Goal: Task Accomplishment & Management: Complete application form

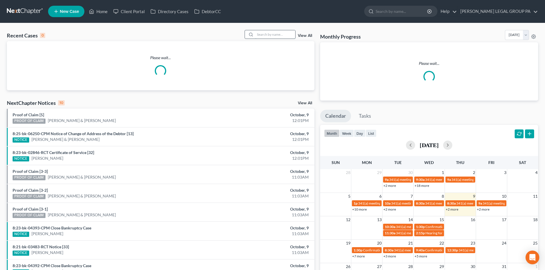
click at [278, 35] on input "search" at bounding box center [275, 34] width 40 height 8
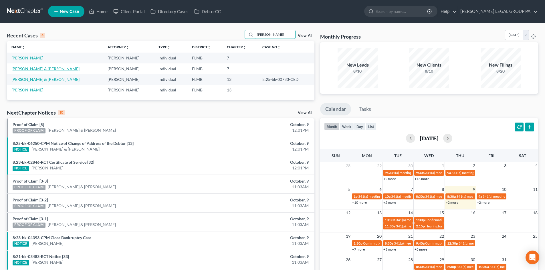
type input "jackson"
click at [48, 69] on link "[PERSON_NAME] & [PERSON_NAME]" at bounding box center [45, 68] width 68 height 5
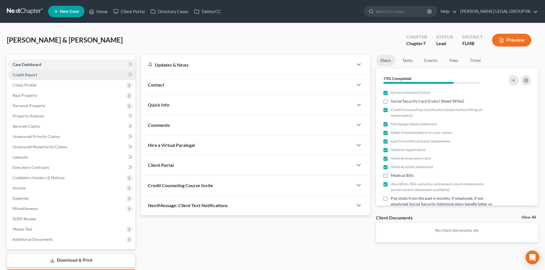
click at [28, 76] on span "Credit Report" at bounding box center [25, 74] width 25 height 5
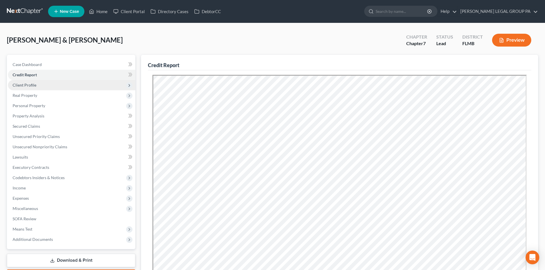
click at [29, 85] on span "Client Profile" at bounding box center [25, 85] width 24 height 5
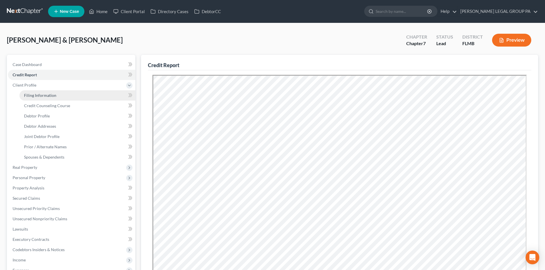
click at [39, 94] on span "Filing Information" at bounding box center [40, 95] width 32 height 5
select select "1"
select select "0"
select select "9"
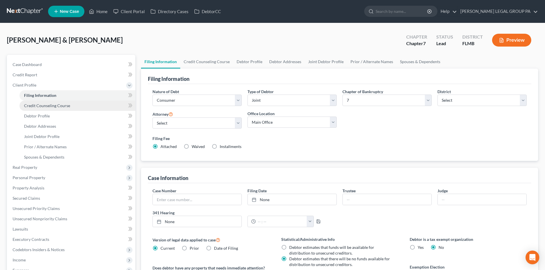
click at [42, 106] on span "Credit Counseling Course" at bounding box center [47, 105] width 46 height 5
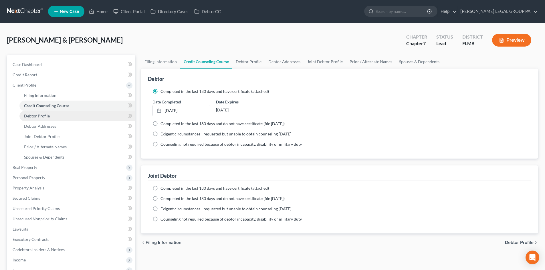
click at [46, 114] on span "Debtor Profile" at bounding box center [37, 116] width 26 height 5
select select "1"
select select "3"
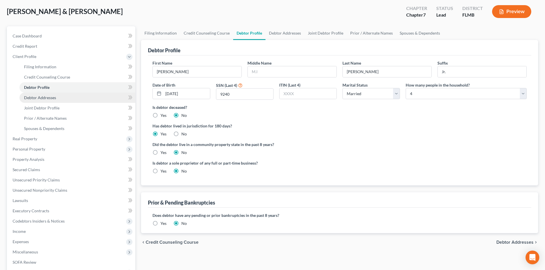
click at [41, 100] on span "Debtor Addresses" at bounding box center [40, 97] width 32 height 5
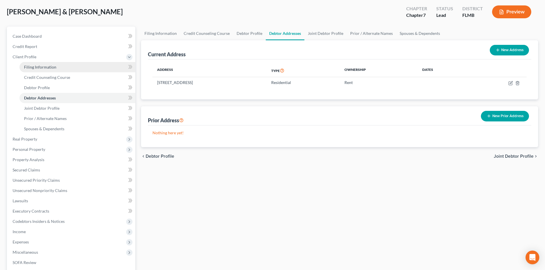
scroll to position [29, 0]
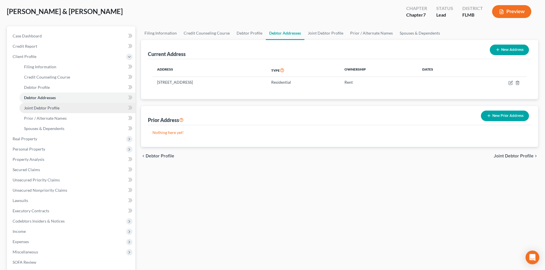
click at [56, 106] on span "Joint Debtor Profile" at bounding box center [41, 108] width 35 height 5
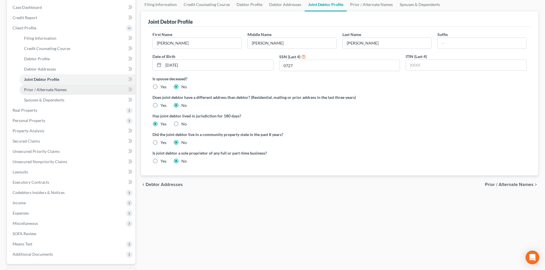
click at [50, 86] on link "Prior / Alternate Names" at bounding box center [77, 90] width 116 height 10
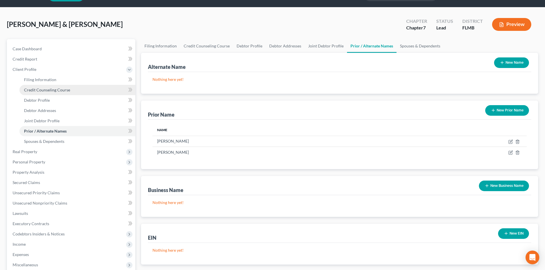
scroll to position [29, 0]
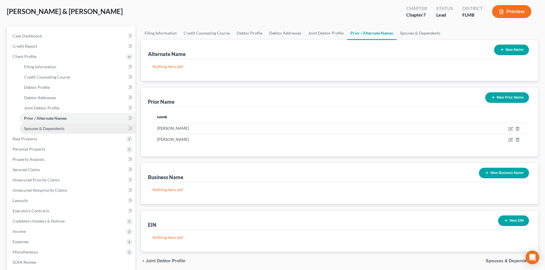
click at [47, 125] on link "Spouses & Dependents" at bounding box center [77, 129] width 116 height 10
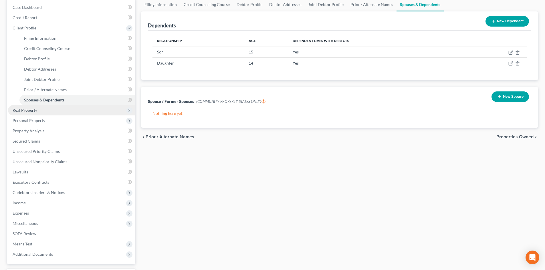
click at [37, 109] on span "Real Property" at bounding box center [71, 110] width 127 height 10
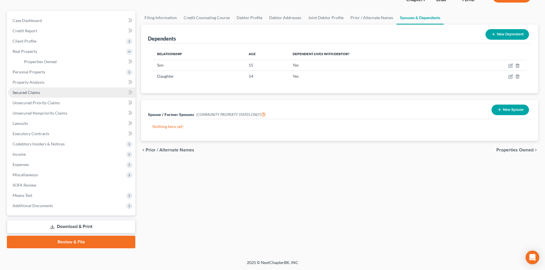
scroll to position [44, 0]
click at [36, 60] on span "Properties Owned" at bounding box center [40, 61] width 33 height 5
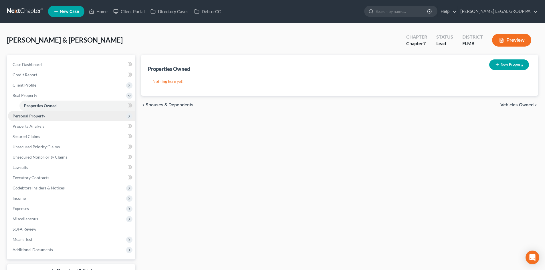
click at [43, 118] on span "Personal Property" at bounding box center [29, 116] width 33 height 5
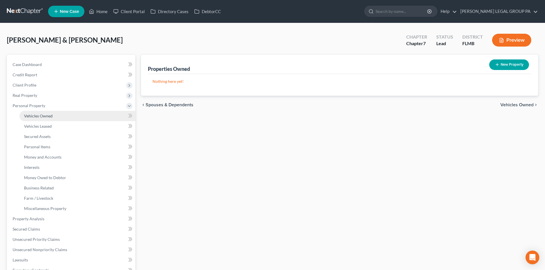
click at [43, 115] on span "Vehicles Owned" at bounding box center [38, 116] width 29 height 5
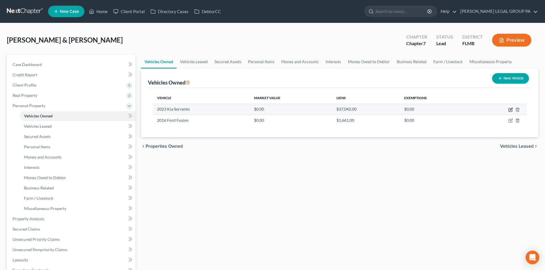
click at [511, 110] on icon "button" at bounding box center [511, 109] width 3 height 3
select select "0"
select select "3"
select select "1"
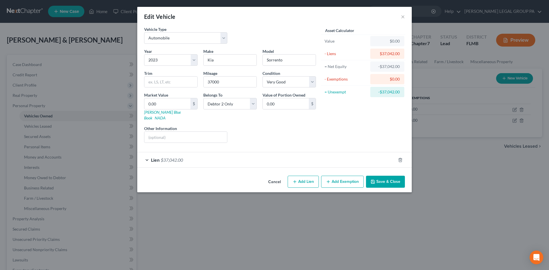
click at [391, 176] on button "Save & Close" at bounding box center [385, 182] width 39 height 12
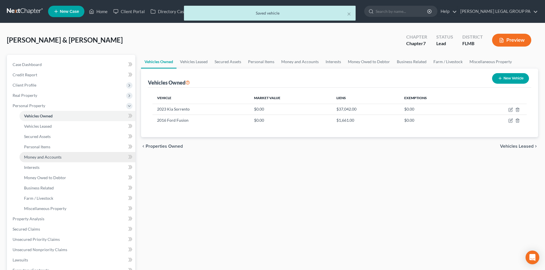
click at [51, 157] on span "Money and Accounts" at bounding box center [42, 157] width 37 height 5
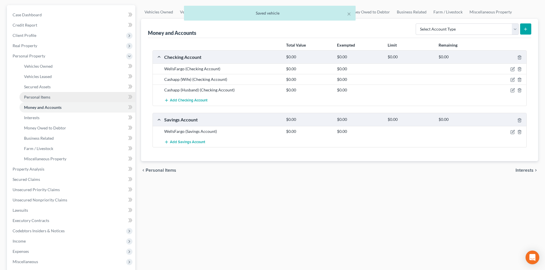
scroll to position [57, 0]
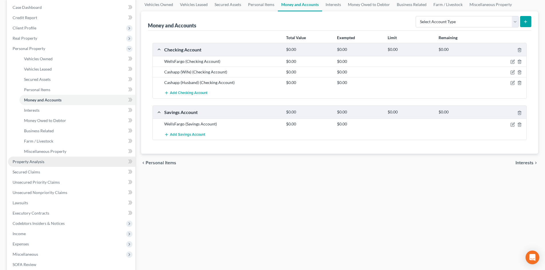
click at [34, 160] on span "Property Analysis" at bounding box center [29, 161] width 32 height 5
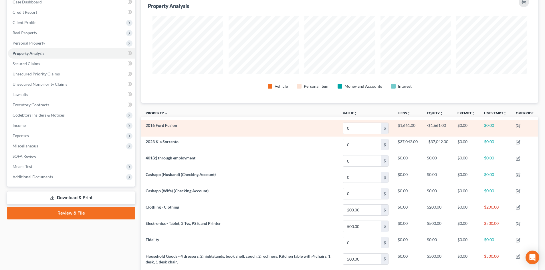
scroll to position [86, 0]
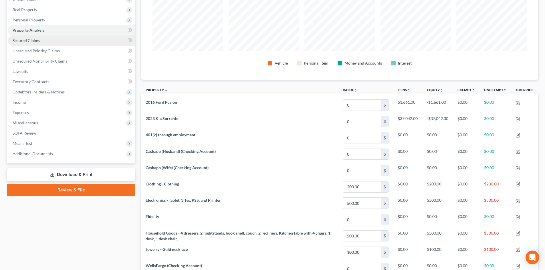
click at [33, 44] on link "Secured Claims" at bounding box center [71, 40] width 127 height 10
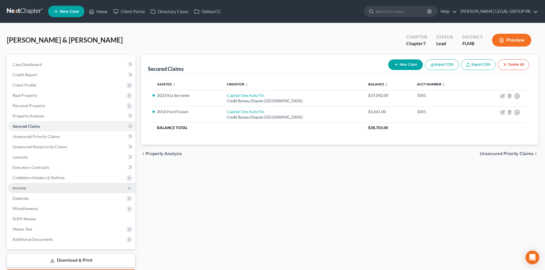
click at [37, 187] on span "Income" at bounding box center [71, 188] width 127 height 10
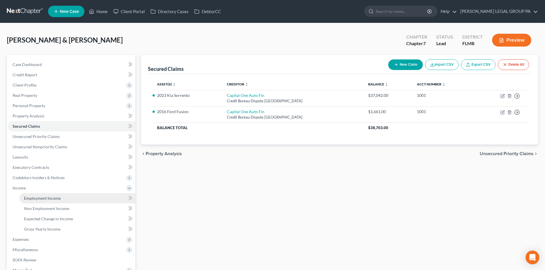
click at [44, 197] on span "Employment Income" at bounding box center [42, 198] width 37 height 5
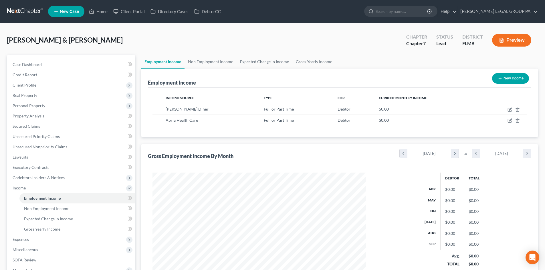
scroll to position [107, 225]
click at [54, 213] on link "Non Employment Income" at bounding box center [77, 209] width 116 height 10
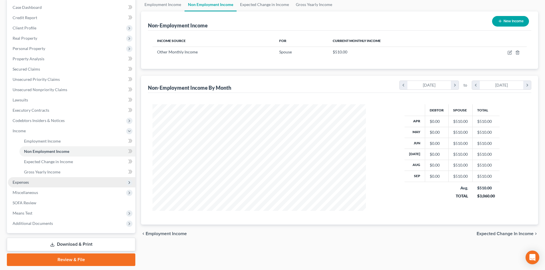
click at [31, 183] on span "Expenses" at bounding box center [71, 182] width 127 height 10
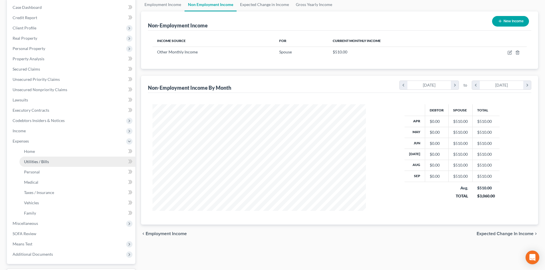
click at [37, 157] on link "Utilities / Bills" at bounding box center [77, 162] width 116 height 10
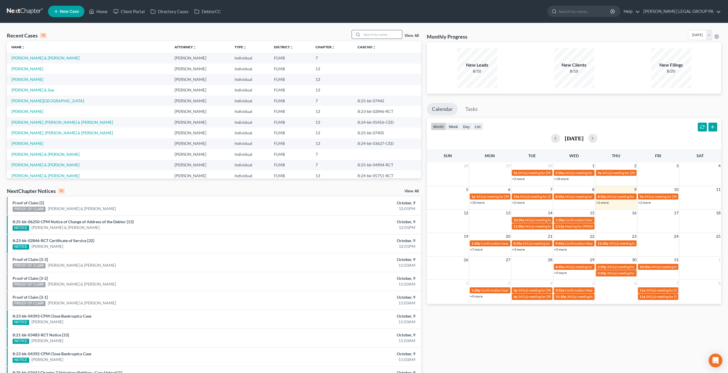
click at [393, 36] on input "search" at bounding box center [382, 34] width 40 height 8
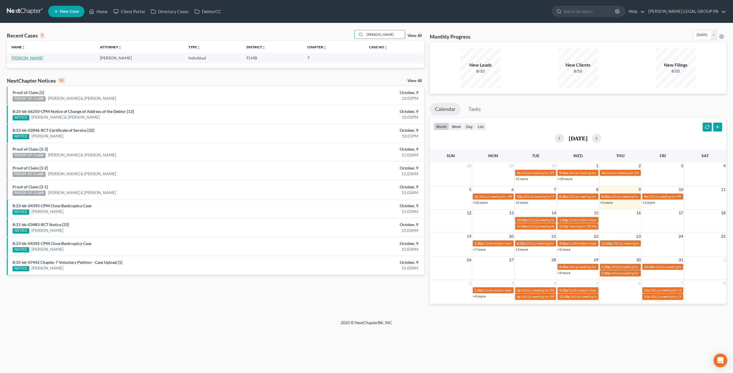
type input "terry jone"
click at [28, 57] on link "Jones, Terry" at bounding box center [27, 58] width 32 height 5
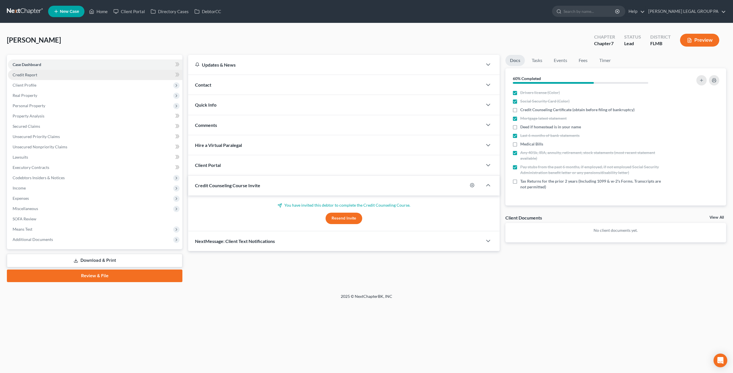
click at [19, 75] on span "Credit Report" at bounding box center [25, 74] width 25 height 5
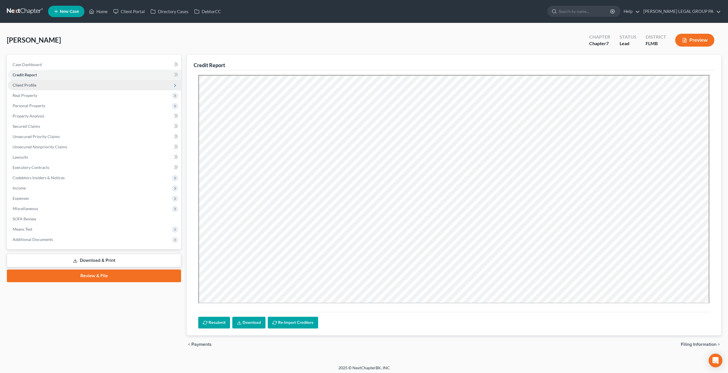
click at [28, 87] on span "Client Profile" at bounding box center [25, 85] width 24 height 5
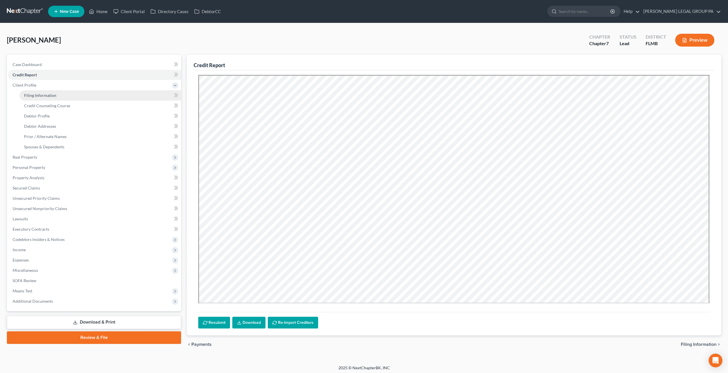
click at [32, 95] on span "Filing Information" at bounding box center [40, 95] width 32 height 5
select select "1"
select select "0"
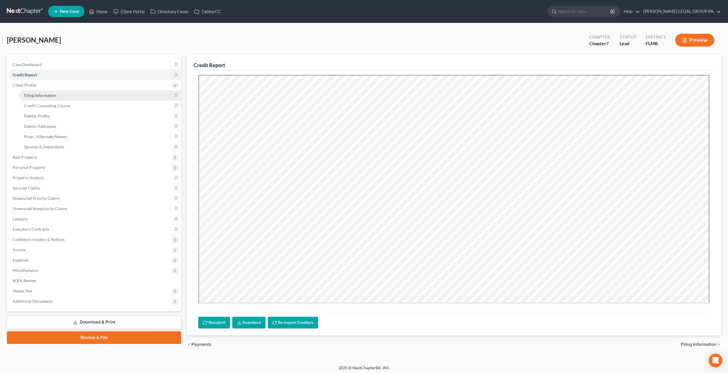
select select "9"
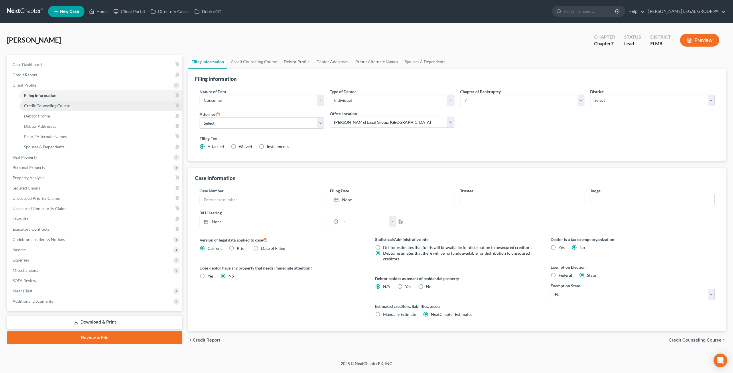
click at [47, 104] on span "Credit Counseling Course" at bounding box center [47, 105] width 46 height 5
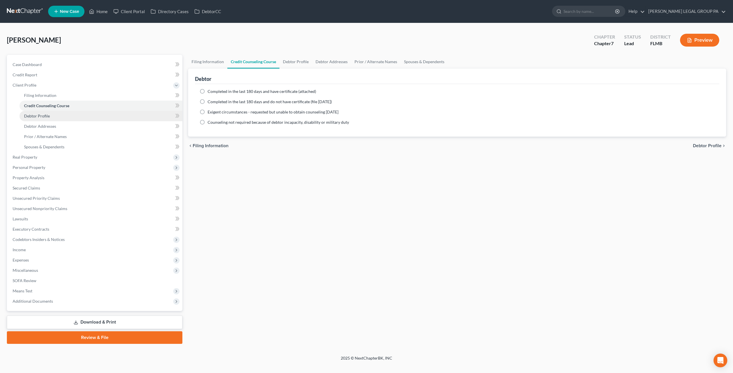
click at [51, 113] on link "Debtor Profile" at bounding box center [100, 116] width 163 height 10
select select "0"
select select "1"
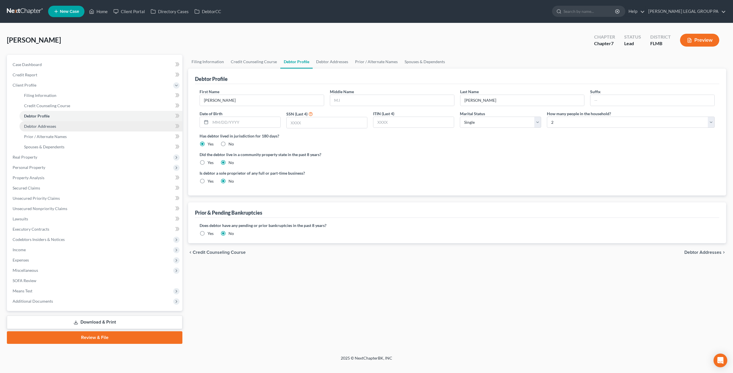
click at [56, 126] on link "Debtor Addresses" at bounding box center [100, 126] width 163 height 10
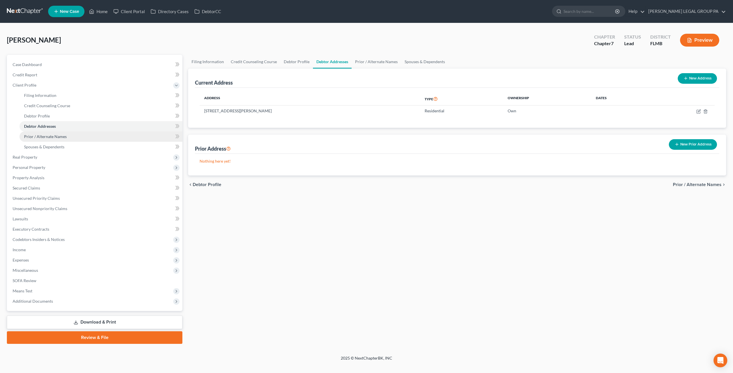
click at [64, 134] on span "Prior / Alternate Names" at bounding box center [45, 136] width 43 height 5
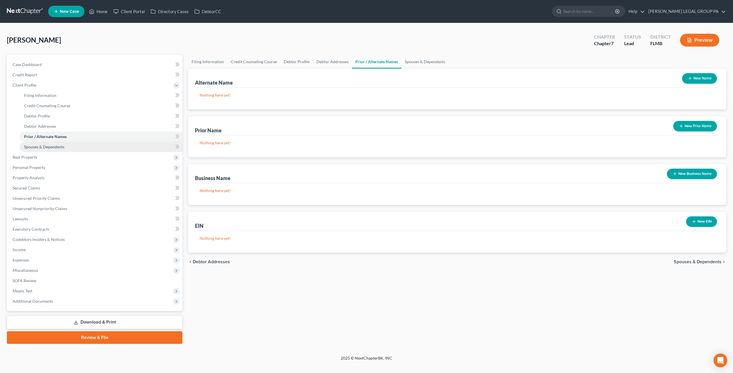
click at [65, 146] on link "Spouses & Dependents" at bounding box center [100, 147] width 163 height 10
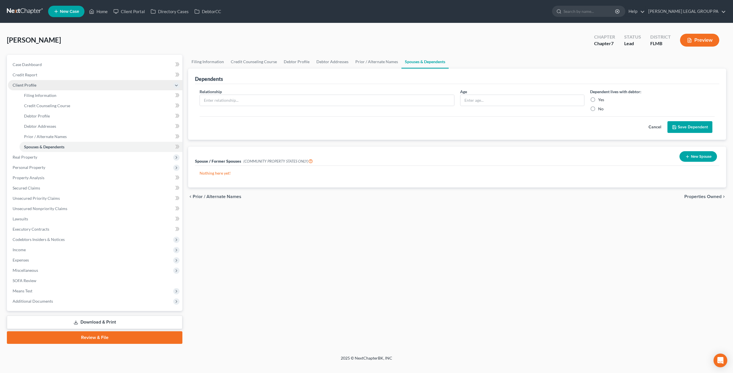
click at [30, 87] on span "Client Profile" at bounding box center [25, 85] width 24 height 5
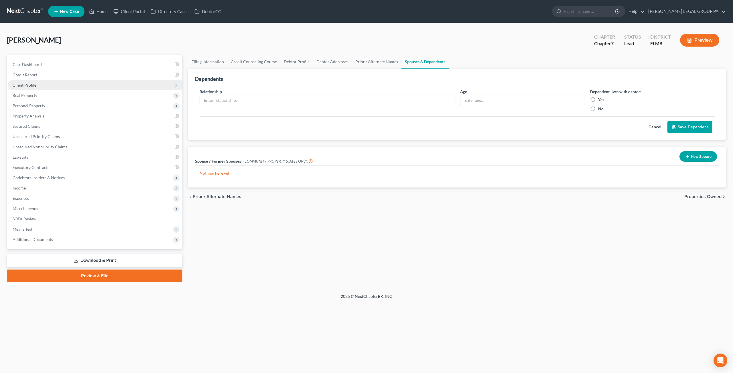
click at [30, 87] on span "Client Profile" at bounding box center [25, 85] width 24 height 5
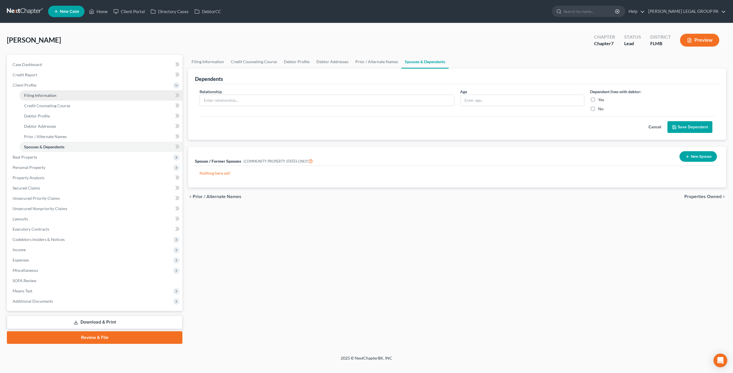
click at [39, 100] on link "Filing Information" at bounding box center [100, 95] width 163 height 10
select select "1"
select select "0"
select select "15"
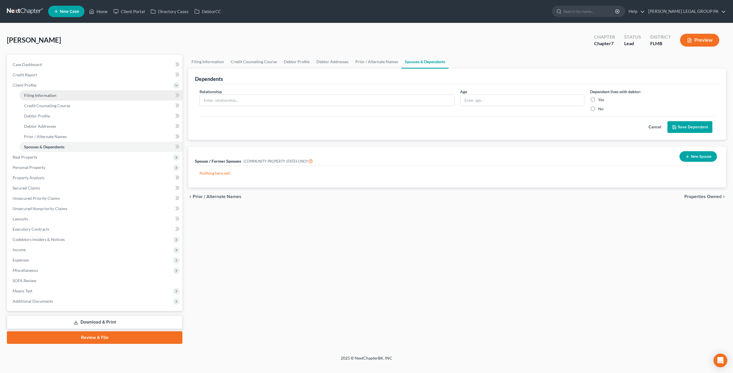
select select "0"
select select "9"
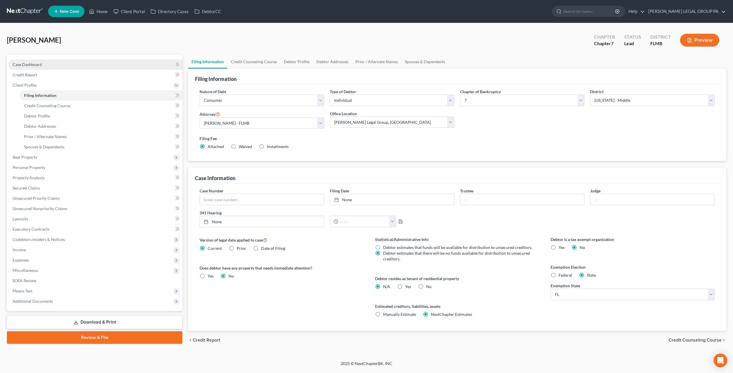
click at [33, 68] on link "Case Dashboard" at bounding box center [95, 65] width 174 height 10
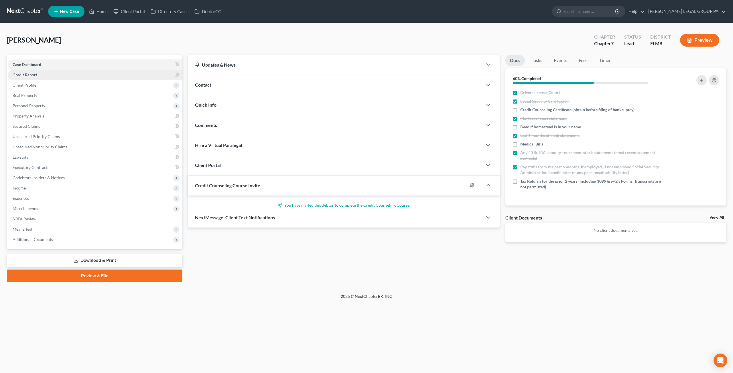
click at [33, 76] on span "Credit Report" at bounding box center [25, 74] width 25 height 5
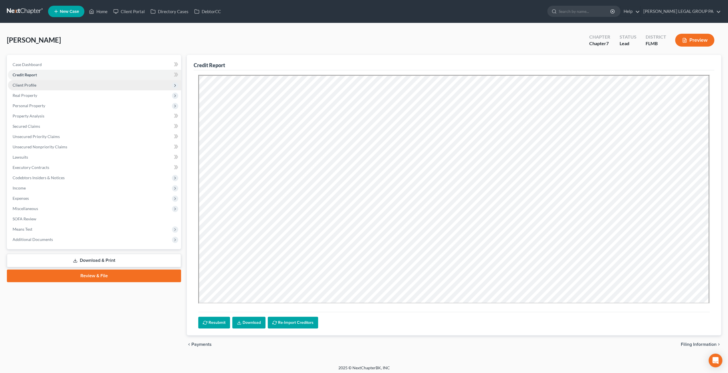
click at [33, 85] on span "Client Profile" at bounding box center [25, 85] width 24 height 5
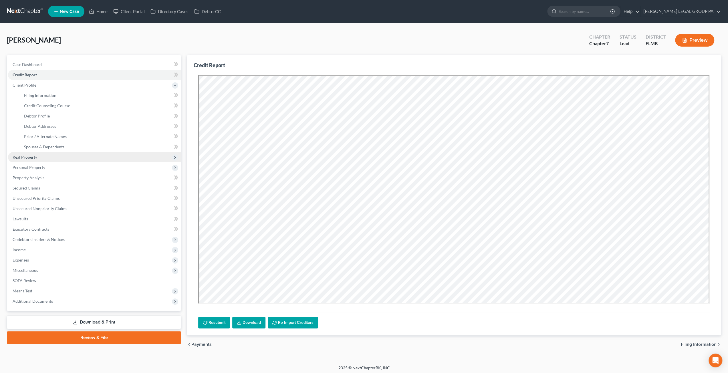
click at [34, 157] on span "Real Property" at bounding box center [25, 157] width 25 height 5
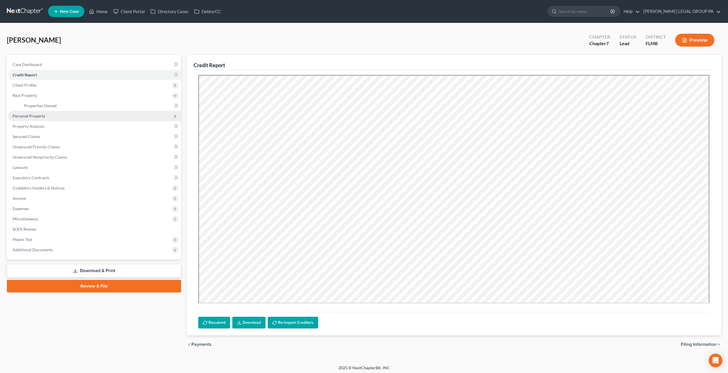
click at [41, 116] on span "Personal Property" at bounding box center [29, 116] width 33 height 5
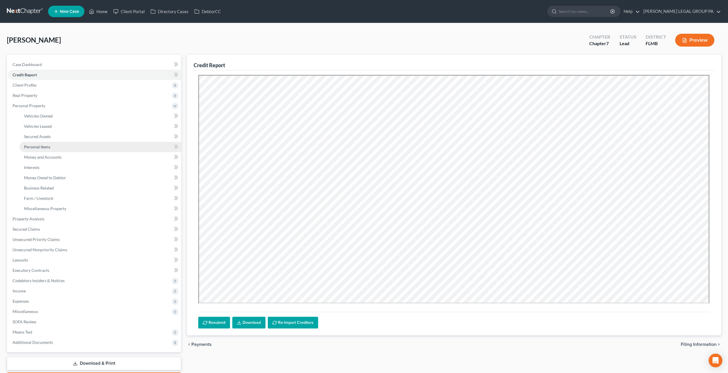
click at [45, 145] on span "Personal Items" at bounding box center [37, 147] width 26 height 5
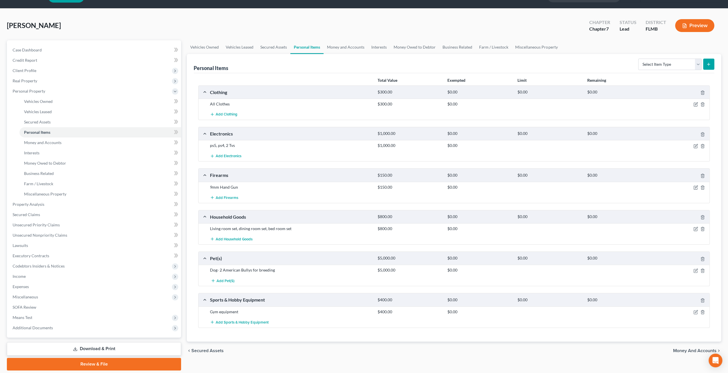
scroll to position [33, 0]
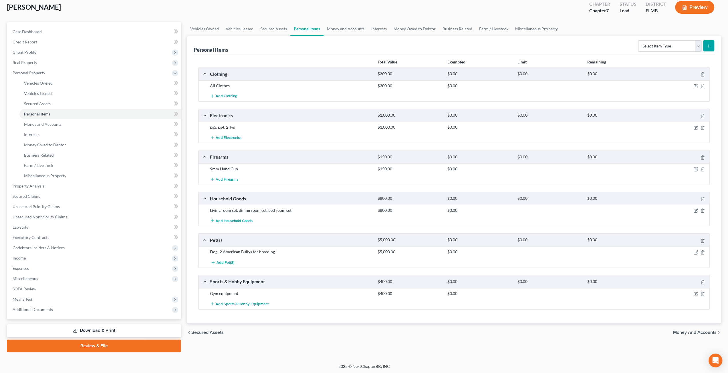
click at [703, 282] on line "button" at bounding box center [703, 282] width 0 height 1
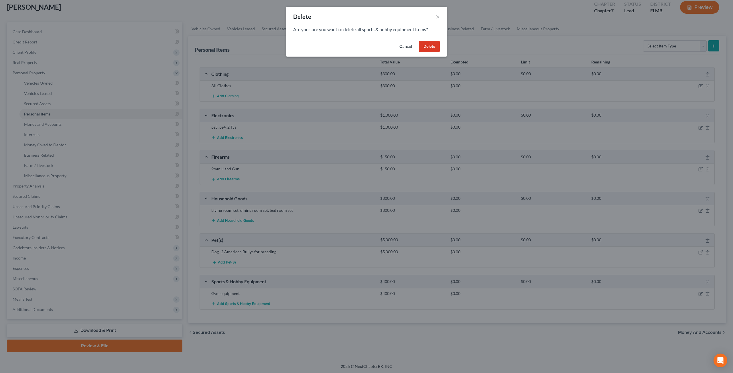
click at [426, 44] on button "Delete" at bounding box center [429, 46] width 21 height 11
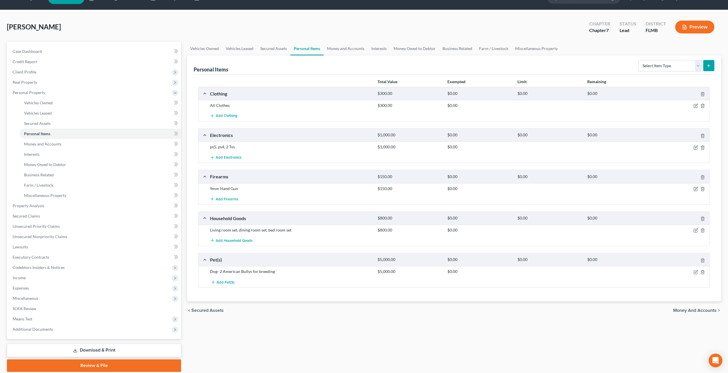
scroll to position [4, 0]
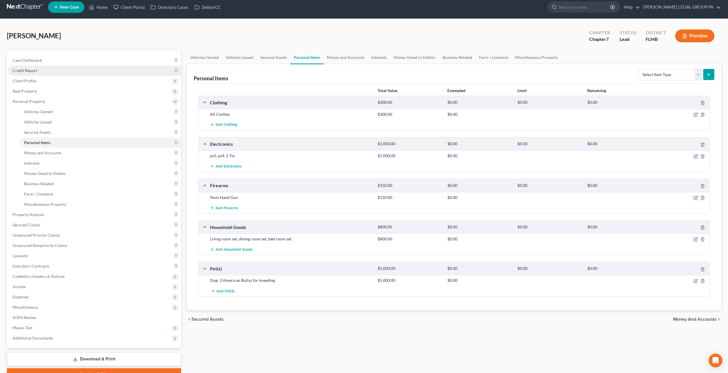
click at [29, 71] on span "Credit Report" at bounding box center [25, 70] width 25 height 5
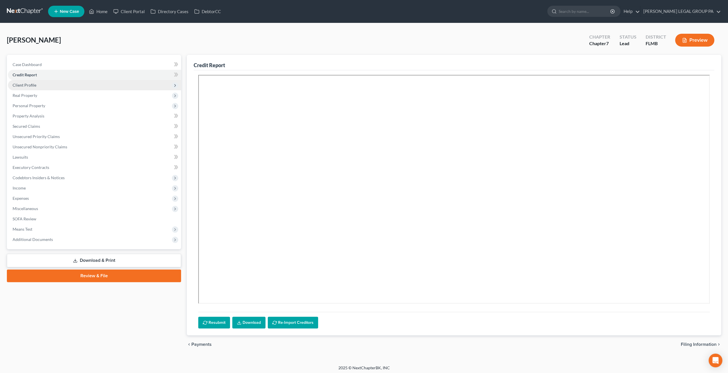
click at [37, 82] on span "Client Profile" at bounding box center [94, 85] width 173 height 10
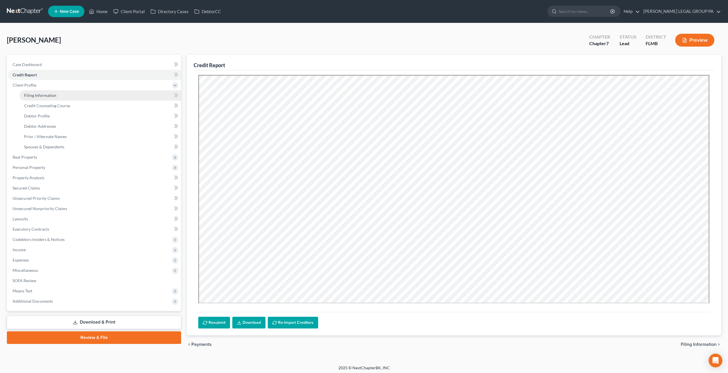
click at [39, 94] on span "Filing Information" at bounding box center [40, 95] width 32 height 5
select select "1"
select select "0"
select select "15"
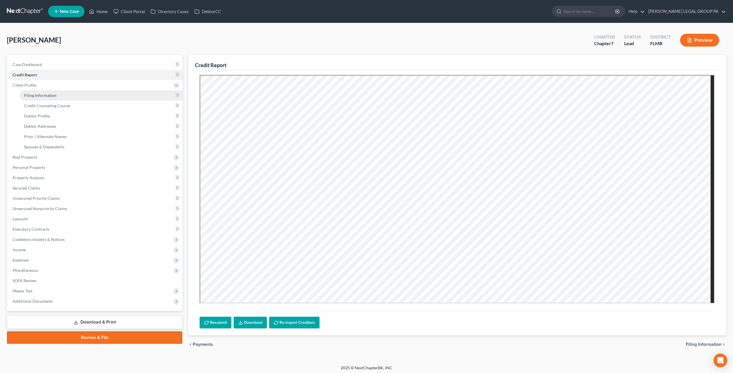
select select "0"
select select "9"
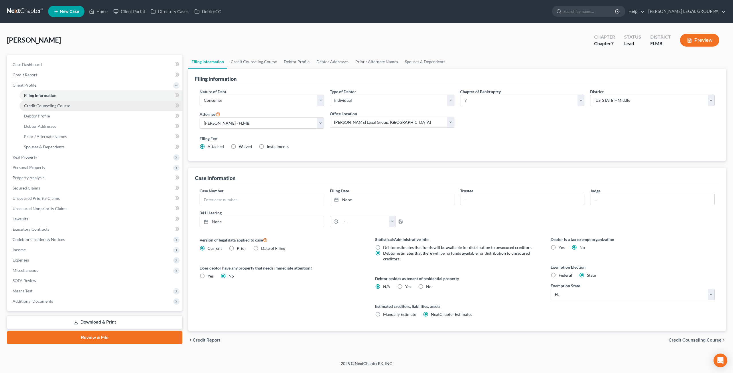
click at [48, 104] on span "Credit Counseling Course" at bounding box center [47, 105] width 46 height 5
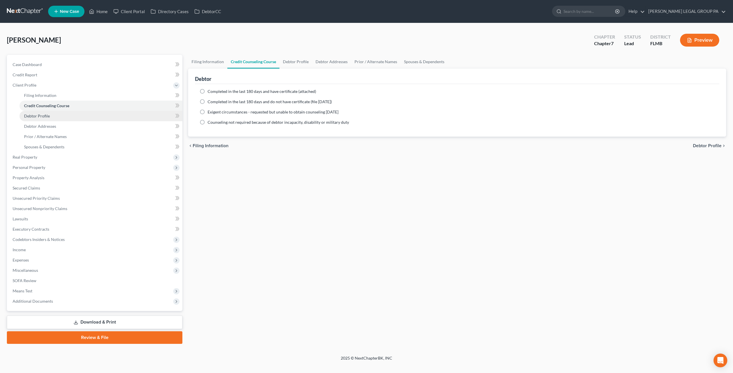
click at [42, 119] on link "Debtor Profile" at bounding box center [100, 116] width 163 height 10
select select "0"
select select "1"
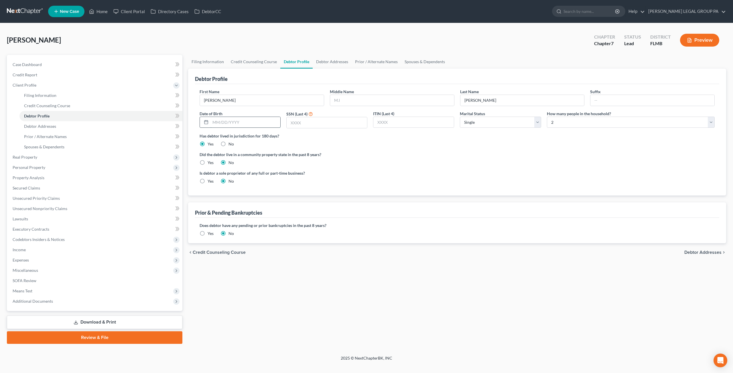
click at [267, 121] on input "text" at bounding box center [245, 122] width 70 height 11
type input "03/04/1982"
click at [300, 119] on input "text" at bounding box center [326, 122] width 80 height 11
type input "6678"
click at [321, 142] on div "Has debtor lived in jurisdiction for 180 days? Yes No Debtor must reside in jur…" at bounding box center [456, 140] width 515 height 14
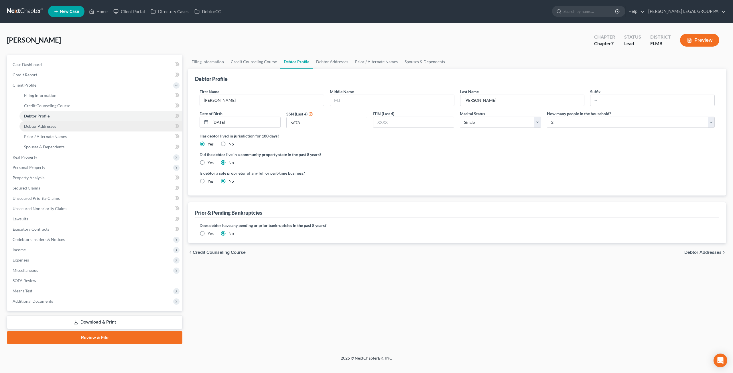
click at [49, 127] on span "Debtor Addresses" at bounding box center [40, 126] width 32 height 5
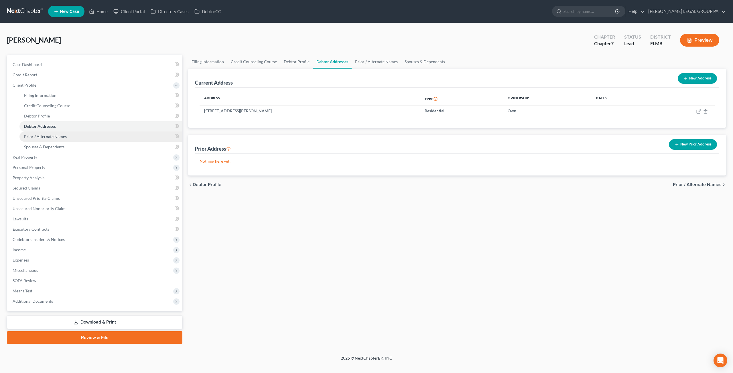
click at [72, 137] on link "Prior / Alternate Names" at bounding box center [100, 137] width 163 height 10
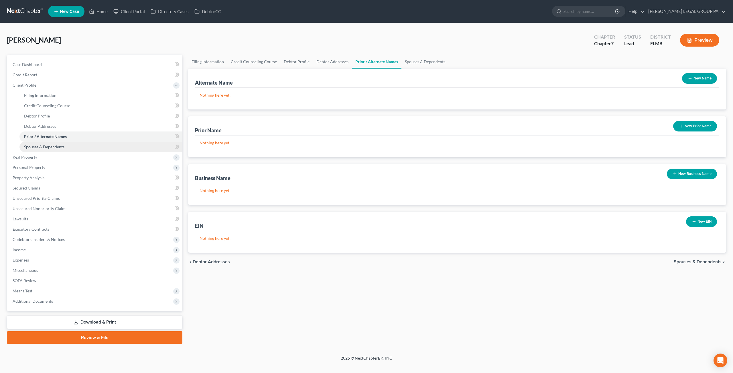
click at [49, 146] on span "Spouses & Dependents" at bounding box center [44, 147] width 40 height 5
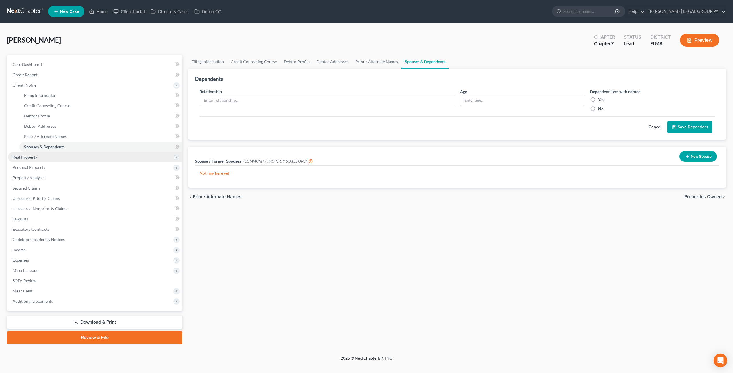
click at [34, 154] on span "Real Property" at bounding box center [95, 157] width 174 height 10
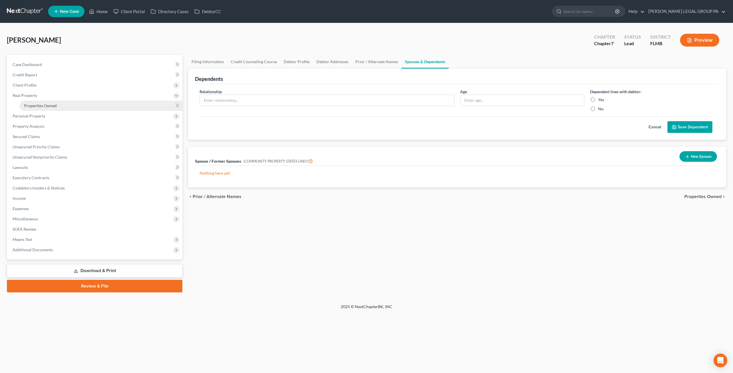
click at [45, 107] on span "Properties Owned" at bounding box center [40, 105] width 33 height 5
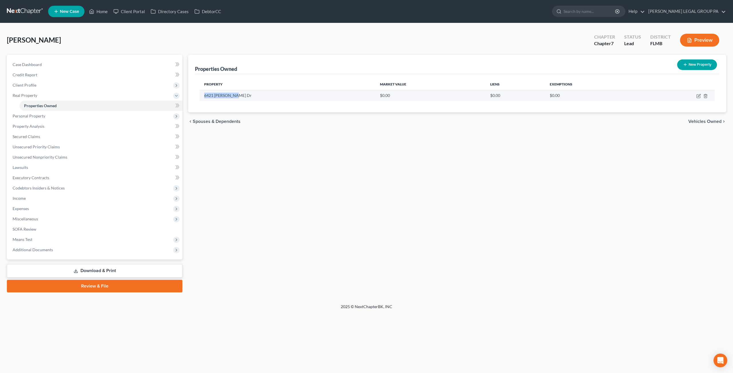
drag, startPoint x: 234, startPoint y: 94, endPoint x: 201, endPoint y: 94, distance: 32.6
click at [201, 94] on td "6421 Gardner Dr" at bounding box center [287, 95] width 176 height 11
copy td "6421 Gardner Dr"
click at [698, 95] on icon "button" at bounding box center [698, 96] width 5 height 5
select select "9"
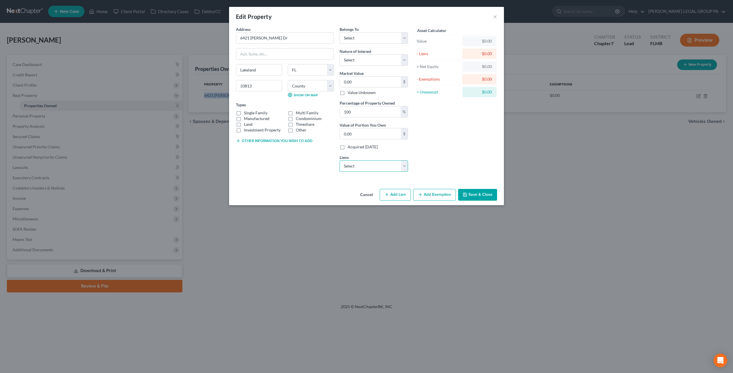
click at [375, 170] on select "Select Amerihom Mtg - $239,482.00 Preferred Cr - $1,184.00 Cap One Auto - $0.00…" at bounding box center [373, 166] width 68 height 11
select select "0"
click at [339, 161] on select "Select Amerihom Mtg - $239,482.00 Preferred Cr - $1,184.00 Cap One Auto - $0.00…" at bounding box center [373, 166] width 68 height 11
select select
select select "33"
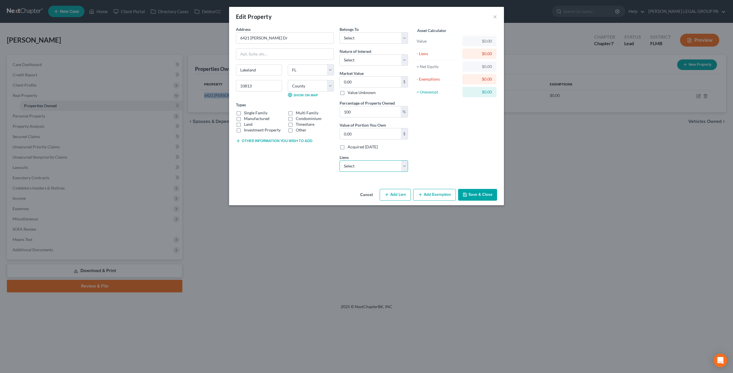
select select "0"
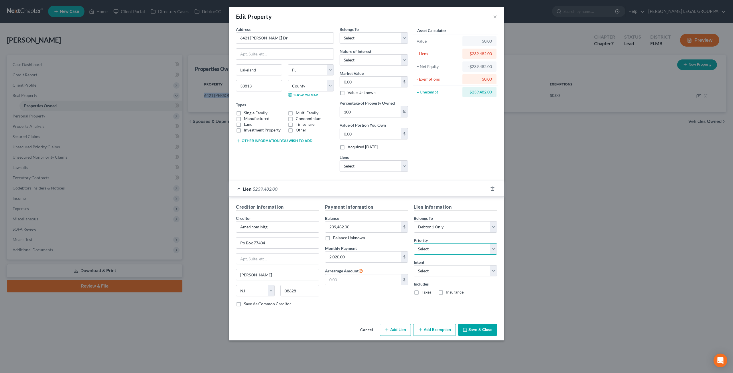
click at [439, 250] on select "Select 1st 2nd 3rd 4th 5th 6th 7th 8th 9th 10th 11th 12th 13th 14th 15th 16th 1…" at bounding box center [454, 249] width 83 height 11
click at [445, 269] on select "Select Surrender Redeem Reaffirm Avoid Other" at bounding box center [454, 271] width 83 height 11
select select "2"
click at [413, 266] on select "Select Surrender Redeem Reaffirm Avoid Other" at bounding box center [454, 271] width 83 height 11
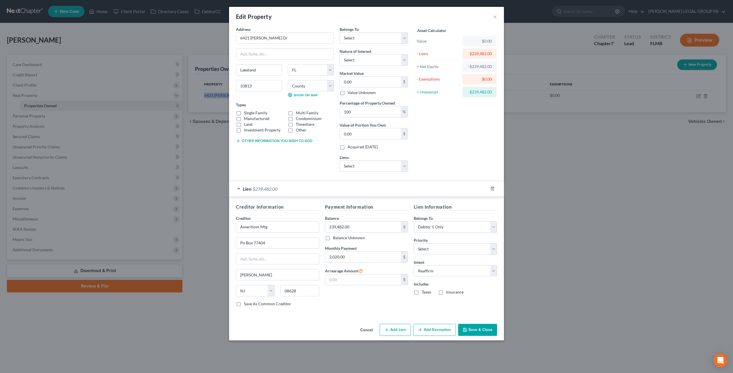
click at [473, 326] on button "Save & Close" at bounding box center [477, 330] width 39 height 12
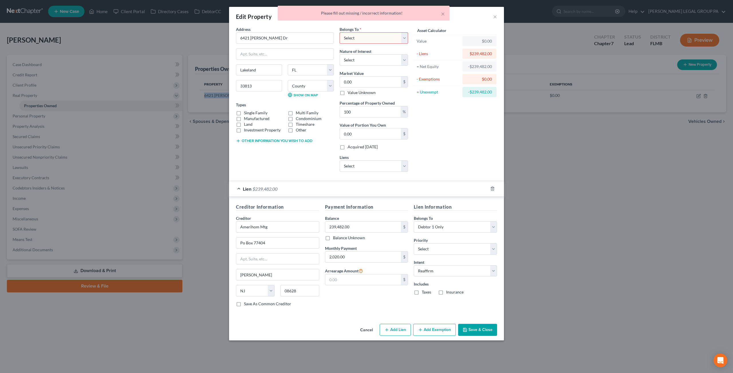
click at [356, 38] on select "Select Debtor 1 Only Debtor 2 Only Debtor 1 And Debtor 2 Only At Least One Of T…" at bounding box center [373, 37] width 68 height 11
click at [374, 36] on select "Select Debtor 1 Only Debtor 2 Only Debtor 1 And Debtor 2 Only At Least One Of T…" at bounding box center [373, 37] width 68 height 11
select select "0"
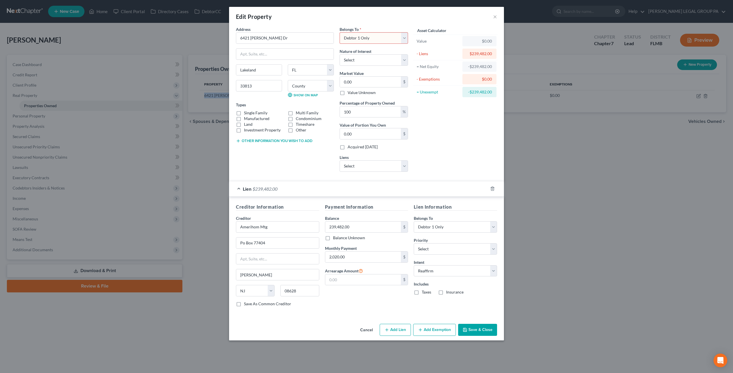
click at [339, 32] on select "Select Debtor 1 Only Debtor 2 Only Debtor 1 And Debtor 2 Only At Least One Of T…" at bounding box center [373, 37] width 68 height 11
click at [479, 331] on button "Save & Close" at bounding box center [477, 330] width 39 height 12
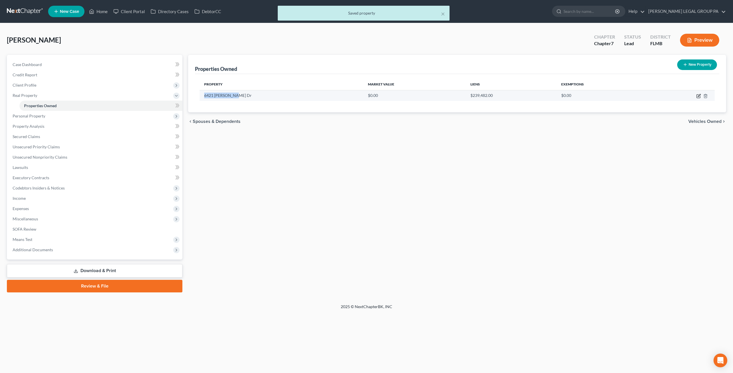
click at [697, 94] on icon "button" at bounding box center [698, 96] width 5 height 5
select select "9"
select select "52"
select select "0"
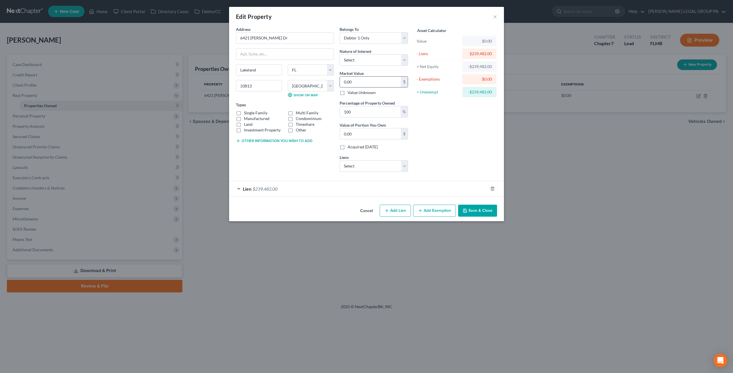
click at [367, 82] on input "0.00" at bounding box center [370, 82] width 61 height 11
paste input "$281,18"
type input "$281,180"
type input "281,180.00"
type input "$281,180"
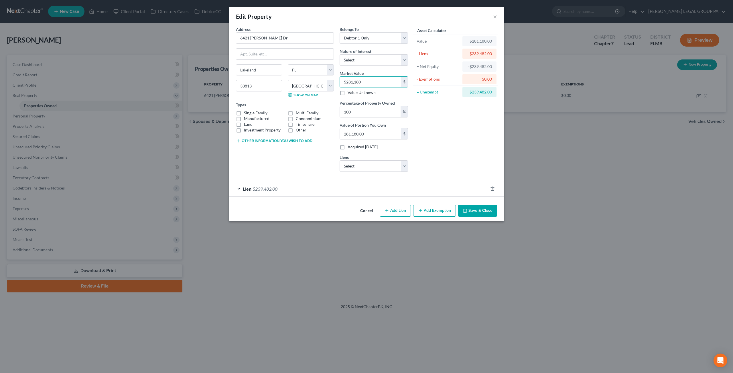
click at [476, 207] on button "Save & Close" at bounding box center [477, 211] width 39 height 12
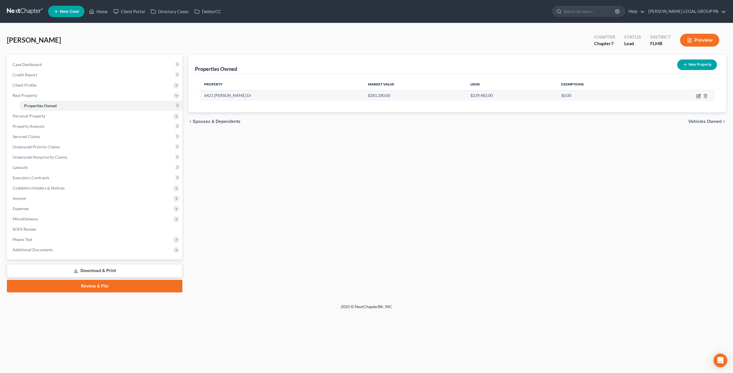
click at [697, 95] on icon "button" at bounding box center [697, 96] width 3 height 3
select select "9"
select select "52"
select select "0"
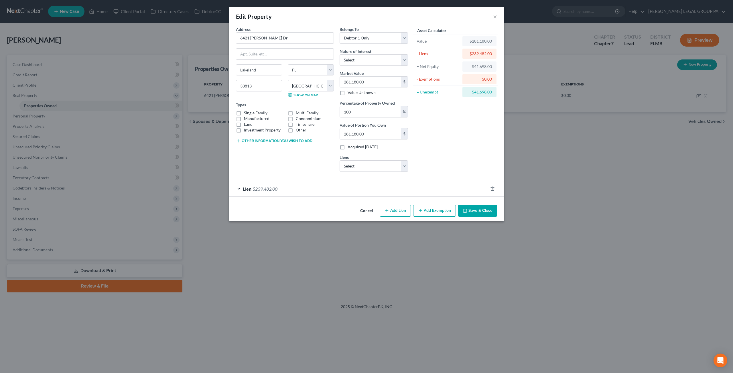
click at [443, 212] on button "Add Exemption" at bounding box center [434, 211] width 43 height 12
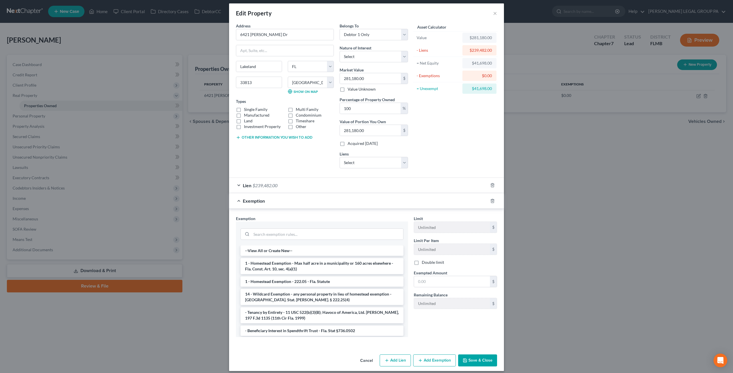
scroll to position [6, 0]
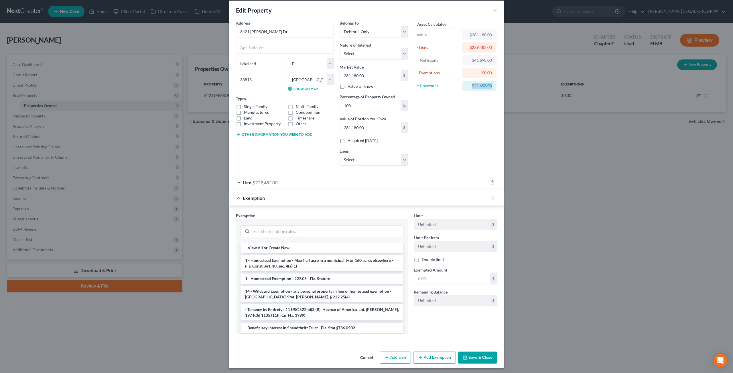
drag, startPoint x: 490, startPoint y: 84, endPoint x: 469, endPoint y: 84, distance: 20.3
click at [469, 84] on div "$41,698.00" at bounding box center [479, 86] width 34 height 10
type input "$41,698.00"
click at [307, 263] on li "1 - Homestead Exemption - Max half acre in a municipality or 160 acres elsewher…" at bounding box center [321, 264] width 163 height 16
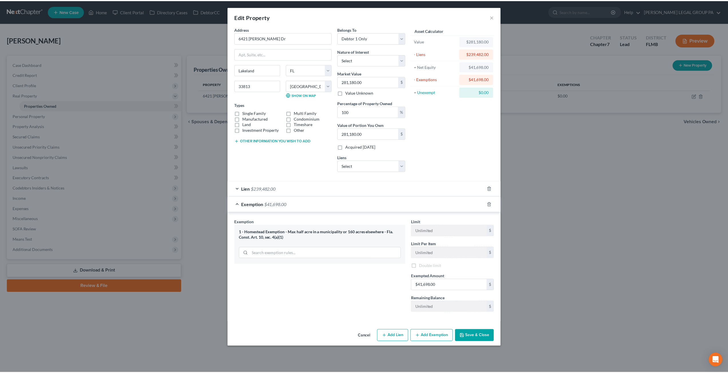
scroll to position [0, 0]
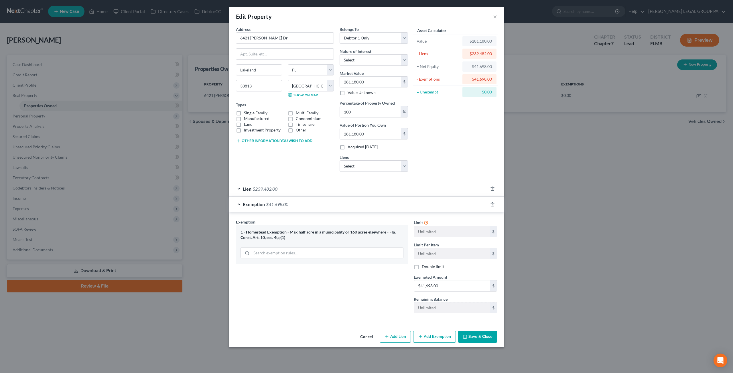
click at [476, 339] on button "Save & Close" at bounding box center [477, 337] width 39 height 12
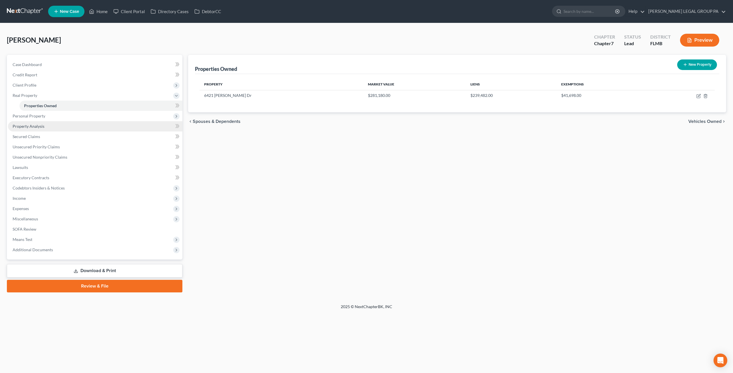
click at [37, 125] on span "Property Analysis" at bounding box center [29, 126] width 32 height 5
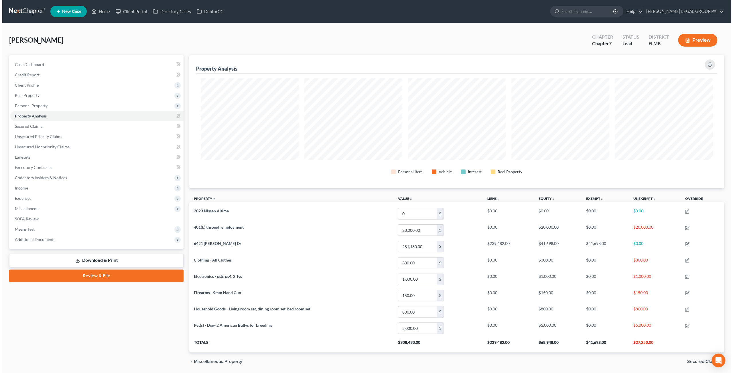
scroll to position [133, 535]
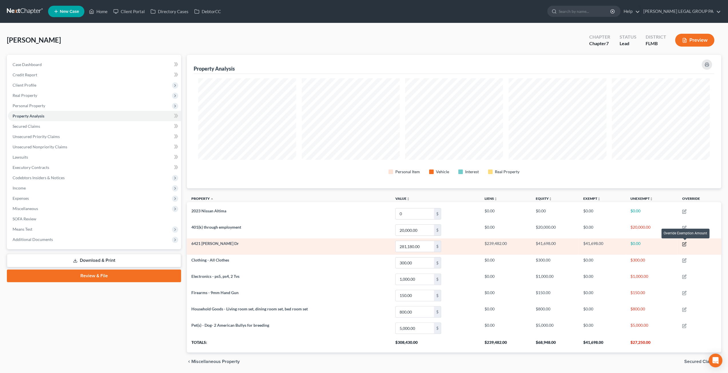
click at [686, 245] on icon "button" at bounding box center [684, 244] width 5 height 5
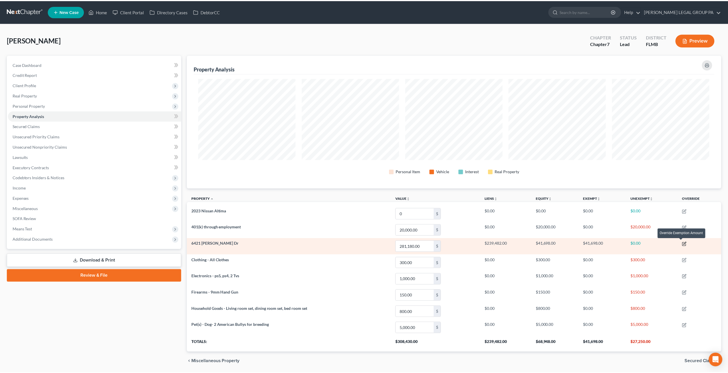
scroll to position [134, 537]
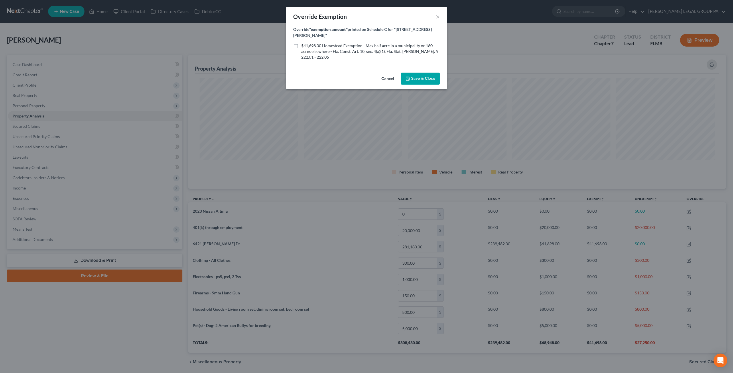
click at [305, 43] on span "$41,698.00 Homestead Exemption - Max half acre in a municipality or 160 acres e…" at bounding box center [369, 51] width 136 height 16
click at [305, 43] on input "$41,698.00 Homestead Exemption - Max half acre in a municipality or 160 acres e…" at bounding box center [305, 45] width 4 height 4
checkbox input "true"
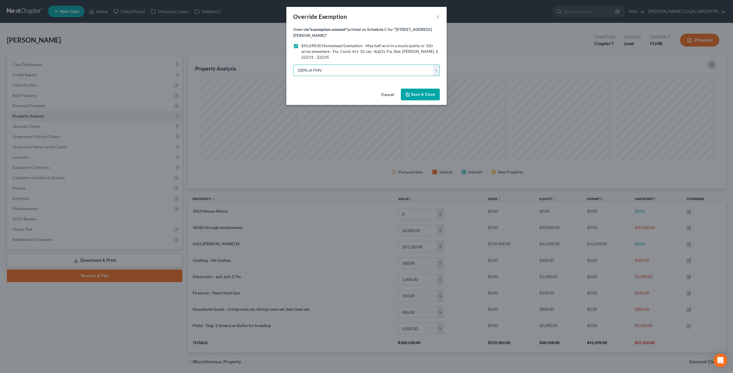
click at [335, 65] on select "100% of FMV Unknown Other" at bounding box center [366, 70] width 147 height 11
click at [293, 65] on select "100% of FMV Unknown Other" at bounding box center [366, 70] width 147 height 11
click at [426, 92] on span "Save & Close" at bounding box center [423, 94] width 24 height 5
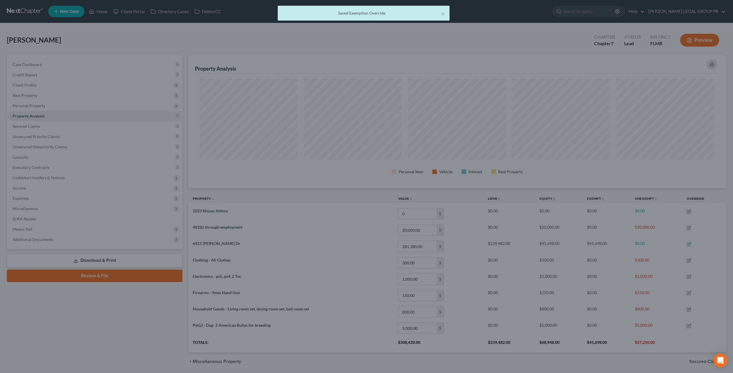
scroll to position [286022, 285622]
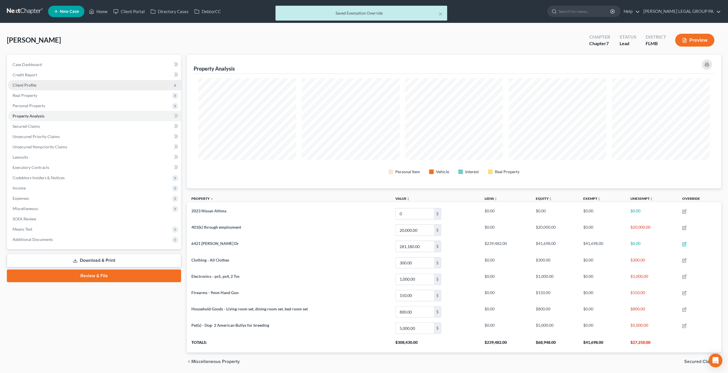
click at [31, 83] on span "Client Profile" at bounding box center [25, 85] width 24 height 5
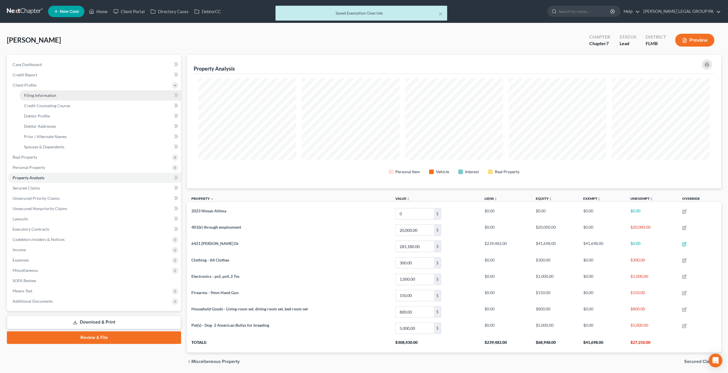
click at [43, 96] on span "Filing Information" at bounding box center [40, 95] width 32 height 5
select select "1"
select select "0"
select select "15"
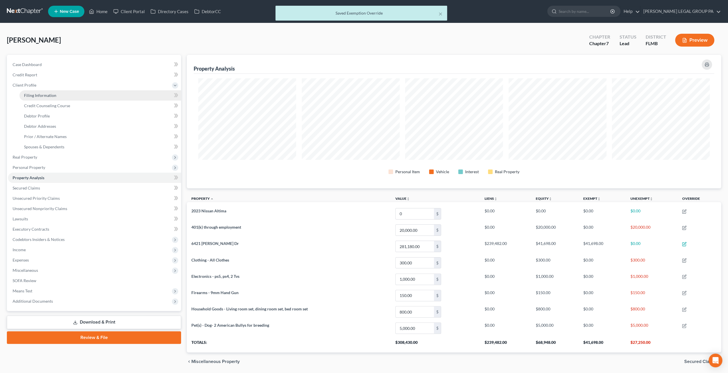
select select "0"
select select "9"
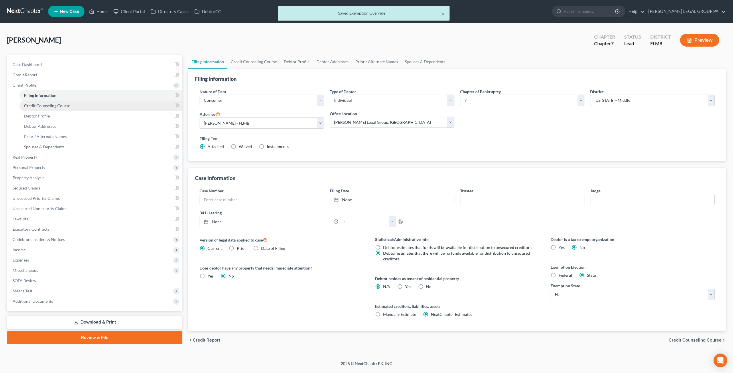
click at [45, 106] on span "Credit Counseling Course" at bounding box center [47, 105] width 46 height 5
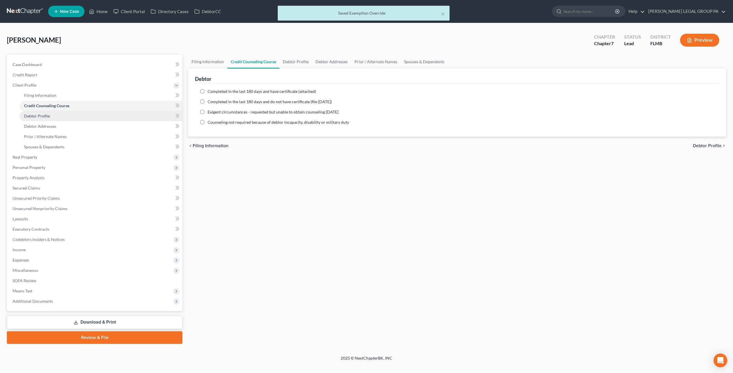
click at [46, 119] on link "Debtor Profile" at bounding box center [100, 116] width 163 height 10
select select "0"
select select "1"
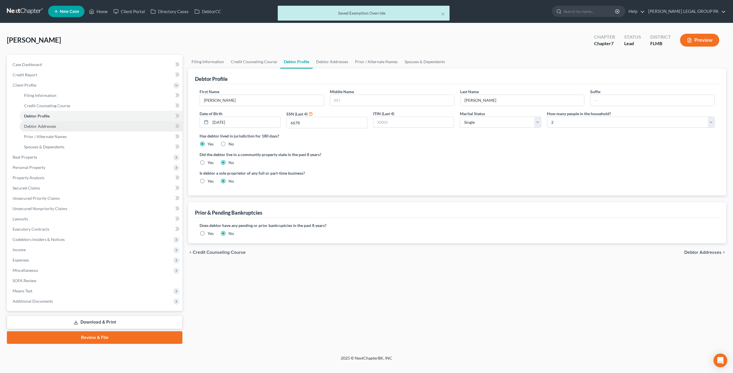
click at [53, 125] on span "Debtor Addresses" at bounding box center [40, 126] width 32 height 5
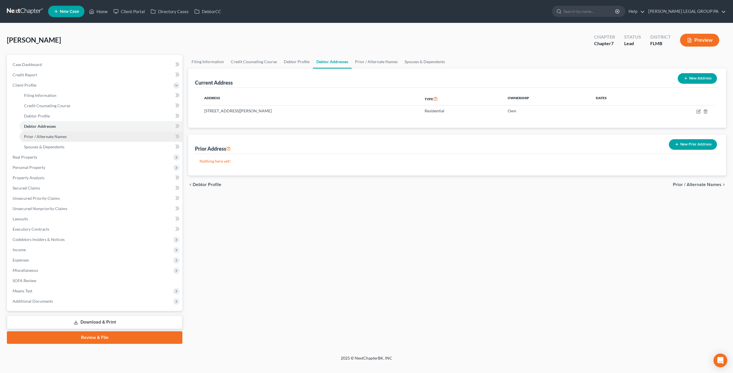
click at [55, 138] on span "Prior / Alternate Names" at bounding box center [45, 136] width 43 height 5
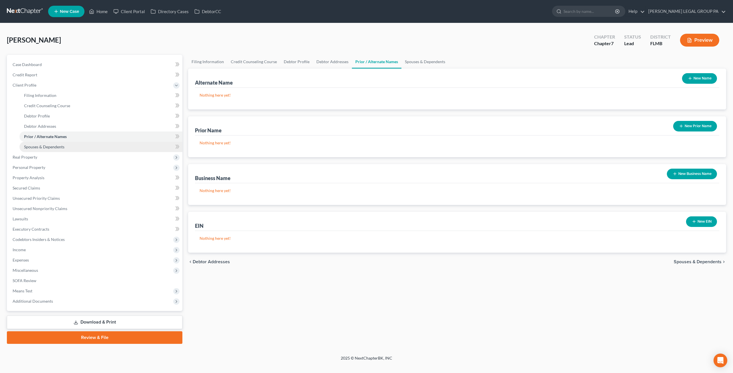
click at [56, 147] on span "Spouses & Dependents" at bounding box center [44, 147] width 40 height 5
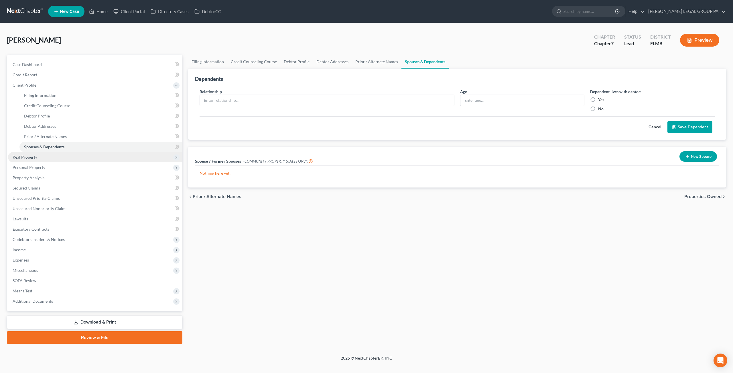
click at [46, 157] on span "Real Property" at bounding box center [95, 157] width 174 height 10
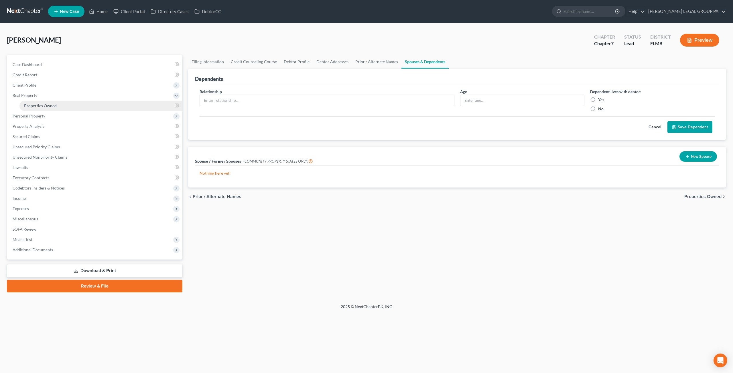
click at [45, 108] on span "Properties Owned" at bounding box center [40, 105] width 33 height 5
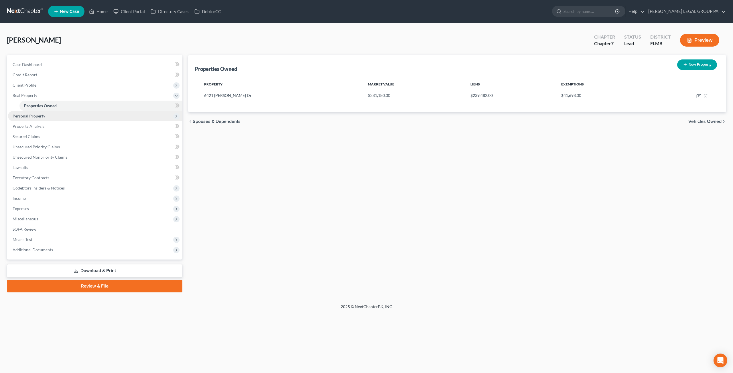
click at [48, 118] on span "Personal Property" at bounding box center [95, 116] width 174 height 10
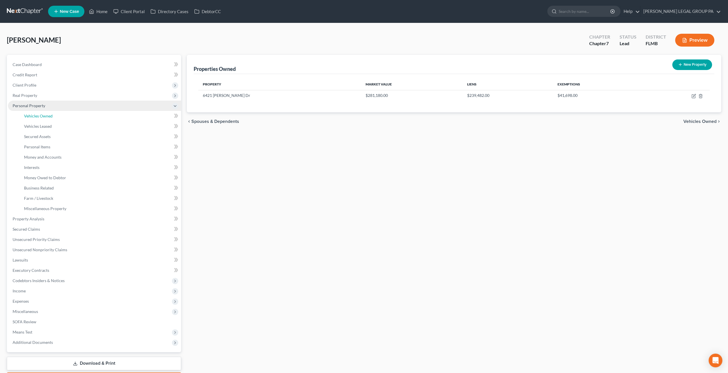
click at [48, 118] on span "Vehicles Owned" at bounding box center [38, 116] width 29 height 5
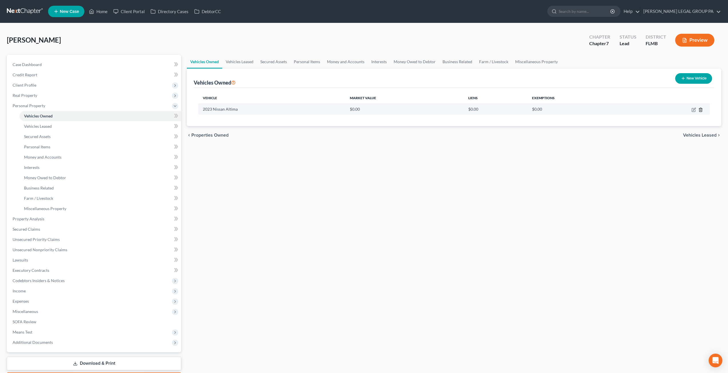
click at [701, 109] on icon "button" at bounding box center [701, 110] width 5 height 5
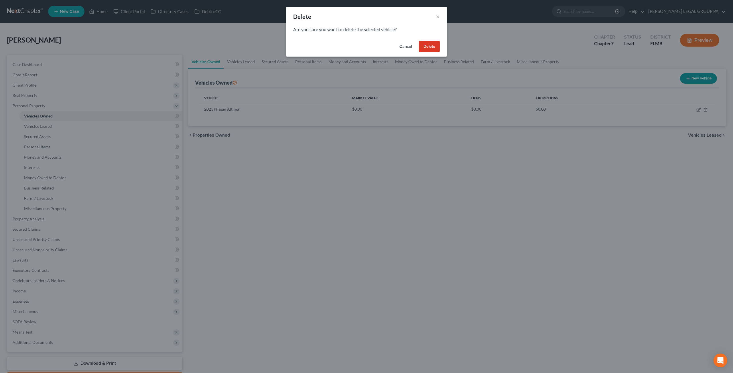
click at [418, 39] on div "Cancel Delete" at bounding box center [366, 48] width 160 height 18
click at [426, 45] on button "Delete" at bounding box center [429, 46] width 21 height 11
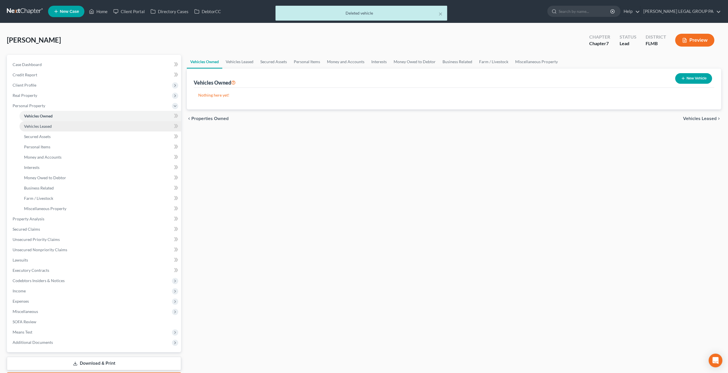
click at [39, 130] on link "Vehicles Leased" at bounding box center [100, 126] width 162 height 10
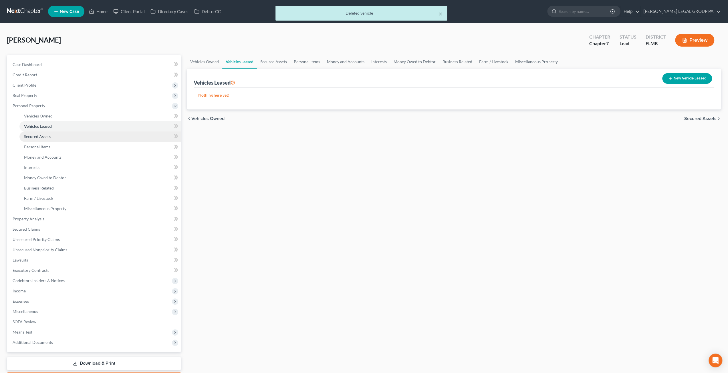
click at [43, 136] on span "Secured Assets" at bounding box center [37, 136] width 27 height 5
click at [52, 145] on link "Personal Items" at bounding box center [100, 147] width 162 height 10
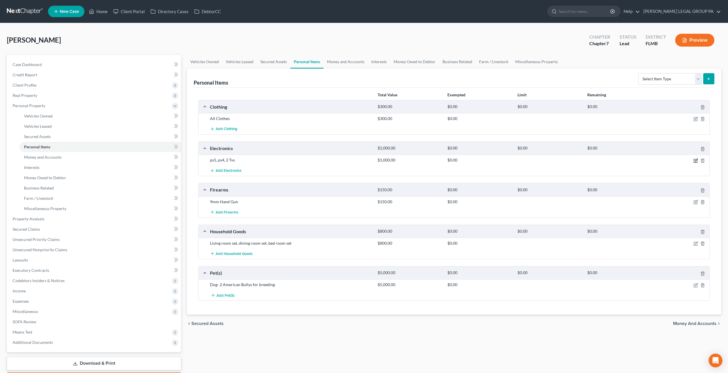
click at [696, 161] on icon "button" at bounding box center [696, 160] width 3 height 3
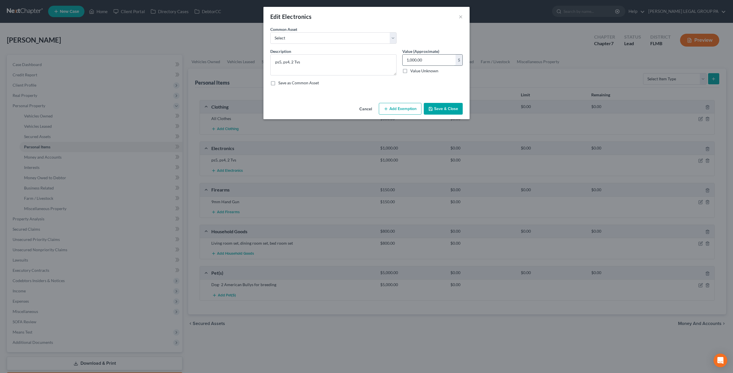
click at [438, 57] on input "1,000.00" at bounding box center [428, 60] width 53 height 11
type input "500"
click at [448, 112] on button "Save & Close" at bounding box center [443, 109] width 39 height 12
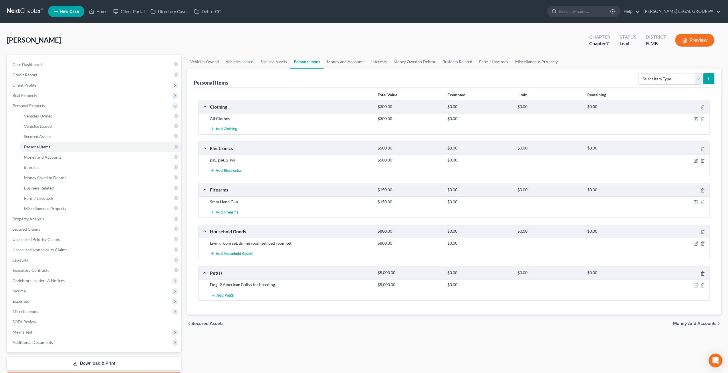
click at [702, 273] on icon "button" at bounding box center [703, 274] width 5 height 5
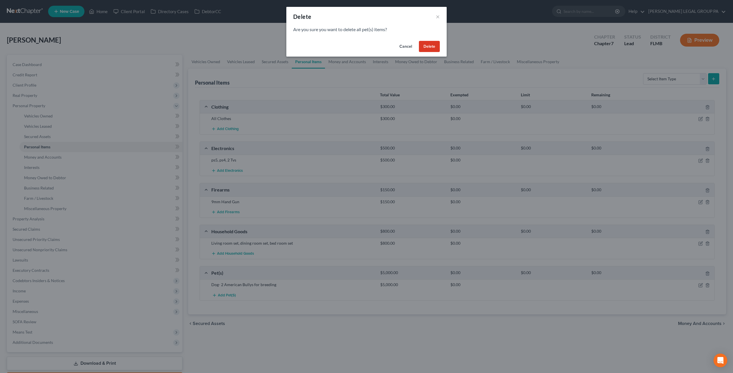
click at [429, 47] on button "Delete" at bounding box center [429, 46] width 21 height 11
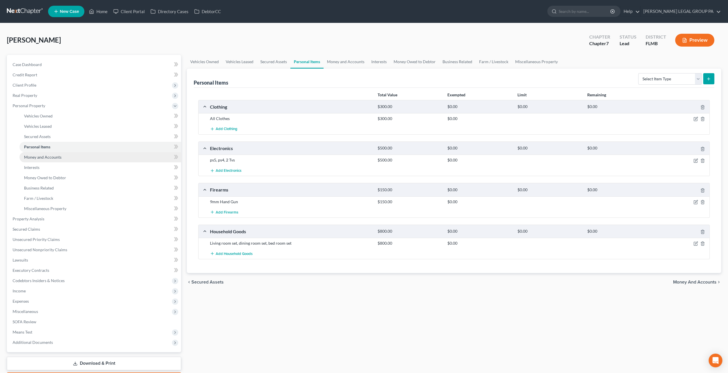
click at [57, 153] on link "Money and Accounts" at bounding box center [100, 157] width 162 height 10
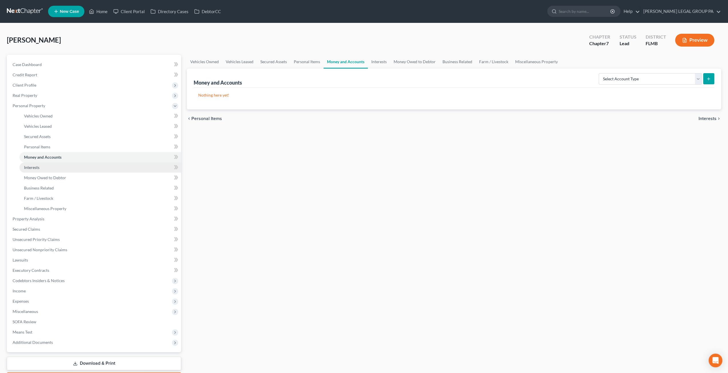
click at [48, 165] on link "Interests" at bounding box center [100, 168] width 162 height 10
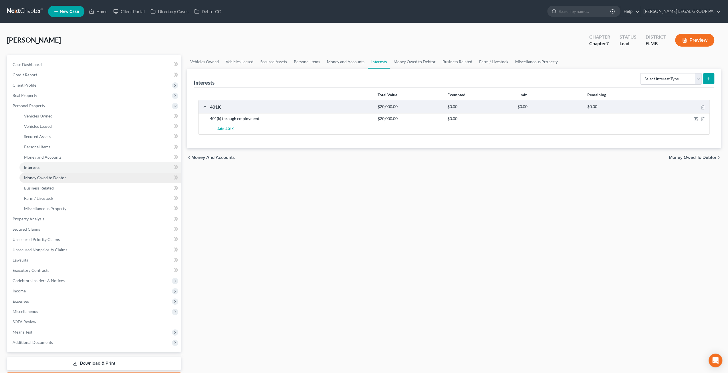
click at [53, 177] on span "Money Owed to Debtor" at bounding box center [45, 177] width 42 height 5
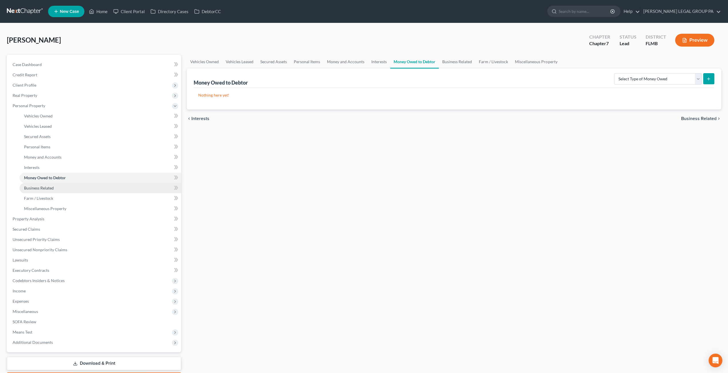
click at [54, 192] on link "Business Related" at bounding box center [100, 188] width 162 height 10
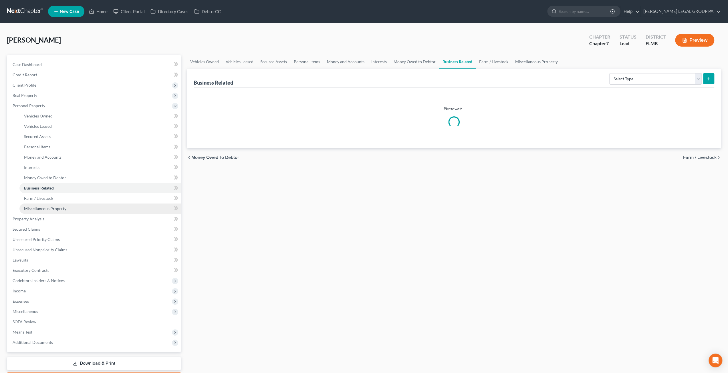
click at [55, 210] on span "Miscellaneous Property" at bounding box center [45, 208] width 42 height 5
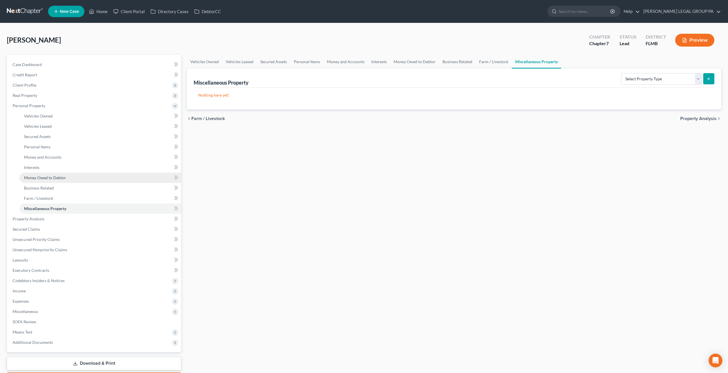
click at [50, 178] on span "Money Owed to Debtor" at bounding box center [45, 177] width 42 height 5
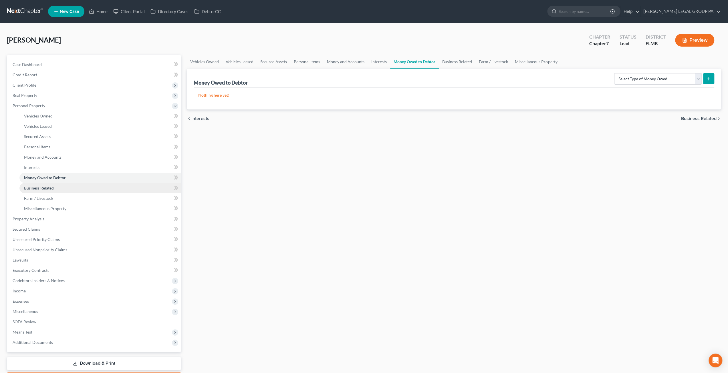
click at [53, 188] on span "Business Related" at bounding box center [39, 188] width 30 height 5
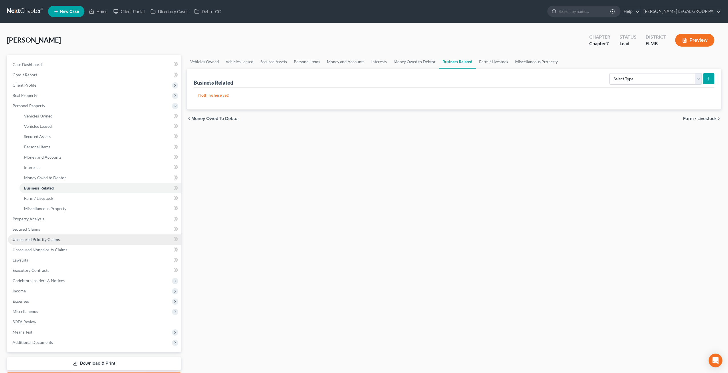
click at [47, 241] on span "Unsecured Priority Claims" at bounding box center [36, 239] width 47 height 5
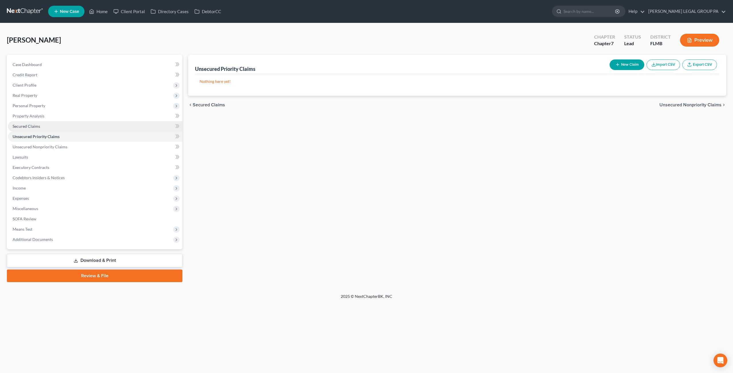
click at [38, 125] on span "Secured Claims" at bounding box center [26, 126] width 27 height 5
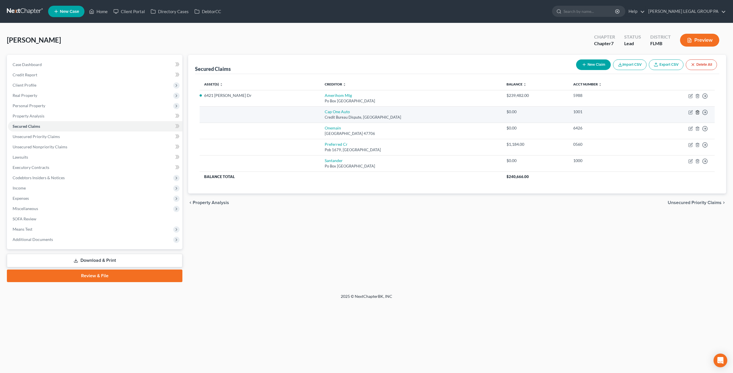
click at [698, 112] on icon "button" at bounding box center [697, 112] width 5 height 5
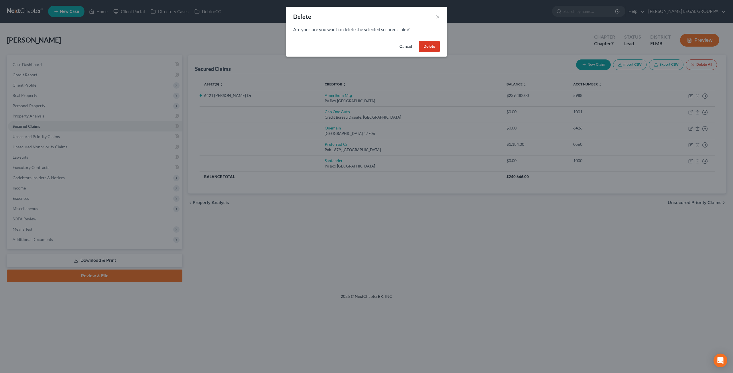
click at [429, 44] on button "Delete" at bounding box center [429, 46] width 21 height 11
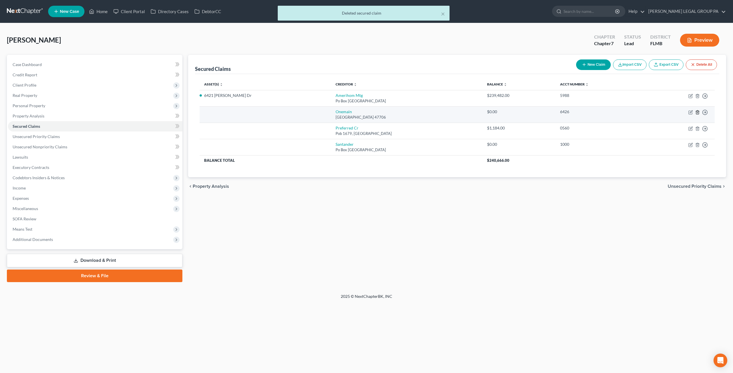
click at [699, 112] on icon "button" at bounding box center [697, 112] width 5 height 5
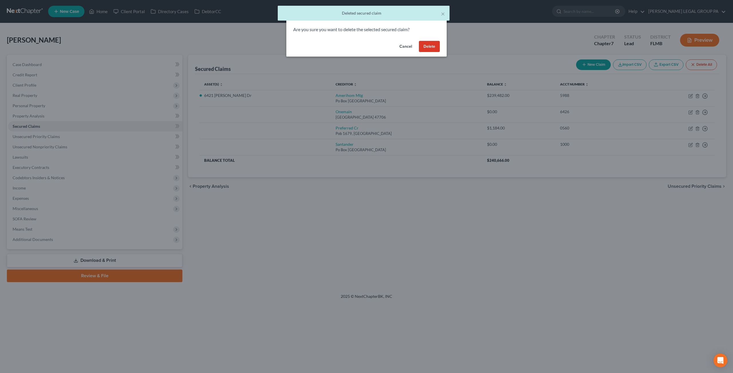
click at [434, 49] on button "Delete" at bounding box center [429, 46] width 21 height 11
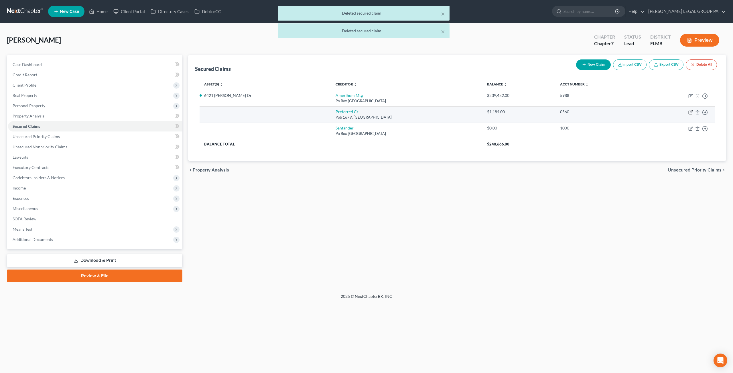
click at [691, 112] on icon "button" at bounding box center [690, 111] width 3 height 3
select select "24"
select select "0"
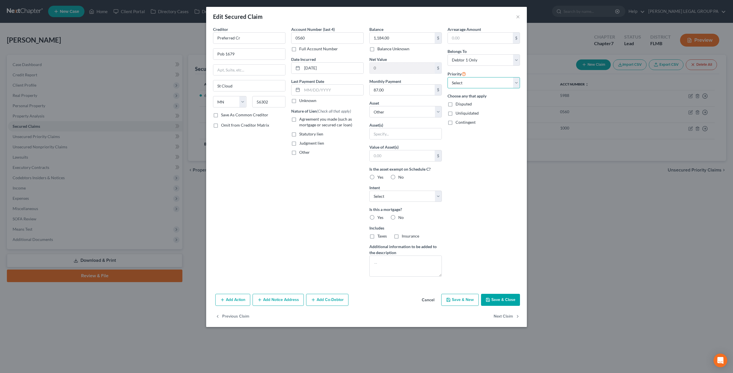
click at [481, 84] on select "Select 1st 2nd 3rd 4th 5th 6th 7th 8th 9th 10th 11th 12th 13th 14th 15th 16th 1…" at bounding box center [483, 82] width 72 height 11
click at [405, 112] on select "Select Other Multiple Assets Household Goods - Living room set, dining room set…" at bounding box center [405, 111] width 72 height 11
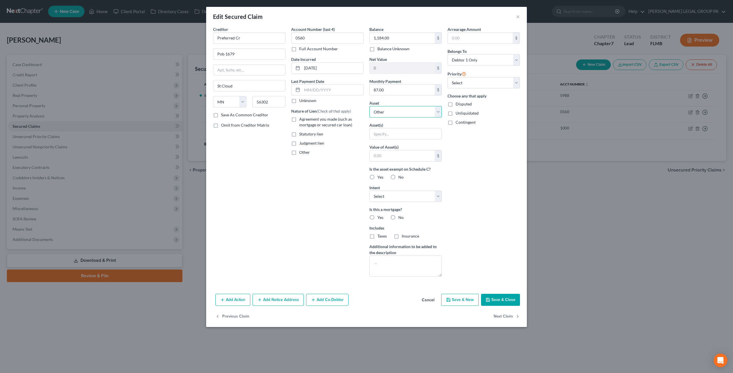
click at [405, 112] on select "Select Other Multiple Assets Household Goods - Living room set, dining room set…" at bounding box center [405, 111] width 72 height 11
click at [402, 195] on select "Select Surrender Redeem Reaffirm Avoid Other" at bounding box center [405, 196] width 72 height 11
select select "2"
click at [369, 191] on select "Select Surrender Redeem Reaffirm Avoid Other" at bounding box center [405, 196] width 72 height 11
click at [335, 222] on div "Account Number (last 4) 0560 Full Account Number Date Incurred 10-28-2023 Last …" at bounding box center [327, 153] width 78 height 255
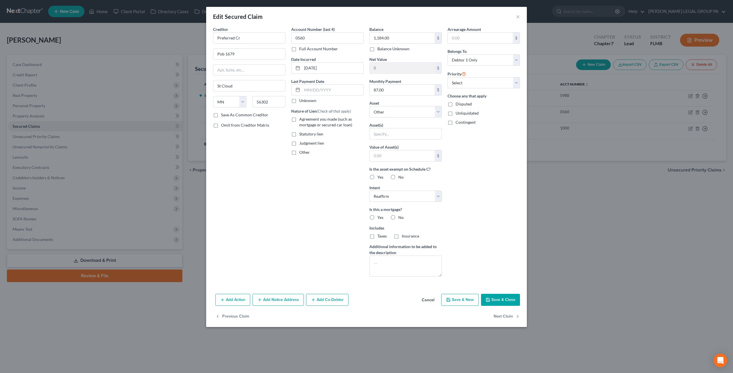
click at [398, 215] on label "No" at bounding box center [400, 218] width 5 height 6
click at [400, 215] on input "No" at bounding box center [402, 217] width 4 height 4
radio input "true"
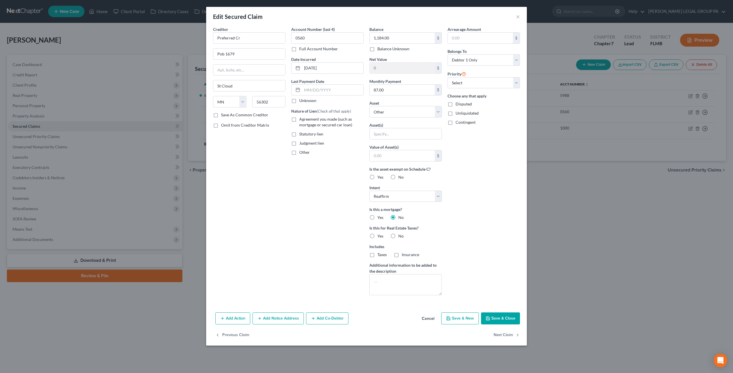
click at [398, 234] on label "No" at bounding box center [400, 237] width 5 height 6
click at [400, 234] on input "No" at bounding box center [402, 236] width 4 height 4
radio input "true"
click at [489, 321] on button "Save & Close" at bounding box center [500, 319] width 39 height 12
select select
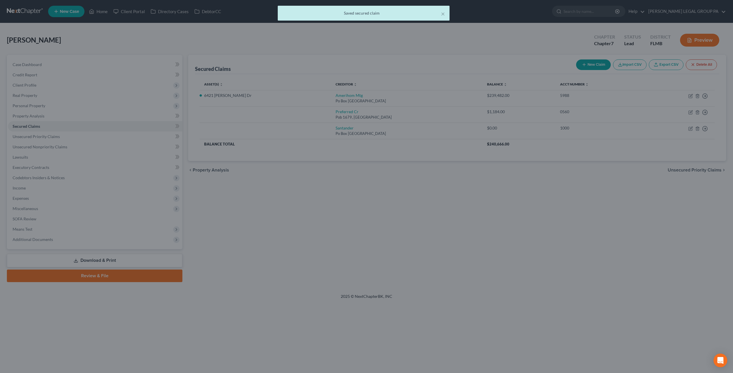
type input "0"
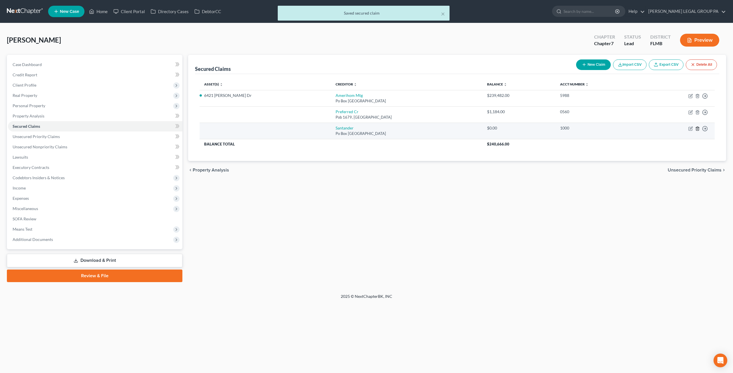
click at [697, 128] on line "button" at bounding box center [697, 128] width 0 height 1
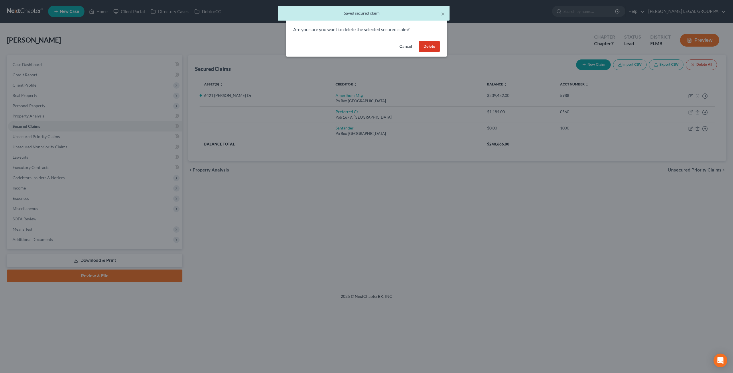
click at [429, 47] on button "Delete" at bounding box center [429, 46] width 21 height 11
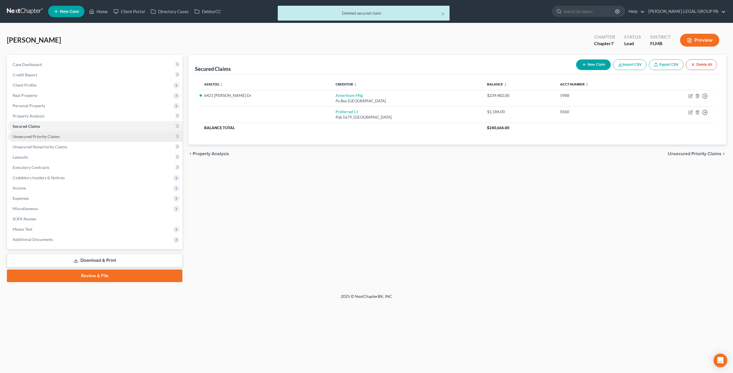
click at [44, 134] on span "Unsecured Priority Claims" at bounding box center [36, 136] width 47 height 5
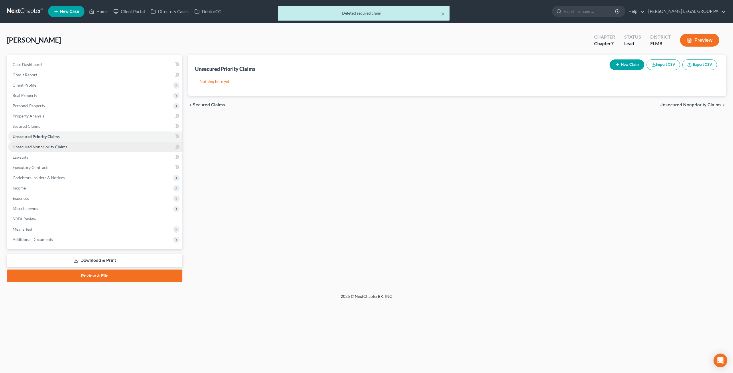
click at [54, 150] on link "Unsecured Nonpriority Claims" at bounding box center [95, 147] width 174 height 10
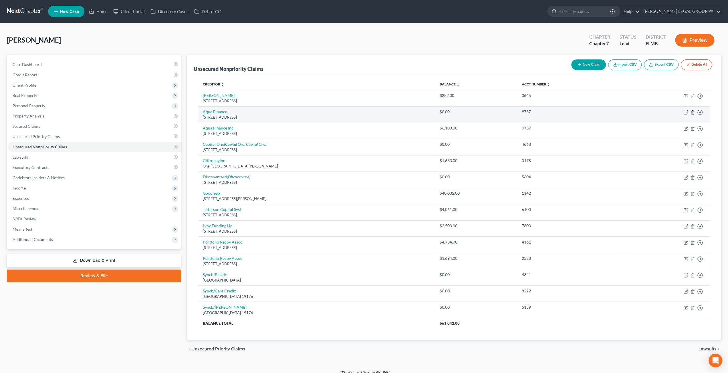
click at [692, 112] on line "button" at bounding box center [692, 112] width 0 height 1
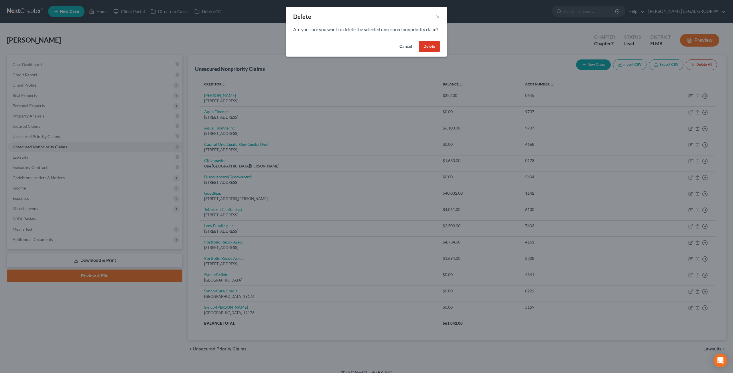
click at [433, 52] on button "Delete" at bounding box center [429, 46] width 21 height 11
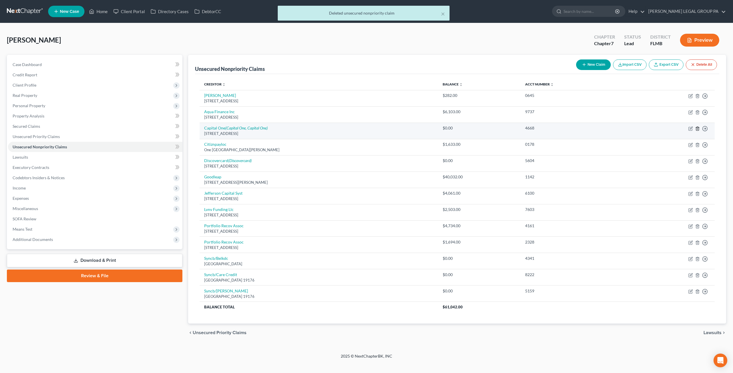
click at [697, 128] on polyline "button" at bounding box center [696, 128] width 3 height 0
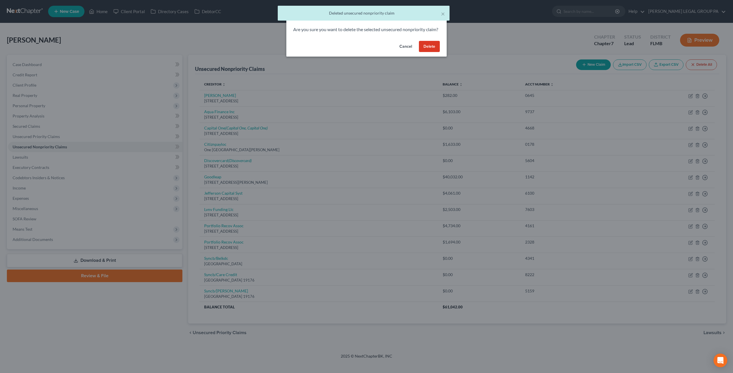
click at [427, 50] on button "Delete" at bounding box center [429, 46] width 21 height 11
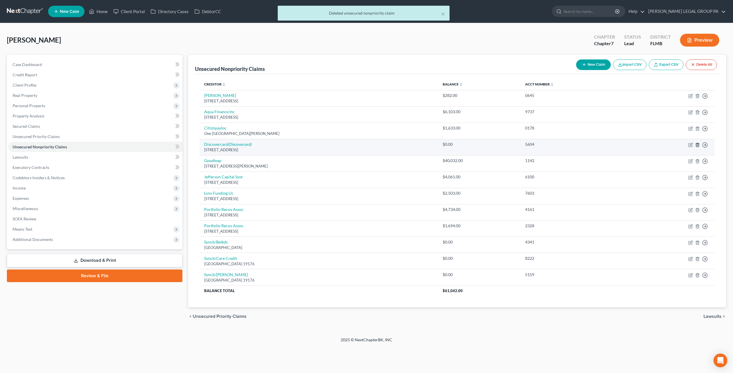
click at [698, 145] on icon "button" at bounding box center [697, 145] width 3 height 4
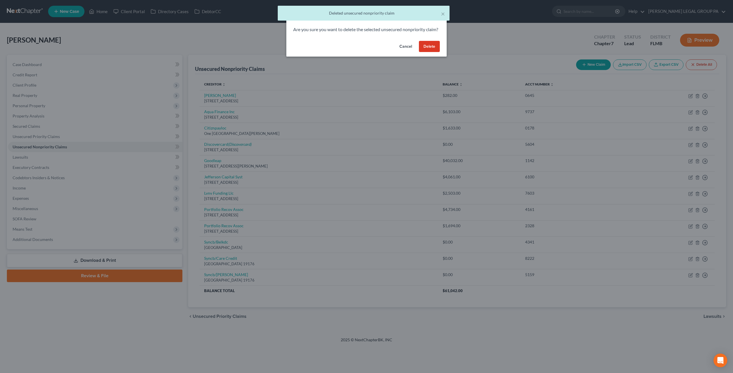
click at [425, 52] on button "Delete" at bounding box center [429, 46] width 21 height 11
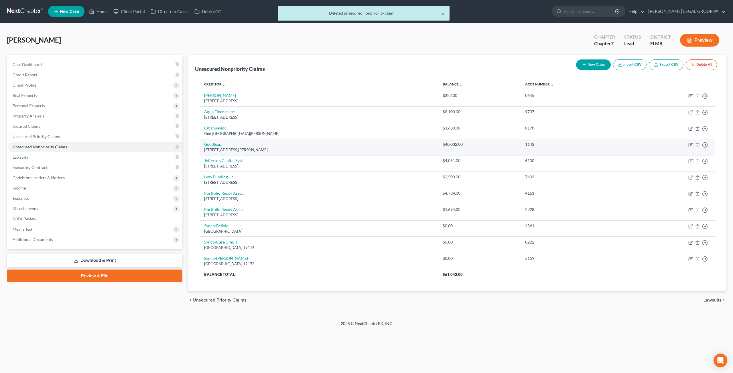
click at [209, 143] on link "Goodleap" at bounding box center [212, 144] width 17 height 5
select select "38"
select select "0"
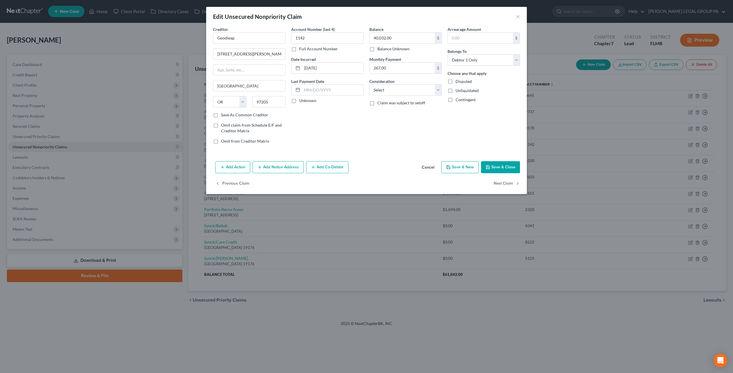
click at [495, 163] on button "Save & Close" at bounding box center [500, 167] width 39 height 12
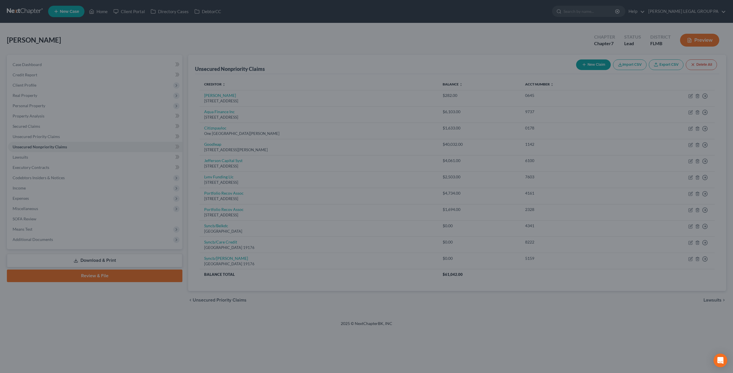
type input "0"
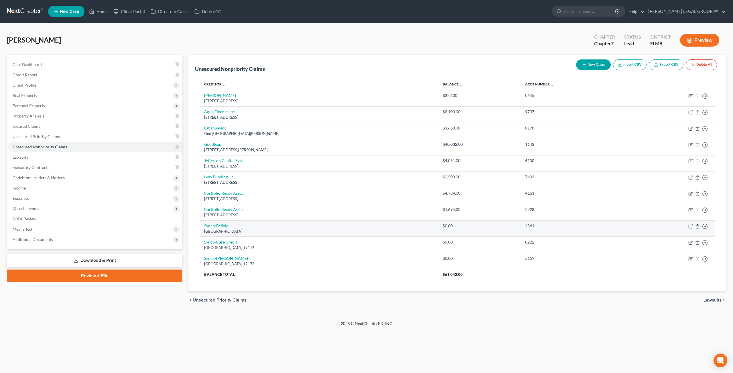
click at [696, 226] on icon "button" at bounding box center [697, 226] width 5 height 5
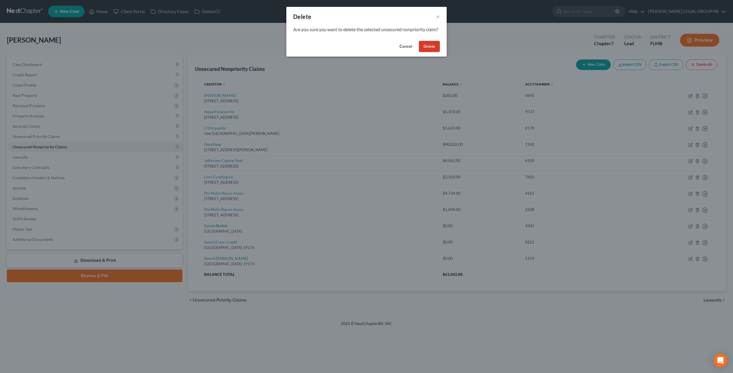
click at [427, 50] on button "Delete" at bounding box center [429, 46] width 21 height 11
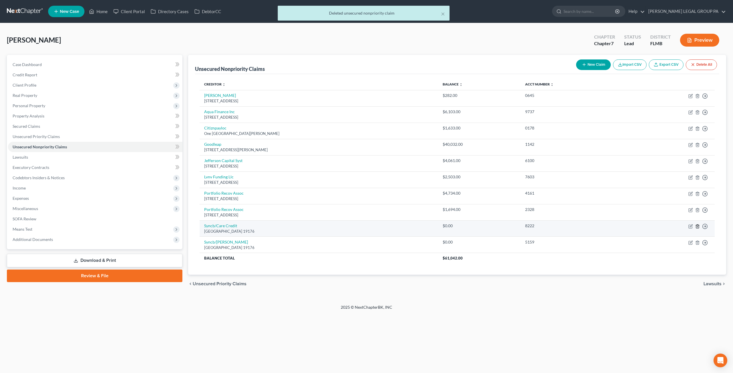
click at [696, 225] on icon "button" at bounding box center [697, 227] width 3 height 4
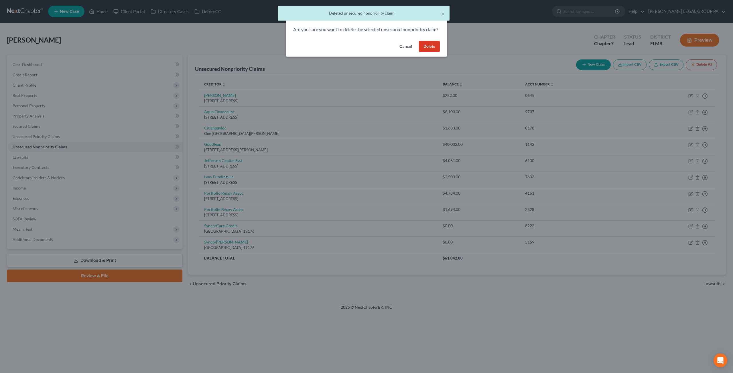
click at [426, 49] on button "Delete" at bounding box center [429, 46] width 21 height 11
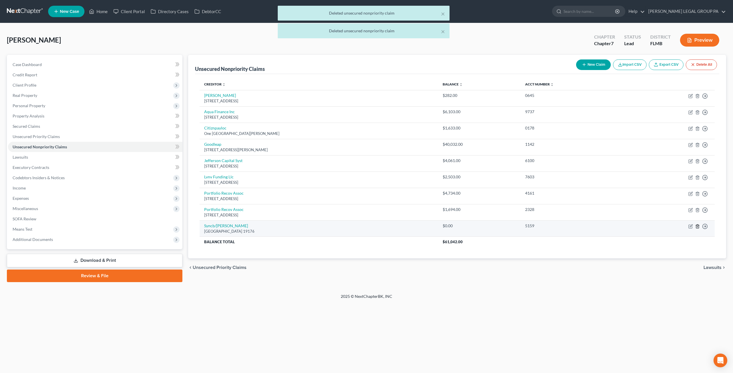
click at [696, 225] on icon "button" at bounding box center [697, 227] width 3 height 4
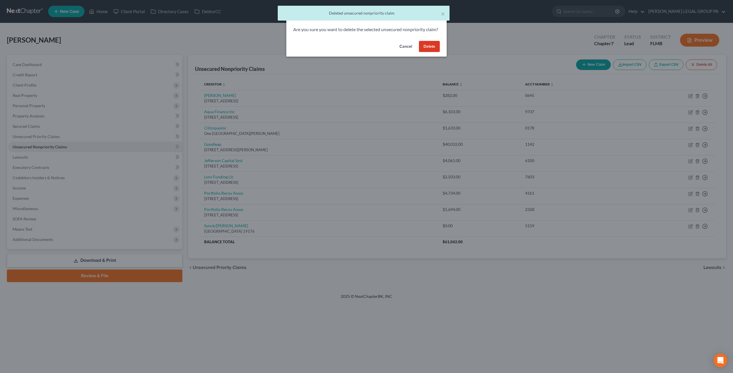
click at [425, 52] on button "Delete" at bounding box center [429, 46] width 21 height 11
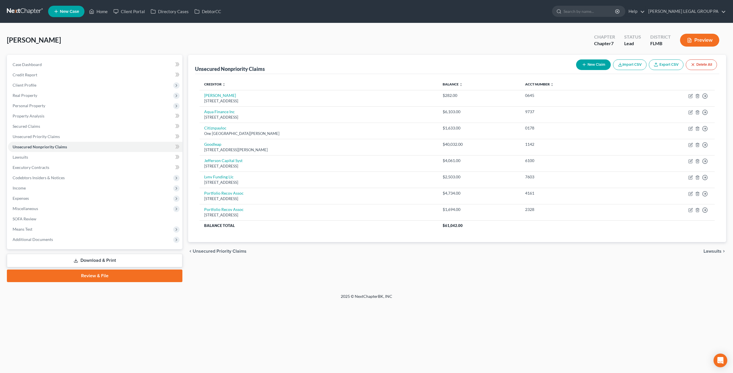
click at [601, 68] on button "New Claim" at bounding box center [593, 65] width 35 height 11
select select "0"
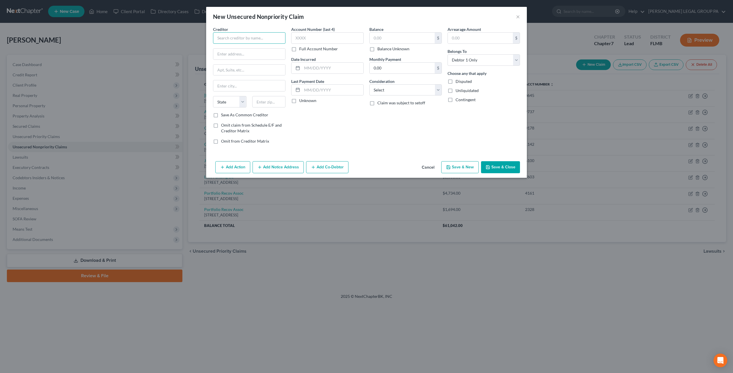
click at [249, 39] on input "text" at bounding box center [249, 37] width 72 height 11
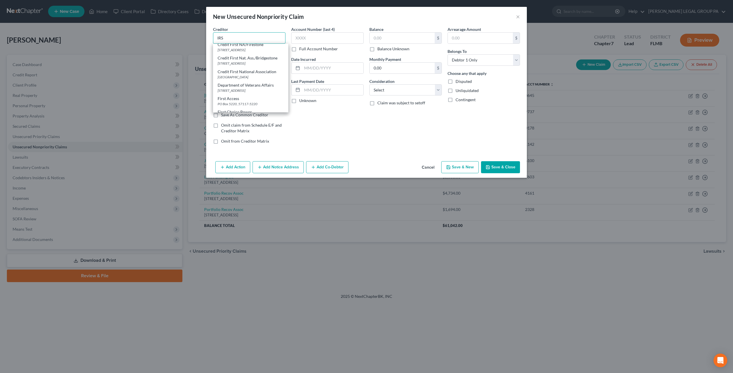
drag, startPoint x: 232, startPoint y: 40, endPoint x: 200, endPoint y: 38, distance: 31.3
click at [201, 38] on div "New Unsecured Nonpriority Claim × Creditor * IRS American First Finance, Inc. 8…" at bounding box center [366, 186] width 733 height 373
click at [257, 52] on div "PO Box 7346, Philadelphia, PA 19101" at bounding box center [247, 53] width 60 height 5
type input "Internal Revenue Service"
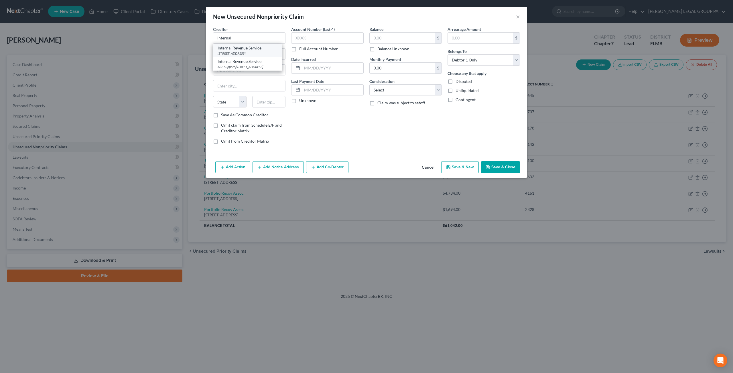
type input "PO Box 7346"
type input "Philadelphia"
select select "39"
type input "19101"
click at [383, 37] on input "text" at bounding box center [401, 38] width 65 height 11
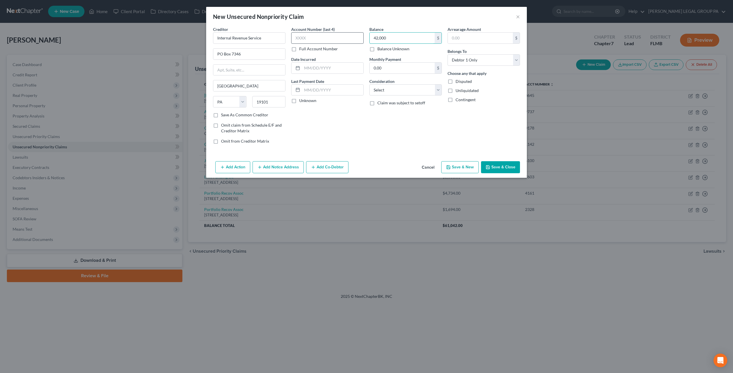
drag, startPoint x: 406, startPoint y: 39, endPoint x: 359, endPoint y: 36, distance: 47.8
click at [359, 36] on div "Creditor * Internal Revenue Service PO Box 7346 Philadelphia State AL AK AR AZ …" at bounding box center [366, 87] width 312 height 122
type input "43,000"
click at [403, 91] on select "Select Cable / Satellite Services Collection Agency Credit Card Debt Debt Couns…" at bounding box center [405, 89] width 72 height 11
select select "19"
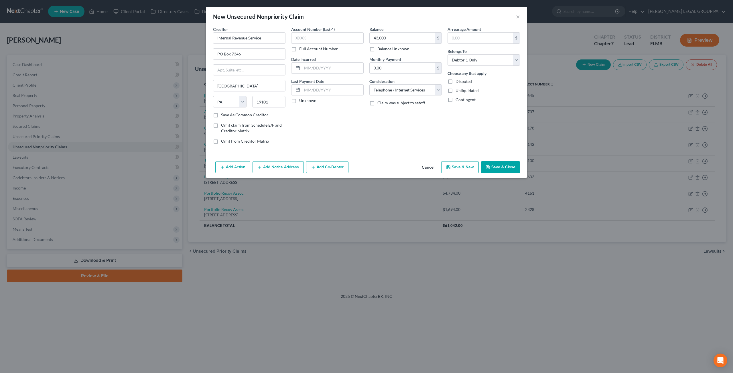
click at [347, 143] on div "Account Number (last 4) Full Account Number Date Incurred Last Payment Date Unk…" at bounding box center [327, 87] width 78 height 122
click at [431, 88] on select "Select Cable / Satellite Services Collection Agency Credit Card Debt Debt Couns…" at bounding box center [405, 89] width 72 height 11
select select
click at [369, 84] on select "Select Cable / Satellite Services Collection Agency Credit Card Debt Debt Couns…" at bounding box center [405, 89] width 72 height 11
click at [417, 88] on select "Select Cable / Satellite Services Collection Agency Credit Card Debt Debt Couns…" at bounding box center [405, 89] width 72 height 11
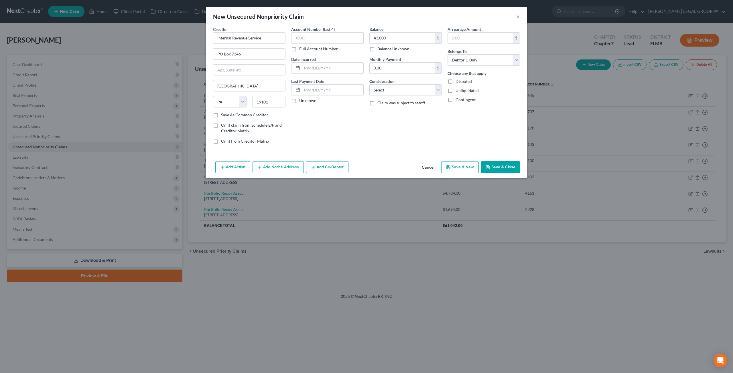
click at [474, 131] on div "Arrearage Amount $ Belongs To * Select Debtor 1 Only Debtor 2 Only Debtor 1 And…" at bounding box center [483, 87] width 78 height 122
click at [504, 173] on div "Add Action Add Notice Address Add Co-Debtor Cancel Save & New Save & Close" at bounding box center [366, 168] width 320 height 19
click at [501, 163] on button "Save & Close" at bounding box center [500, 167] width 39 height 12
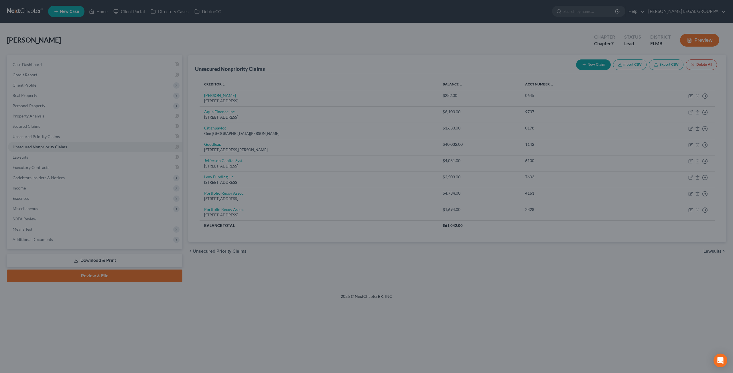
type input "43,000.00"
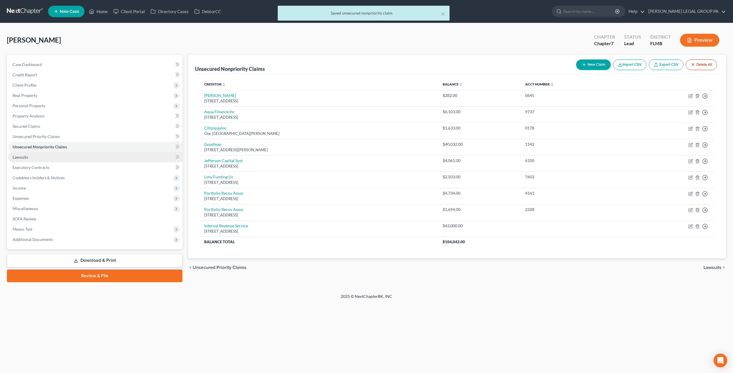
click at [16, 158] on span "Lawsuits" at bounding box center [20, 157] width 15 height 5
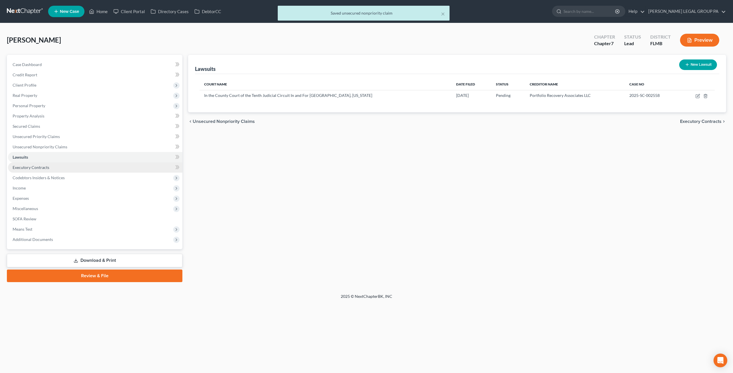
click at [28, 167] on span "Executory Contracts" at bounding box center [31, 167] width 37 height 5
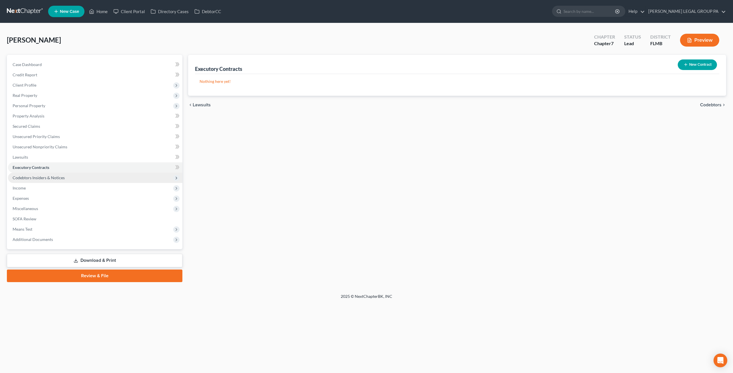
click at [33, 181] on span "Codebtors Insiders & Notices" at bounding box center [95, 178] width 174 height 10
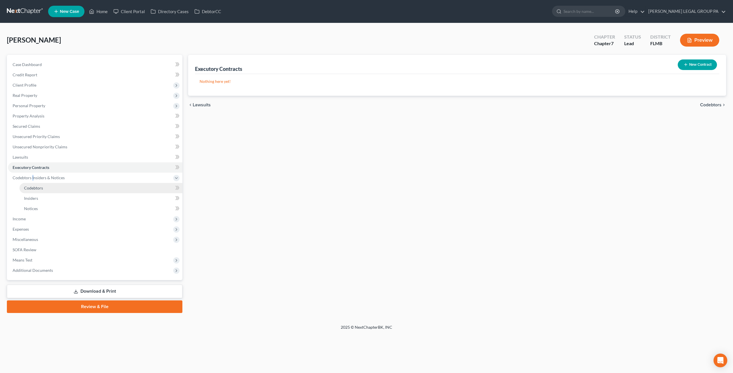
click at [42, 190] on span "Codebtors" at bounding box center [33, 188] width 19 height 5
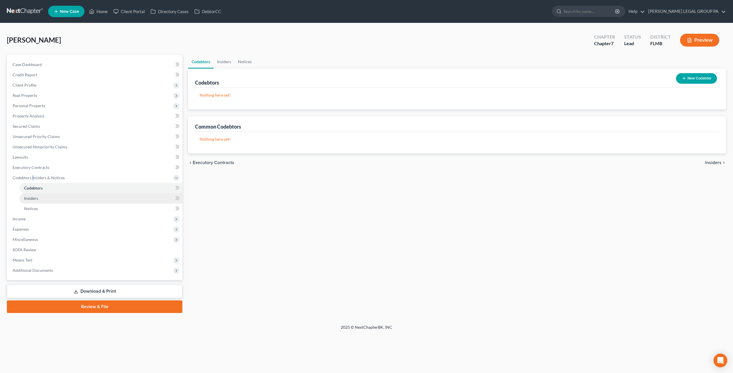
click at [41, 198] on link "Insiders" at bounding box center [100, 198] width 163 height 10
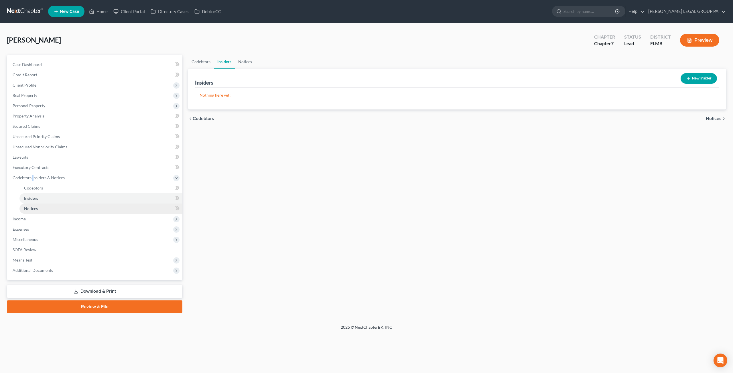
click at [43, 206] on link "Notices" at bounding box center [100, 209] width 163 height 10
click at [33, 221] on span "Income" at bounding box center [95, 219] width 174 height 10
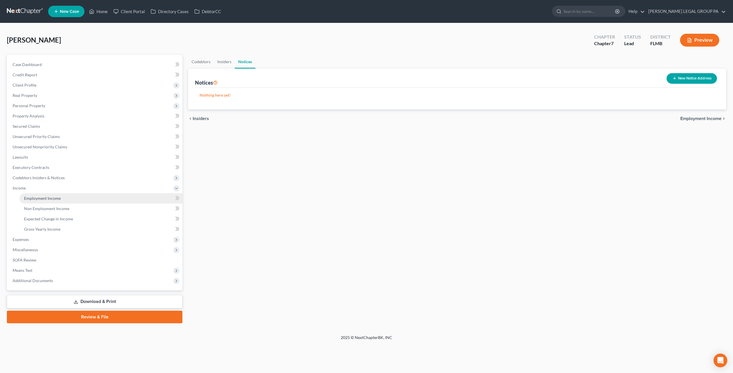
click at [43, 197] on span "Employment Income" at bounding box center [42, 198] width 37 height 5
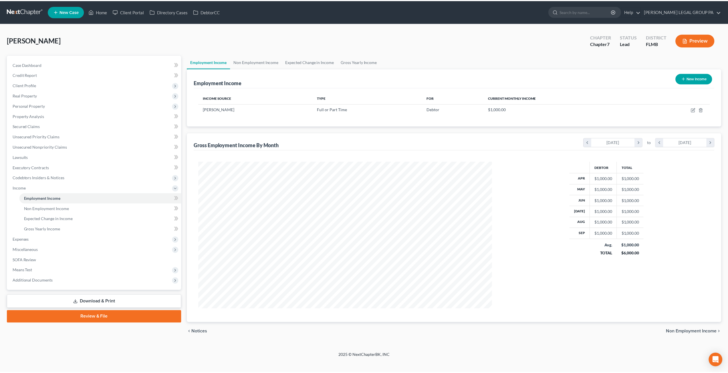
scroll to position [148, 307]
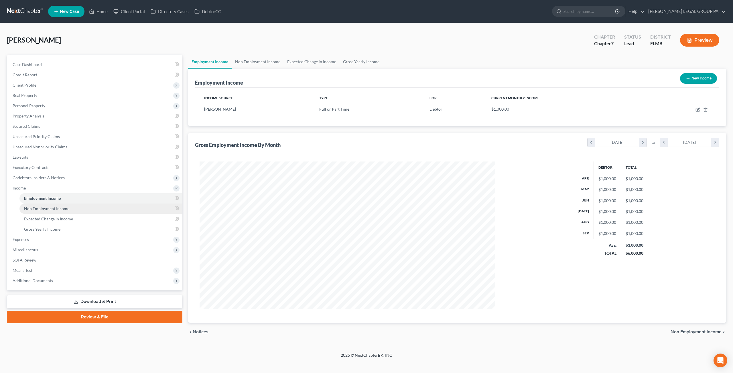
click at [56, 209] on span "Non Employment Income" at bounding box center [46, 208] width 45 height 5
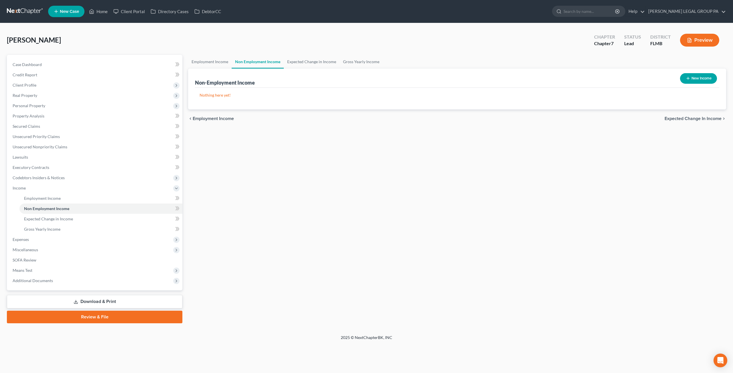
click at [706, 78] on button "New Income" at bounding box center [698, 78] width 37 height 11
select select "0"
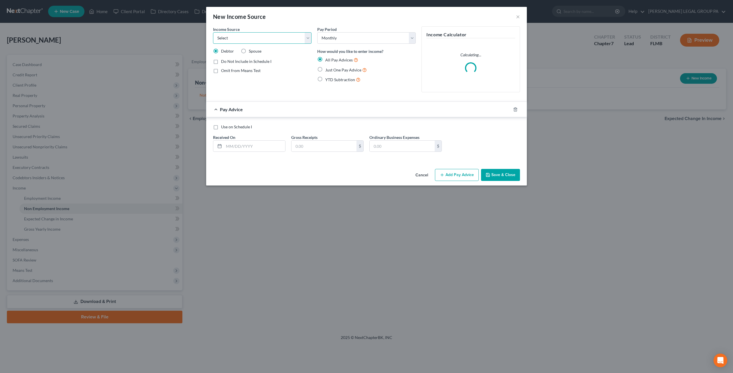
click at [236, 37] on select "Select Unemployment Disability (from employer) Pension Retirement Social Securi…" at bounding box center [262, 37] width 98 height 11
select select "2"
click at [213, 32] on select "Select Unemployment Disability (from employer) Pension Retirement Social Securi…" at bounding box center [262, 37] width 98 height 11
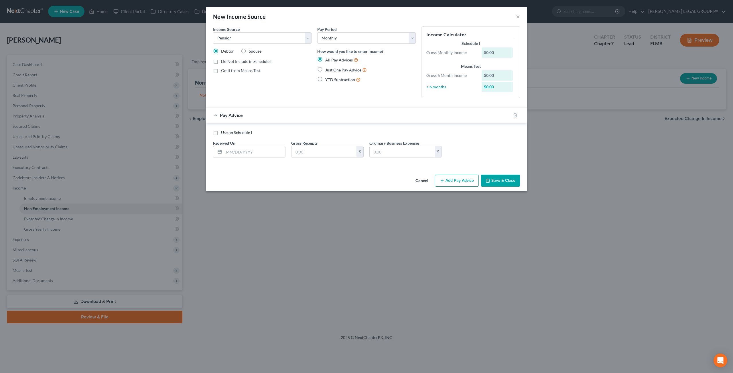
click at [428, 179] on button "Cancel" at bounding box center [422, 180] width 22 height 11
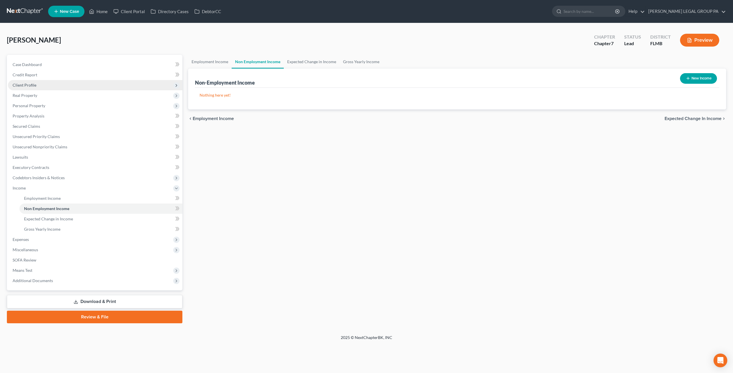
click at [34, 86] on span "Client Profile" at bounding box center [25, 85] width 24 height 5
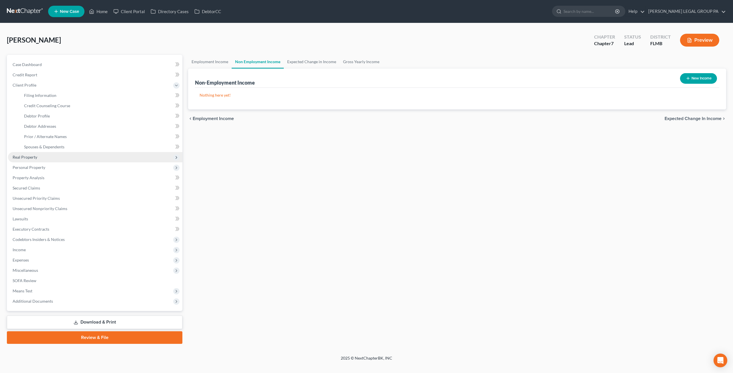
click at [48, 154] on span "Real Property" at bounding box center [95, 157] width 174 height 10
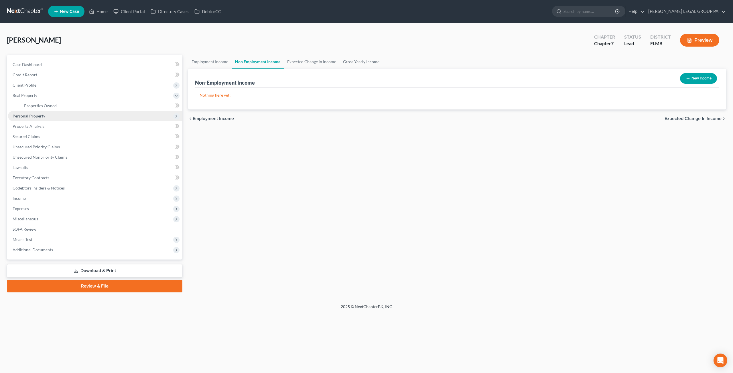
click at [41, 117] on span "Personal Property" at bounding box center [29, 116] width 33 height 5
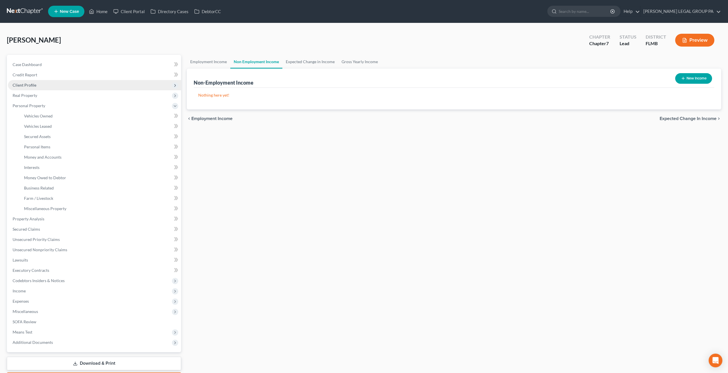
click at [42, 88] on span "Client Profile" at bounding box center [94, 85] width 173 height 10
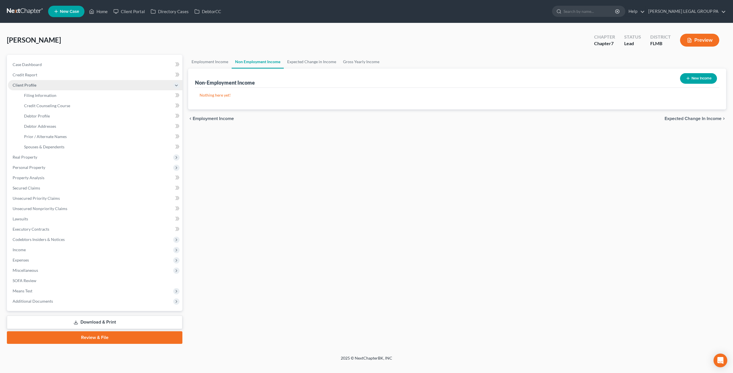
click at [33, 87] on span "Client Profile" at bounding box center [25, 85] width 24 height 5
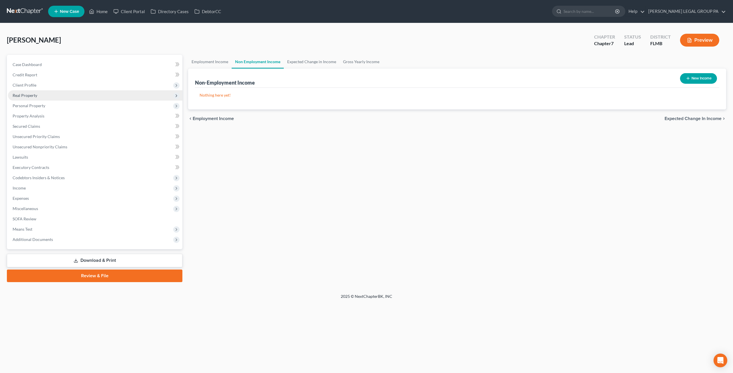
click at [34, 98] on span "Real Property" at bounding box center [25, 95] width 25 height 5
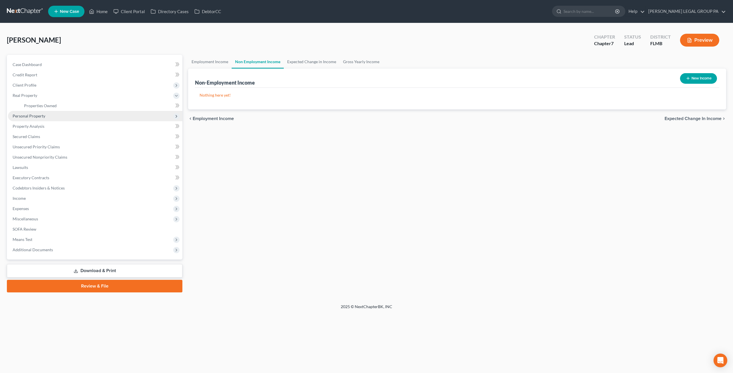
click at [38, 118] on span "Personal Property" at bounding box center [29, 116] width 33 height 5
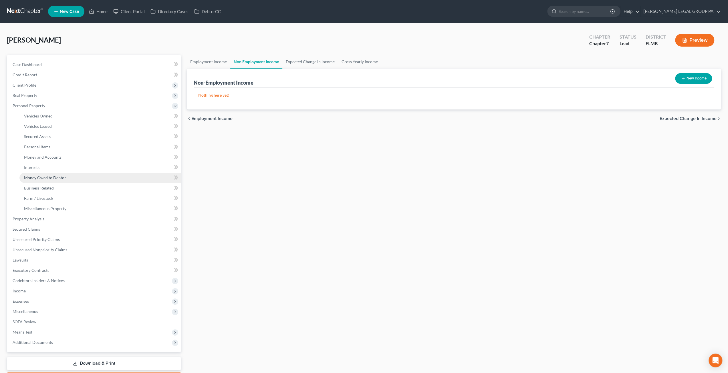
click at [39, 179] on span "Money Owed to Debtor" at bounding box center [45, 177] width 42 height 5
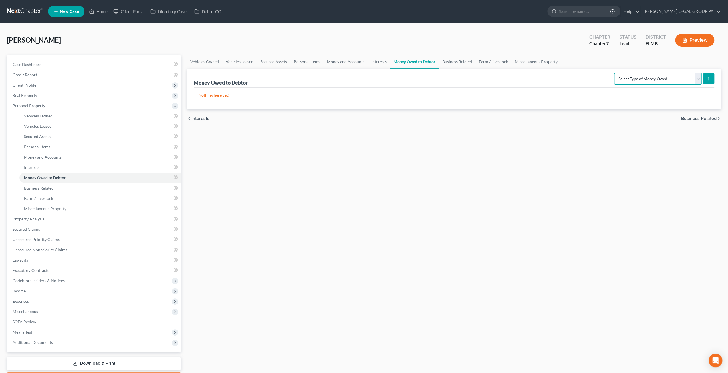
click at [638, 78] on select "Select Type of Money Owed Accounts Receivable Alimony Child Support Claims Agai…" at bounding box center [658, 78] width 88 height 11
click at [375, 59] on link "Interests" at bounding box center [379, 62] width 22 height 14
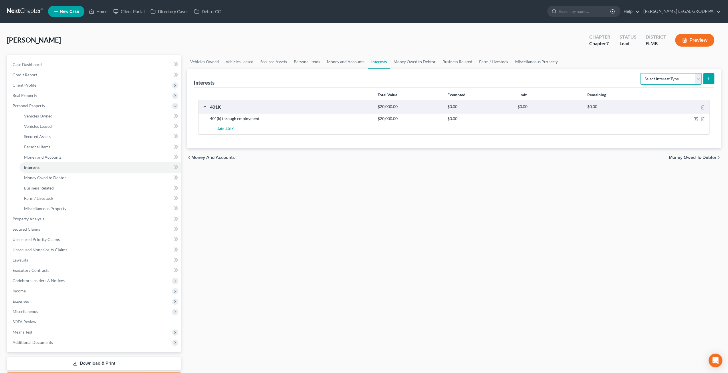
click at [655, 78] on select "Select Interest Type 401K Annuity Bond Education IRA Government Bond Government…" at bounding box center [671, 78] width 62 height 11
select select "pension_plan"
click at [641, 73] on select "Select Interest Type 401K Annuity Bond Education IRA Government Bond Government…" at bounding box center [671, 78] width 62 height 11
click at [708, 79] on icon "submit" at bounding box center [709, 79] width 5 height 5
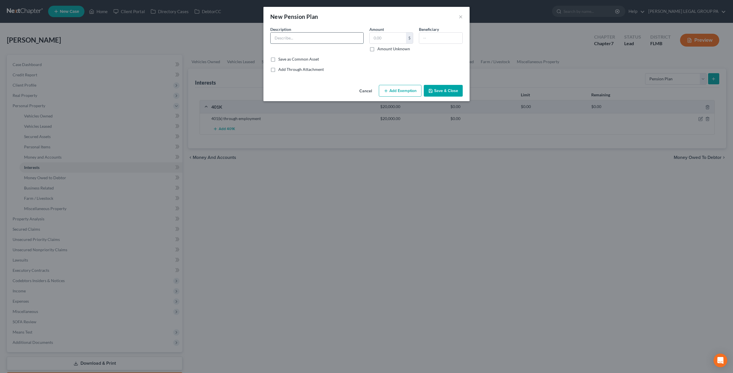
click at [304, 37] on input "text" at bounding box center [316, 38] width 93 height 11
type input "Pension Investment Plan"
click at [387, 38] on input "text" at bounding box center [387, 38] width 36 height 11
type input "5,520.37"
click at [407, 92] on button "Add Exemption" at bounding box center [400, 91] width 43 height 12
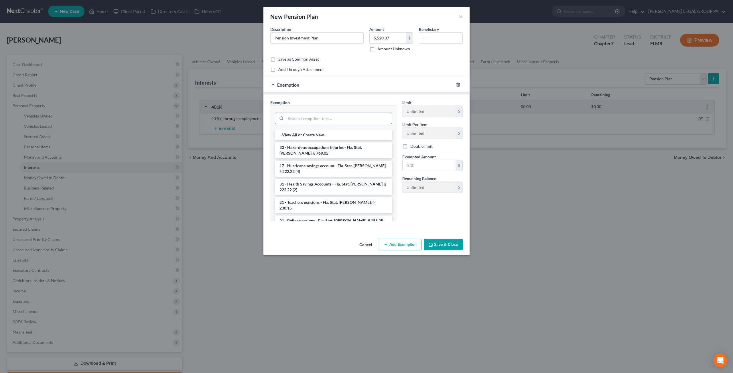
click at [333, 118] on input "search" at bounding box center [339, 118] width 106 height 11
type input "p"
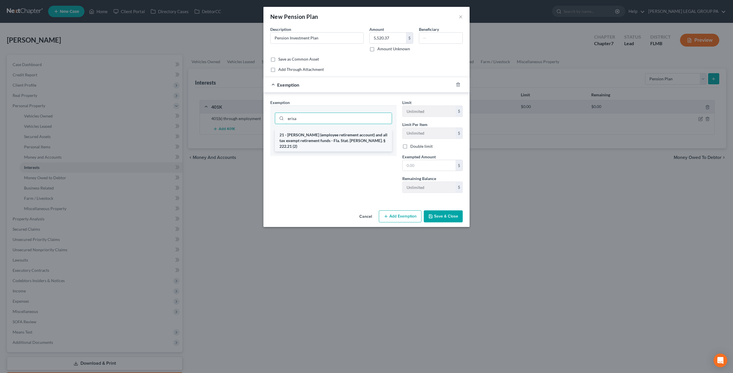
type input "erisa"
click at [364, 137] on li "21 - ERISA (employee retirement account) and all tax exempt retirement funds - …" at bounding box center [333, 141] width 117 height 22
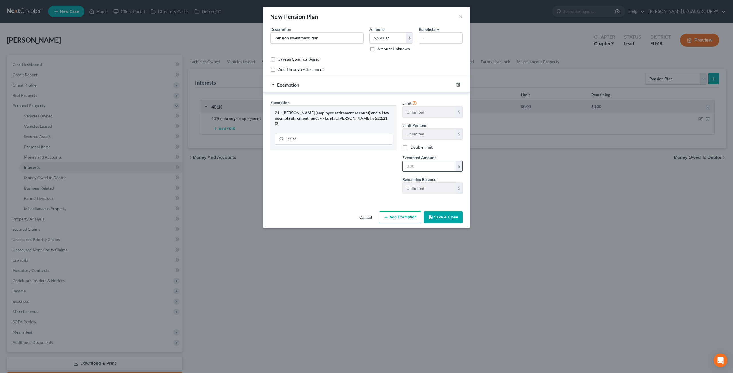
click at [428, 163] on input "text" at bounding box center [428, 166] width 53 height 11
type input "5,520.37"
click at [438, 215] on button "Save & Close" at bounding box center [443, 217] width 39 height 12
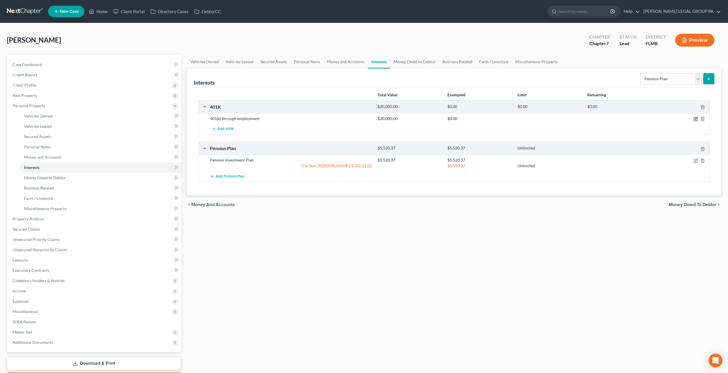
click at [697, 118] on icon "button" at bounding box center [696, 118] width 3 height 3
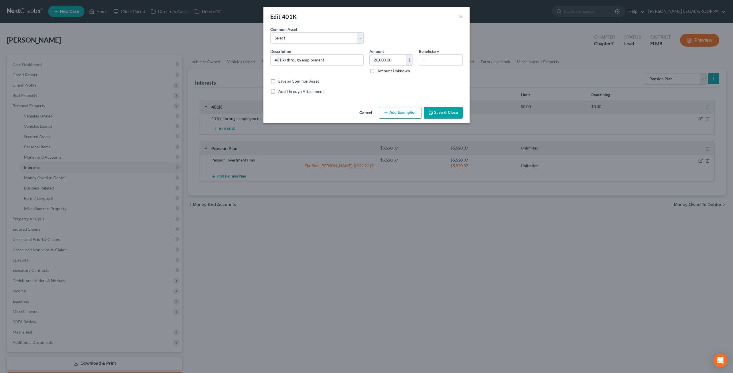
click at [396, 113] on button "Add Exemption" at bounding box center [400, 113] width 43 height 12
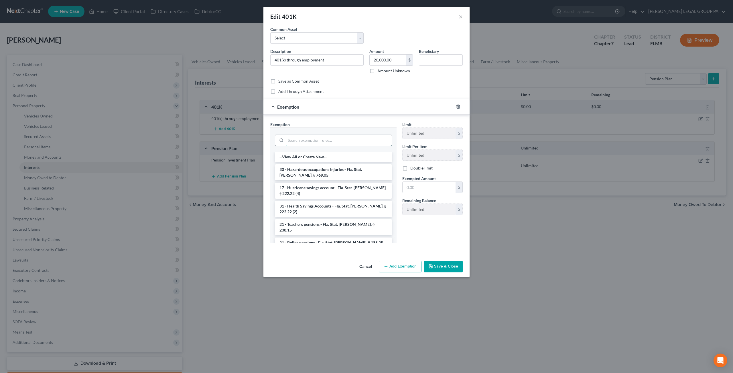
click at [361, 135] on input "search" at bounding box center [339, 140] width 106 height 11
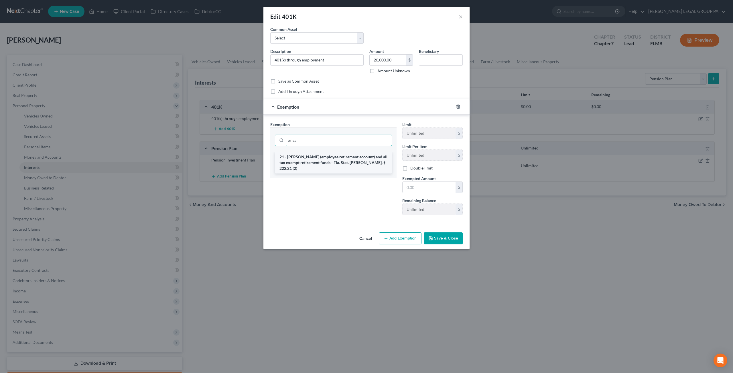
type input "erisa"
click at [335, 157] on li "21 - ERISA (employee retirement account) and all tax exempt retirement funds - …" at bounding box center [333, 163] width 117 height 22
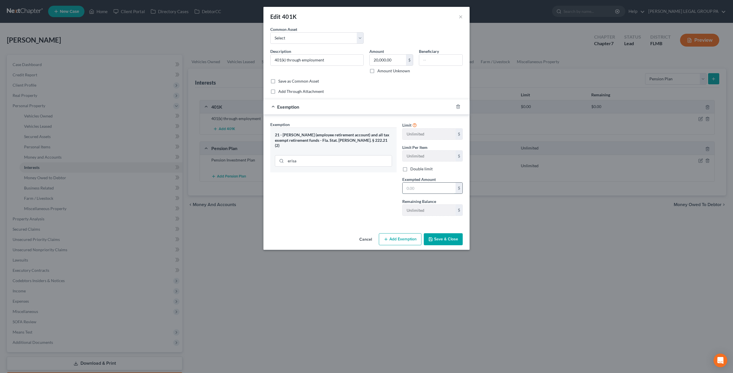
click at [411, 184] on input "text" at bounding box center [428, 188] width 53 height 11
type input "20,000"
click at [440, 240] on button "Save & Close" at bounding box center [443, 240] width 39 height 12
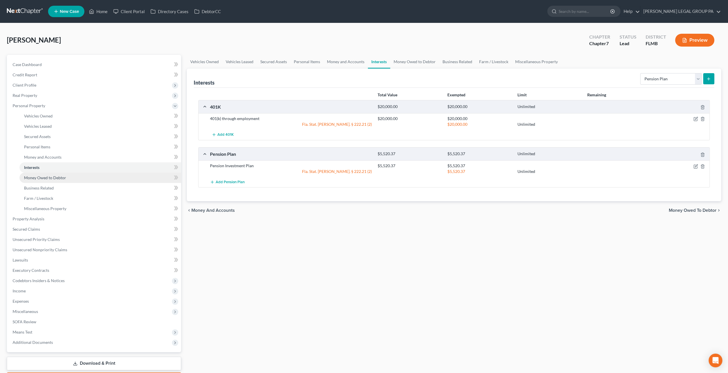
click at [76, 181] on link "Money Owed to Debtor" at bounding box center [100, 178] width 162 height 10
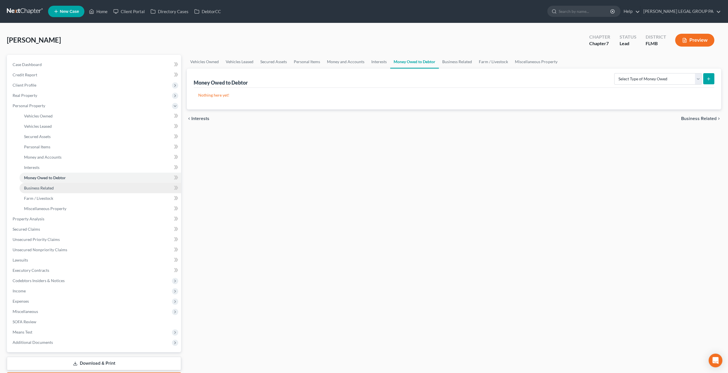
click at [76, 187] on link "Business Related" at bounding box center [100, 188] width 162 height 10
click at [76, 192] on link "Business Related" at bounding box center [100, 188] width 162 height 10
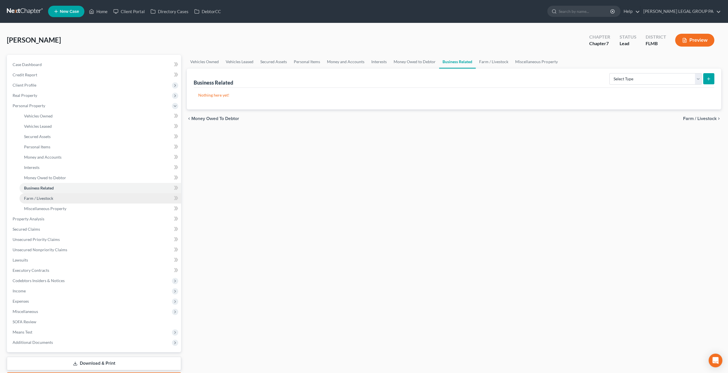
click at [72, 196] on link "Farm / Livestock" at bounding box center [100, 198] width 162 height 10
click at [70, 213] on link "Miscellaneous Property" at bounding box center [100, 209] width 162 height 10
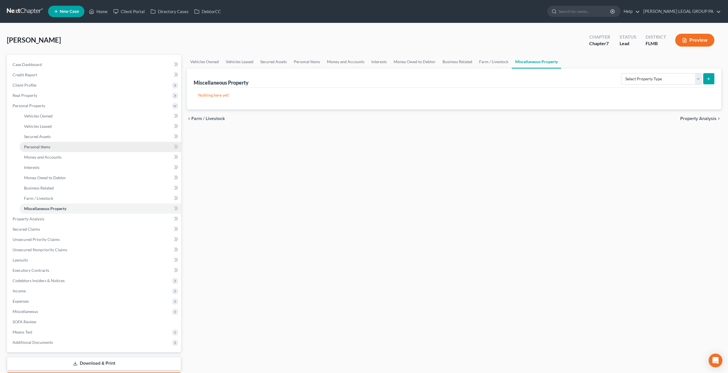
click at [48, 144] on link "Personal Items" at bounding box center [100, 147] width 162 height 10
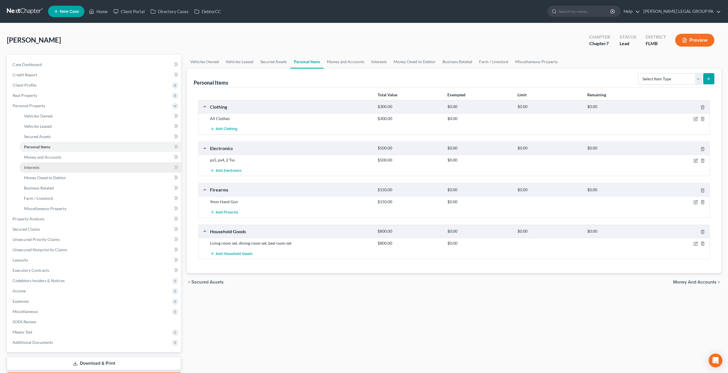
click at [68, 164] on link "Interests" at bounding box center [100, 168] width 162 height 10
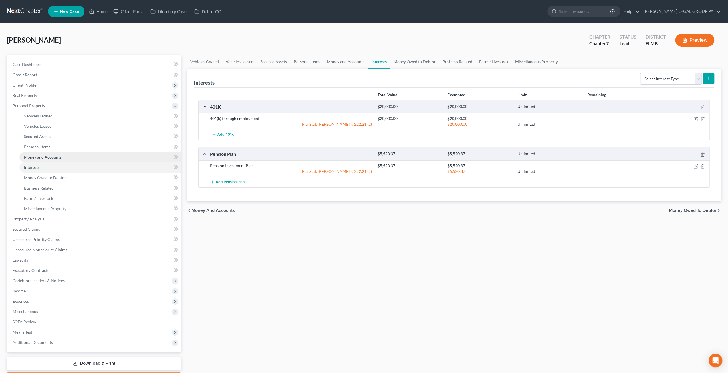
click at [60, 157] on span "Money and Accounts" at bounding box center [42, 157] width 37 height 5
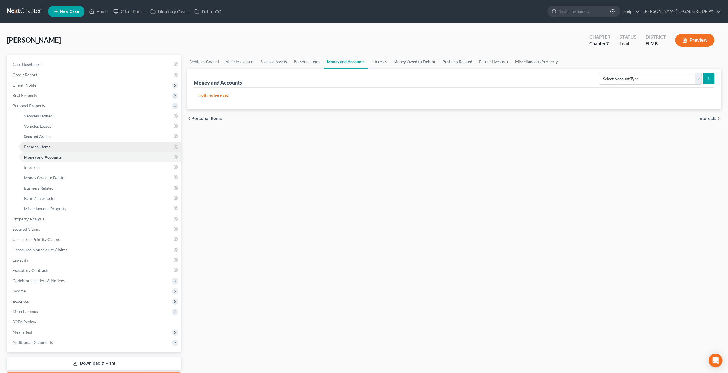
click at [54, 148] on link "Personal Items" at bounding box center [100, 147] width 162 height 10
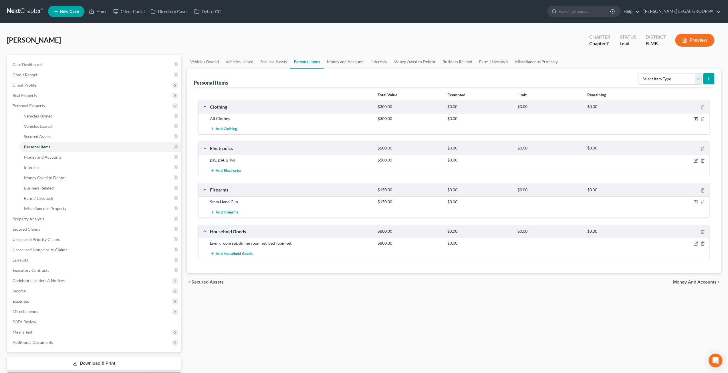
click at [697, 119] on icon "button" at bounding box center [695, 119] width 3 height 3
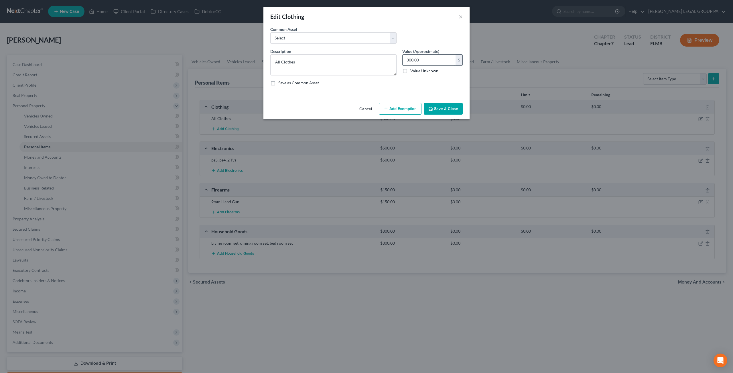
click at [433, 60] on input "300.00" at bounding box center [428, 60] width 53 height 11
type input "200"
click at [449, 111] on button "Save & Close" at bounding box center [443, 109] width 39 height 12
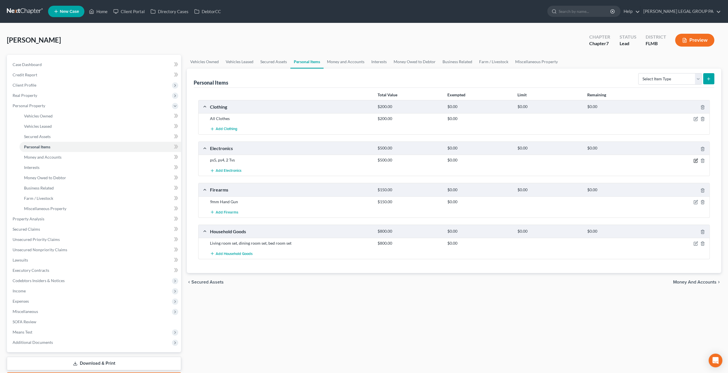
click at [694, 160] on icon "button" at bounding box center [696, 161] width 5 height 5
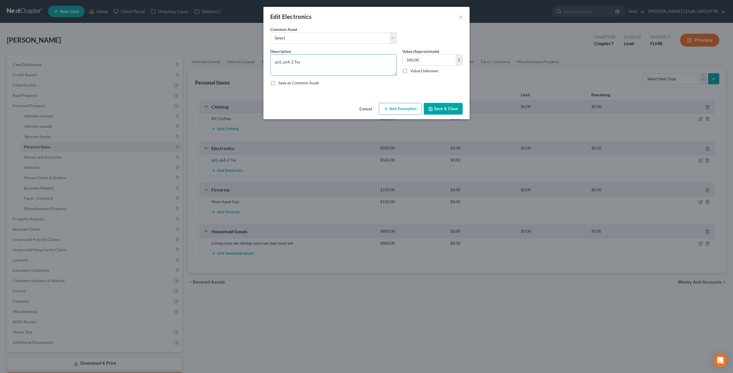
click at [295, 61] on textarea "ps5, ps4, 2 Tvs" at bounding box center [333, 64] width 126 height 21
click at [302, 62] on textarea "ps5, ps4, 2 Tvs" at bounding box center [333, 64] width 126 height 21
click at [293, 62] on textarea "ps5, ps4, 2 Tv" at bounding box center [333, 64] width 126 height 21
type textarea "ps5, ps4, Tv"
click at [422, 58] on input "500.00" at bounding box center [428, 60] width 53 height 11
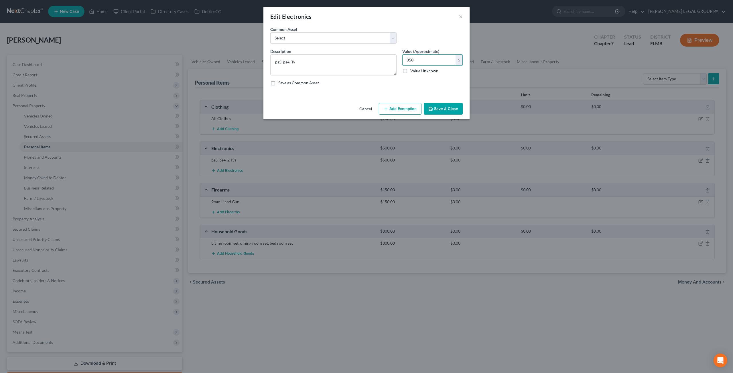
type input "350"
click at [452, 108] on button "Save & Close" at bounding box center [443, 109] width 39 height 12
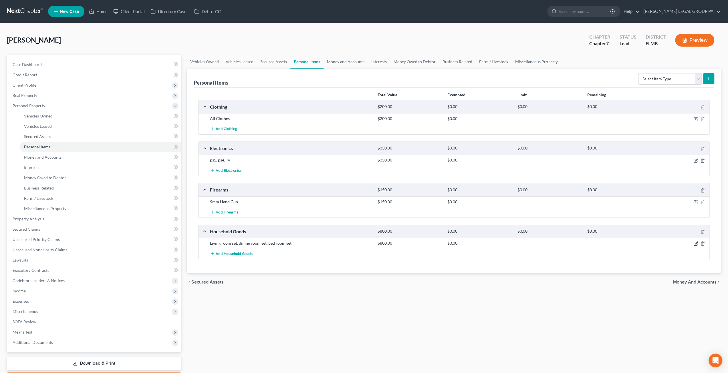
click at [694, 242] on icon "button" at bounding box center [695, 243] width 3 height 3
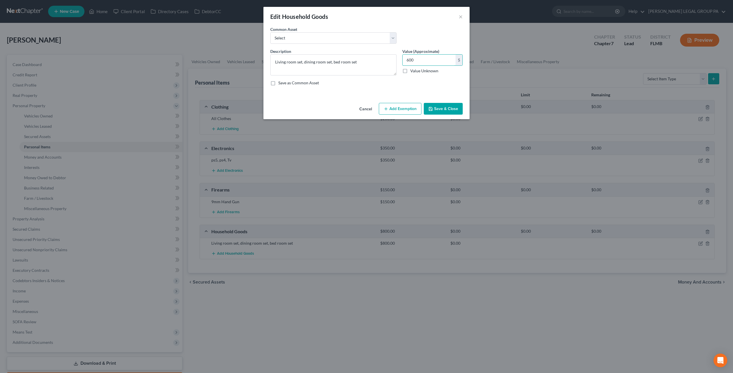
type input "600"
click at [445, 110] on button "Save & Close" at bounding box center [443, 109] width 39 height 12
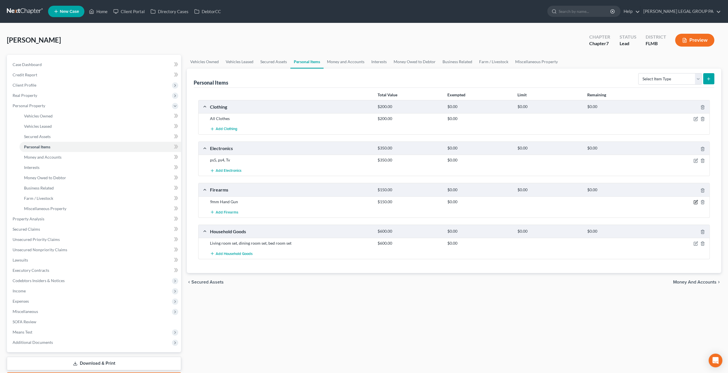
click at [694, 202] on icon "button" at bounding box center [696, 202] width 5 height 5
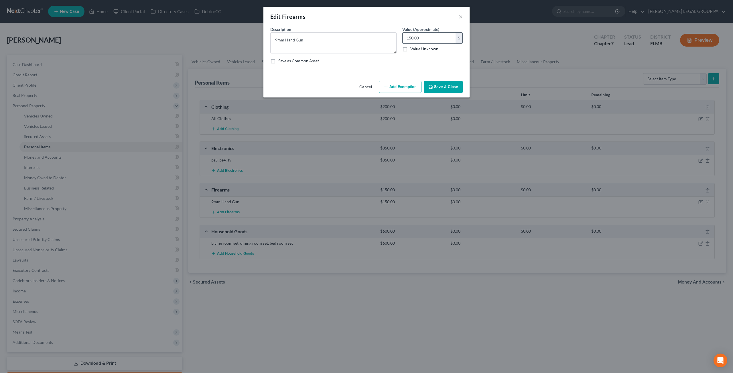
click at [423, 37] on input "150.00" at bounding box center [428, 38] width 53 height 11
type input "75"
click at [453, 86] on button "Save & Close" at bounding box center [443, 87] width 39 height 12
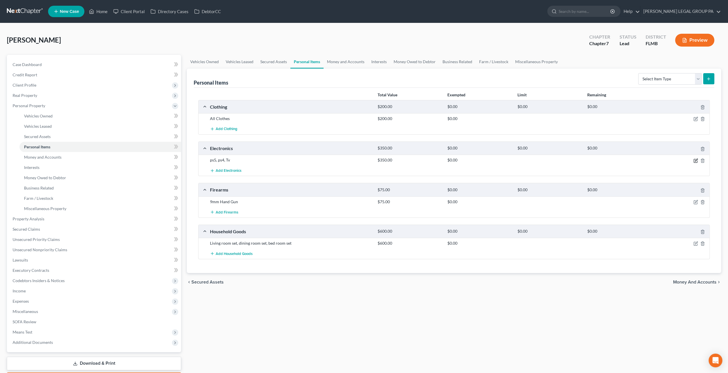
click at [697, 159] on icon "button" at bounding box center [696, 160] width 3 height 3
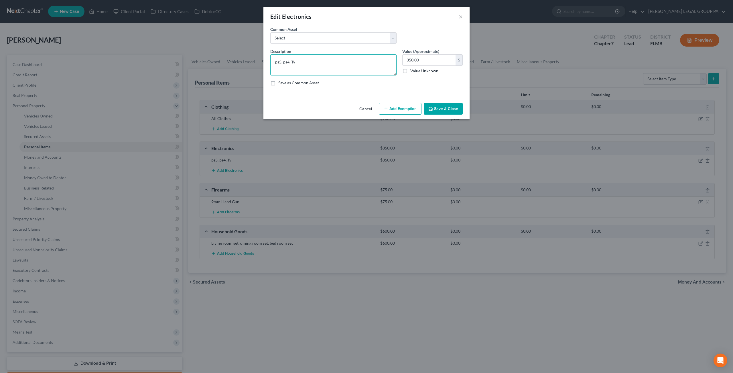
drag, startPoint x: 282, startPoint y: 62, endPoint x: 263, endPoint y: 61, distance: 19.2
click at [263, 61] on div "Edit Electronics × An exemption set must first be selected from the Filing Info…" at bounding box center [366, 186] width 733 height 373
type textarea "ps4, Tv"
click at [432, 63] on input "350.00" at bounding box center [428, 60] width 53 height 11
type input "200"
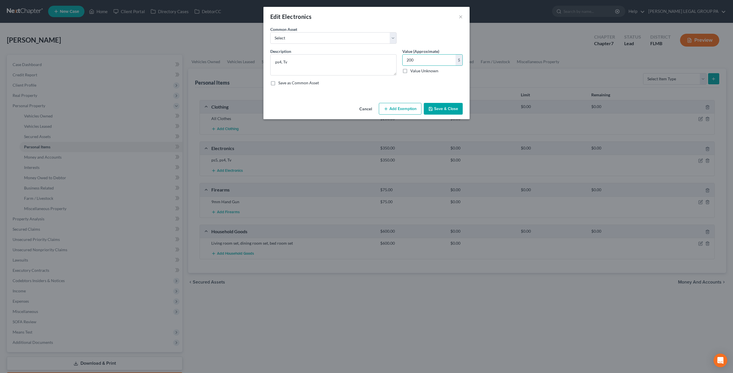
click at [445, 107] on button "Save & Close" at bounding box center [443, 109] width 39 height 12
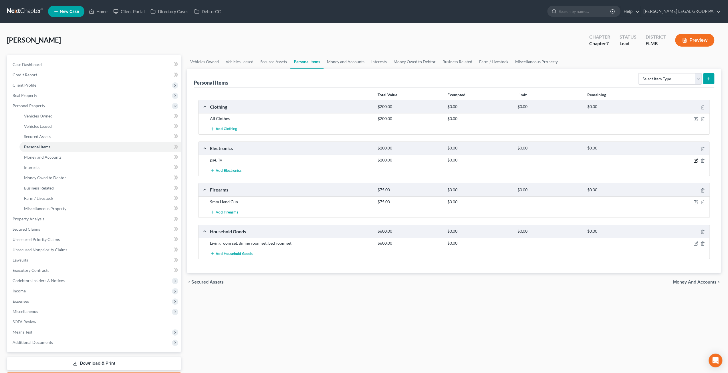
click at [697, 160] on icon "button" at bounding box center [695, 160] width 3 height 3
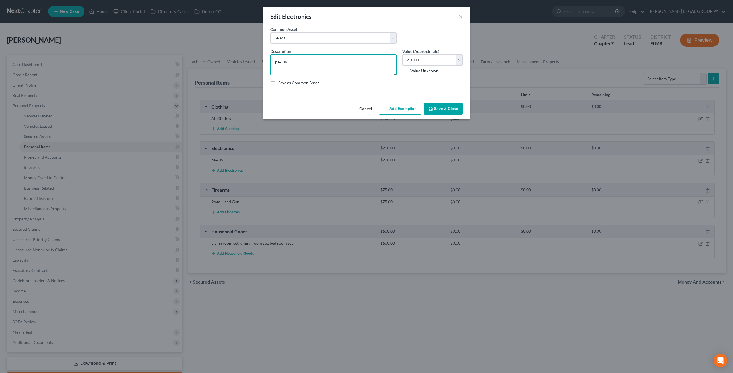
click at [280, 63] on textarea "ps4, Tv" at bounding box center [333, 64] width 126 height 21
drag, startPoint x: 280, startPoint y: 63, endPoint x: 259, endPoint y: 63, distance: 21.2
click at [259, 63] on div "Edit Electronics × An exemption set must first be selected from the Filing Info…" at bounding box center [366, 186] width 733 height 373
click at [312, 62] on textarea "Playstation 4, Tv" at bounding box center [333, 64] width 126 height 21
type textarea "Playstation 4 and Tv"
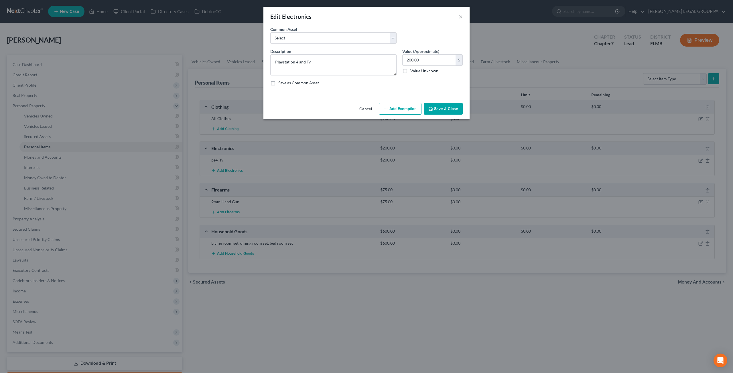
click at [438, 106] on button "Save & Close" at bounding box center [443, 109] width 39 height 12
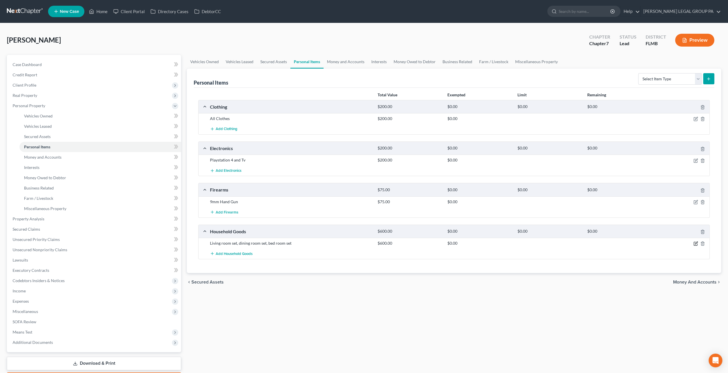
click at [697, 242] on icon "button" at bounding box center [696, 243] width 3 height 3
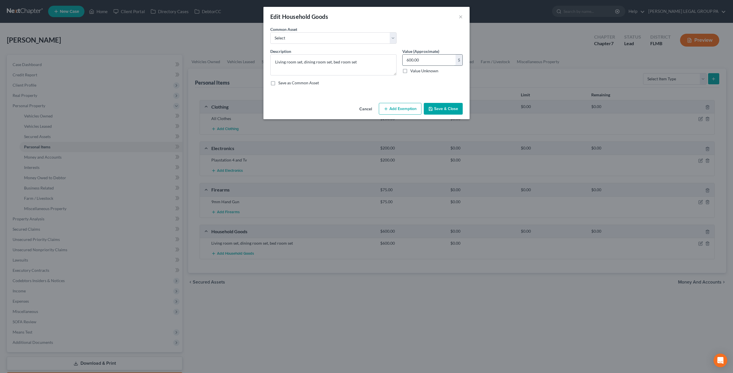
click at [440, 61] on input "600.00" at bounding box center [428, 60] width 53 height 11
type input "500"
click at [447, 107] on button "Save & Close" at bounding box center [443, 109] width 39 height 12
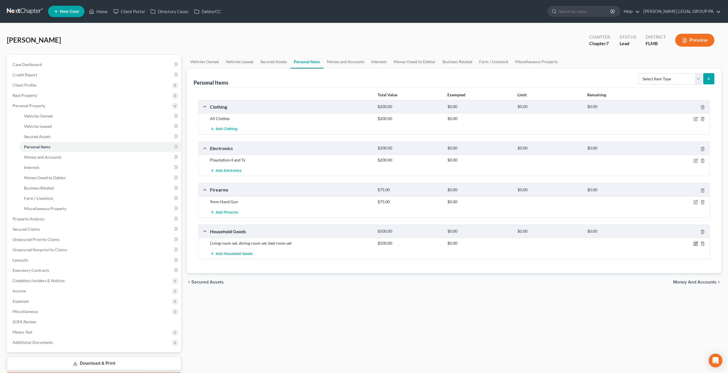
click at [697, 242] on icon "button" at bounding box center [696, 243] width 3 height 3
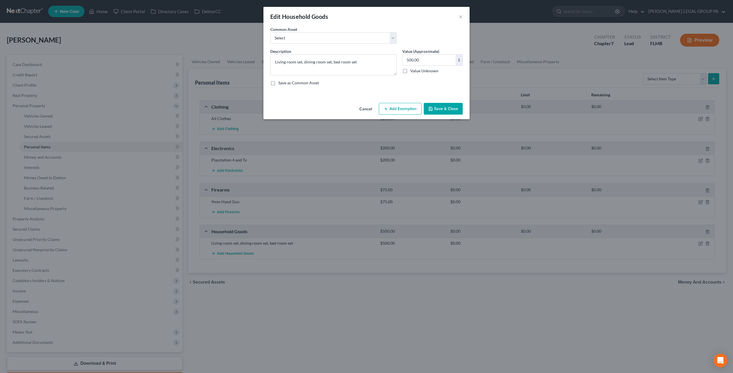
click at [414, 108] on button "Add Exemption" at bounding box center [400, 109] width 43 height 12
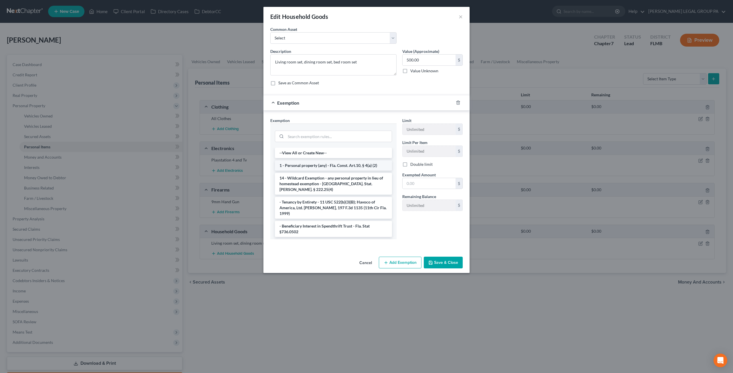
click at [331, 166] on li "1 - Personal property (any) - Fla. Const. Art.10, § 4(a) (2)" at bounding box center [333, 166] width 117 height 10
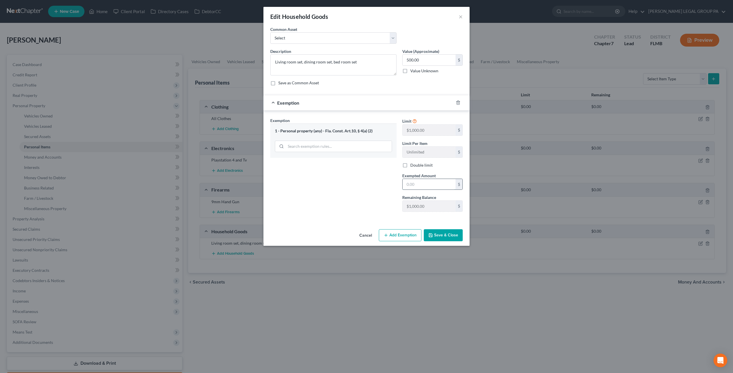
click at [422, 187] on input "text" at bounding box center [428, 184] width 53 height 11
type input "500"
click at [442, 234] on button "Save & Close" at bounding box center [443, 235] width 39 height 12
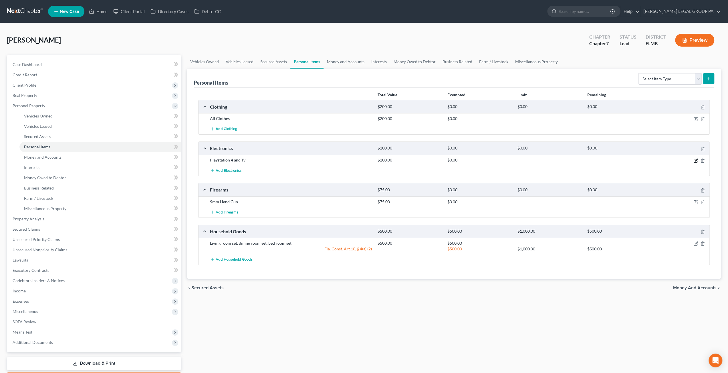
click at [696, 159] on icon "button" at bounding box center [696, 160] width 3 height 3
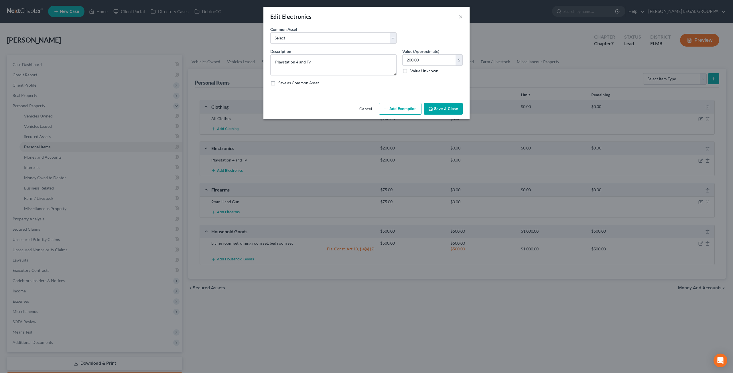
click at [414, 109] on button "Add Exemption" at bounding box center [400, 109] width 43 height 12
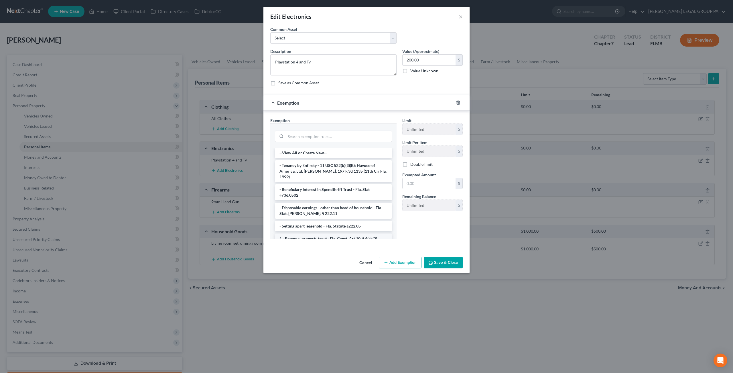
click at [308, 234] on li "1 - Personal property (any) - Fla. Const. Art.10, § 4(a) (2)" at bounding box center [333, 239] width 117 height 10
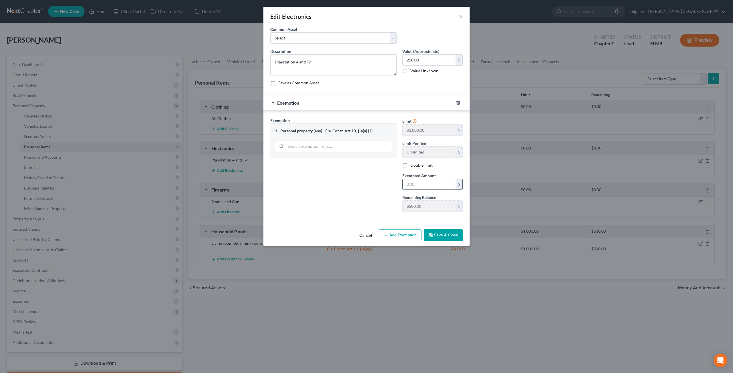
click at [422, 185] on input "text" at bounding box center [428, 184] width 53 height 11
type input "200"
click at [454, 237] on button "Save & Close" at bounding box center [443, 235] width 39 height 12
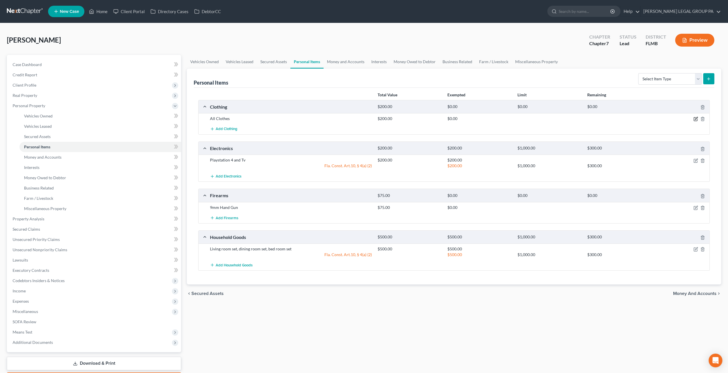
click at [696, 119] on icon "button" at bounding box center [696, 118] width 3 height 3
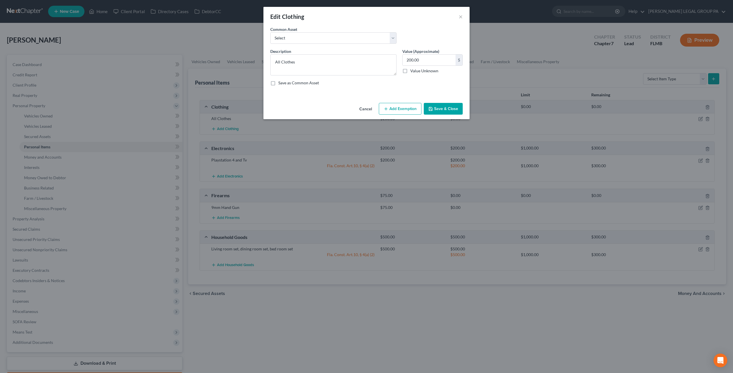
click at [397, 105] on button "Add Exemption" at bounding box center [400, 109] width 43 height 12
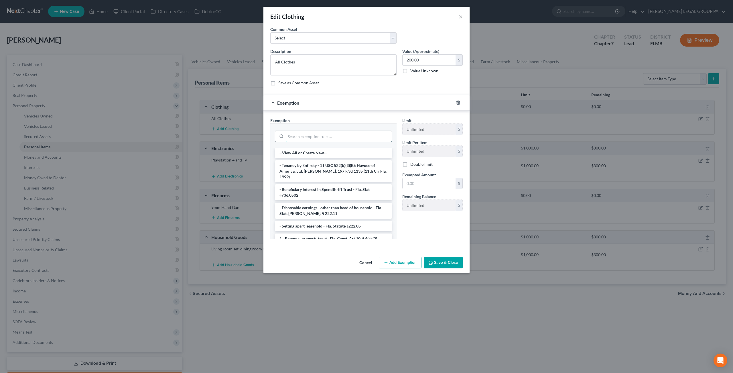
click at [322, 134] on input "search" at bounding box center [339, 136] width 106 height 11
click at [320, 234] on li "1 - Personal property (any) - Fla. Const. Art.10, § 4(a) (2)" at bounding box center [333, 239] width 117 height 10
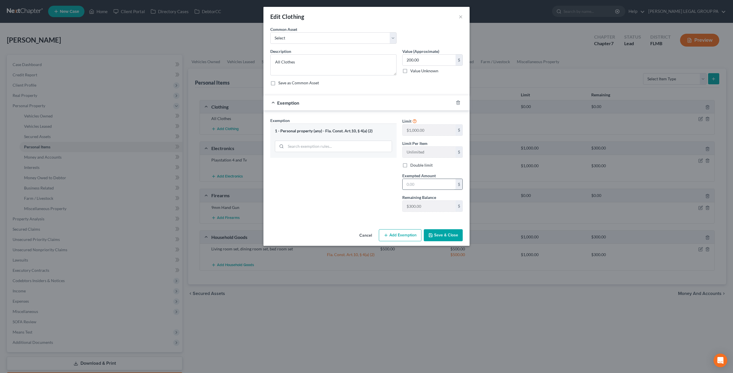
click at [422, 182] on input "text" at bounding box center [428, 184] width 53 height 11
type input "200"
click at [440, 233] on button "Save & Close" at bounding box center [443, 235] width 39 height 12
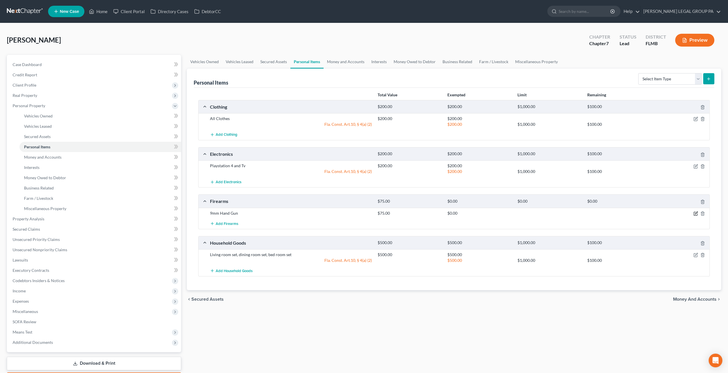
click at [696, 212] on icon "button" at bounding box center [696, 213] width 3 height 3
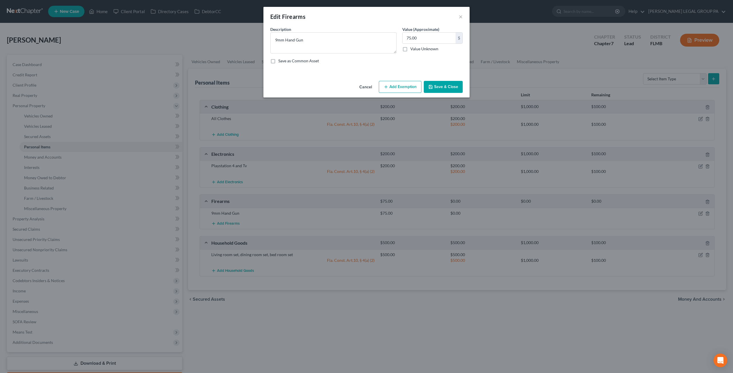
click at [401, 84] on button "Add Exemption" at bounding box center [400, 87] width 43 height 12
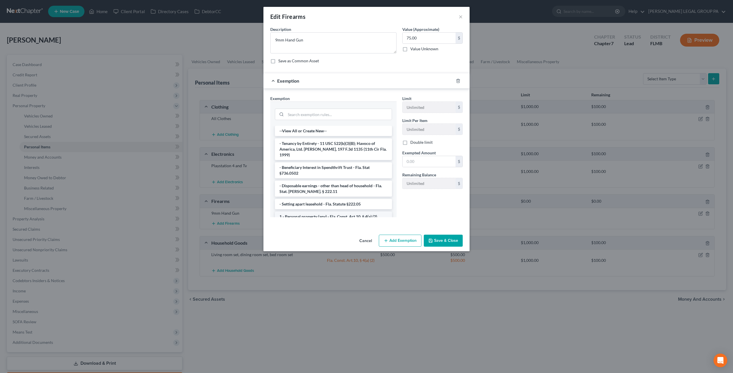
click at [310, 212] on li "1 - Personal property (any) - Fla. Const. Art.10, § 4(a) (2)" at bounding box center [333, 217] width 117 height 10
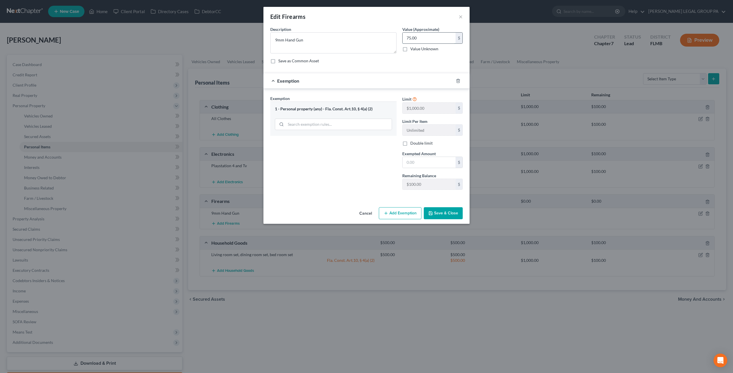
click at [426, 37] on input "75.00" at bounding box center [428, 38] width 53 height 11
type input "100"
click at [422, 162] on input "text" at bounding box center [428, 162] width 53 height 11
type input "100"
click at [435, 210] on button "Save & Close" at bounding box center [443, 213] width 39 height 12
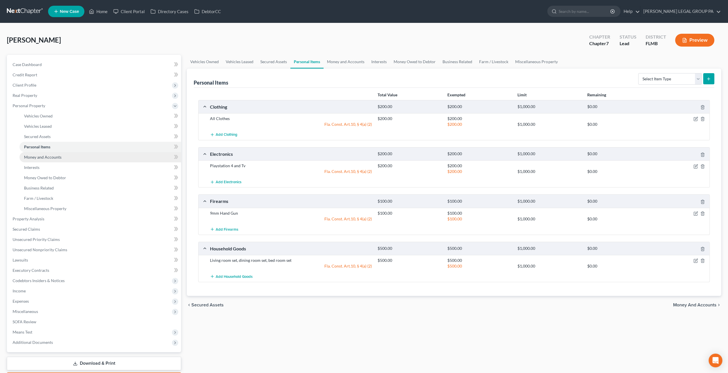
click at [75, 158] on link "Money and Accounts" at bounding box center [100, 157] width 162 height 10
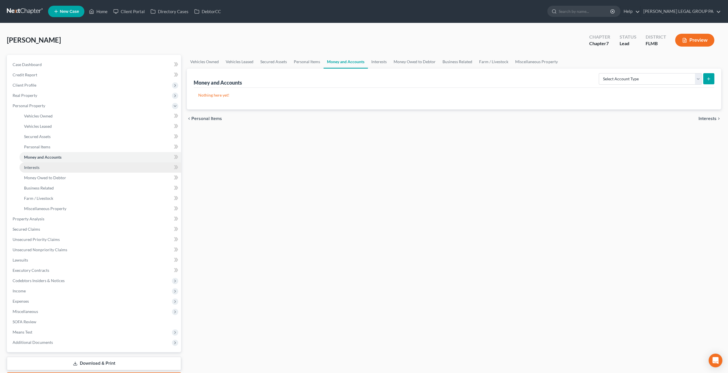
click at [45, 168] on link "Interests" at bounding box center [100, 168] width 162 height 10
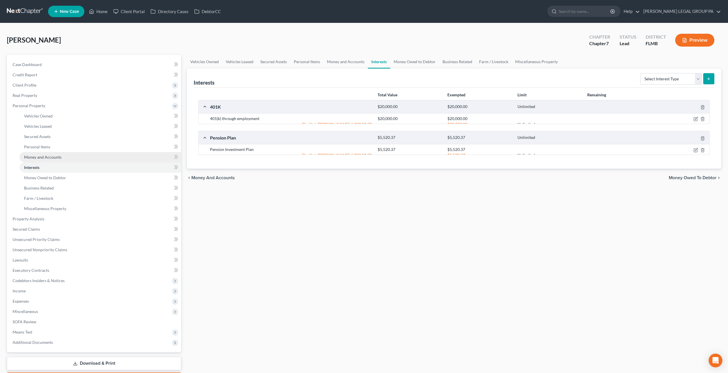
click at [43, 157] on span "Money and Accounts" at bounding box center [42, 157] width 37 height 5
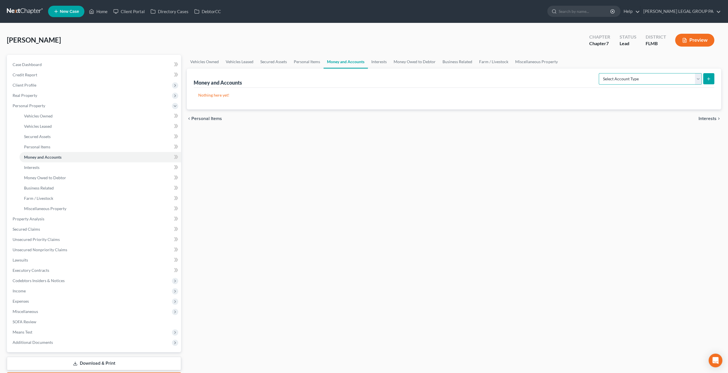
click at [664, 73] on select "Select Account Type Brokerage Cash on Hand Certificates of Deposit Checking Acc…" at bounding box center [650, 78] width 103 height 11
select select "checking"
click at [600, 73] on select "Select Account Type Brokerage Cash on Hand Certificates of Deposit Checking Acc…" at bounding box center [650, 78] width 103 height 11
click at [708, 77] on icon "submit" at bounding box center [709, 79] width 5 height 5
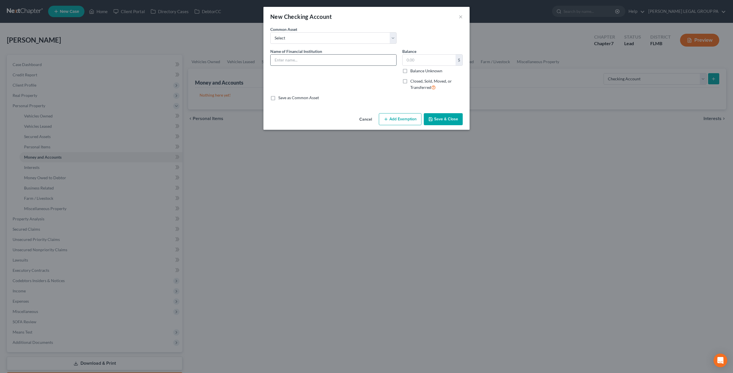
click at [319, 59] on input "text" at bounding box center [333, 60] width 126 height 11
click at [313, 59] on input "MidFlorida Checkings 6189" at bounding box center [333, 60] width 126 height 11
type input "MidFlorida Checkings. 6189"
click at [442, 121] on button "Save & Close" at bounding box center [443, 119] width 39 height 12
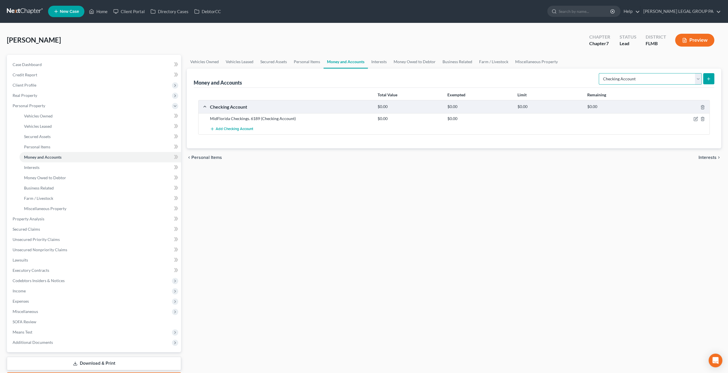
click at [655, 76] on select "Select Account Type Brokerage Cash on Hand Certificates of Deposit Checking Acc…" at bounding box center [650, 78] width 103 height 11
select select "savings"
click at [600, 73] on select "Select Account Type Brokerage Cash on Hand Certificates of Deposit Checking Acc…" at bounding box center [650, 78] width 103 height 11
click at [709, 79] on line "submit" at bounding box center [709, 79] width 3 height 0
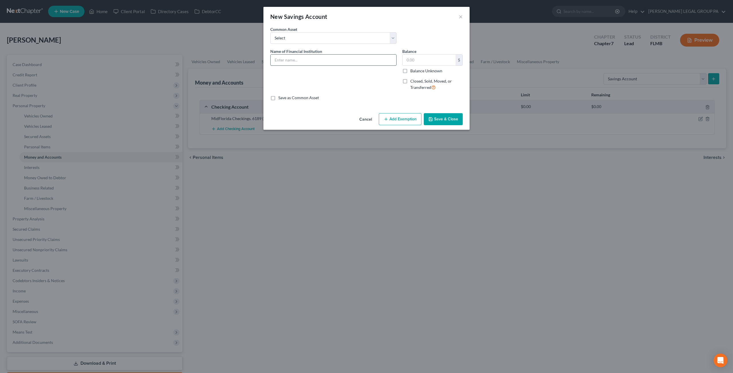
click at [302, 61] on input "text" at bounding box center [333, 60] width 126 height 11
type input "MidFlorida Savings. 6192"
click at [441, 119] on button "Save & Close" at bounding box center [443, 119] width 39 height 12
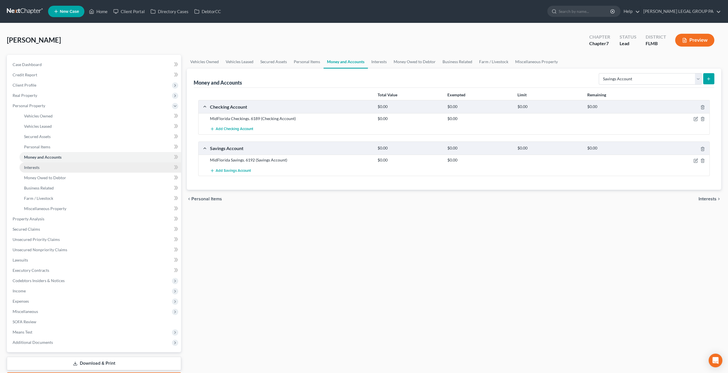
click at [30, 165] on span "Interests" at bounding box center [31, 167] width 15 height 5
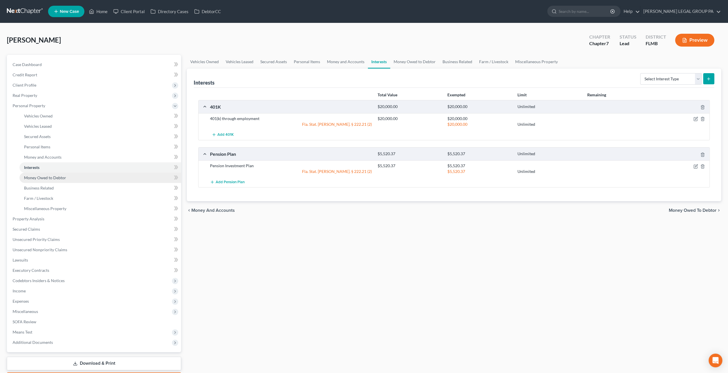
click at [52, 176] on span "Money Owed to Debtor" at bounding box center [45, 177] width 42 height 5
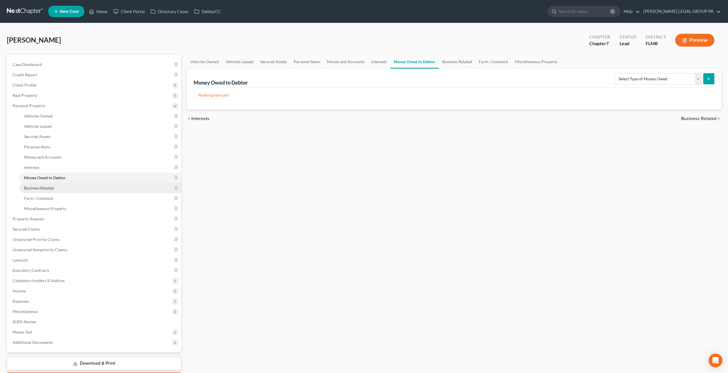
click at [37, 188] on span "Business Related" at bounding box center [39, 188] width 30 height 5
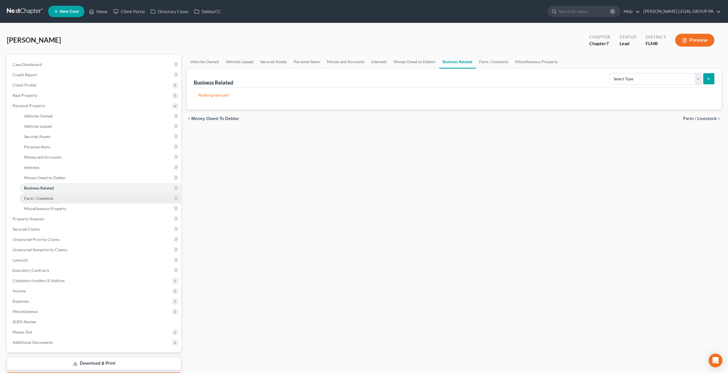
click at [45, 201] on link "Farm / Livestock" at bounding box center [100, 198] width 162 height 10
click at [45, 206] on span "Miscellaneous Property" at bounding box center [45, 208] width 42 height 5
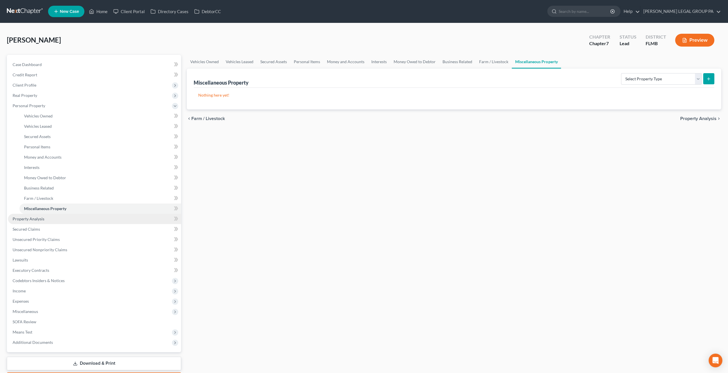
click at [44, 215] on link "Property Analysis" at bounding box center [94, 219] width 173 height 10
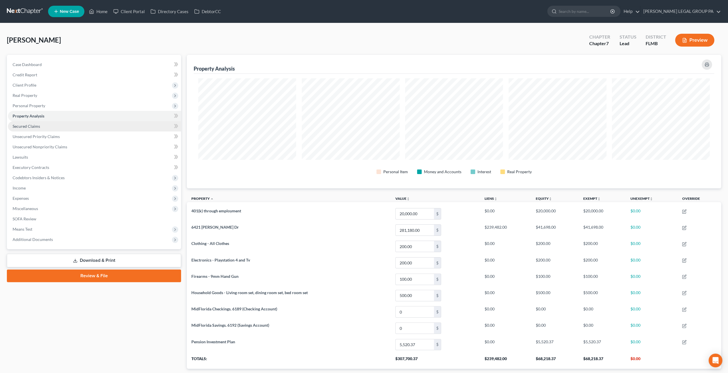
click at [29, 127] on span "Secured Claims" at bounding box center [26, 126] width 27 height 5
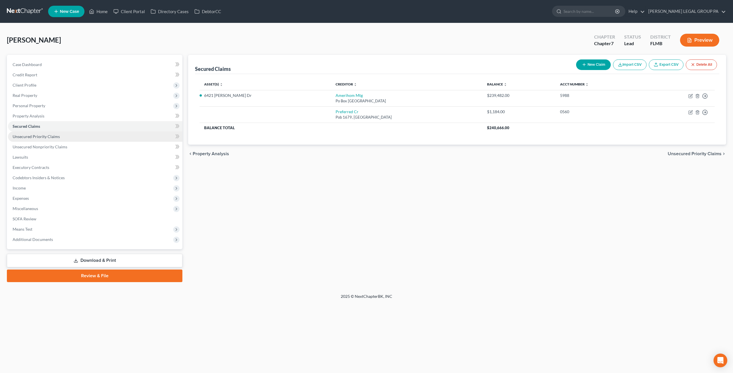
click at [58, 139] on link "Unsecured Priority Claims" at bounding box center [95, 137] width 174 height 10
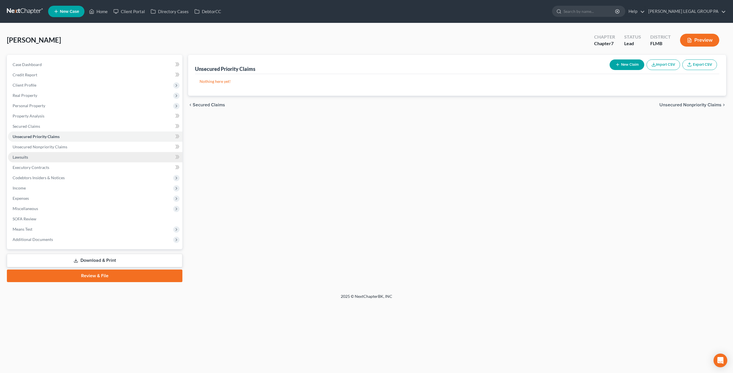
click at [60, 152] on link "Lawsuits" at bounding box center [95, 157] width 174 height 10
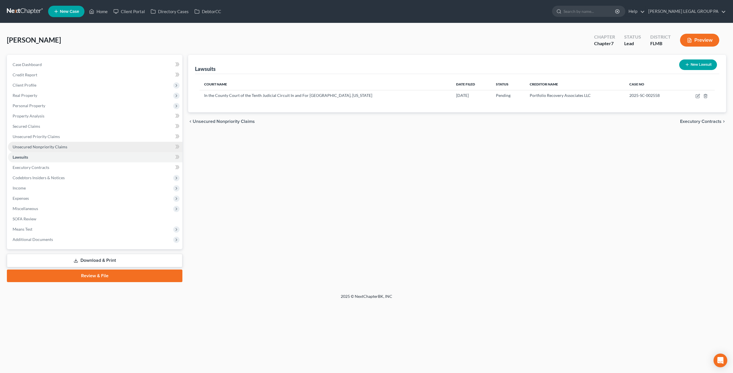
click at [59, 147] on span "Unsecured Nonpriority Claims" at bounding box center [40, 147] width 55 height 5
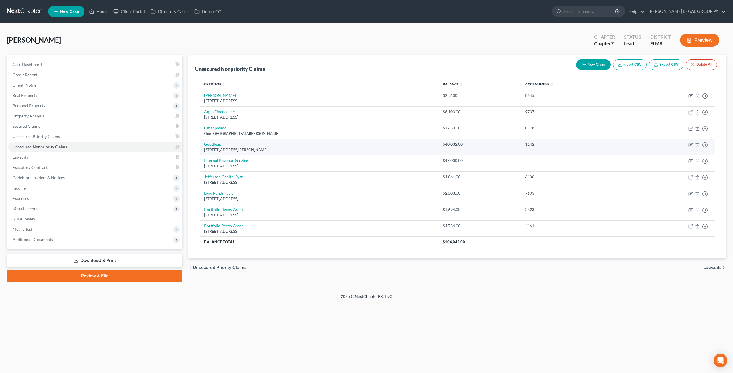
click at [213, 142] on link "Goodleap" at bounding box center [212, 144] width 17 height 5
select select "38"
select select "0"
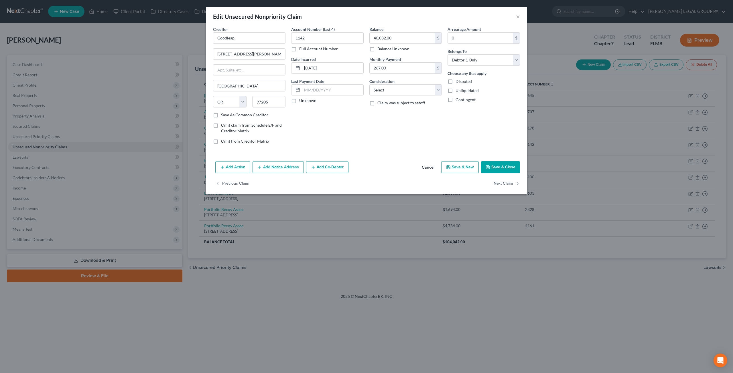
click at [506, 169] on button "Save & Close" at bounding box center [500, 167] width 39 height 12
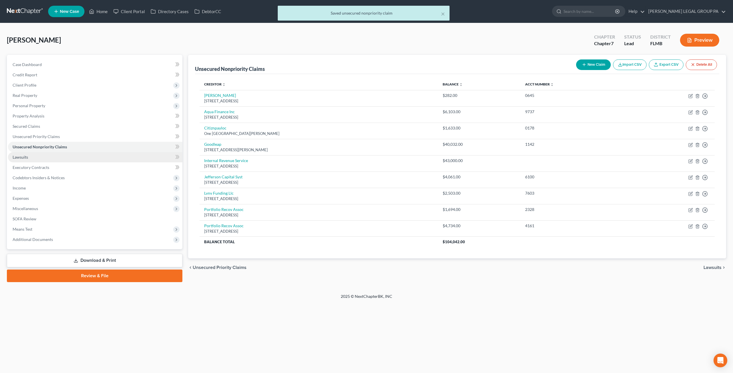
click at [38, 155] on link "Lawsuits" at bounding box center [95, 157] width 174 height 10
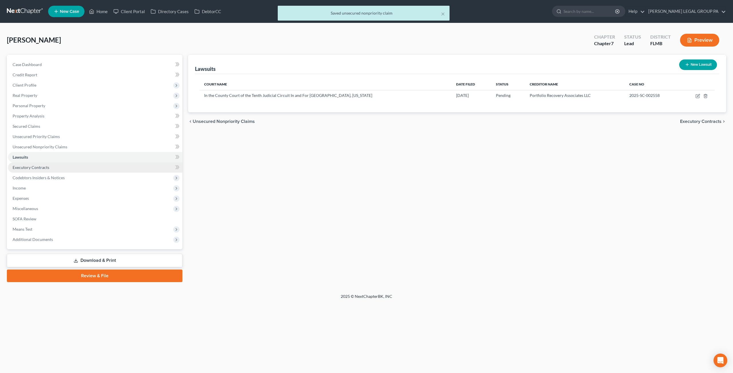
click at [43, 169] on span "Executory Contracts" at bounding box center [31, 167] width 37 height 5
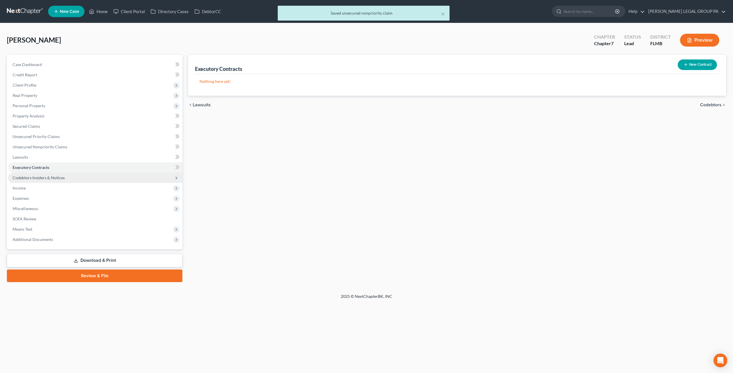
click at [42, 179] on span "Codebtors Insiders & Notices" at bounding box center [39, 177] width 52 height 5
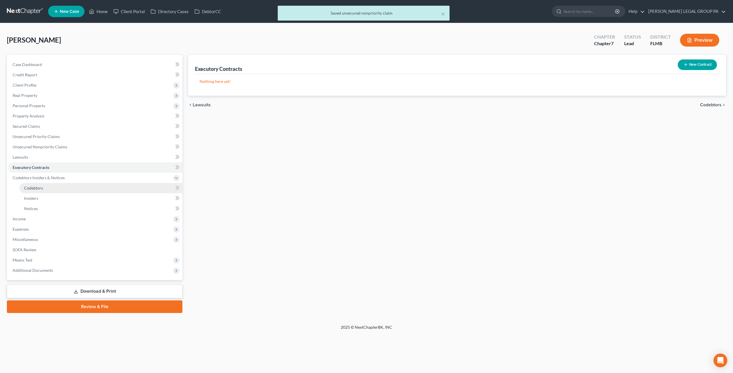
click at [41, 187] on span "Codebtors" at bounding box center [33, 188] width 19 height 5
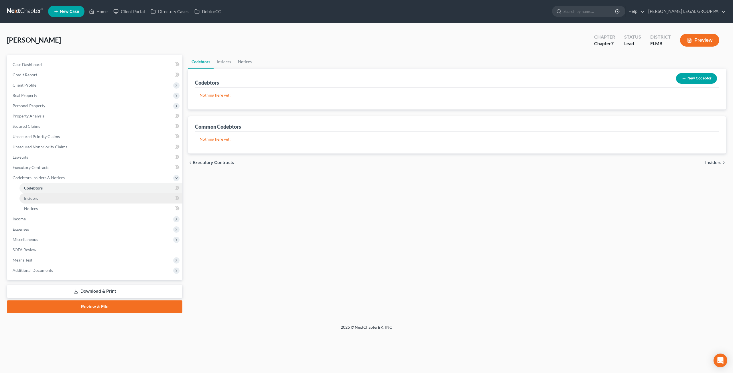
click at [41, 199] on link "Insiders" at bounding box center [100, 198] width 163 height 10
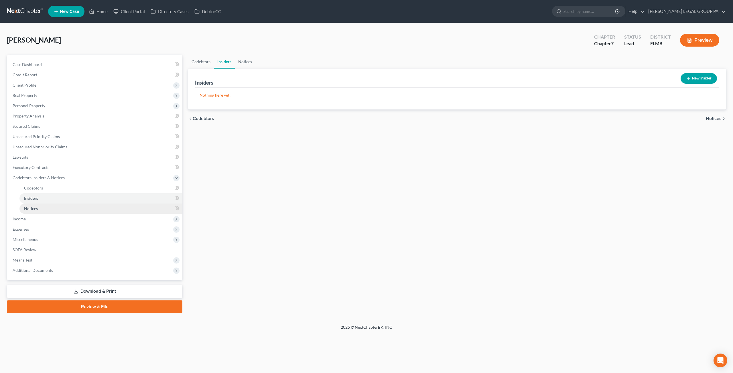
click at [40, 211] on link "Notices" at bounding box center [100, 209] width 163 height 10
click at [32, 222] on span "Income" at bounding box center [95, 219] width 174 height 10
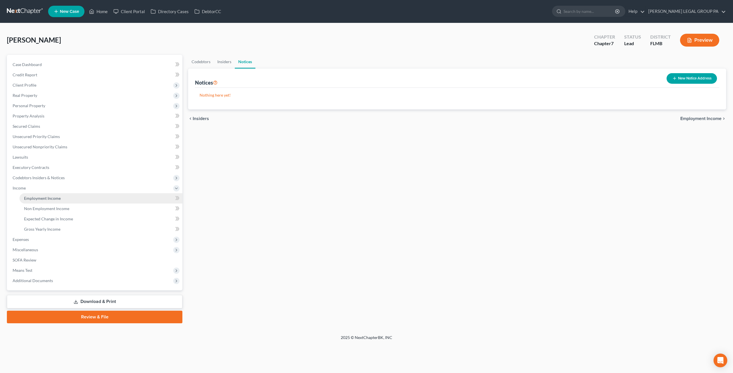
click at [45, 196] on span "Employment Income" at bounding box center [42, 198] width 37 height 5
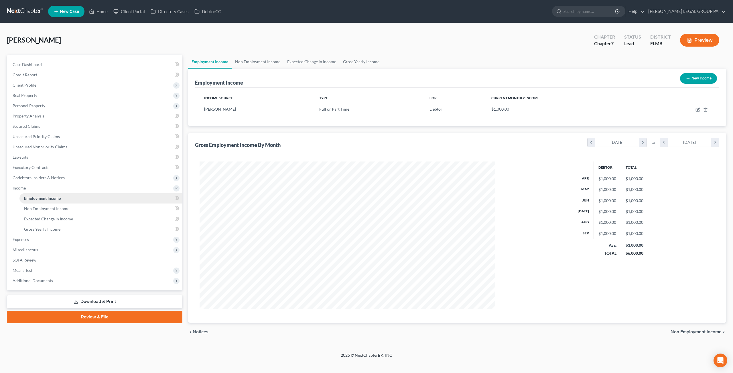
scroll to position [148, 307]
click at [1, 58] on div "Jones, Terry Upgraded Chapter Chapter 7 Status Lead District FLMB Preview Petit…" at bounding box center [366, 188] width 733 height 330
click at [46, 232] on link "Gross Yearly Income" at bounding box center [100, 229] width 163 height 10
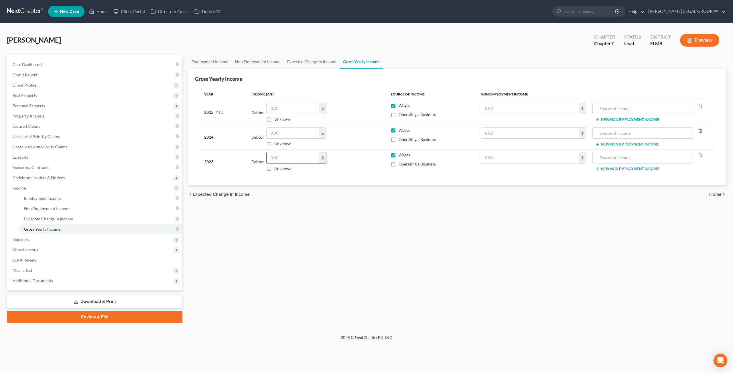
click at [286, 162] on input "text" at bounding box center [292, 158] width 53 height 11
type input "74,444"
click at [312, 185] on div "chevron_left Expected Change in Income Home chevron_right" at bounding box center [457, 194] width 538 height 18
click at [286, 135] on input "text" at bounding box center [292, 133] width 53 height 11
click at [296, 130] on input "text" at bounding box center [292, 133] width 53 height 11
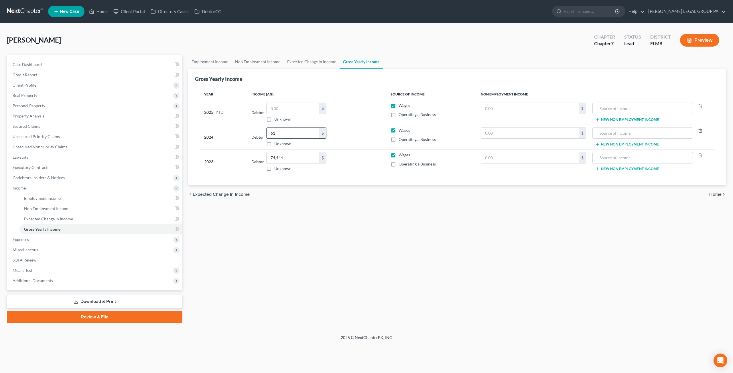
click at [302, 133] on input "61" at bounding box center [292, 133] width 53 height 11
type input "61,194"
click at [367, 147] on td "Debtor 61,194.00 $ Unknown Balance Undetermined 61,194 $ Unknown" at bounding box center [316, 137] width 139 height 25
click at [283, 106] on input "text" at bounding box center [292, 108] width 53 height 11
click at [285, 102] on td "Debtor $ Unknown Balance Undetermined $ Unknown" at bounding box center [316, 112] width 139 height 25
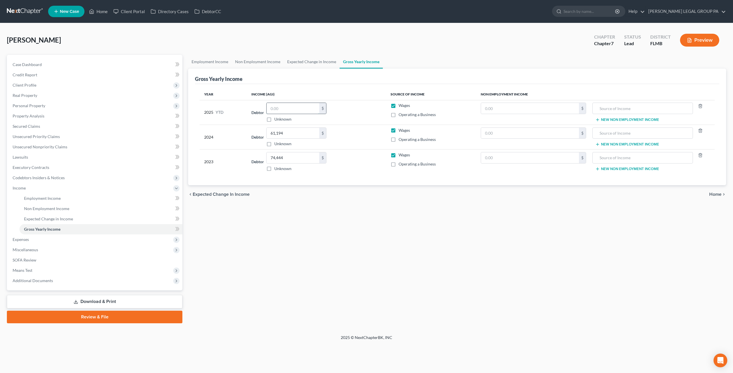
click at [288, 107] on input "text" at bounding box center [292, 108] width 53 height 11
type input "56,017.11"
click at [342, 111] on div "Debtor 56,017.11 $ Unknown Balance Undetermined 56,017.11 $ Unknown" at bounding box center [316, 112] width 130 height 19
click at [306, 64] on link "Expected Change in Income" at bounding box center [312, 62] width 56 height 14
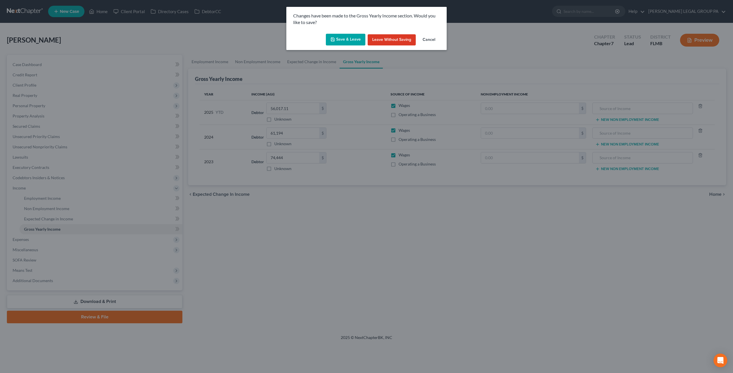
click at [350, 39] on button "Save & Leave" at bounding box center [345, 40] width 39 height 12
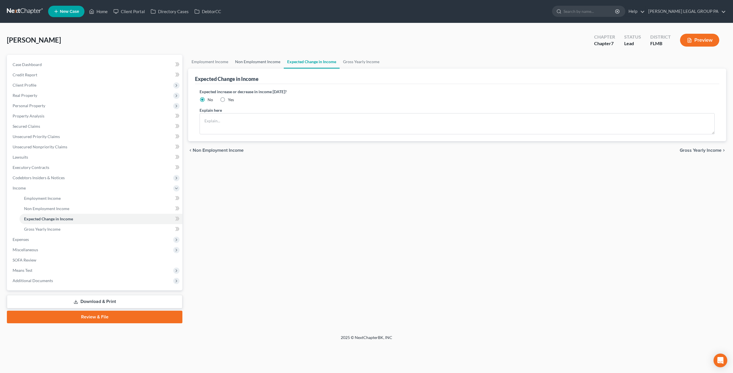
click at [263, 60] on link "Non Employment Income" at bounding box center [258, 62] width 52 height 14
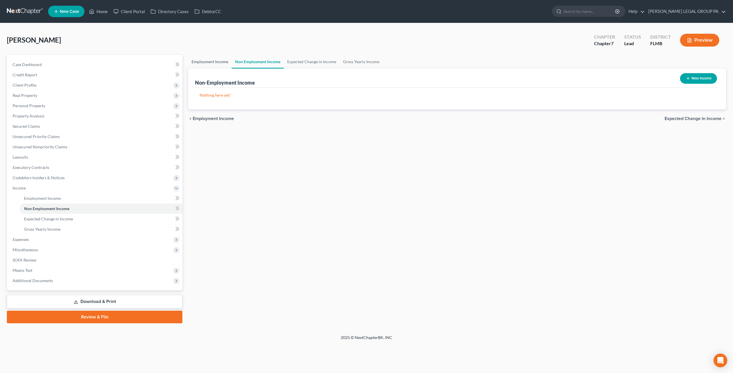
click at [203, 67] on link "Employment Income" at bounding box center [209, 62] width 43 height 14
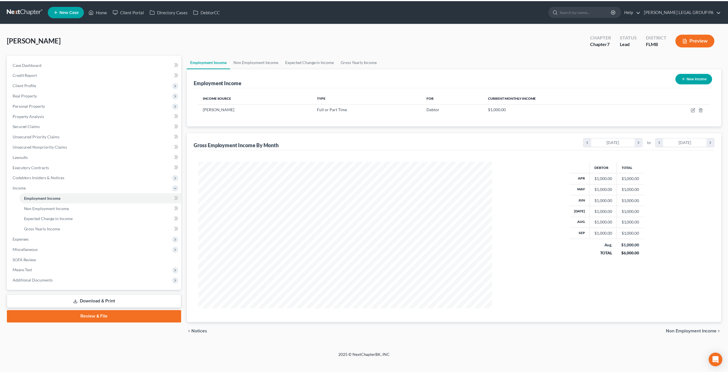
scroll to position [148, 307]
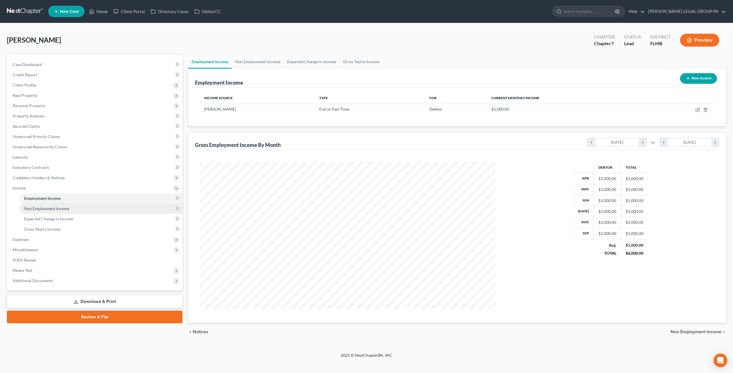
click at [48, 207] on span "Non Employment Income" at bounding box center [46, 208] width 45 height 5
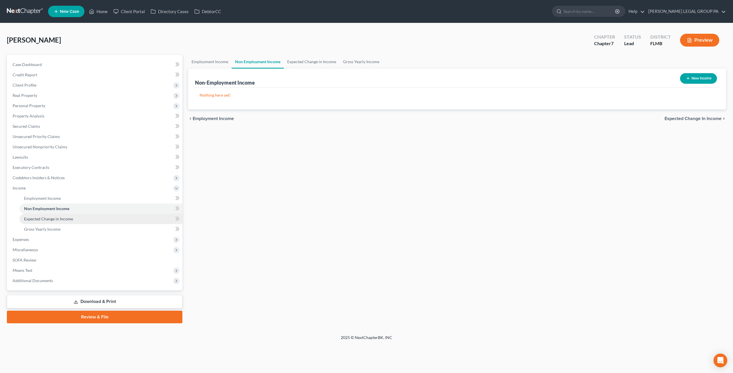
click at [50, 222] on link "Expected Change in Income" at bounding box center [100, 219] width 163 height 10
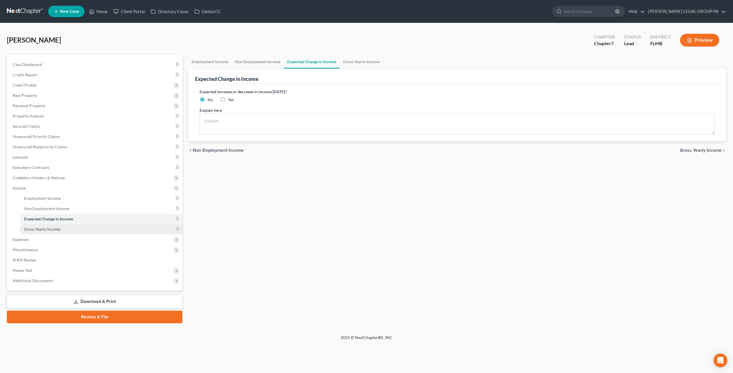
click at [52, 232] on link "Gross Yearly Income" at bounding box center [100, 229] width 163 height 10
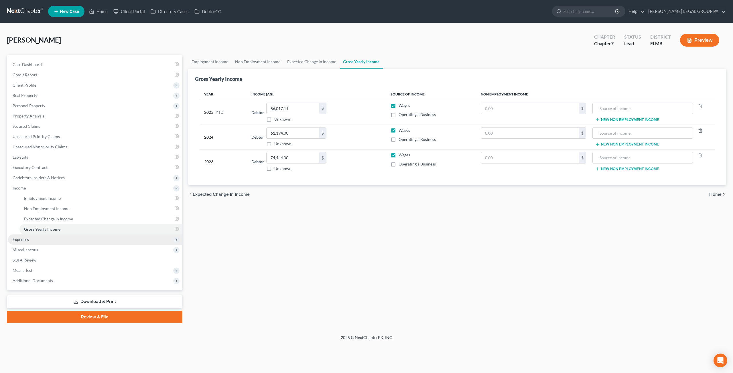
click at [42, 241] on span "Expenses" at bounding box center [95, 240] width 174 height 10
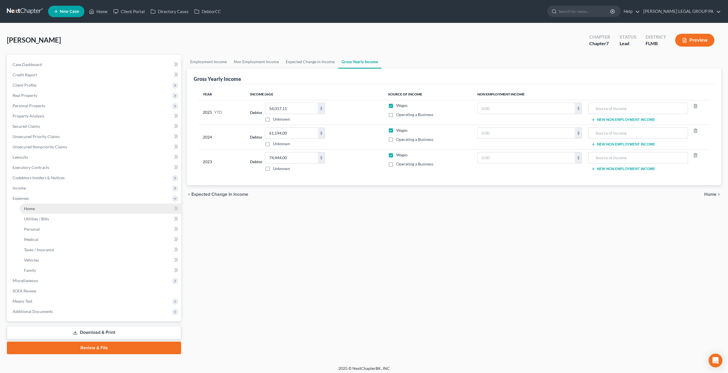
click at [34, 209] on span "Home" at bounding box center [29, 208] width 11 height 5
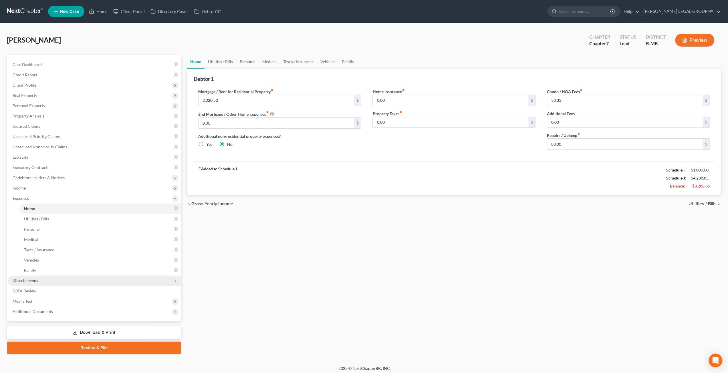
click at [37, 279] on span "Miscellaneous" at bounding box center [25, 280] width 25 height 5
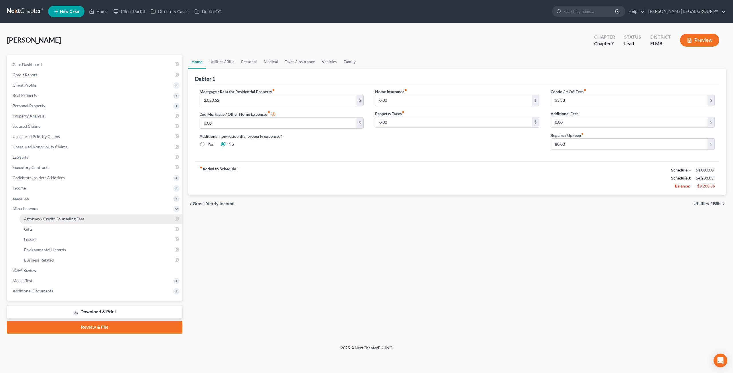
click at [61, 219] on span "Attorney / Credit Counseling Fees" at bounding box center [54, 219] width 60 height 5
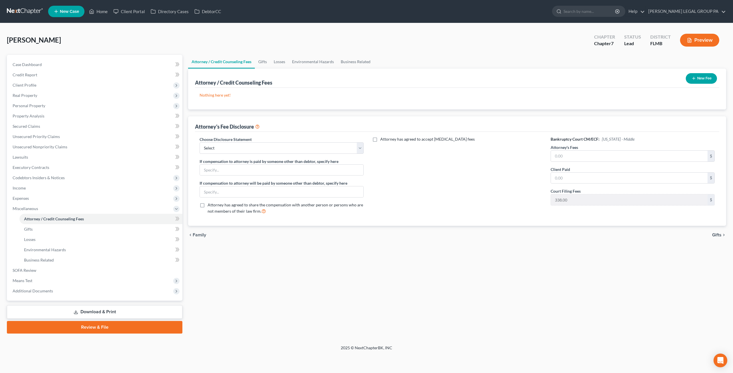
click at [710, 79] on button "New Fee" at bounding box center [700, 78] width 31 height 11
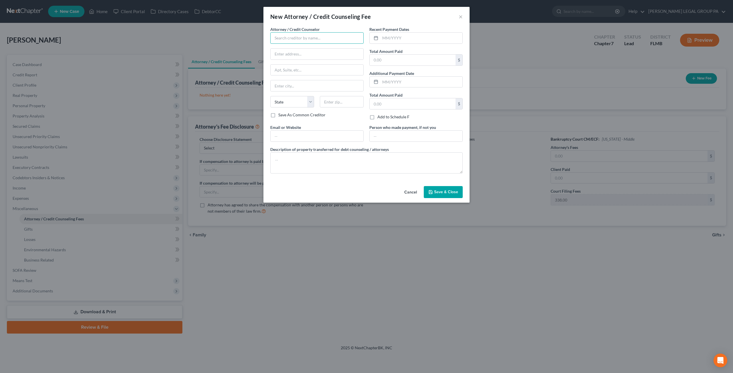
click at [296, 40] on input "text" at bounding box center [316, 37] width 93 height 11
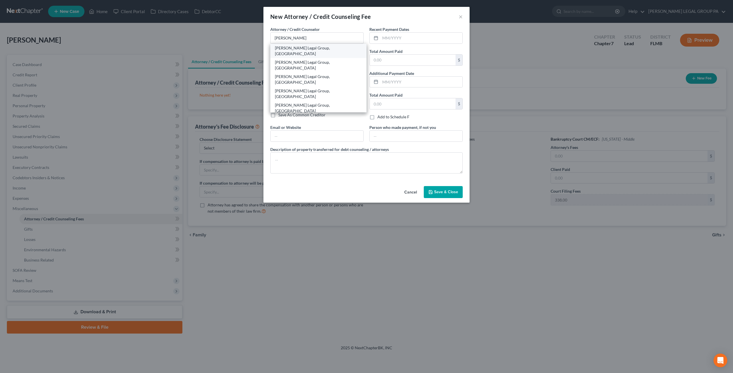
click at [294, 47] on div "Weller Legal Group, PA" at bounding box center [318, 50] width 87 height 11
type input "Weller Legal Group, PA"
type input "25400 US Highway 19 North, Ste. 150"
type input "Clearwater"
select select "9"
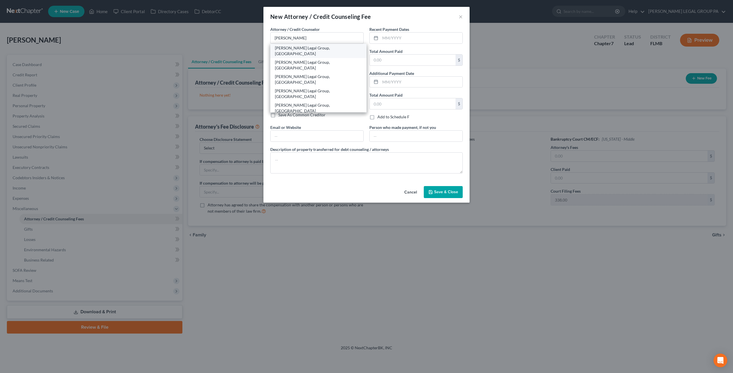
type input "33763"
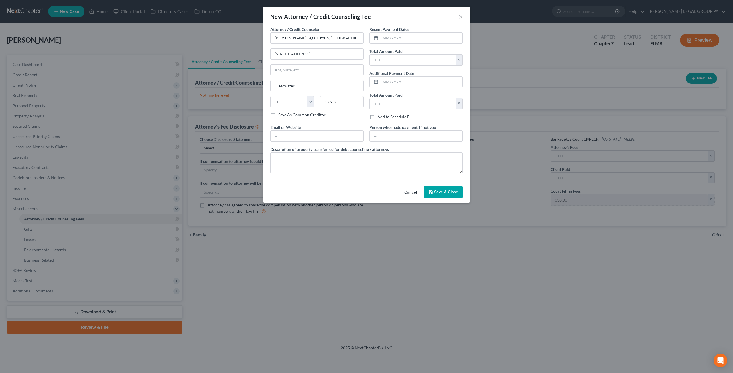
click at [448, 193] on span "Save & Close" at bounding box center [446, 192] width 24 height 5
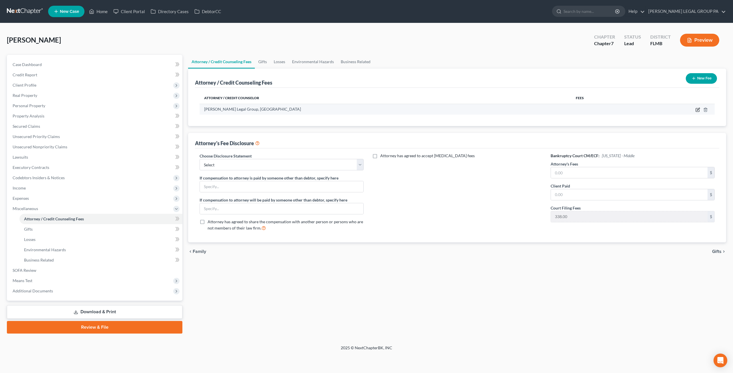
click at [696, 110] on icon "button" at bounding box center [697, 110] width 5 height 5
select select "9"
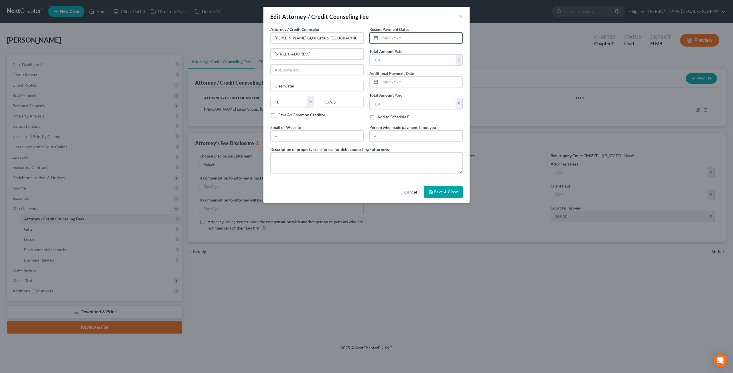
click at [423, 37] on input "text" at bounding box center [421, 38] width 82 height 11
click at [397, 62] on input "text" at bounding box center [412, 60] width 86 height 11
type input "3,000"
click at [443, 190] on span "Save & Close" at bounding box center [446, 192] width 24 height 5
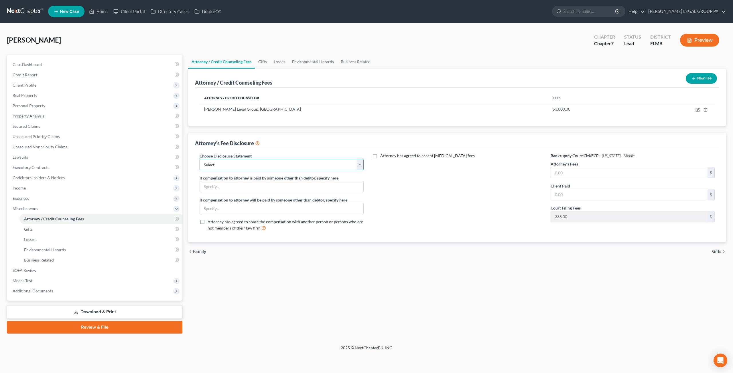
click at [317, 166] on select "Select Attorney Compensation Statement" at bounding box center [281, 164] width 164 height 11
select select "0"
click at [199, 159] on select "Select Attorney Compensation Statement" at bounding box center [281, 164] width 164 height 11
click at [564, 175] on input "text" at bounding box center [629, 172] width 157 height 11
type input "3,000"
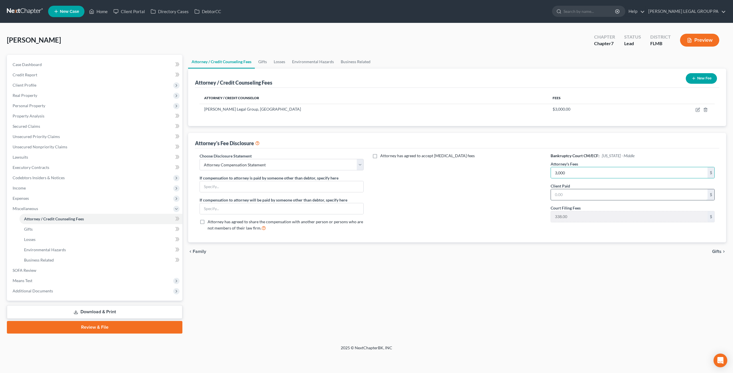
click at [567, 191] on input "text" at bounding box center [629, 194] width 157 height 11
type input "3,000"
click at [387, 180] on div "Attorney has agreed to accept [MEDICAL_DATA] fees" at bounding box center [456, 194] width 175 height 83
click at [35, 244] on link "Losses" at bounding box center [100, 240] width 163 height 10
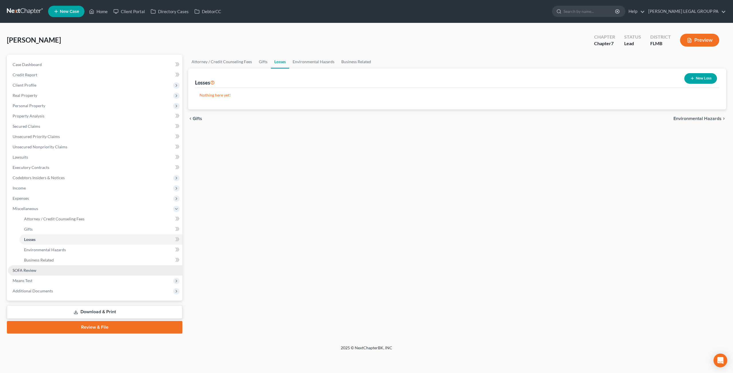
click at [36, 266] on link "SOFA Review" at bounding box center [95, 271] width 174 height 10
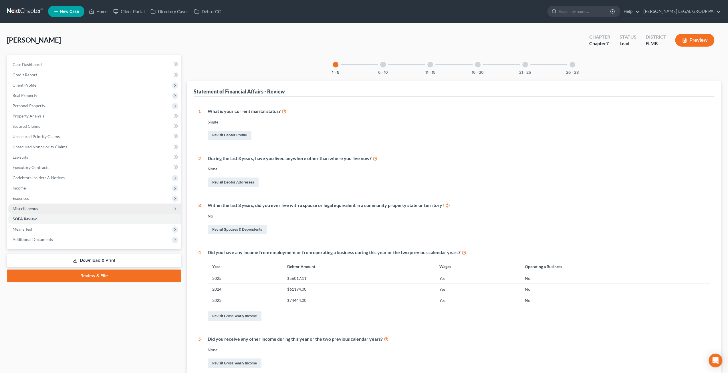
click at [30, 208] on span "Miscellaneous" at bounding box center [25, 208] width 25 height 5
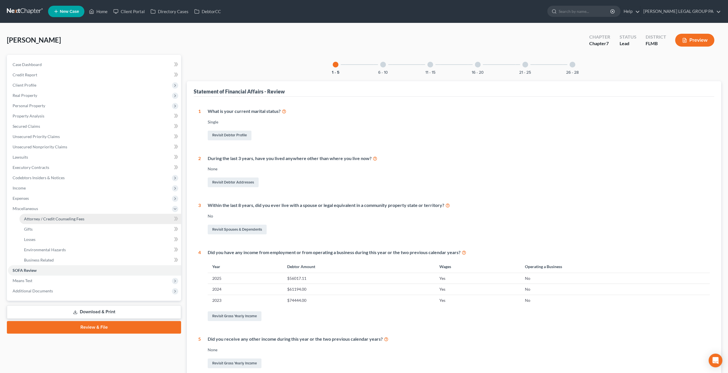
click at [35, 215] on link "Attorney / Credit Counseling Fees" at bounding box center [100, 219] width 162 height 10
select select "0"
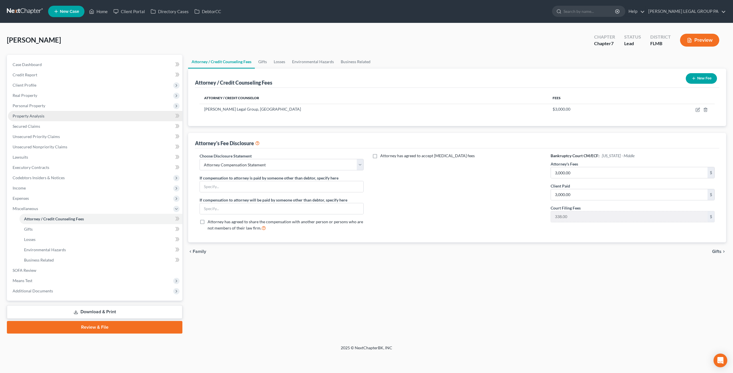
click at [50, 117] on link "Property Analysis" at bounding box center [95, 116] width 174 height 10
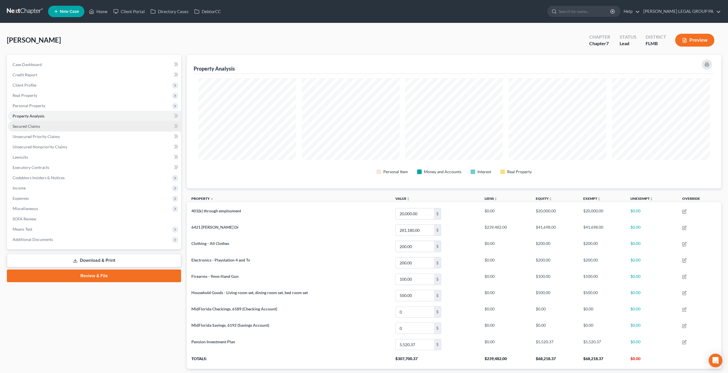
click at [39, 130] on link "Secured Claims" at bounding box center [94, 126] width 173 height 10
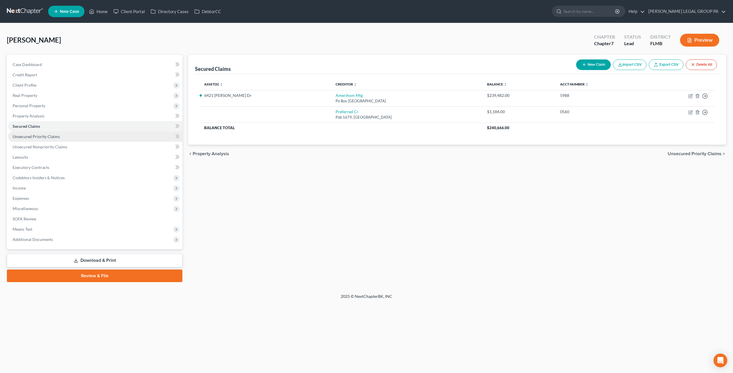
click at [62, 139] on link "Unsecured Priority Claims" at bounding box center [95, 137] width 174 height 10
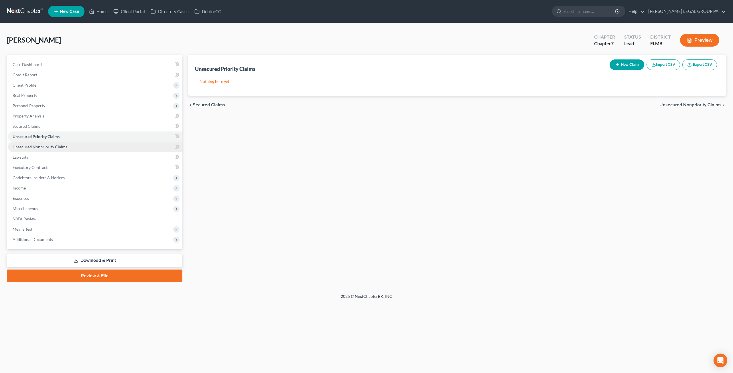
click at [62, 146] on span "Unsecured Nonpriority Claims" at bounding box center [40, 147] width 55 height 5
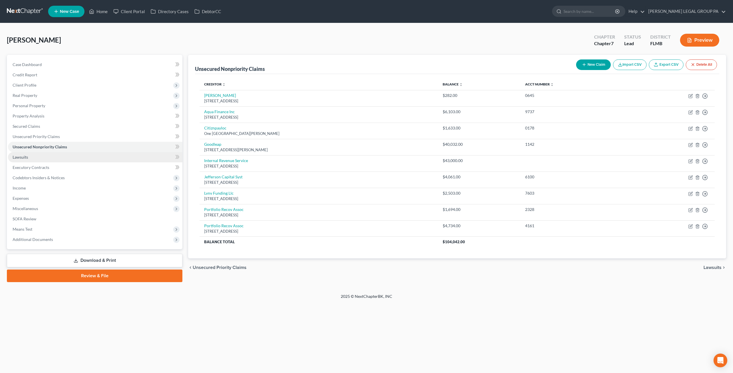
click at [49, 159] on link "Lawsuits" at bounding box center [95, 157] width 174 height 10
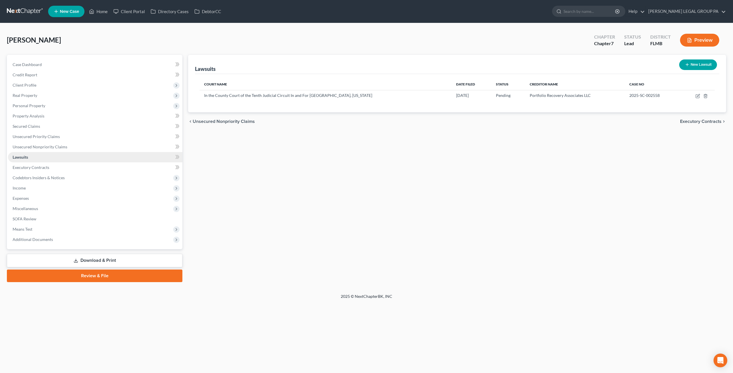
click at [48, 158] on link "Lawsuits" at bounding box center [95, 157] width 174 height 10
click at [51, 166] on link "Executory Contracts" at bounding box center [95, 168] width 174 height 10
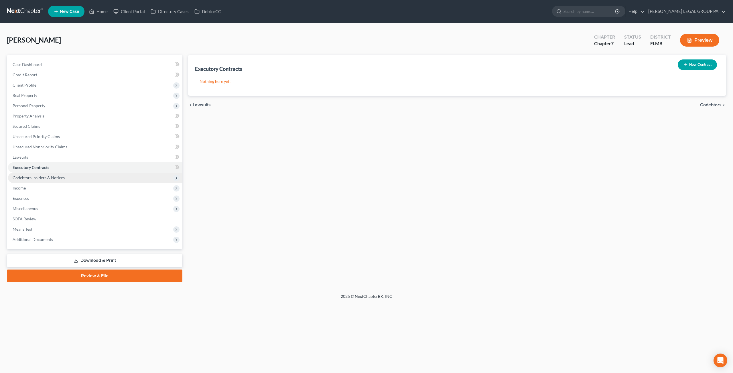
click at [58, 175] on span "Codebtors Insiders & Notices" at bounding box center [39, 177] width 52 height 5
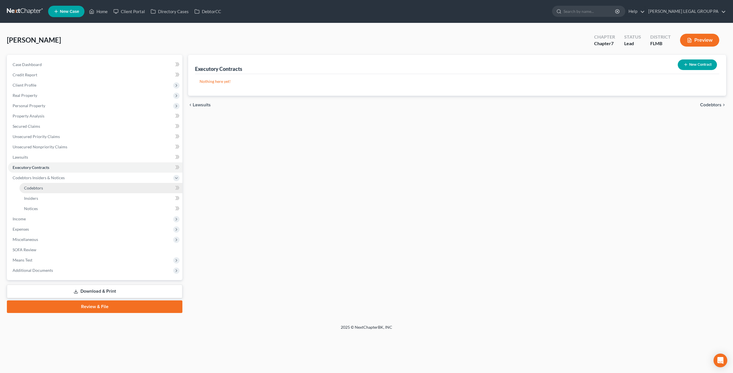
click at [43, 187] on link "Codebtors" at bounding box center [100, 188] width 163 height 10
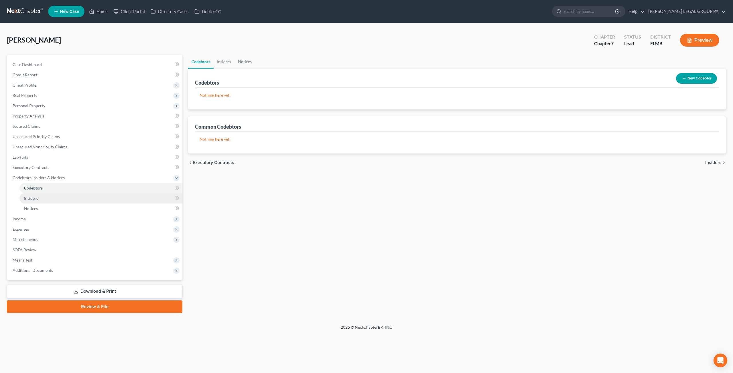
click at [39, 197] on link "Insiders" at bounding box center [100, 198] width 163 height 10
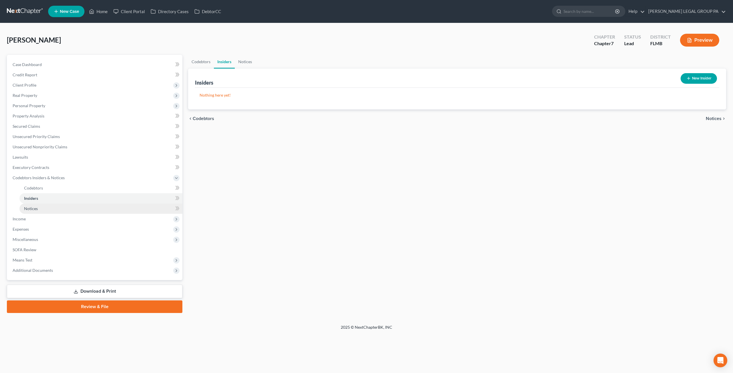
click at [39, 208] on link "Notices" at bounding box center [100, 209] width 163 height 10
click at [34, 217] on span "Income" at bounding box center [95, 219] width 174 height 10
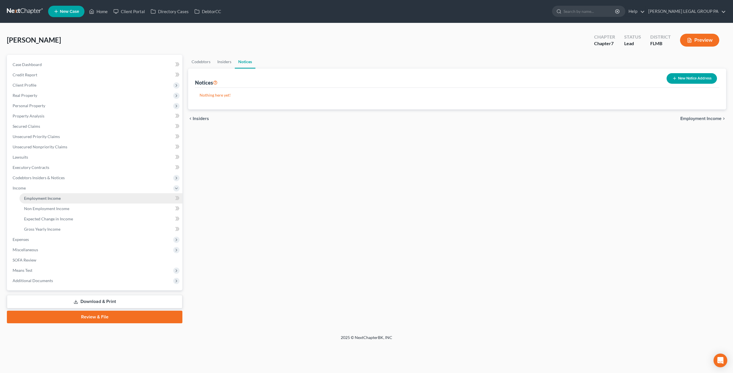
click at [36, 199] on span "Employment Income" at bounding box center [42, 198] width 37 height 5
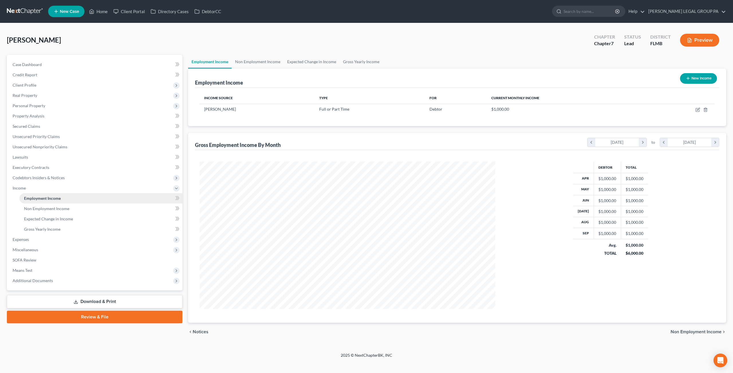
scroll to position [148, 307]
click at [27, 15] on link at bounding box center [25, 11] width 37 height 10
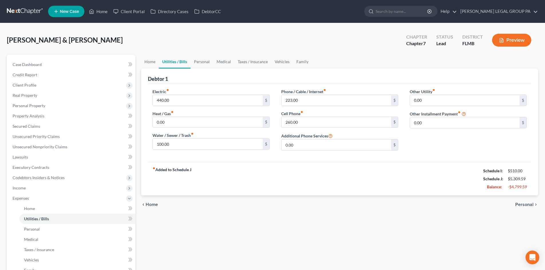
scroll to position [106, 0]
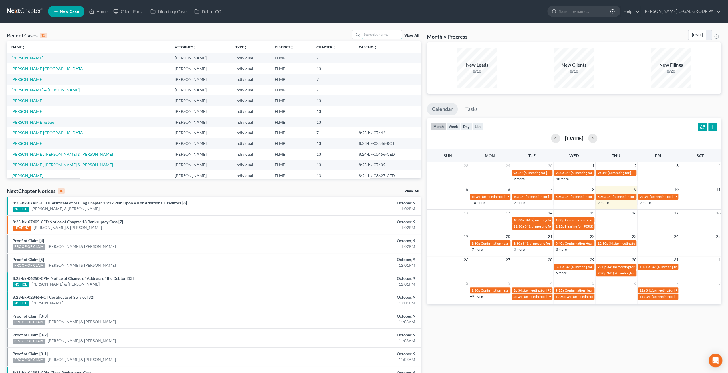
click at [369, 36] on input "search" at bounding box center [382, 34] width 40 height 8
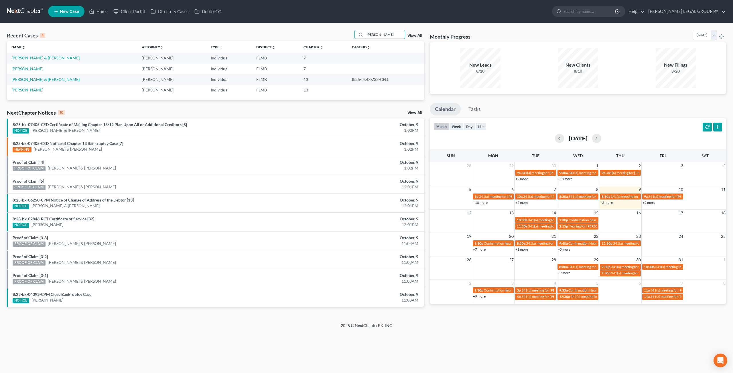
type input "[PERSON_NAME]"
click at [44, 59] on link "[PERSON_NAME] & [PERSON_NAME]" at bounding box center [45, 58] width 68 height 5
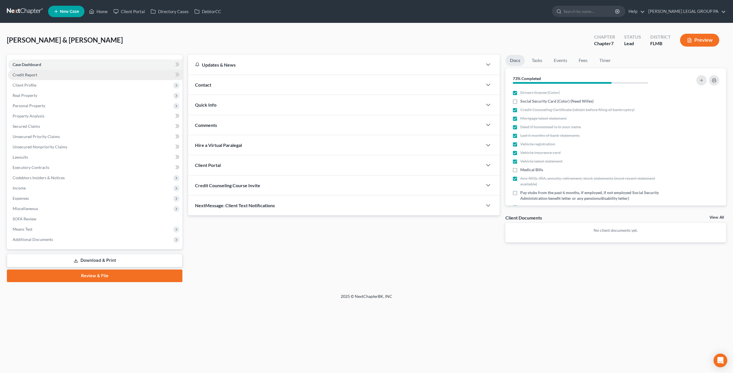
click at [41, 74] on link "Credit Report" at bounding box center [95, 75] width 174 height 10
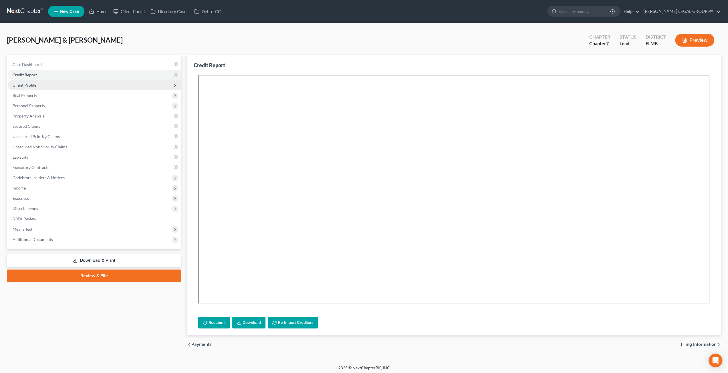
click at [32, 86] on span "Client Profile" at bounding box center [25, 85] width 24 height 5
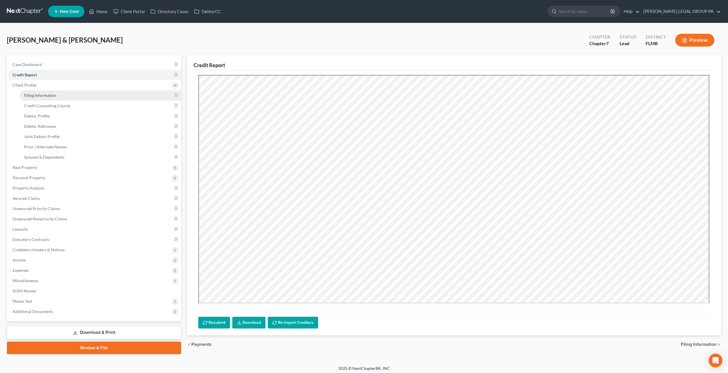
click at [38, 97] on span "Filing Information" at bounding box center [40, 95] width 32 height 5
select select "1"
select select "0"
select select "9"
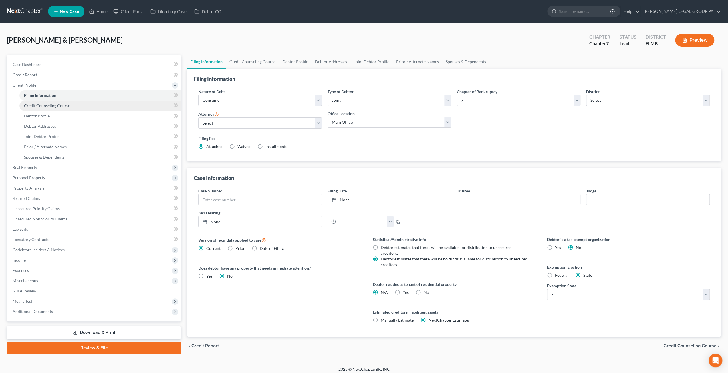
click at [57, 105] on span "Credit Counseling Course" at bounding box center [47, 105] width 46 height 5
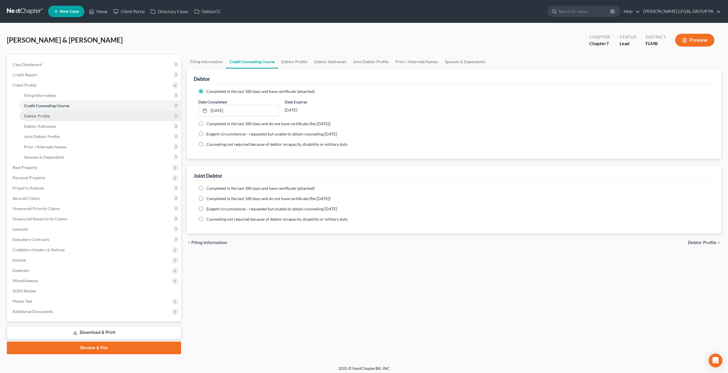
click at [64, 120] on link "Debtor Profile" at bounding box center [100, 116] width 162 height 10
select select "1"
select select "3"
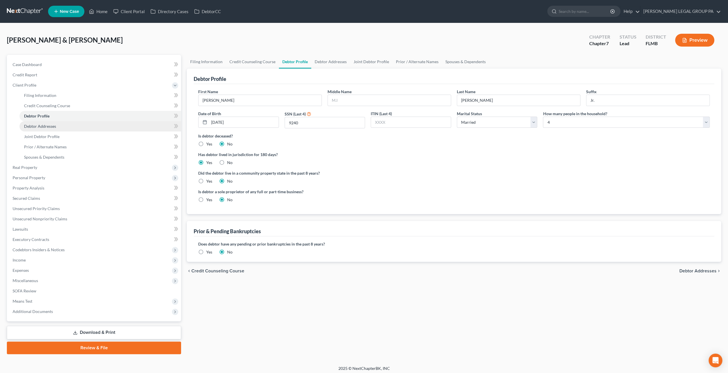
click at [64, 126] on link "Debtor Addresses" at bounding box center [100, 126] width 162 height 10
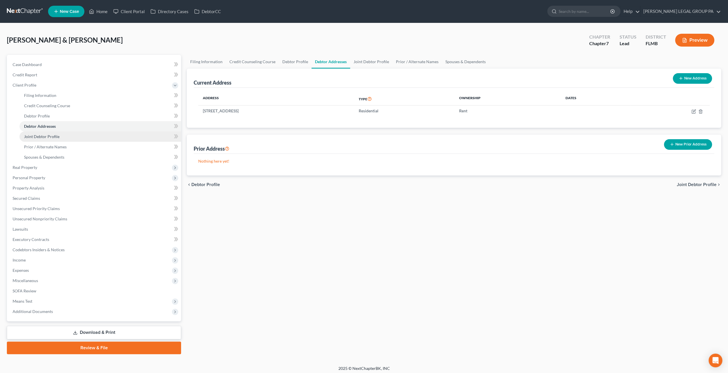
click at [66, 134] on link "Joint Debtor Profile" at bounding box center [100, 137] width 162 height 10
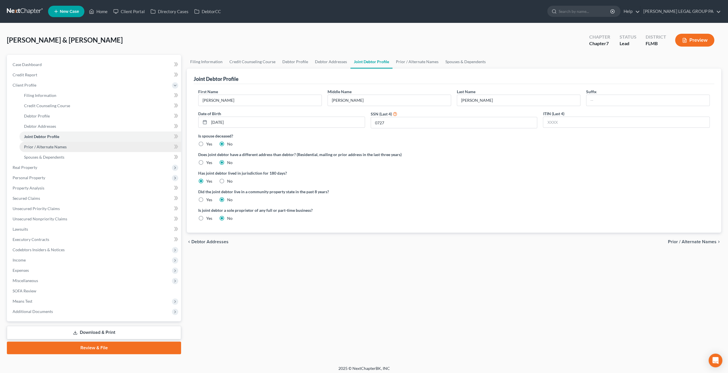
click at [65, 147] on span "Prior / Alternate Names" at bounding box center [45, 147] width 43 height 5
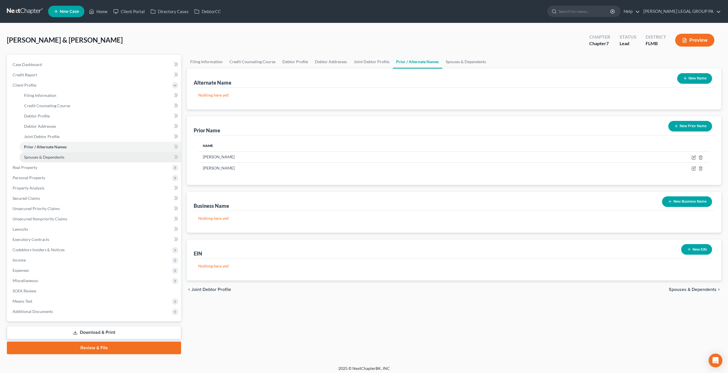
click at [67, 156] on link "Spouses & Dependents" at bounding box center [100, 157] width 162 height 10
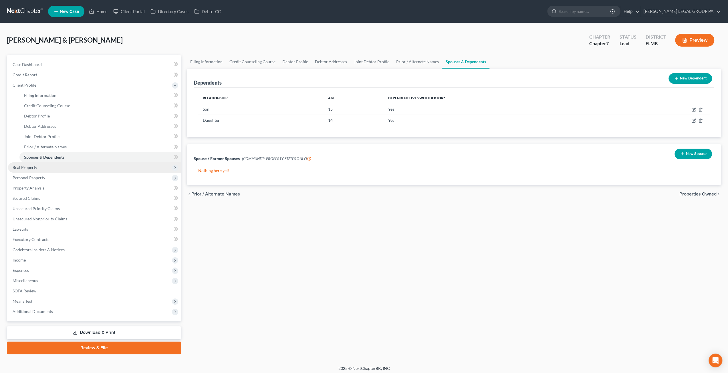
click at [39, 169] on span "Real Property" at bounding box center [94, 168] width 173 height 10
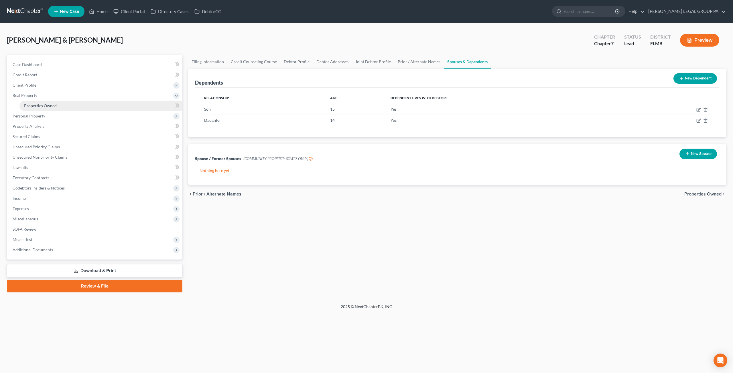
click at [39, 108] on link "Properties Owned" at bounding box center [100, 106] width 163 height 10
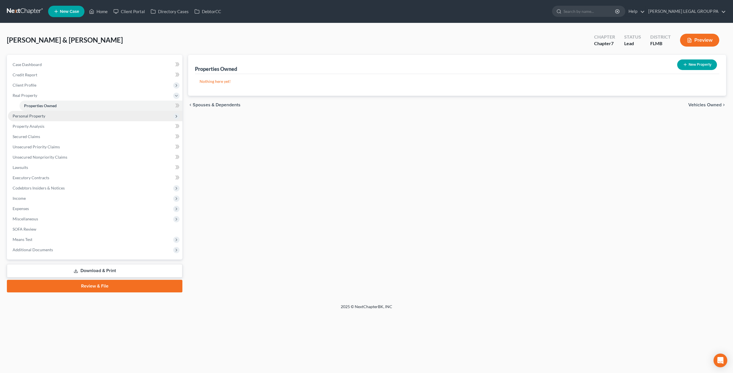
click at [74, 117] on span "Personal Property" at bounding box center [95, 116] width 174 height 10
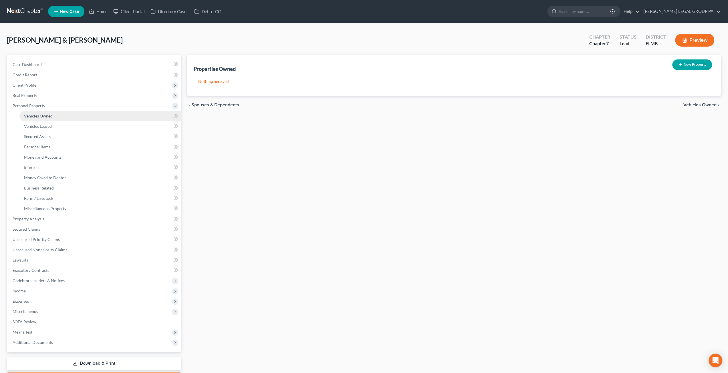
click at [52, 116] on span "Vehicles Owned" at bounding box center [38, 116] width 29 height 5
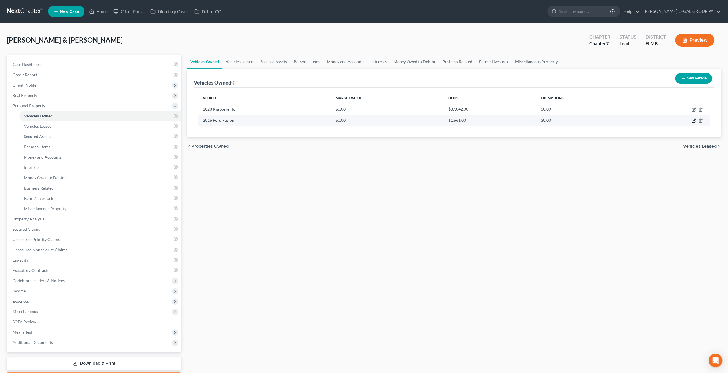
click at [694, 119] on icon "button" at bounding box center [694, 120] width 5 height 5
select select "0"
select select "10"
select select "3"
select select "2"
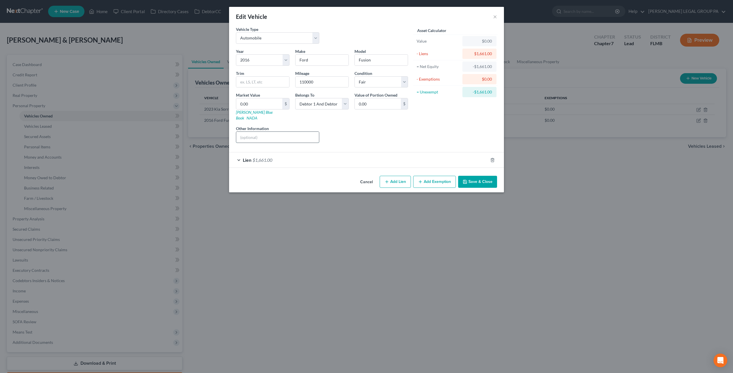
click at [288, 132] on input "text" at bounding box center [277, 137] width 83 height 11
drag, startPoint x: 298, startPoint y: 129, endPoint x: 249, endPoint y: 130, distance: 48.4
click at [249, 132] on input "VIN: [US_VEHICLE_IDENTIFICATION_NUMBER]" at bounding box center [277, 137] width 83 height 11
type input "VIN: [US_VEHICLE_IDENTIFICATION_NUMBER]"
click at [485, 177] on button "Save & Close" at bounding box center [477, 182] width 39 height 12
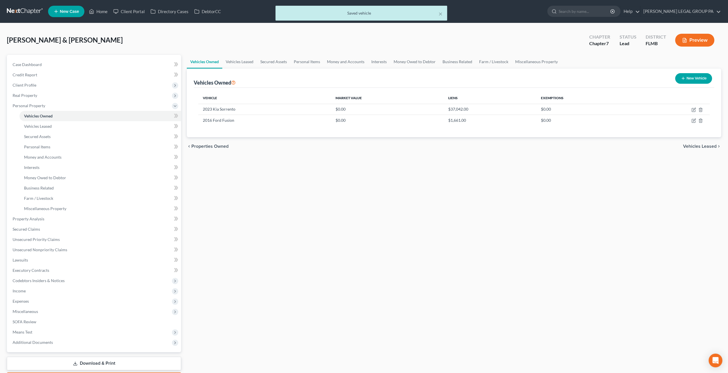
click at [21, 14] on div "× Saved vehicle" at bounding box center [361, 15] width 728 height 18
click at [22, 10] on div "× Saved vehicle" at bounding box center [361, 15] width 728 height 18
click at [28, 8] on div "× Saved vehicle" at bounding box center [361, 15] width 728 height 18
click at [17, 11] on div "× Saved vehicle" at bounding box center [361, 15] width 728 height 18
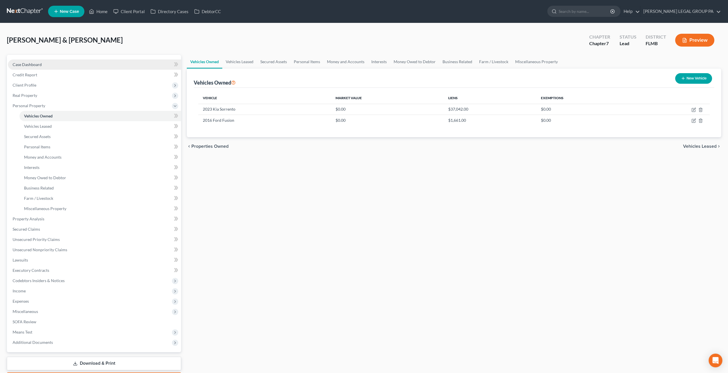
click at [27, 64] on span "Case Dashboard" at bounding box center [27, 64] width 29 height 5
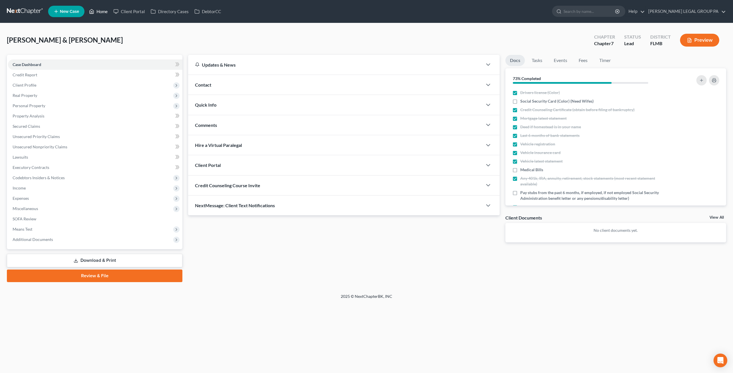
click at [97, 10] on link "Home" at bounding box center [98, 11] width 24 height 10
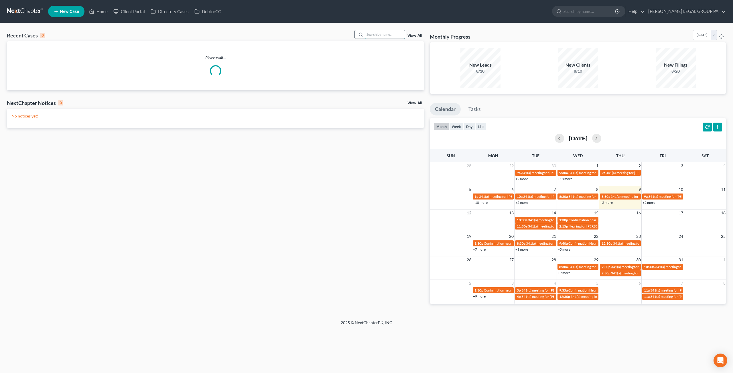
click at [383, 35] on input "search" at bounding box center [385, 34] width 40 height 8
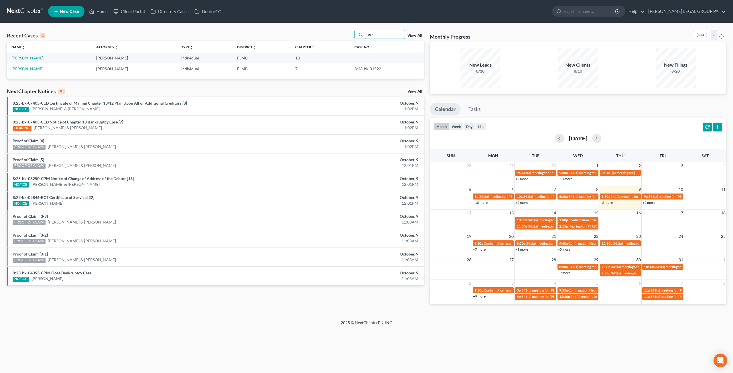
type input "rock"
click at [24, 58] on link "[PERSON_NAME]" at bounding box center [27, 58] width 32 height 5
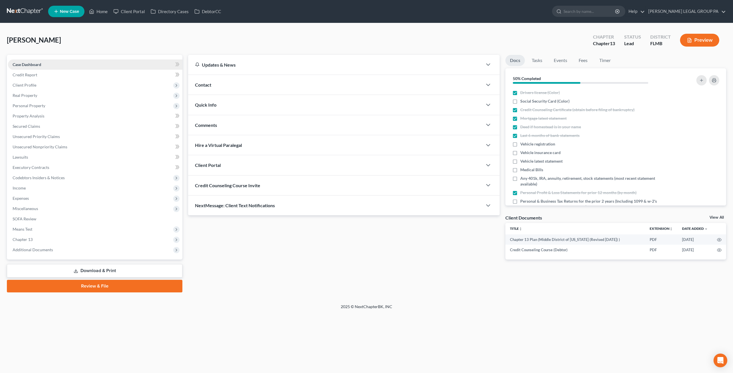
click at [33, 66] on span "Case Dashboard" at bounding box center [27, 64] width 29 height 5
click at [31, 206] on span "Miscellaneous" at bounding box center [25, 208] width 25 height 5
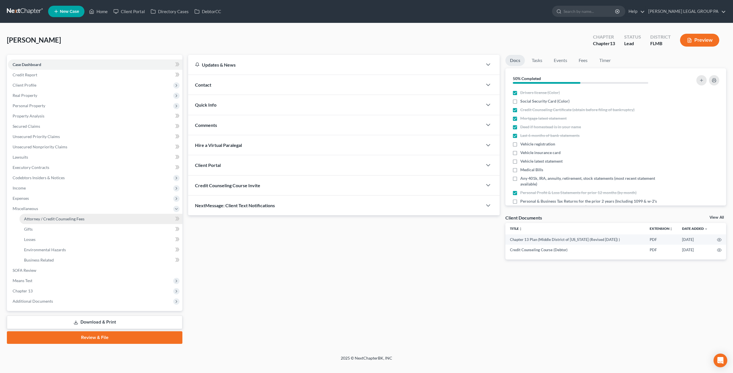
click at [41, 219] on span "Attorney / Credit Counseling Fees" at bounding box center [54, 219] width 60 height 5
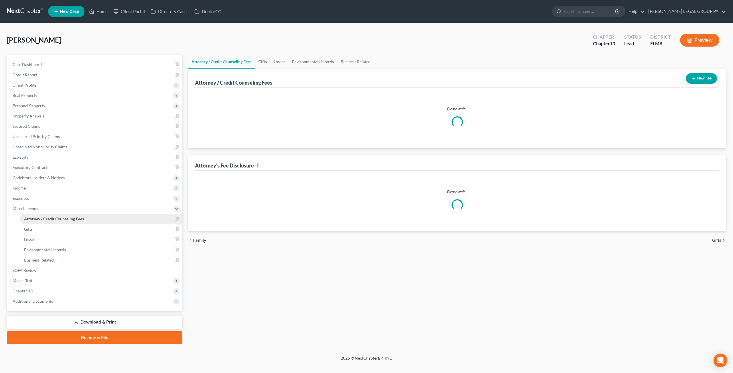
select select "0"
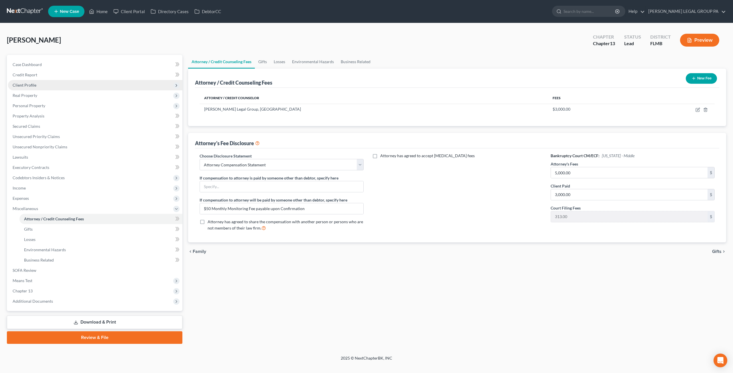
click at [43, 87] on span "Client Profile" at bounding box center [95, 85] width 174 height 10
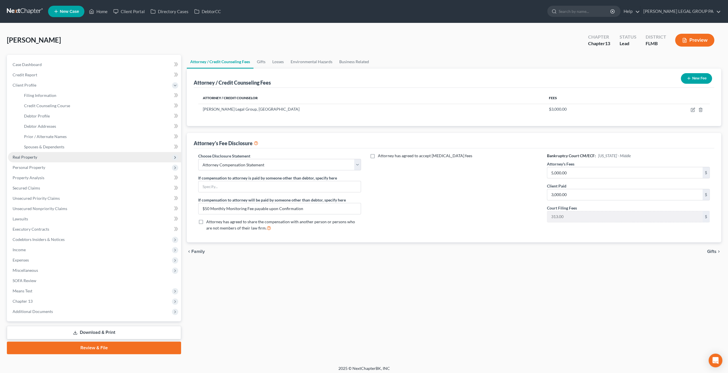
click at [33, 157] on span "Real Property" at bounding box center [25, 157] width 25 height 5
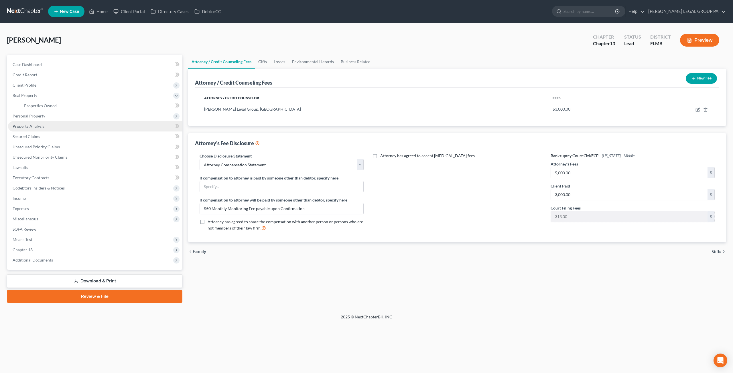
click at [45, 122] on link "Property Analysis" at bounding box center [95, 126] width 174 height 10
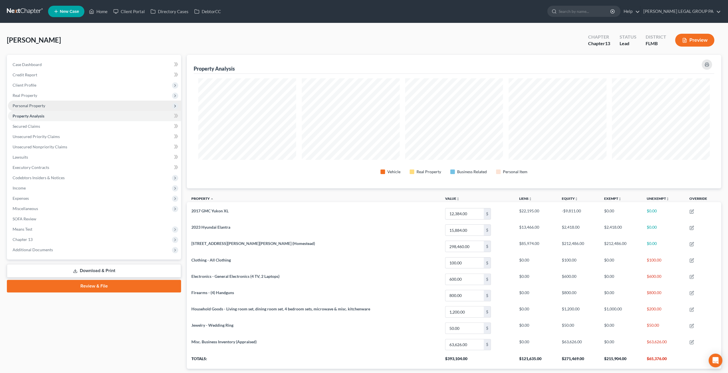
scroll to position [133, 535]
click at [45, 116] on link "Property Analysis" at bounding box center [94, 116] width 173 height 10
click at [48, 107] on span "Personal Property" at bounding box center [94, 106] width 173 height 10
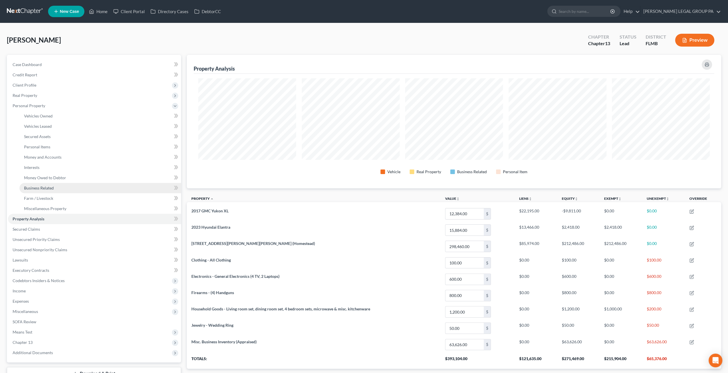
click at [40, 188] on span "Business Related" at bounding box center [39, 188] width 30 height 5
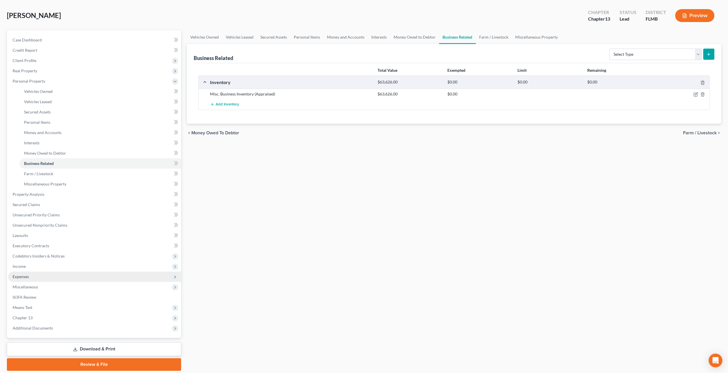
scroll to position [43, 0]
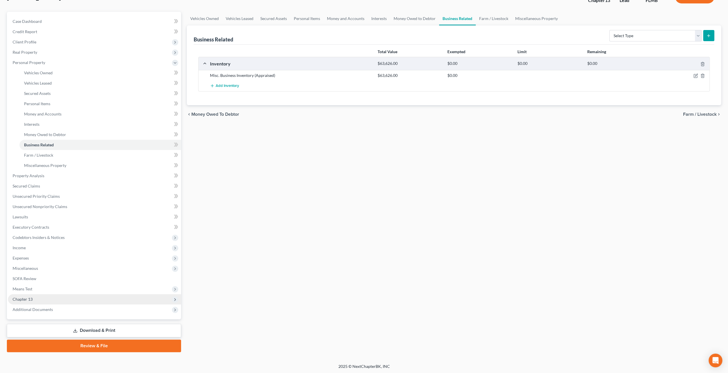
click at [48, 297] on span "Chapter 13" at bounding box center [94, 299] width 173 height 10
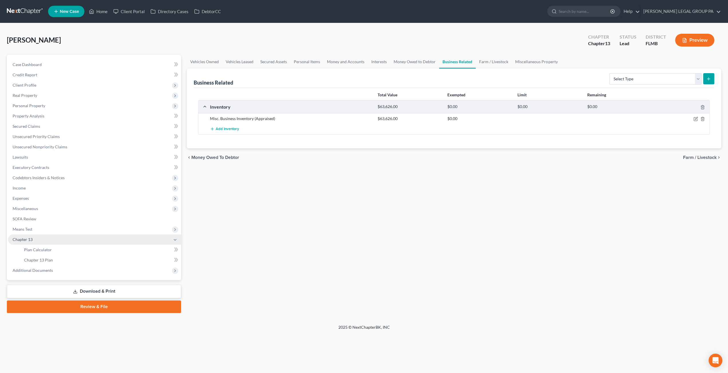
scroll to position [0, 0]
click at [34, 209] on span "Miscellaneous" at bounding box center [25, 208] width 25 height 5
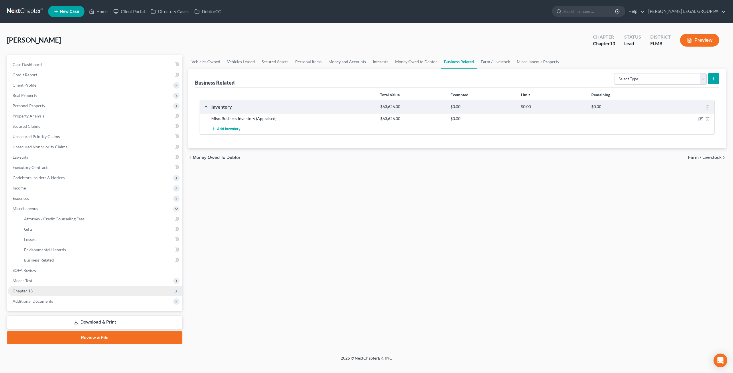
click at [43, 289] on span "Chapter 13" at bounding box center [95, 291] width 174 height 10
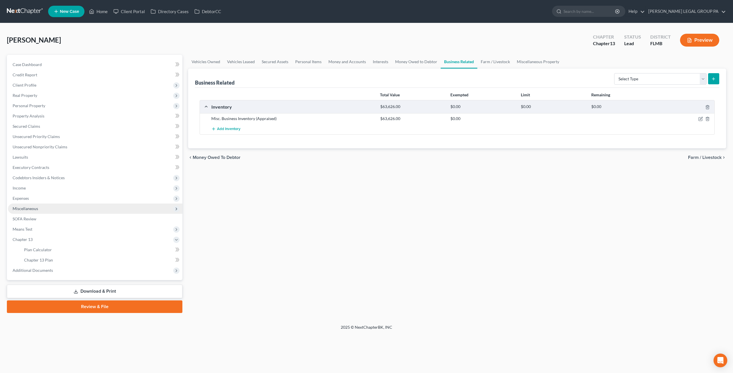
click at [31, 207] on span "Miscellaneous" at bounding box center [25, 208] width 25 height 5
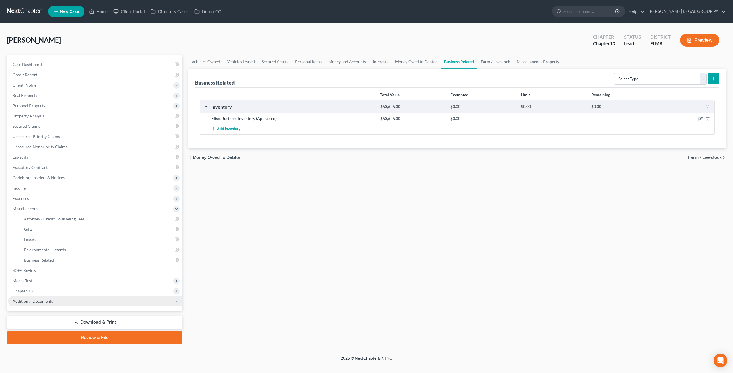
click at [37, 302] on span "Additional Documents" at bounding box center [33, 301] width 40 height 5
click at [50, 269] on span "Client Document Storage" at bounding box center [46, 270] width 45 height 5
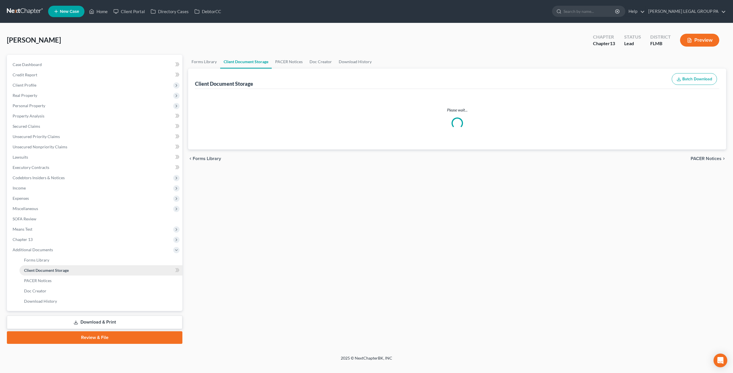
select select "9"
select select "12"
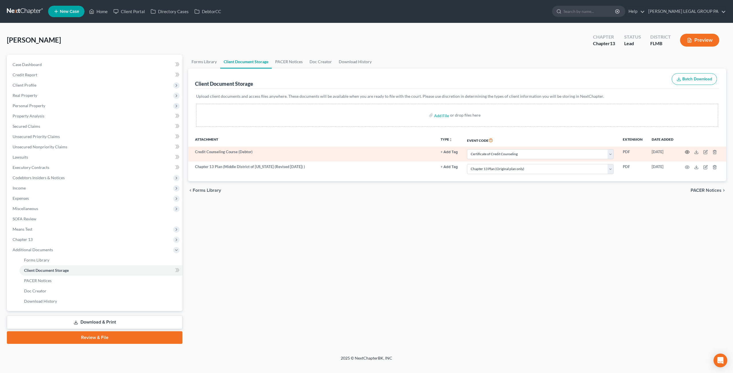
click at [687, 153] on icon "button" at bounding box center [686, 152] width 5 height 5
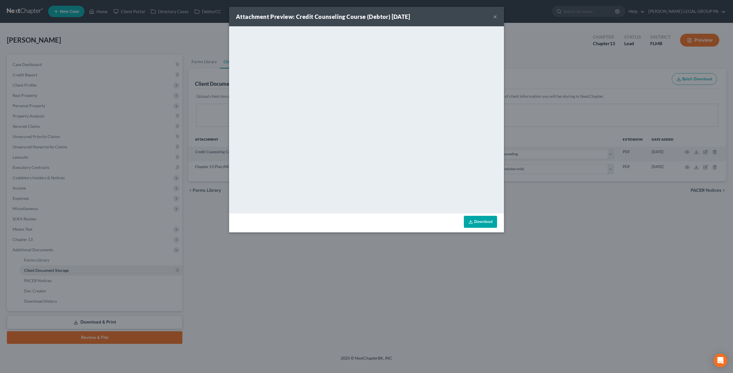
drag, startPoint x: 495, startPoint y: 17, endPoint x: 498, endPoint y: 17, distance: 3.8
click at [498, 17] on div "Attachment Preview: Credit Counseling Course (Debtor) 09/22/2025 ×" at bounding box center [366, 16] width 275 height 19
click at [496, 16] on button "×" at bounding box center [495, 16] width 4 height 7
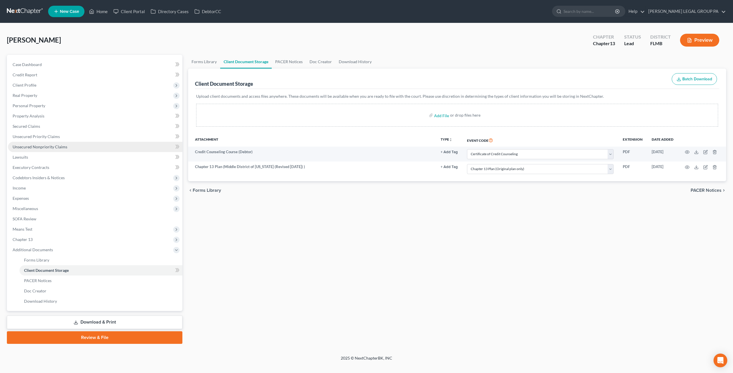
click at [51, 147] on span "Unsecured Nonpriority Claims" at bounding box center [40, 147] width 55 height 5
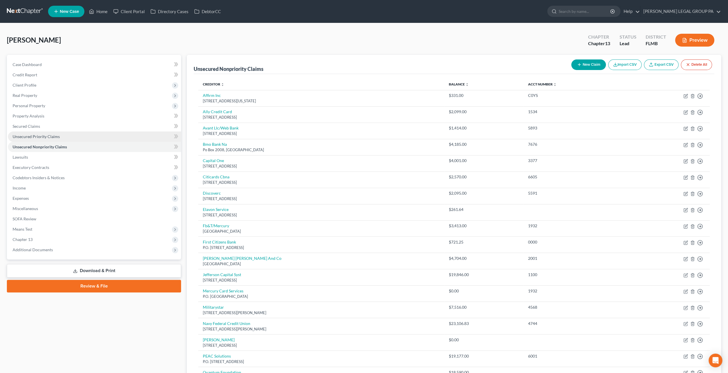
click at [37, 138] on span "Unsecured Priority Claims" at bounding box center [36, 136] width 47 height 5
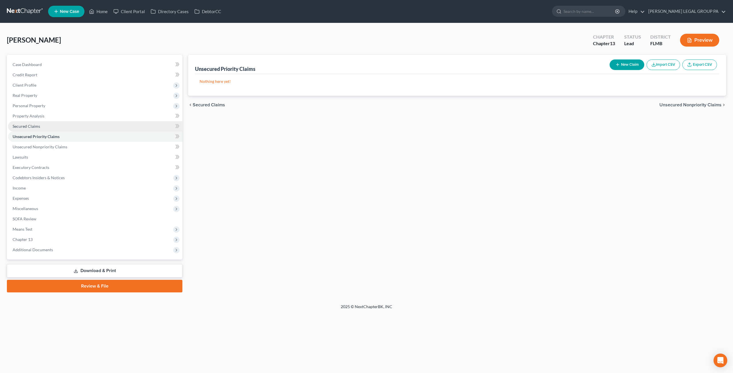
click at [41, 125] on link "Secured Claims" at bounding box center [95, 126] width 174 height 10
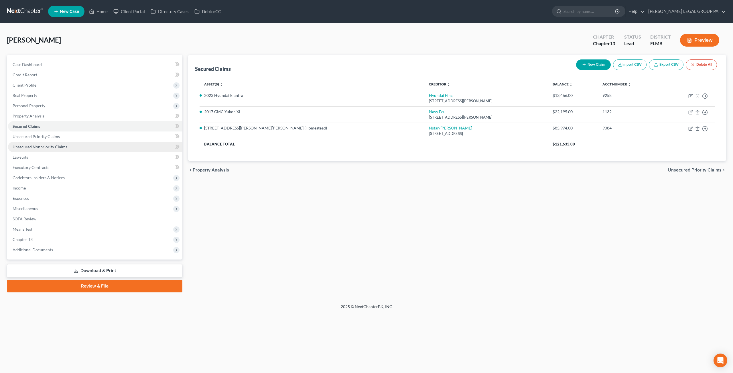
click at [42, 146] on span "Unsecured Nonpriority Claims" at bounding box center [40, 147] width 55 height 5
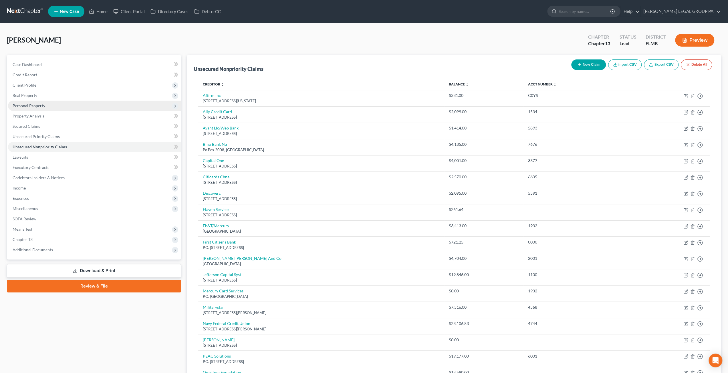
click at [57, 105] on span "Personal Property" at bounding box center [94, 106] width 173 height 10
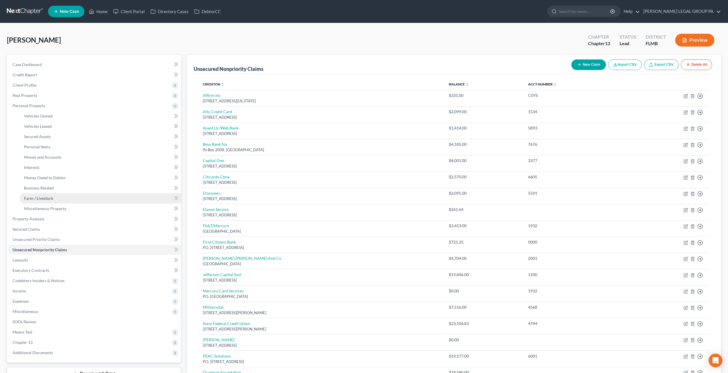
click at [44, 193] on link "Farm / Livestock" at bounding box center [100, 198] width 162 height 10
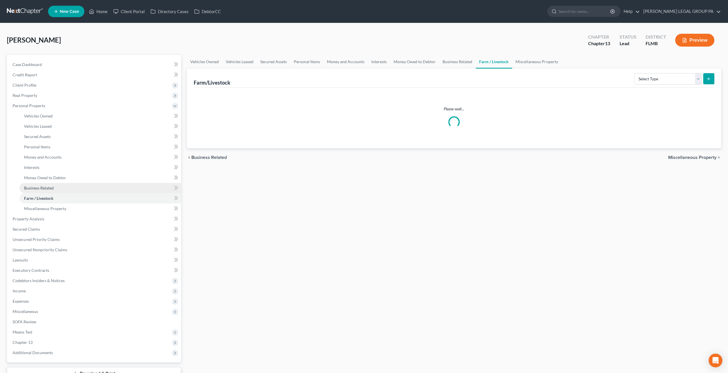
click at [45, 185] on link "Business Related" at bounding box center [100, 188] width 162 height 10
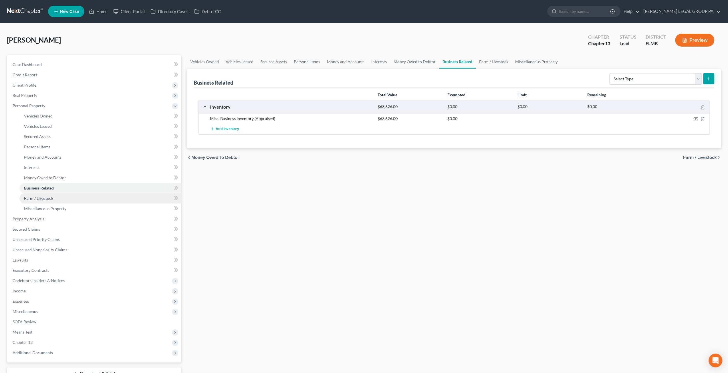
click at [52, 201] on link "Farm / Livestock" at bounding box center [100, 198] width 162 height 10
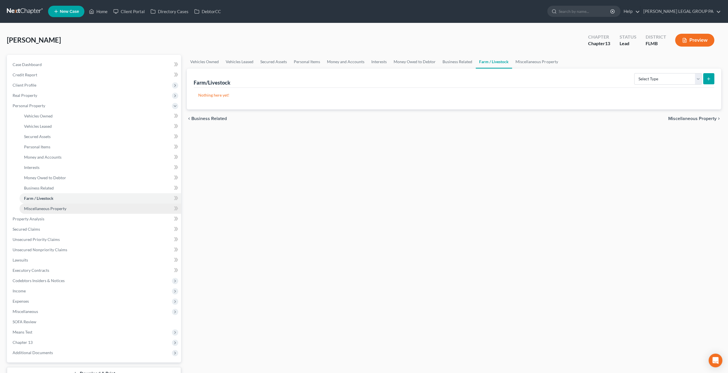
click at [62, 208] on span "Miscellaneous Property" at bounding box center [45, 208] width 42 height 5
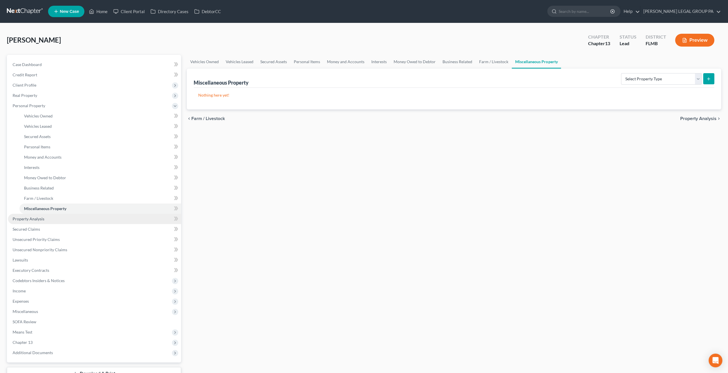
click at [32, 220] on span "Property Analysis" at bounding box center [29, 219] width 32 height 5
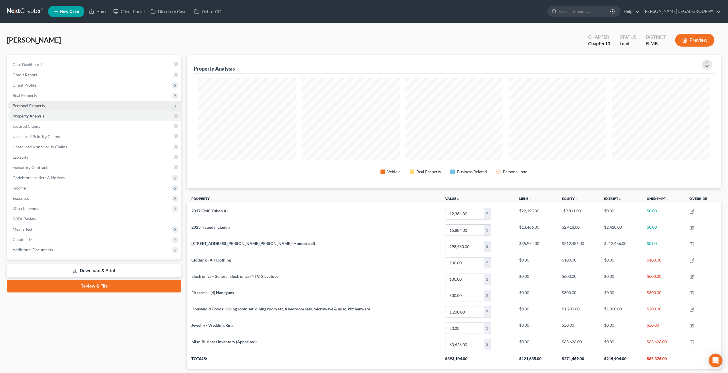
scroll to position [133, 535]
click at [23, 12] on link at bounding box center [25, 11] width 37 height 10
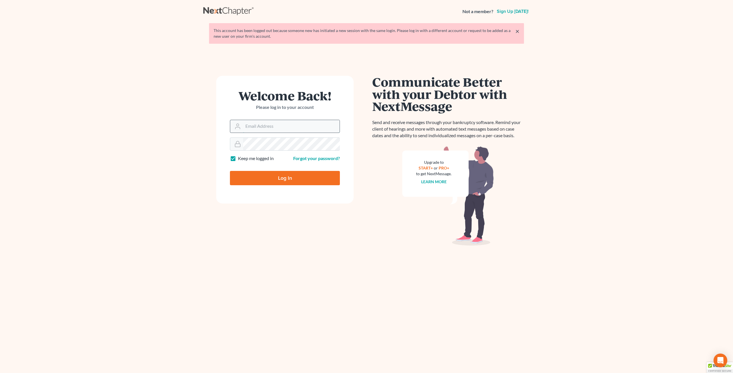
click at [269, 131] on input "Email Address" at bounding box center [291, 126] width 96 height 13
type input "[EMAIL_ADDRESS][DOMAIN_NAME]"
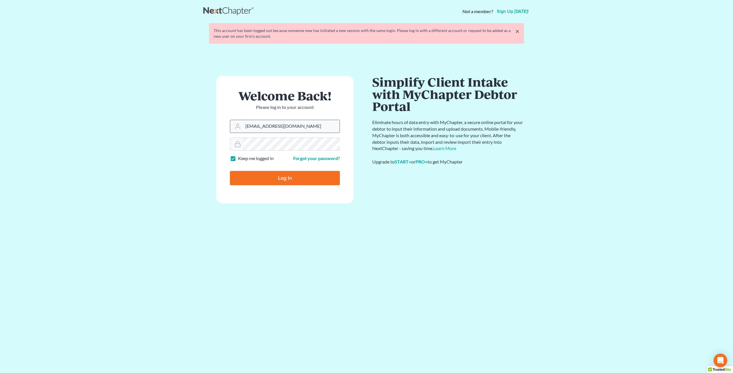
click at [230, 171] on input "Log In" at bounding box center [285, 178] width 110 height 14
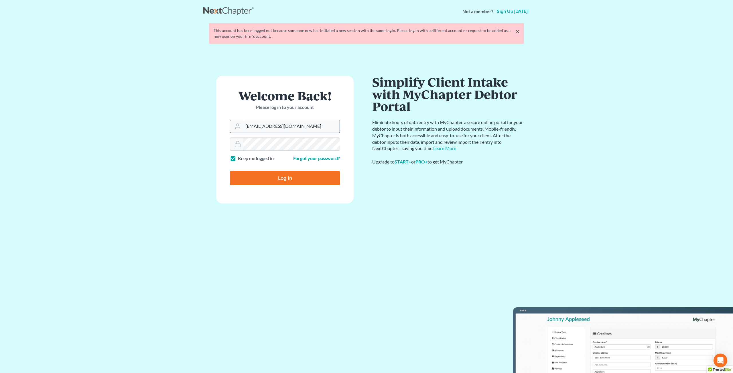
type input "Thinking..."
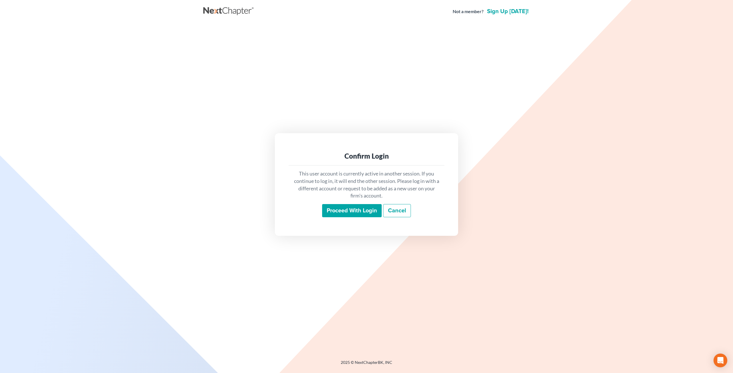
click at [350, 211] on input "Proceed with login" at bounding box center [352, 210] width 60 height 13
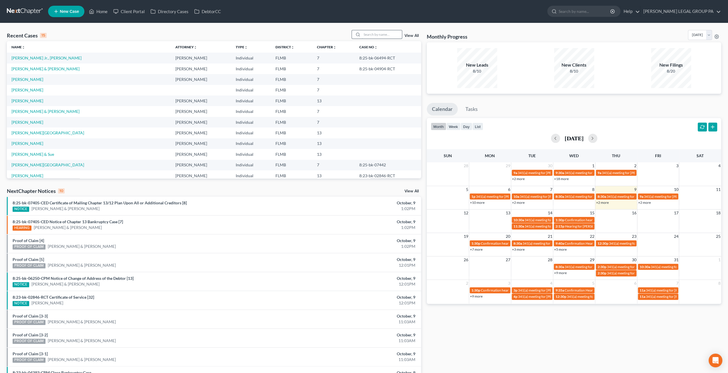
click at [381, 37] on input "search" at bounding box center [382, 34] width 40 height 8
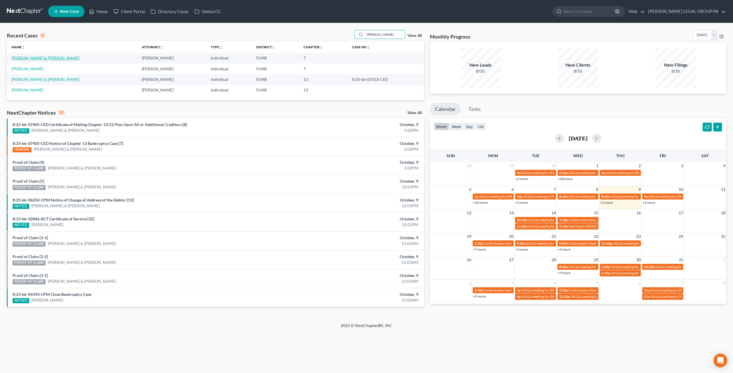
type input "[PERSON_NAME]"
click at [50, 60] on link "[PERSON_NAME] & [PERSON_NAME]" at bounding box center [45, 58] width 68 height 5
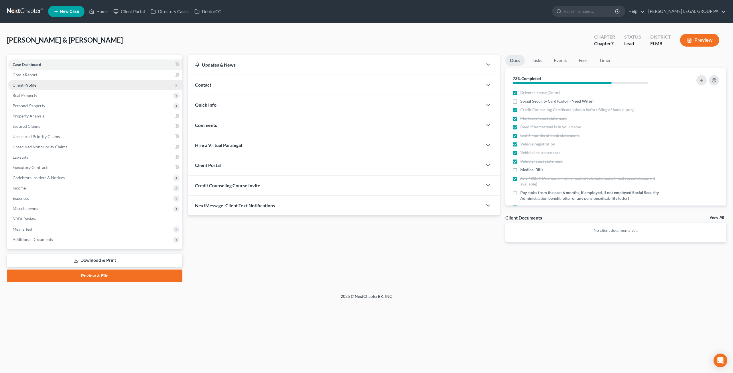
click at [36, 83] on span "Client Profile" at bounding box center [95, 85] width 174 height 10
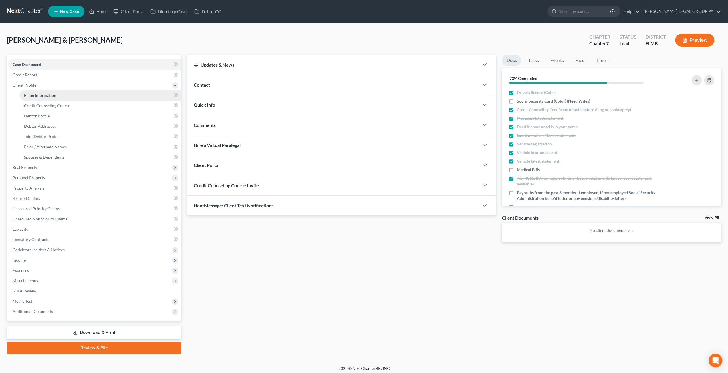
click at [45, 94] on span "Filing Information" at bounding box center [40, 95] width 32 height 5
select select "1"
select select "0"
select select "15"
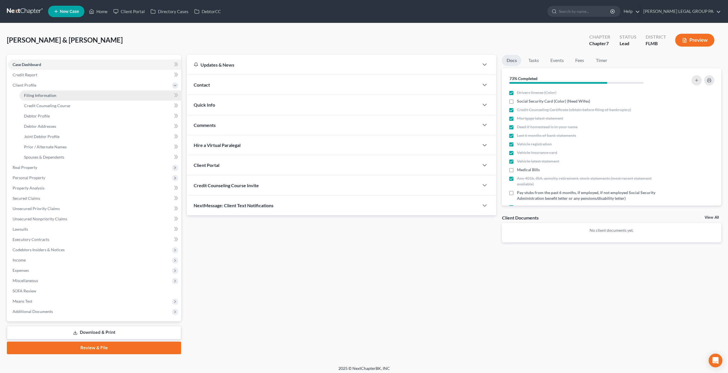
select select "9"
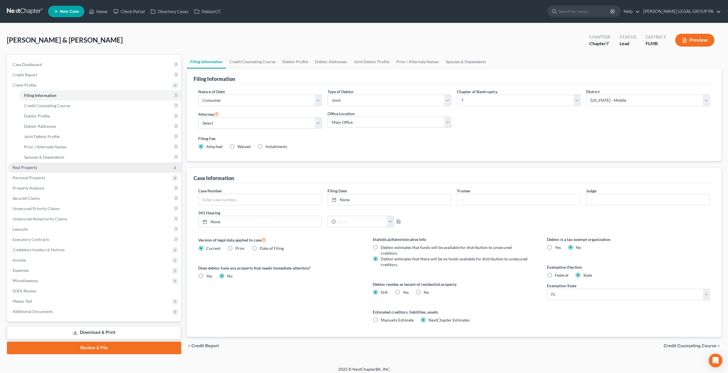
click at [43, 165] on span "Real Property" at bounding box center [94, 168] width 173 height 10
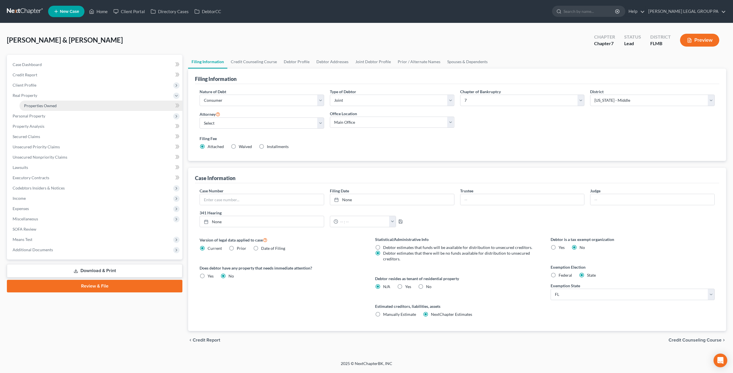
click at [38, 105] on span "Properties Owned" at bounding box center [40, 105] width 33 height 5
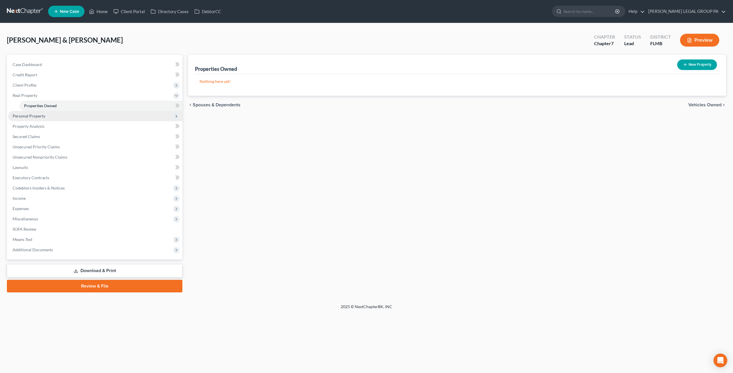
click at [43, 114] on span "Personal Property" at bounding box center [29, 116] width 33 height 5
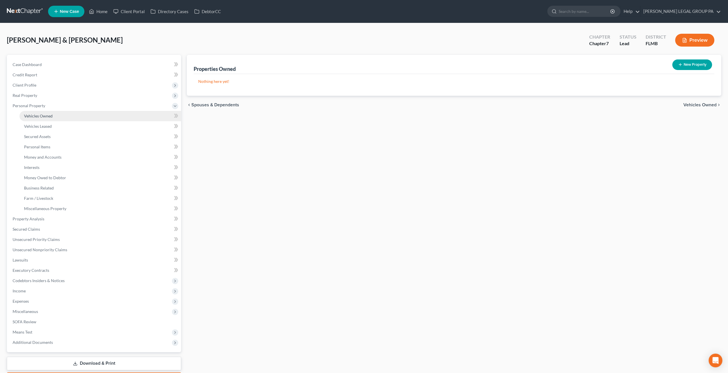
click at [44, 116] on span "Vehicles Owned" at bounding box center [38, 116] width 29 height 5
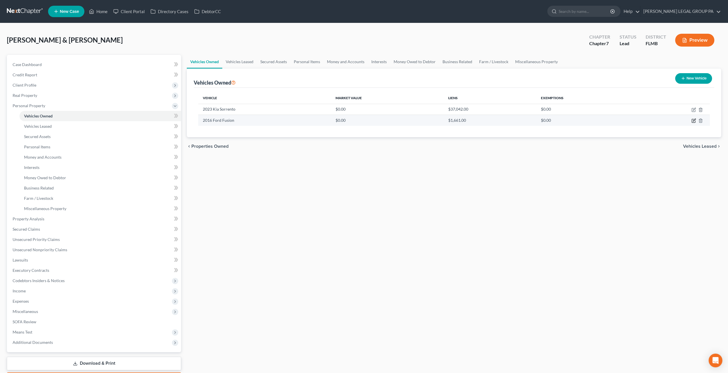
click at [692, 120] on icon "button" at bounding box center [693, 120] width 3 height 3
select select "0"
select select "10"
select select "3"
select select "2"
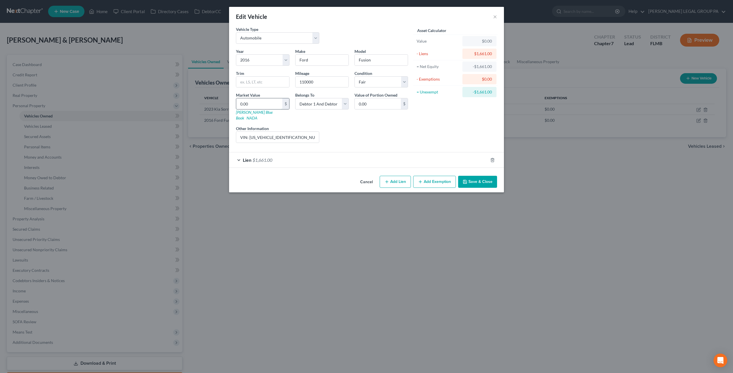
click at [263, 104] on input "0.00" at bounding box center [259, 103] width 46 height 11
type input "6"
type input "6.00"
type input "63"
type input "63.00"
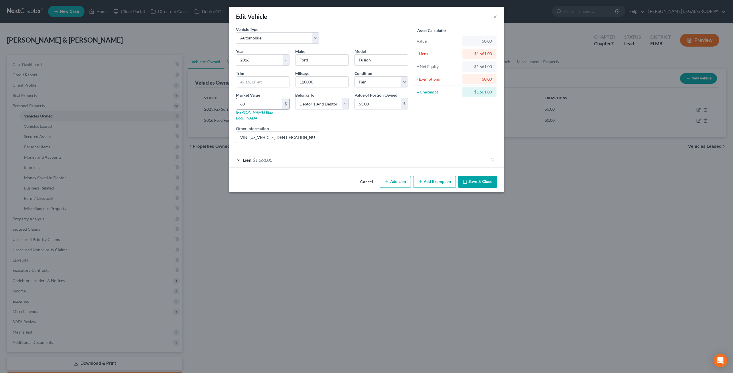
type input "630"
type input "630.00"
type input "6308"
type input "6,308.00"
type input "6,308"
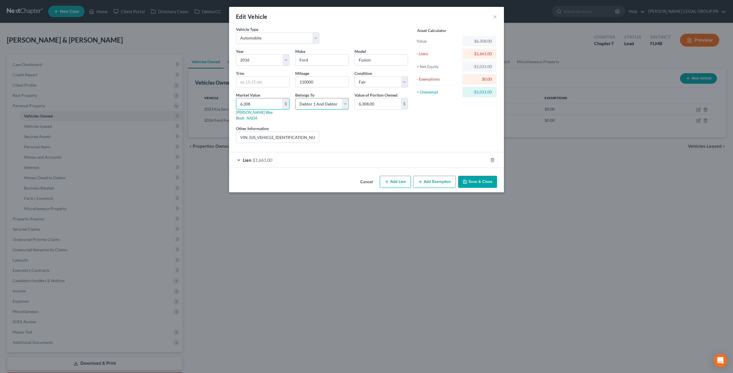
click at [316, 105] on select "Select Debtor 1 Only Debtor 2 Only Debtor 1 And Debtor 2 Only At Least One Of T…" at bounding box center [322, 103] width 54 height 11
click at [478, 176] on button "Save & Close" at bounding box center [477, 182] width 39 height 12
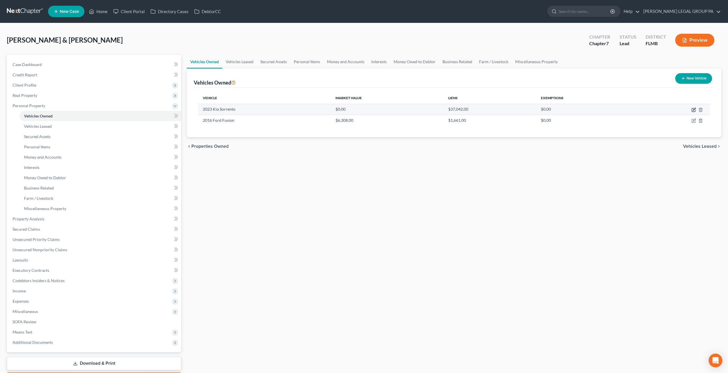
click at [693, 109] on icon "button" at bounding box center [694, 110] width 5 height 5
select select "0"
select select "3"
select select "1"
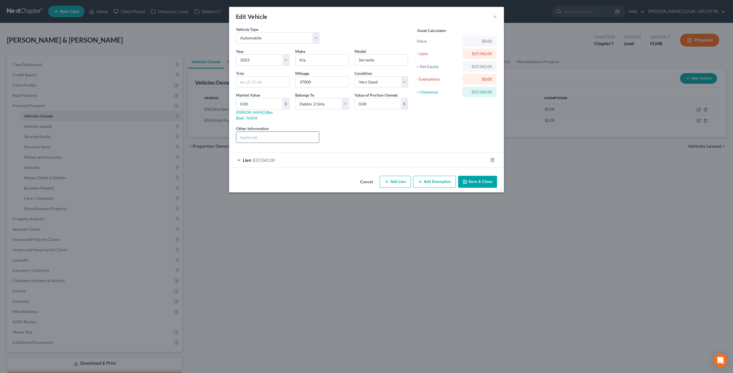
click at [258, 132] on input "text" at bounding box center [277, 137] width 83 height 11
drag, startPoint x: 288, startPoint y: 132, endPoint x: 248, endPoint y: 133, distance: 39.8
click at [248, 133] on input "VIN: F626199512580" at bounding box center [277, 137] width 83 height 11
click at [294, 132] on input "VIN: F626199512580" at bounding box center [277, 137] width 83 height 11
drag, startPoint x: 294, startPoint y: 132, endPoint x: 249, endPoint y: 132, distance: 44.6
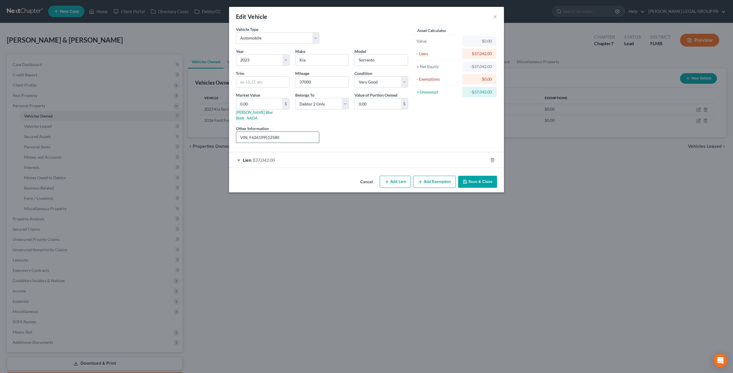
click at [249, 132] on input "VIN: F626199512580" at bounding box center [277, 137] width 83 height 11
drag, startPoint x: 294, startPoint y: 132, endPoint x: 250, endPoint y: 132, distance: 44.1
click at [250, 132] on input "VIN: [US_VEHICLE_IDENTIFICATION_NUMBER]" at bounding box center [277, 137] width 83 height 11
type input "VIN: [US_VEHICLE_IDENTIFICATION_NUMBER]"
click at [390, 83] on select "Select Excellent Very Good Good Fair Poor" at bounding box center [381, 81] width 54 height 11
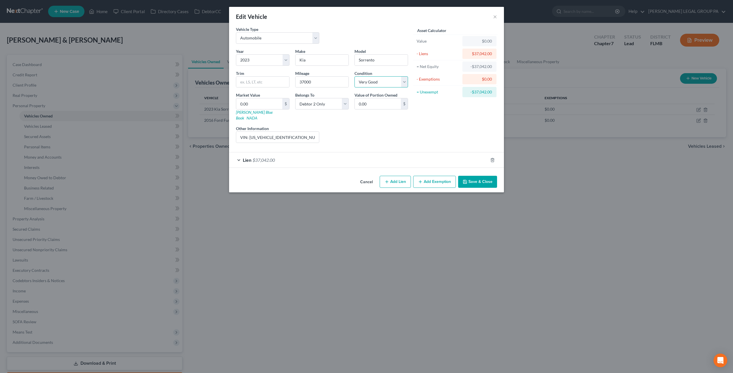
select select "2"
click at [354, 76] on select "Select Excellent Very Good Good Fair Poor" at bounding box center [381, 81] width 54 height 11
click at [374, 126] on div "Liens Select" at bounding box center [366, 134] width 89 height 17
click at [261, 104] on input "0.00" at bounding box center [259, 103] width 46 height 11
type input "2"
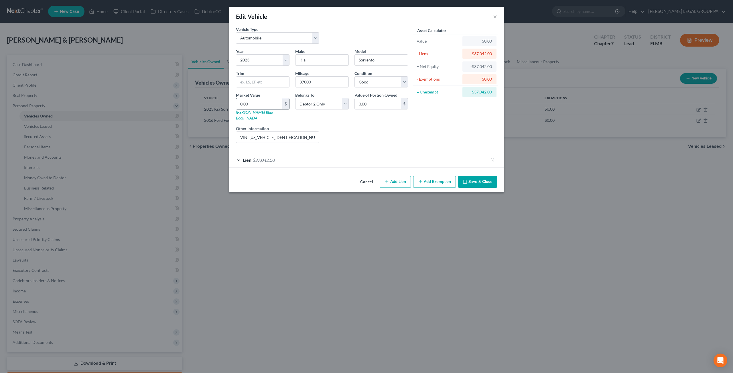
type input "2.00"
type input "23"
type input "23.00"
type input "239"
type input "239.00"
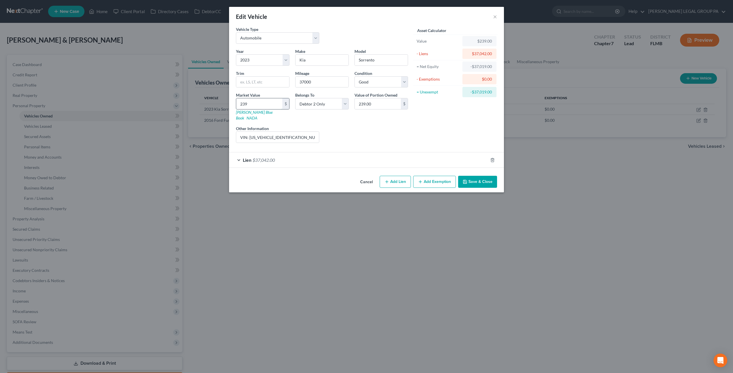
type input "2398"
type input "2,398.00"
type input "2,3985"
type input "23,985.00"
type input "23,985"
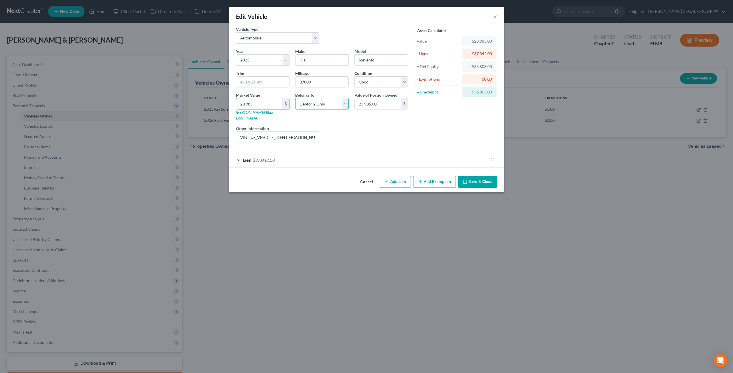
click at [334, 106] on select "Select Debtor 1 Only Debtor 2 Only Debtor 1 And Debtor 2 Only At Least One Of T…" at bounding box center [322, 103] width 54 height 11
click at [328, 105] on select "Select Debtor 1 Only Debtor 2 Only Debtor 1 And Debtor 2 Only At Least One Of T…" at bounding box center [322, 103] width 54 height 11
click at [330, 100] on select "Select Debtor 1 Only Debtor 2 Only Debtor 1 And Debtor 2 Only At Least One Of T…" at bounding box center [322, 103] width 54 height 11
select select "2"
click at [295, 98] on select "Select Debtor 1 Only Debtor 2 Only Debtor 1 And Debtor 2 Only At Least One Of T…" at bounding box center [322, 103] width 54 height 11
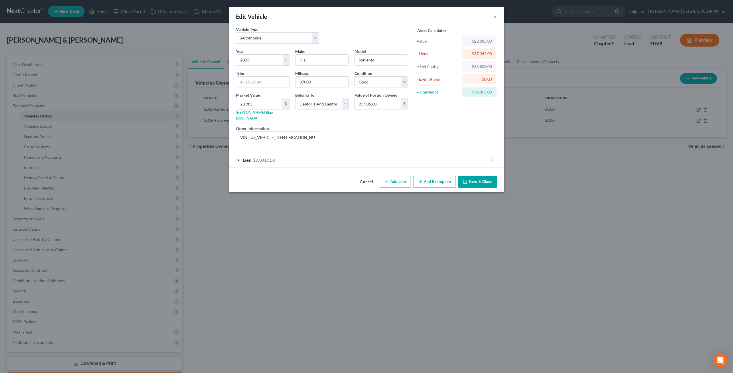
click at [479, 176] on button "Save & Close" at bounding box center [477, 182] width 39 height 12
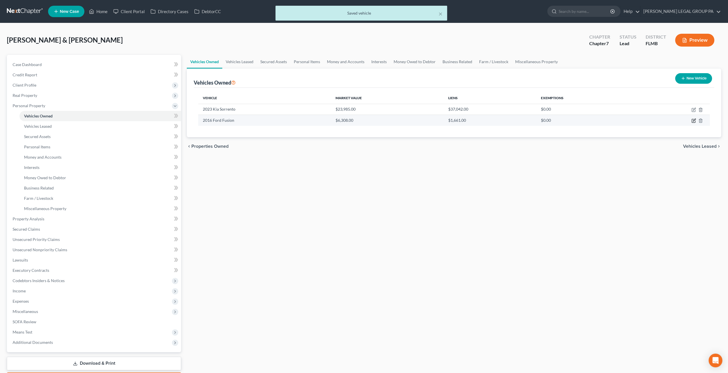
click at [694, 121] on icon "button" at bounding box center [694, 120] width 5 height 5
select select "0"
select select "10"
select select "3"
select select "2"
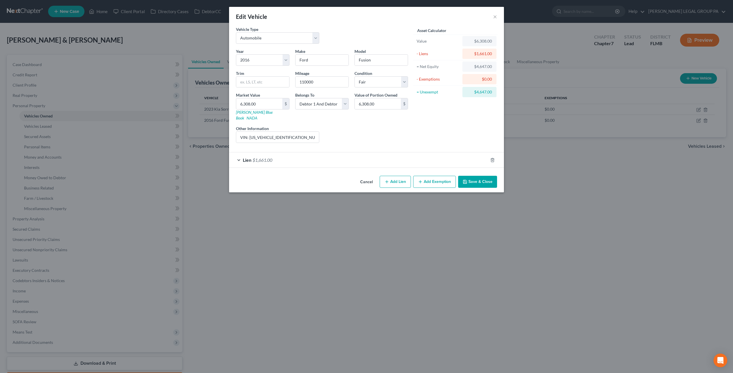
click at [435, 176] on button "Add Exemption" at bounding box center [434, 182] width 43 height 12
select select "2"
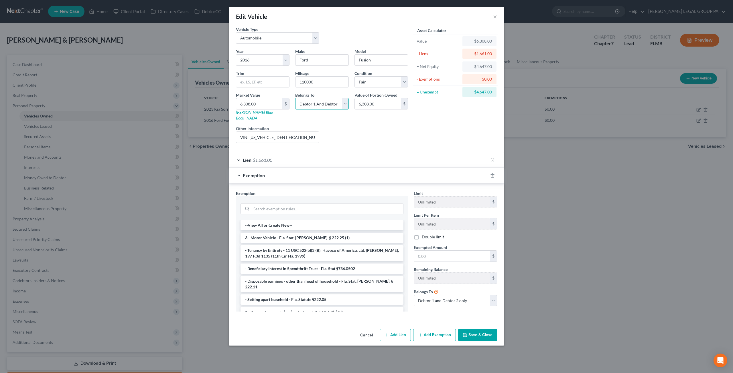
click at [332, 100] on select "Select Debtor 1 Only Debtor 2 Only Debtor 1 And Debtor 2 Only At Least One Of T…" at bounding box center [322, 103] width 54 height 11
click at [295, 98] on select "Select Debtor 1 Only Debtor 2 Only Debtor 1 And Debtor 2 Only At Least One Of T…" at bounding box center [322, 103] width 54 height 11
click at [293, 204] on input "search" at bounding box center [327, 209] width 152 height 11
click at [304, 233] on li "3 - Motor Vehicle - Fla. Stat. Ann. § 222.25 (1)" at bounding box center [321, 238] width 163 height 10
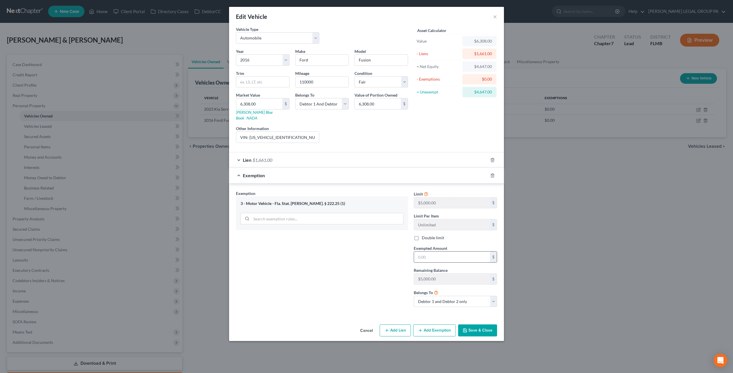
click at [445, 252] on input "text" at bounding box center [452, 257] width 76 height 11
click at [429, 235] on label "Double limit" at bounding box center [433, 238] width 22 height 6
click at [428, 235] on input "Double limit" at bounding box center [426, 237] width 4 height 4
checkbox input "true"
click at [435, 252] on input "text" at bounding box center [452, 257] width 76 height 11
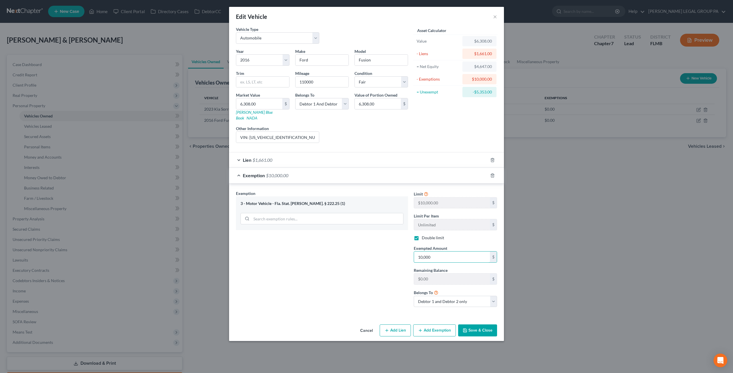
type input "10,000"
click at [482, 325] on button "Save & Close" at bounding box center [477, 331] width 39 height 12
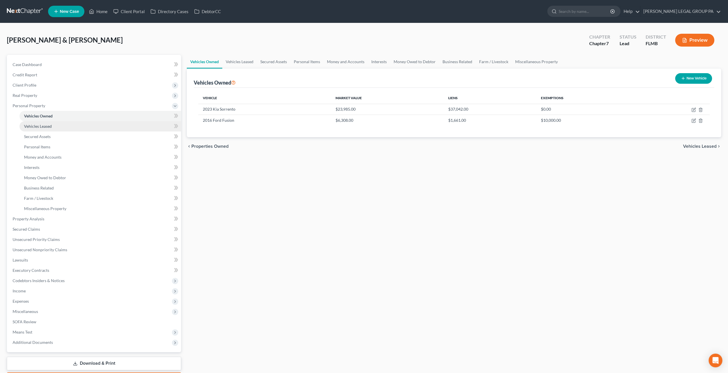
click at [58, 127] on link "Vehicles Leased" at bounding box center [100, 126] width 162 height 10
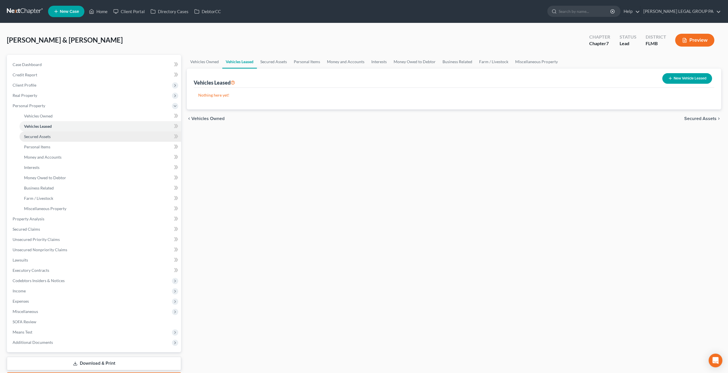
click at [59, 134] on link "Secured Assets" at bounding box center [100, 137] width 162 height 10
click at [60, 143] on link "Personal Items" at bounding box center [100, 147] width 162 height 10
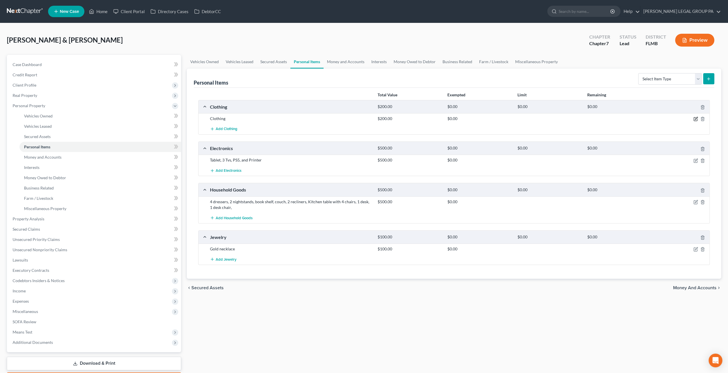
click at [694, 119] on icon "button" at bounding box center [696, 119] width 5 height 5
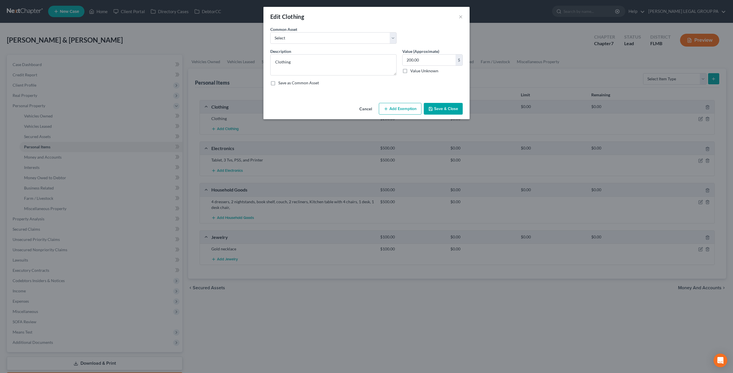
click at [409, 109] on button "Add Exemption" at bounding box center [400, 109] width 43 height 12
select select "2"
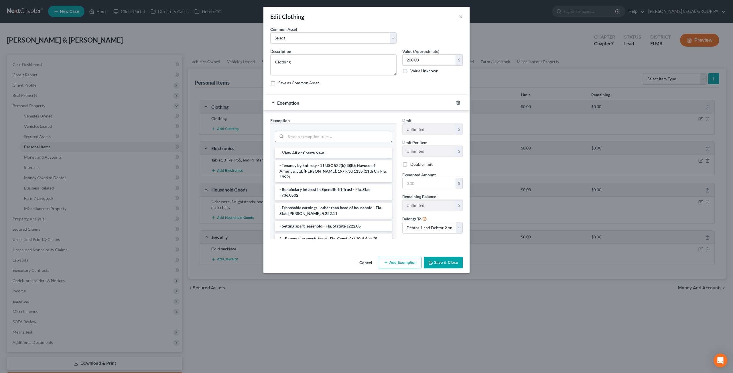
click at [335, 134] on input "search" at bounding box center [339, 136] width 106 height 11
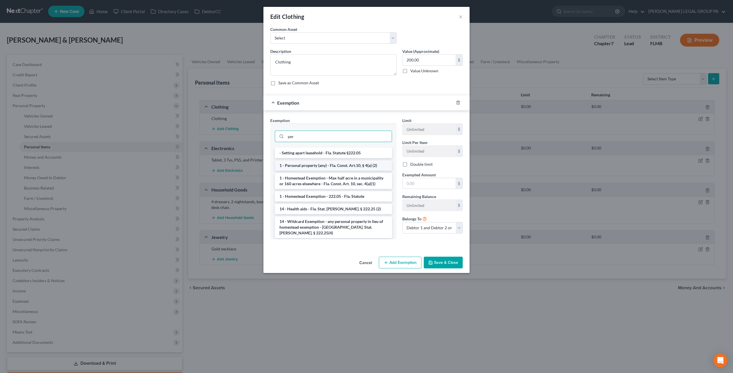
type input "per"
click at [328, 162] on li "1 - Personal property (any) - Fla. Const. Art.10, § 4(a) (2)" at bounding box center [333, 166] width 117 height 10
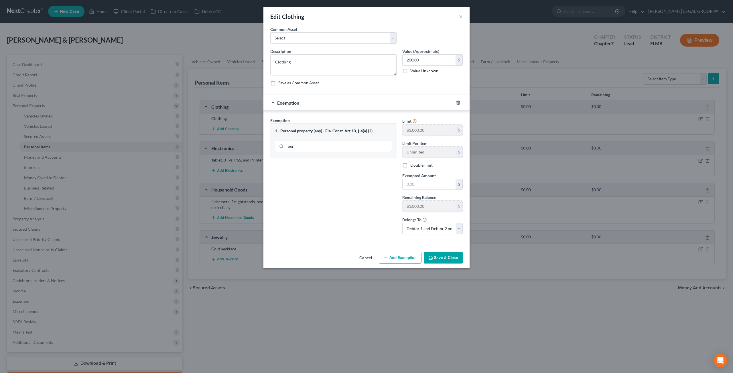
click at [410, 164] on label "Double limit" at bounding box center [421, 166] width 22 height 6
click at [412, 164] on input "Double limit" at bounding box center [414, 165] width 4 height 4
checkbox input "true"
click at [420, 185] on input "text" at bounding box center [428, 184] width 53 height 11
type input "200"
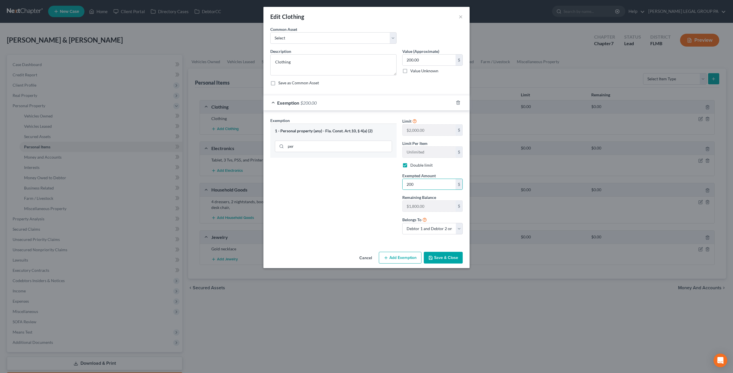
click at [448, 254] on button "Save & Close" at bounding box center [443, 258] width 39 height 12
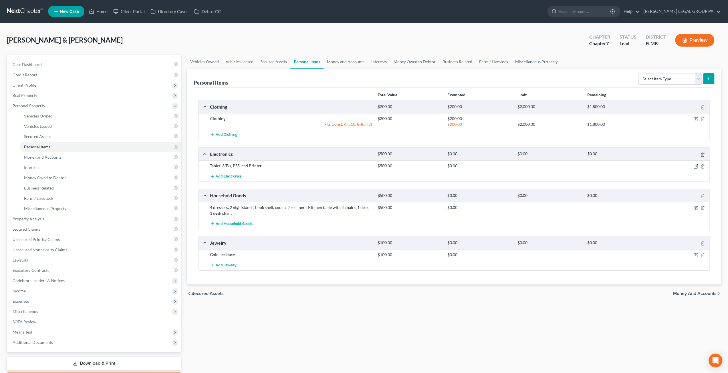
click at [697, 167] on icon "button" at bounding box center [695, 166] width 3 height 3
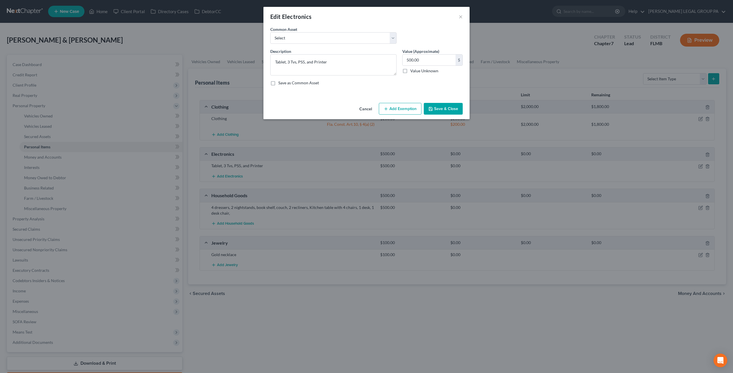
click at [406, 108] on button "Add Exemption" at bounding box center [400, 109] width 43 height 12
select select "2"
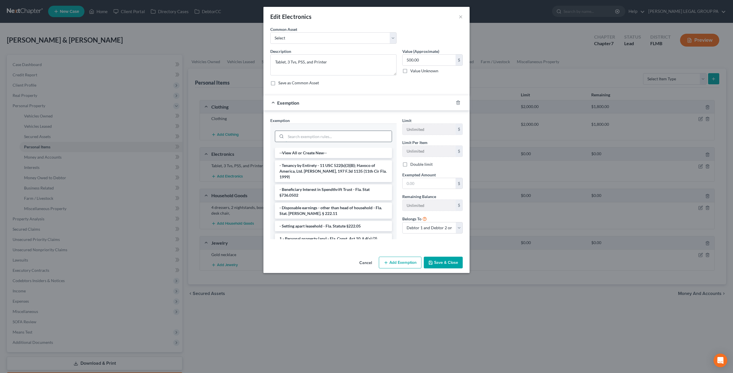
click at [344, 131] on input "search" at bounding box center [339, 136] width 106 height 11
click at [333, 234] on li "1 - Personal property (any) - Fla. Const. Art.10, § 4(a) (2)" at bounding box center [333, 239] width 117 height 10
checkbox input "true"
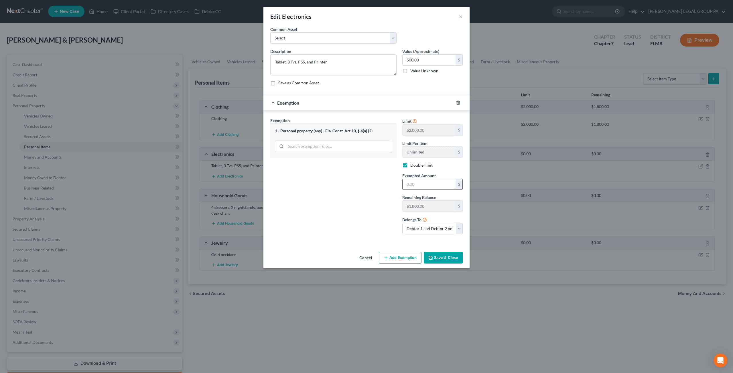
click at [422, 184] on input "text" at bounding box center [428, 184] width 53 height 11
type input "650"
click at [423, 60] on input "500.00" at bounding box center [428, 60] width 53 height 11
type input "650"
click at [442, 254] on button "Save & Close" at bounding box center [443, 258] width 39 height 12
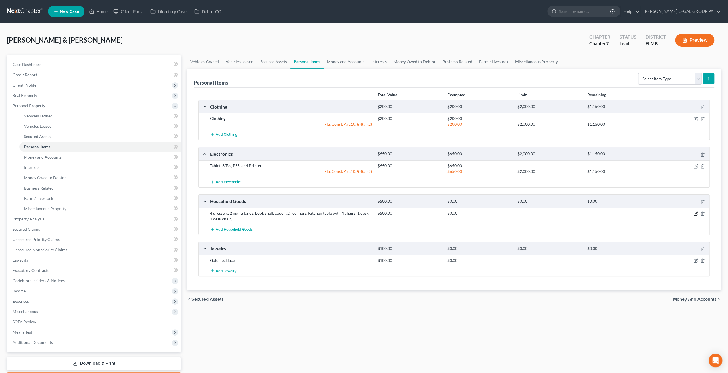
click at [695, 213] on icon "button" at bounding box center [696, 213] width 5 height 5
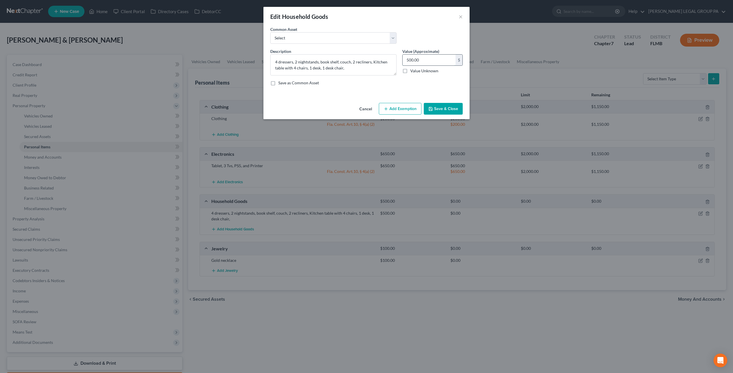
click at [430, 58] on input "500.00" at bounding box center [428, 60] width 53 height 11
type input "750"
click at [407, 107] on button "Add Exemption" at bounding box center [400, 109] width 43 height 12
select select "2"
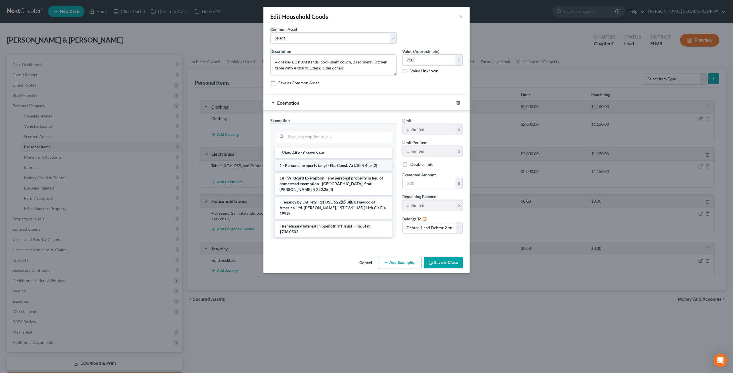
click at [318, 163] on li "1 - Personal property (any) - Fla. Const. Art.10, § 4(a) (2)" at bounding box center [333, 166] width 117 height 10
checkbox input "true"
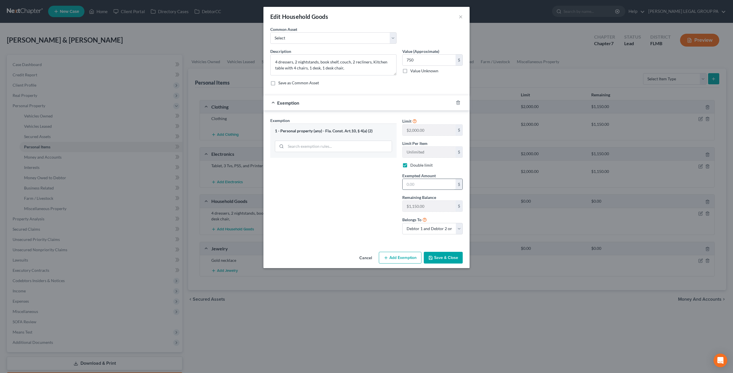
click at [421, 185] on input "text" at bounding box center [428, 184] width 53 height 11
type input "750"
click at [450, 257] on button "Save & Close" at bounding box center [443, 258] width 39 height 12
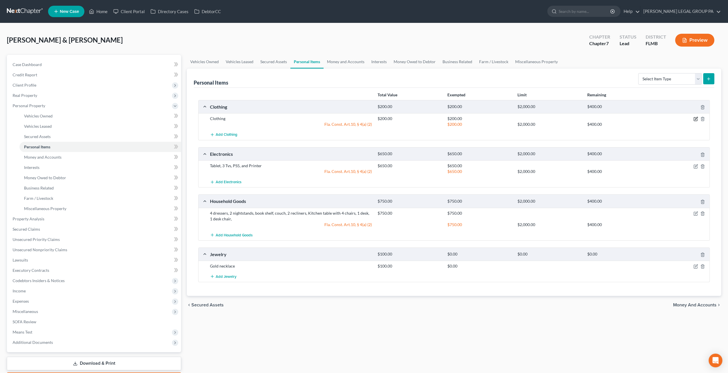
click at [696, 117] on icon "button" at bounding box center [696, 119] width 5 height 5
select select "2"
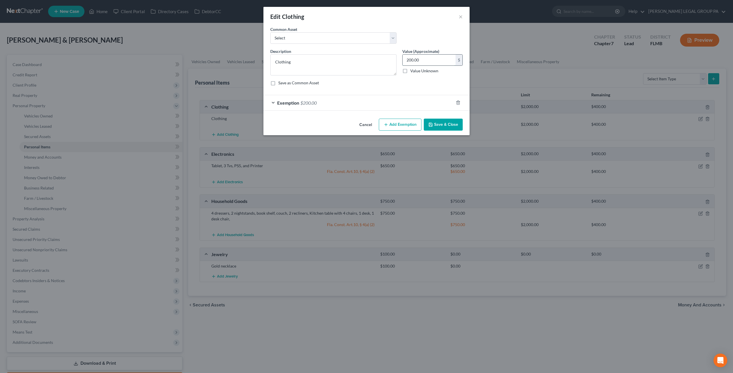
click at [426, 58] on input "200.00" at bounding box center [428, 60] width 53 height 11
type input "300"
click at [339, 105] on div "Exemption $200.00" at bounding box center [358, 102] width 190 height 15
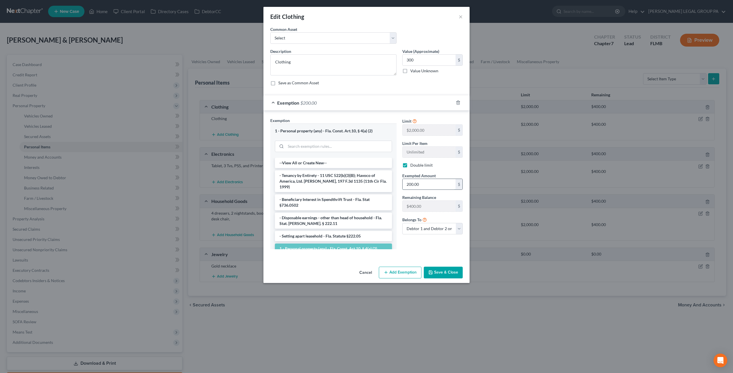
click at [423, 183] on input "200.00" at bounding box center [428, 184] width 53 height 11
type input "300"
click at [450, 271] on button "Save & Close" at bounding box center [443, 273] width 39 height 12
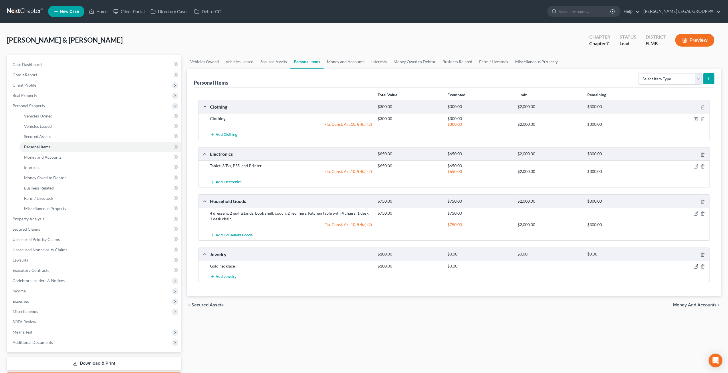
click at [696, 266] on icon "button" at bounding box center [696, 266] width 3 height 3
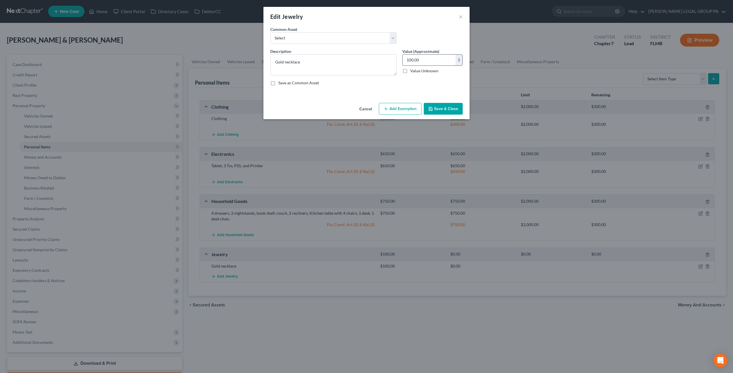
click at [436, 62] on input "100.00" at bounding box center [428, 60] width 53 height 11
type input "150"
click at [410, 104] on button "Add Exemption" at bounding box center [400, 109] width 43 height 12
select select "2"
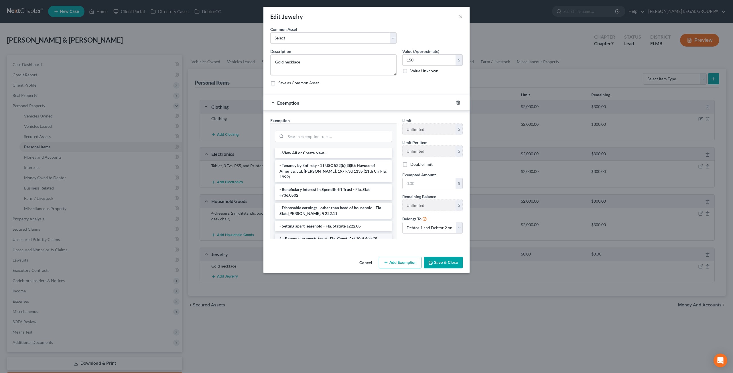
click at [310, 234] on li "1 - Personal property (any) - Fla. Const. Art.10, § 4(a) (2)" at bounding box center [333, 239] width 117 height 10
checkbox input "true"
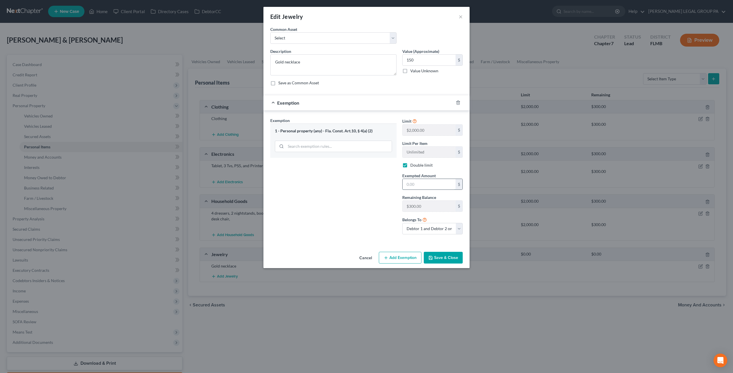
click at [436, 186] on input "text" at bounding box center [428, 184] width 53 height 11
drag, startPoint x: 419, startPoint y: 185, endPoint x: 402, endPoint y: 184, distance: 16.6
click at [402, 184] on div "150 $" at bounding box center [432, 184] width 60 height 11
type input "150"
click at [439, 255] on button "Save & Close" at bounding box center [443, 258] width 39 height 12
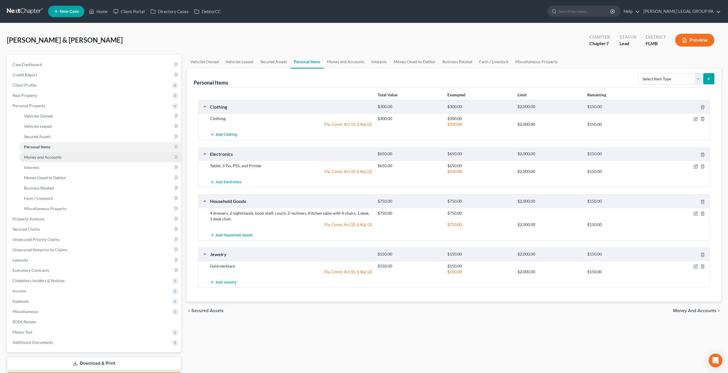
click at [57, 155] on span "Money and Accounts" at bounding box center [42, 157] width 37 height 5
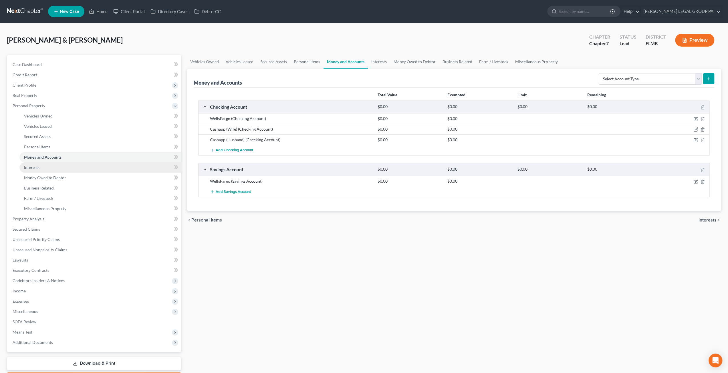
click at [56, 169] on link "Interests" at bounding box center [100, 168] width 162 height 10
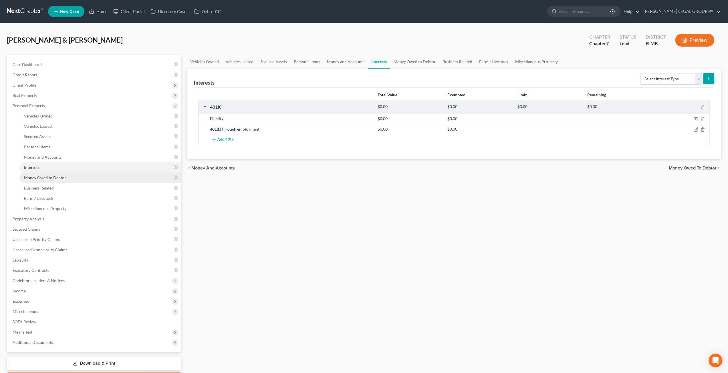
click at [56, 177] on span "Money Owed to Debtor" at bounding box center [45, 177] width 42 height 5
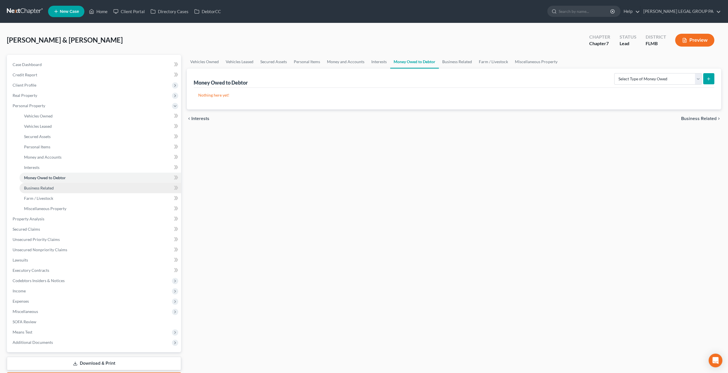
click at [55, 187] on link "Business Related" at bounding box center [100, 188] width 162 height 10
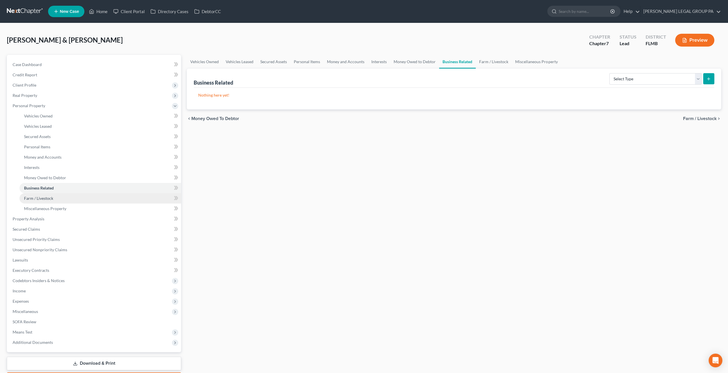
click at [52, 199] on span "Farm / Livestock" at bounding box center [38, 198] width 29 height 5
click at [51, 208] on span "Miscellaneous Property" at bounding box center [45, 208] width 42 height 5
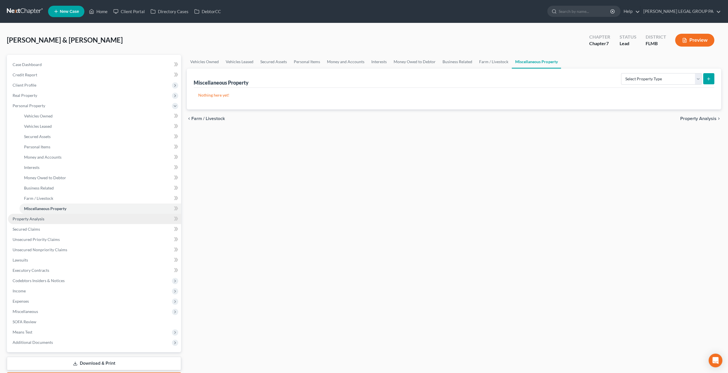
click at [46, 220] on link "Property Analysis" at bounding box center [94, 219] width 173 height 10
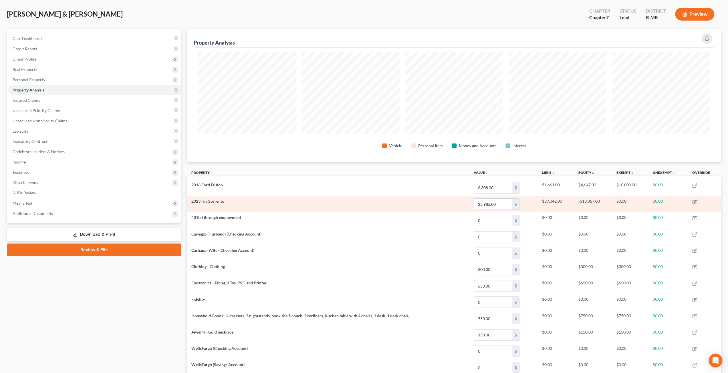
scroll to position [25, 0]
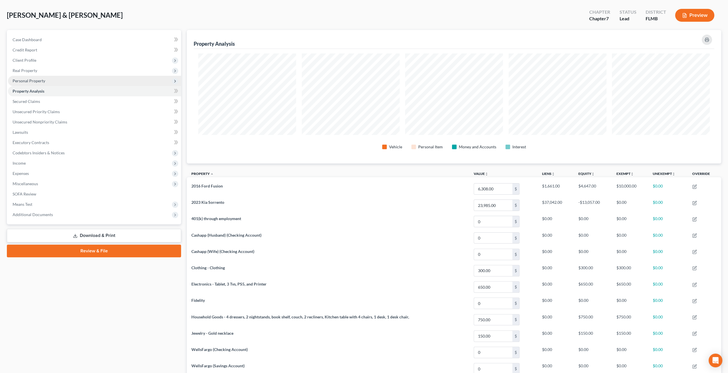
click at [41, 79] on span "Personal Property" at bounding box center [29, 80] width 33 height 5
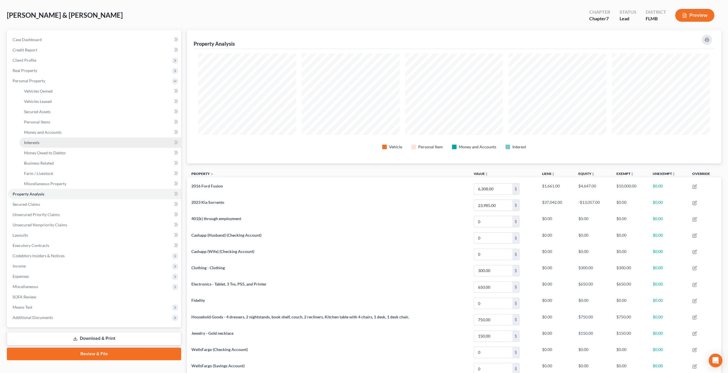
click at [43, 143] on link "Interests" at bounding box center [100, 143] width 162 height 10
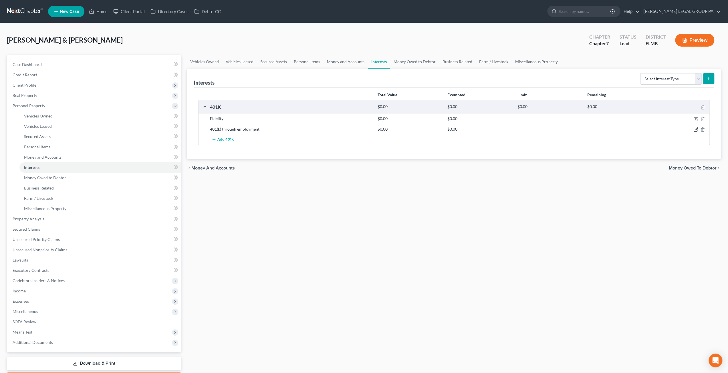
click at [696, 131] on icon "button" at bounding box center [696, 129] width 5 height 5
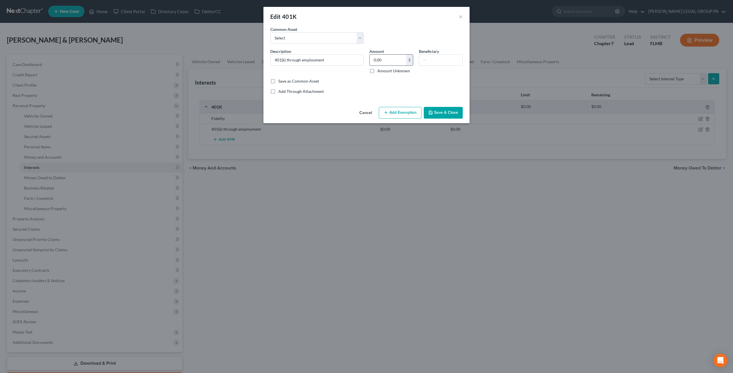
click at [389, 60] on input "0.00" at bounding box center [387, 60] width 36 height 11
type input "2,345.76"
click at [414, 113] on button "Add Exemption" at bounding box center [400, 113] width 43 height 12
select select "2"
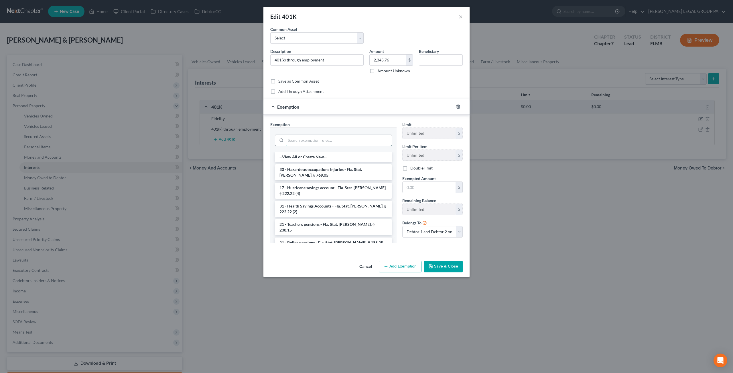
click at [325, 135] on input "search" at bounding box center [339, 140] width 106 height 11
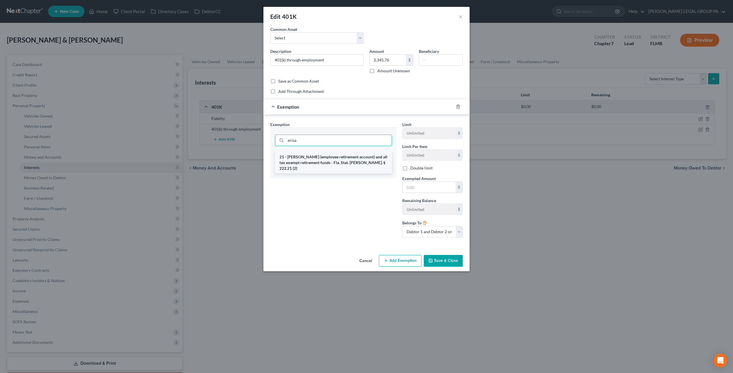
type input "erisa"
click at [322, 159] on li "21 - ERISA (employee retirement account) and all tax exempt retirement funds - …" at bounding box center [333, 163] width 117 height 22
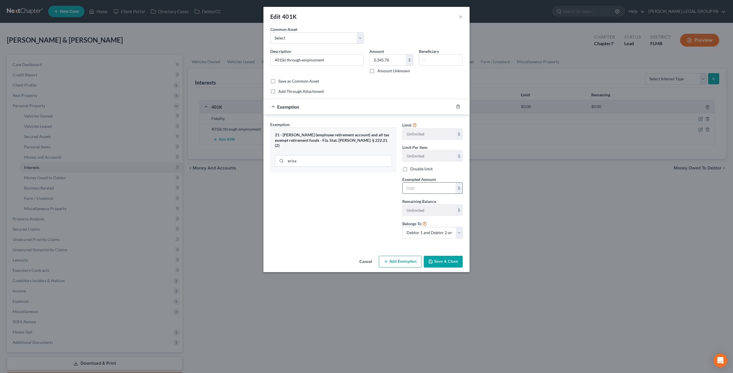
click at [420, 188] on input "text" at bounding box center [428, 188] width 53 height 11
type input "2,345.76"
click at [451, 262] on button "Save & Close" at bounding box center [443, 262] width 39 height 12
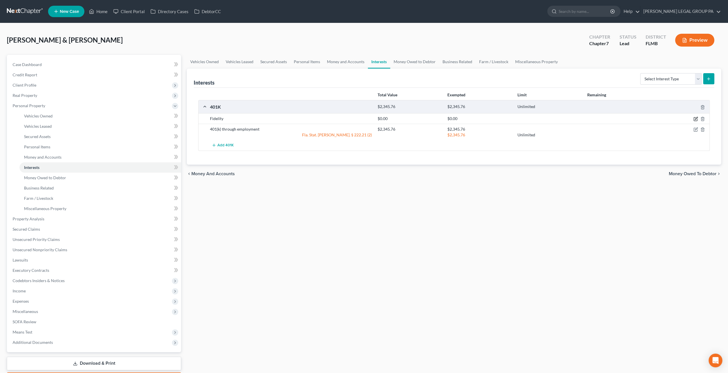
click at [695, 119] on icon "button" at bounding box center [696, 118] width 3 height 3
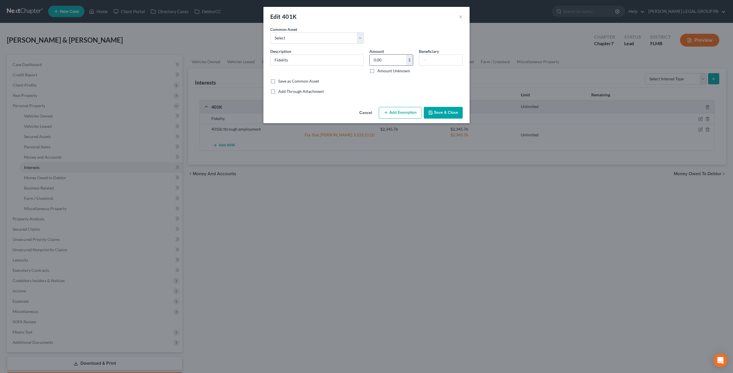
click at [384, 61] on input "0.00" at bounding box center [387, 60] width 36 height 11
type input "227.49"
click at [395, 111] on button "Add Exemption" at bounding box center [400, 113] width 43 height 12
select select "2"
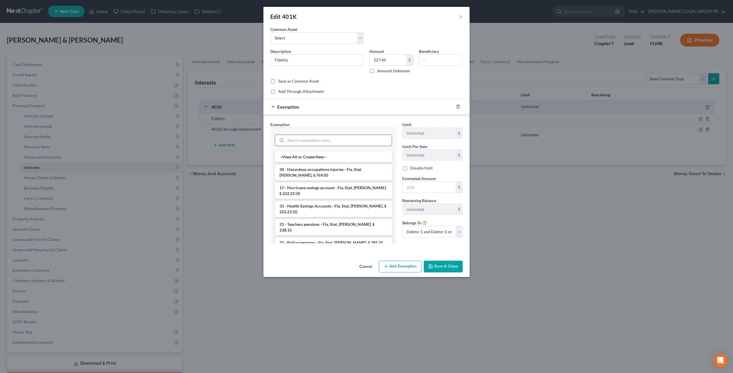
click at [337, 137] on input "search" at bounding box center [339, 140] width 106 height 11
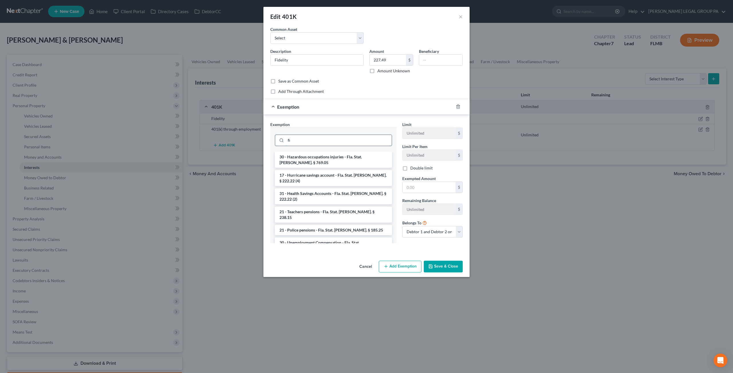
type input "f"
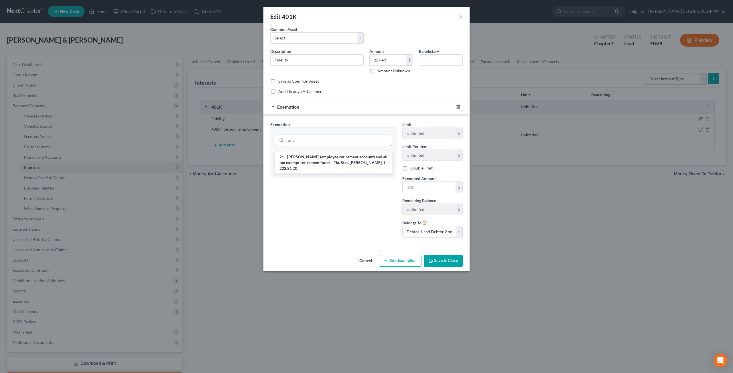
drag, startPoint x: 302, startPoint y: 138, endPoint x: 259, endPoint y: 139, distance: 43.2
click at [259, 139] on div "Edit 401K × An exemption set must first be selected from the Filing Information…" at bounding box center [366, 186] width 733 height 373
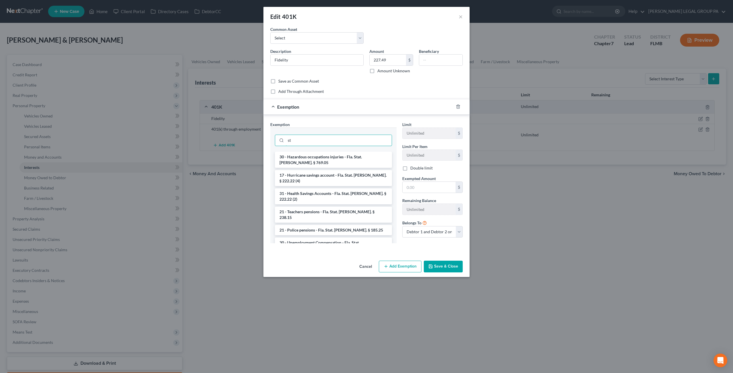
type input "s"
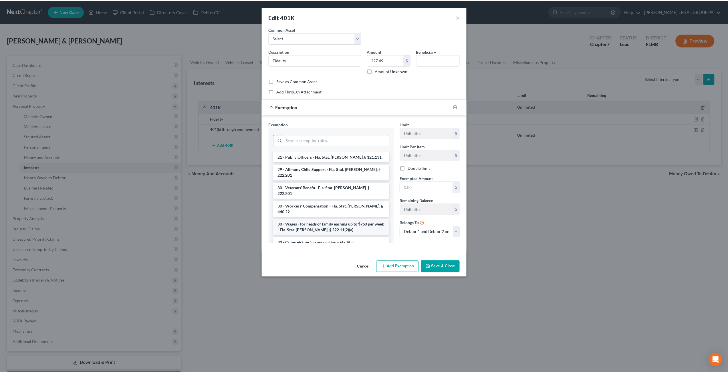
scroll to position [200, 0]
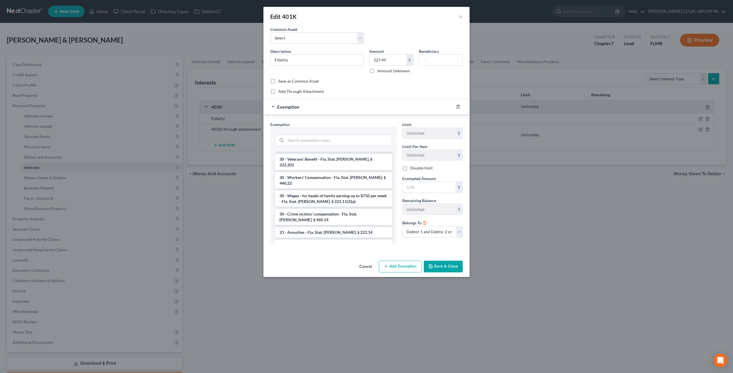
click at [439, 265] on button "Save & Close" at bounding box center [443, 267] width 39 height 12
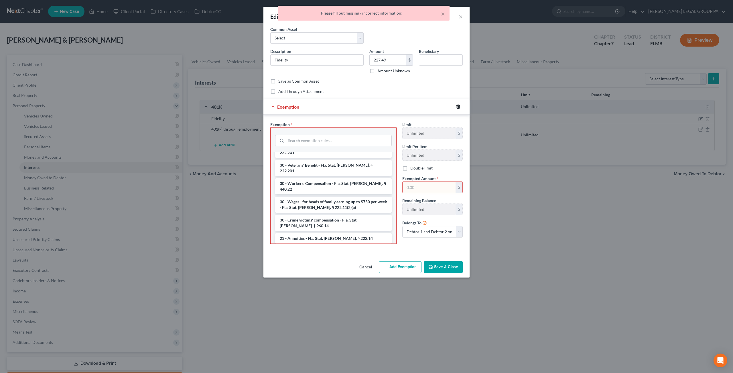
click at [458, 106] on polyline "button" at bounding box center [457, 106] width 3 height 0
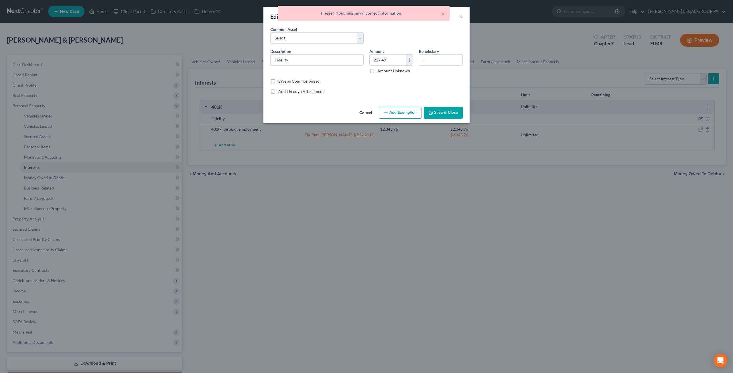
click at [442, 112] on button "Save & Close" at bounding box center [443, 113] width 39 height 12
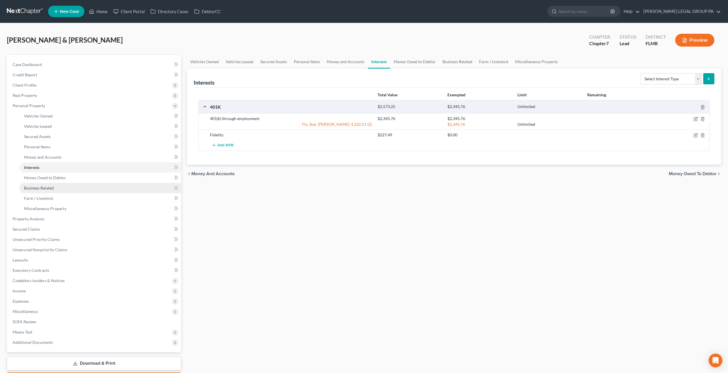
click at [62, 184] on link "Business Related" at bounding box center [100, 188] width 162 height 10
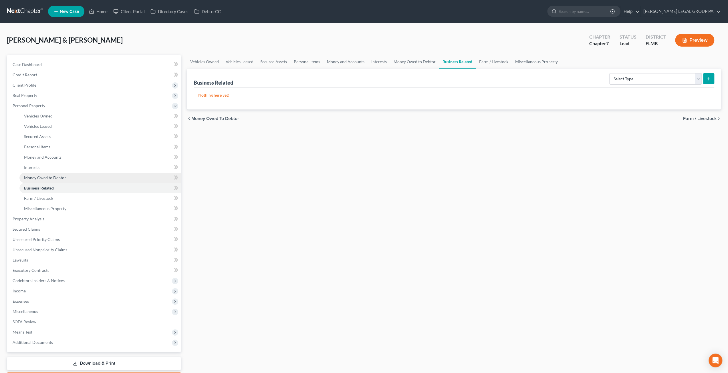
click at [59, 181] on link "Money Owed to Debtor" at bounding box center [100, 178] width 162 height 10
click at [59, 190] on link "Business Related" at bounding box center [100, 188] width 162 height 10
click at [48, 197] on span "Farm / Livestock" at bounding box center [38, 198] width 29 height 5
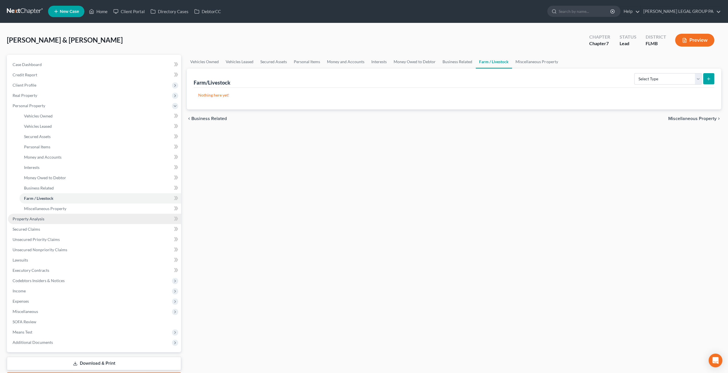
click at [43, 220] on span "Property Analysis" at bounding box center [29, 219] width 32 height 5
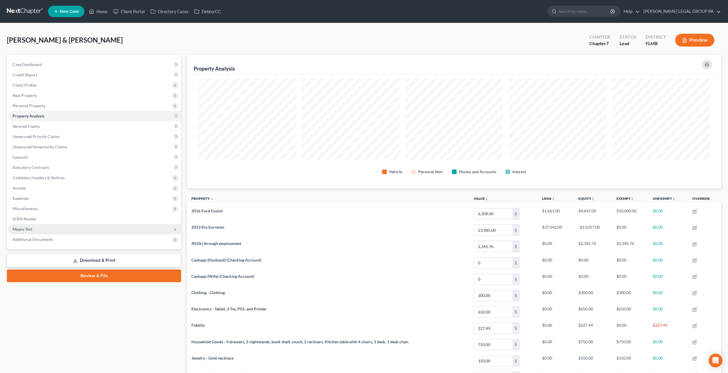
scroll to position [133, 535]
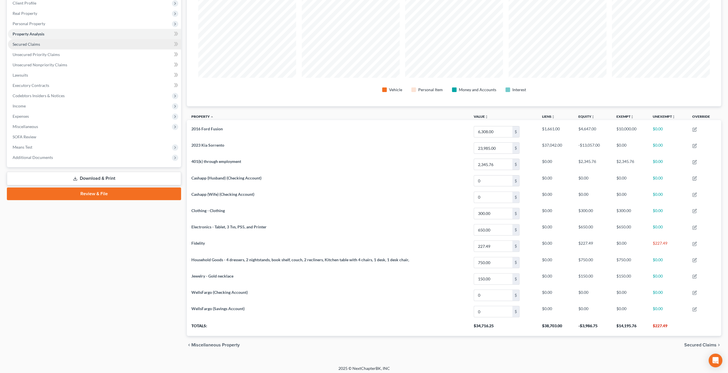
click at [26, 46] on span "Secured Claims" at bounding box center [26, 44] width 27 height 5
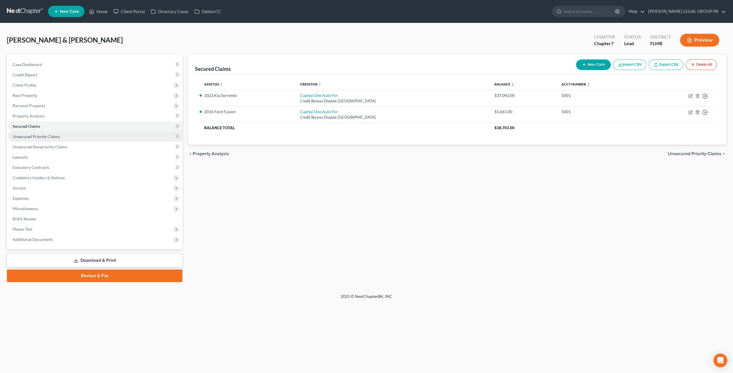
click at [19, 134] on span "Unsecured Priority Claims" at bounding box center [36, 136] width 47 height 5
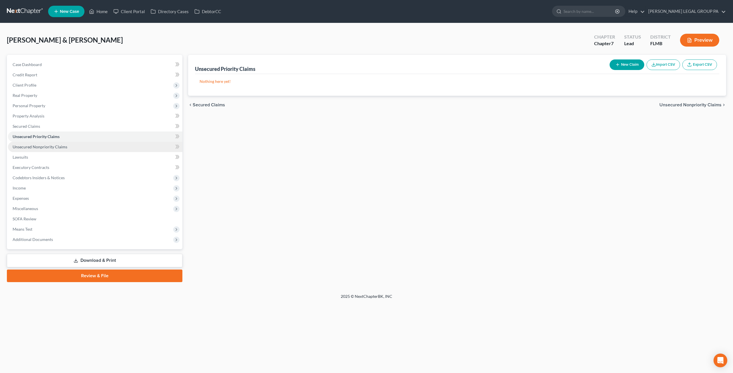
click at [32, 143] on link "Unsecured Nonpriority Claims" at bounding box center [95, 147] width 174 height 10
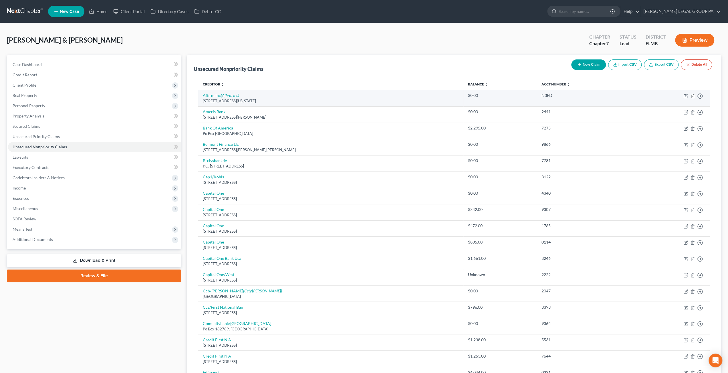
click at [692, 96] on icon "button" at bounding box center [692, 96] width 5 height 5
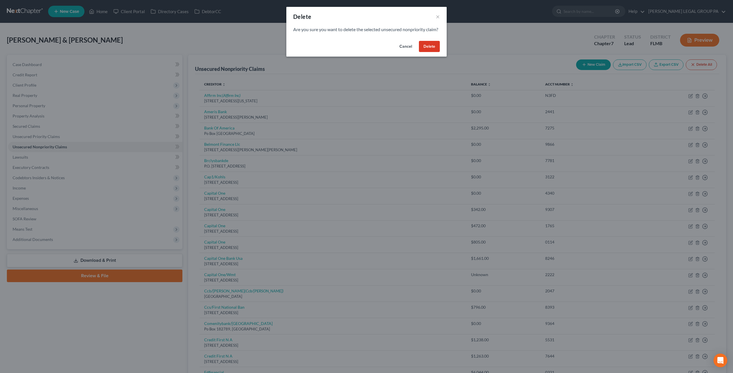
click at [430, 52] on button "Delete" at bounding box center [429, 46] width 21 height 11
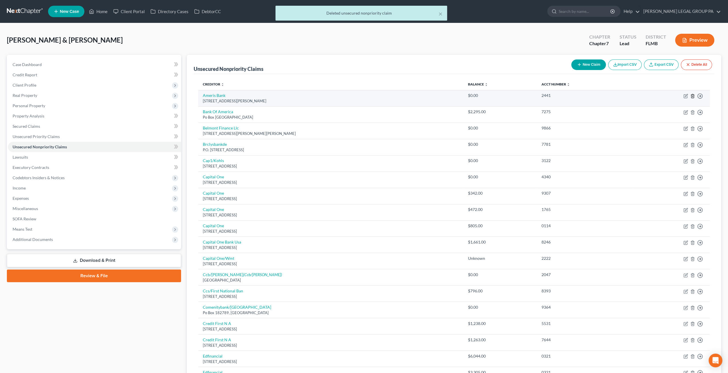
click at [692, 95] on icon "button" at bounding box center [692, 96] width 5 height 5
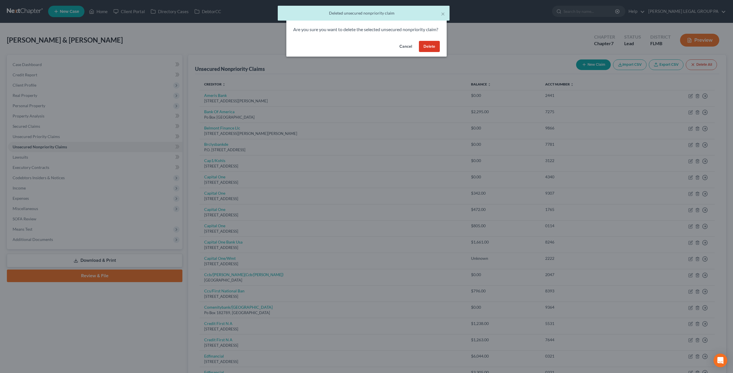
click at [429, 52] on button "Delete" at bounding box center [429, 46] width 21 height 11
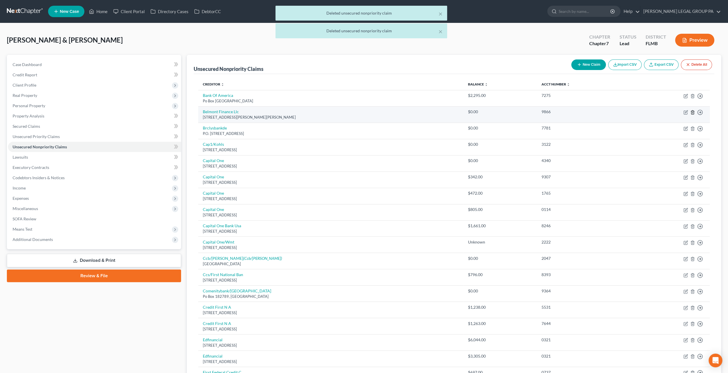
click at [695, 111] on td "Move to D Move to E Move to G Move to Notice Only" at bounding box center [671, 114] width 78 height 16
click at [692, 112] on icon "button" at bounding box center [692, 112] width 5 height 5
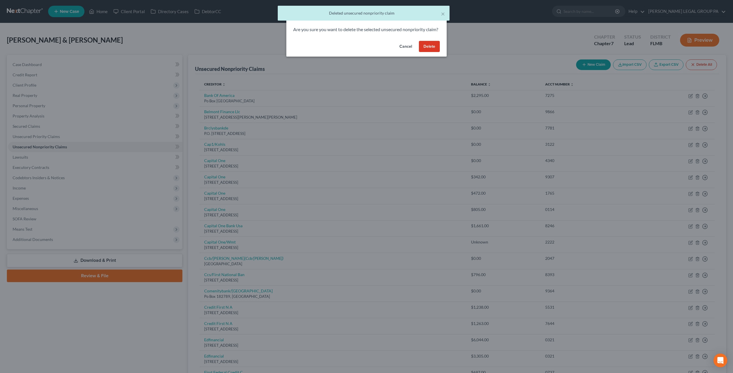
click at [431, 52] on button "Delete" at bounding box center [429, 46] width 21 height 11
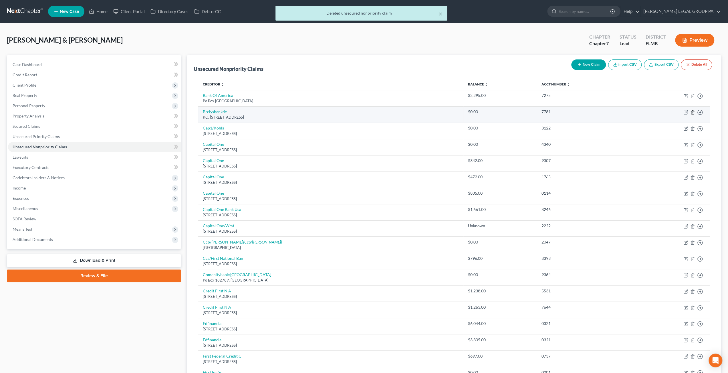
click at [693, 112] on icon "button" at bounding box center [692, 112] width 5 height 5
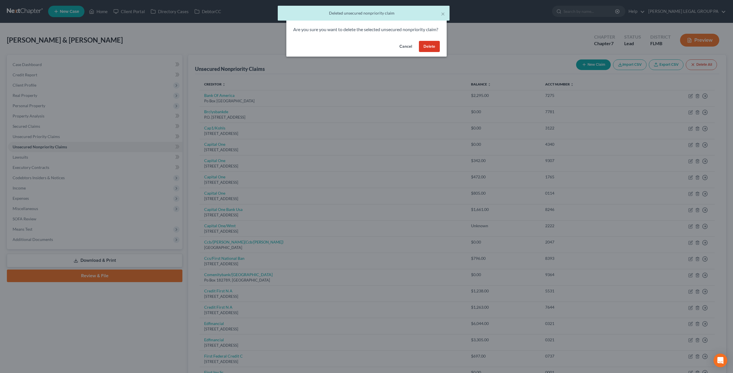
click at [431, 52] on button "Delete" at bounding box center [429, 46] width 21 height 11
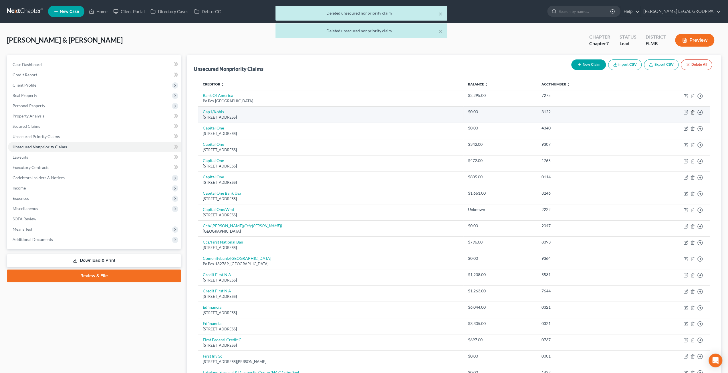
click at [693, 113] on icon "button" at bounding box center [692, 112] width 5 height 5
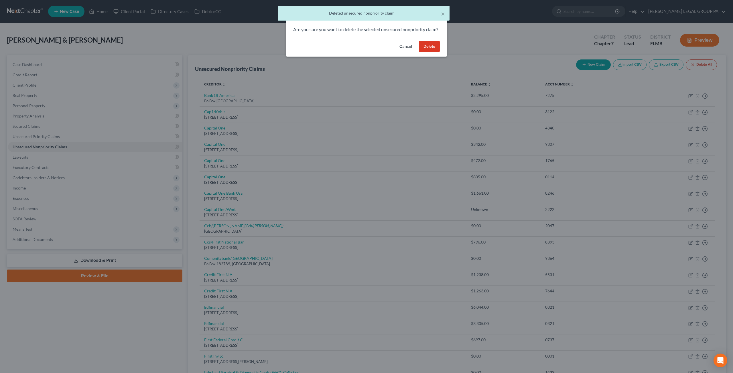
click at [422, 52] on button "Delete" at bounding box center [429, 46] width 21 height 11
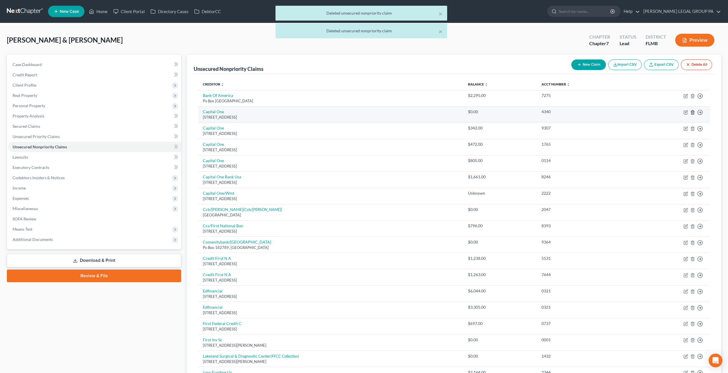
click at [692, 112] on line "button" at bounding box center [692, 112] width 0 height 1
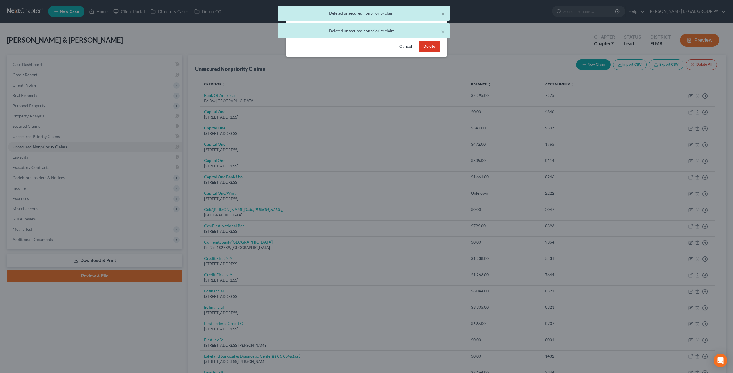
click at [431, 52] on button "Delete" at bounding box center [429, 46] width 21 height 11
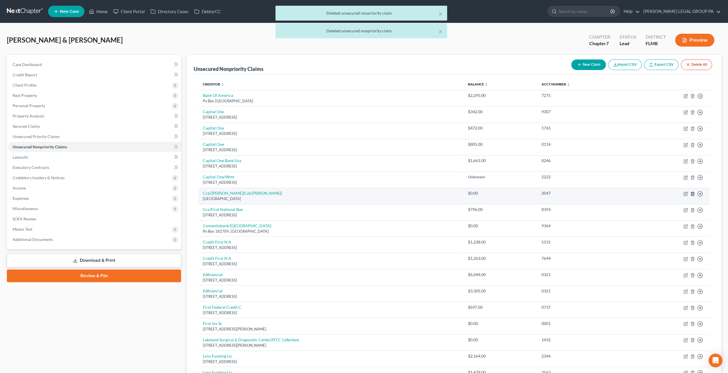
click at [692, 192] on icon "button" at bounding box center [692, 194] width 5 height 5
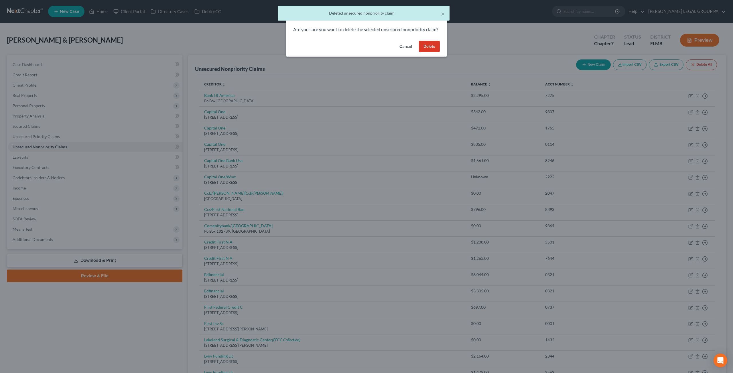
click at [434, 52] on button "Delete" at bounding box center [429, 46] width 21 height 11
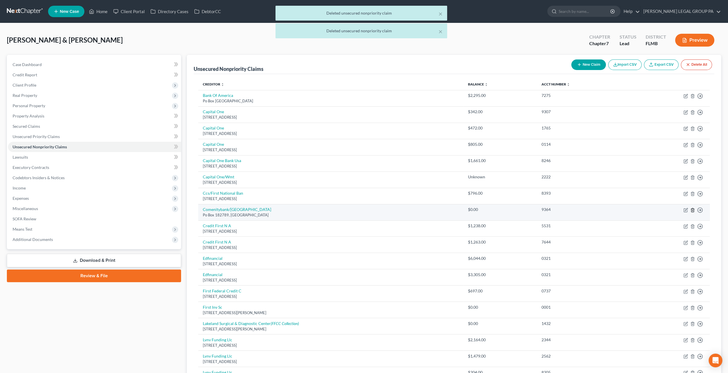
click at [693, 210] on line "button" at bounding box center [693, 210] width 0 height 1
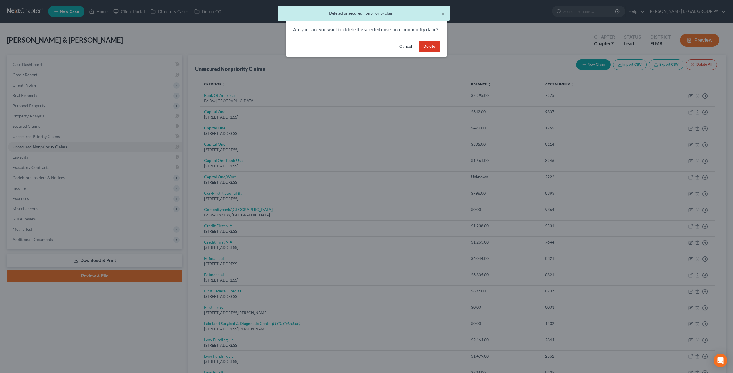
click at [433, 52] on button "Delete" at bounding box center [429, 46] width 21 height 11
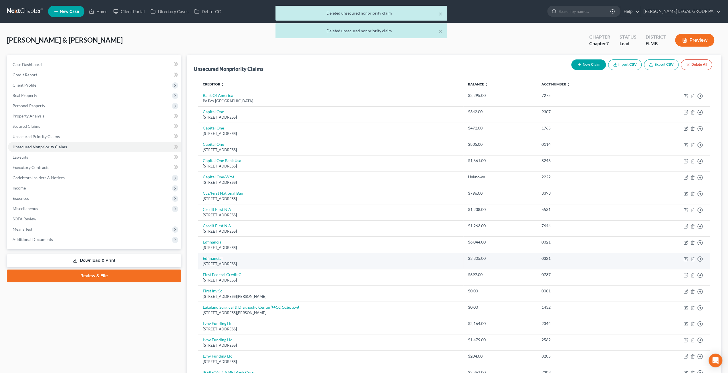
scroll to position [57, 0]
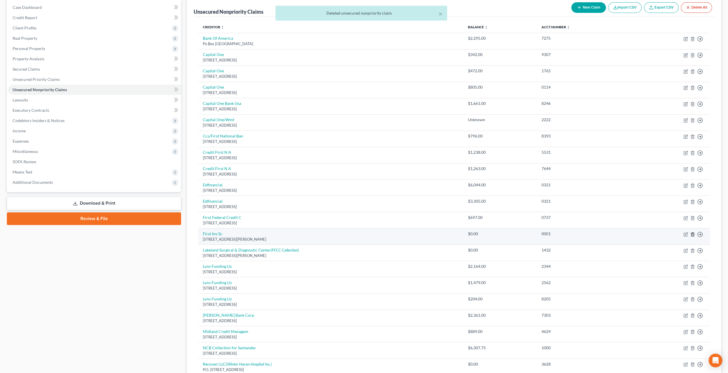
click at [692, 234] on line "button" at bounding box center [692, 234] width 0 height 1
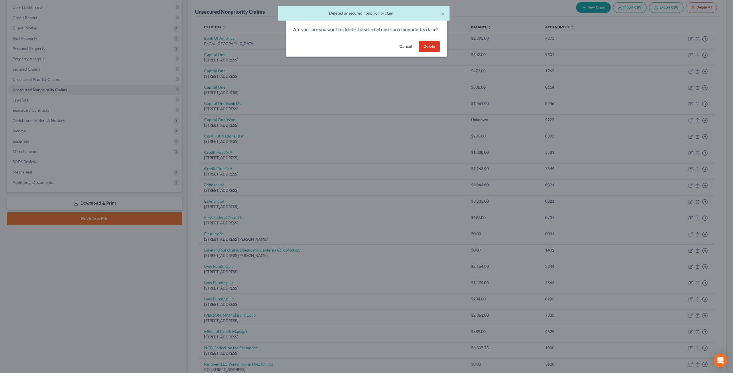
click at [433, 52] on button "Delete" at bounding box center [429, 46] width 21 height 11
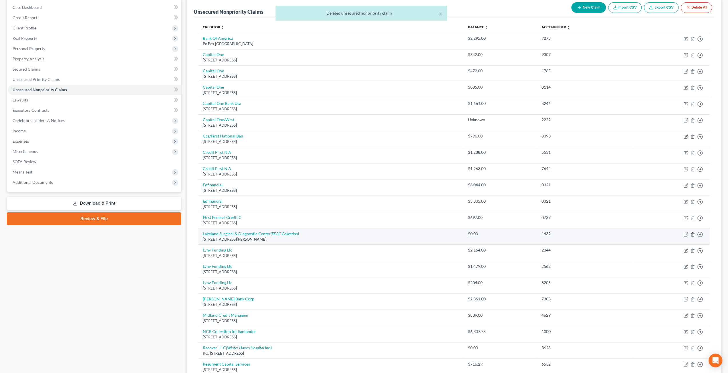
click at [692, 233] on icon "button" at bounding box center [692, 234] width 5 height 5
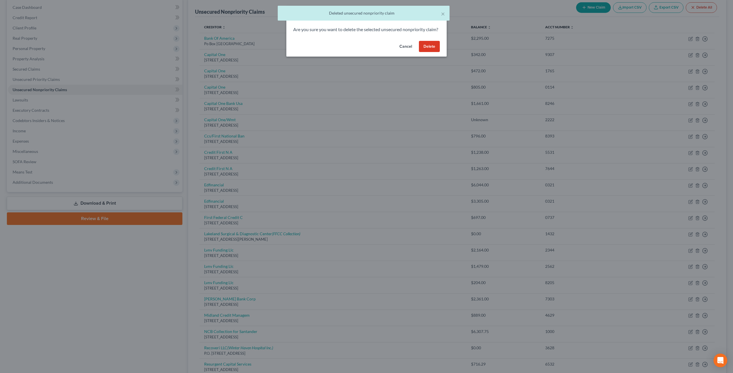
click at [430, 52] on button "Delete" at bounding box center [429, 46] width 21 height 11
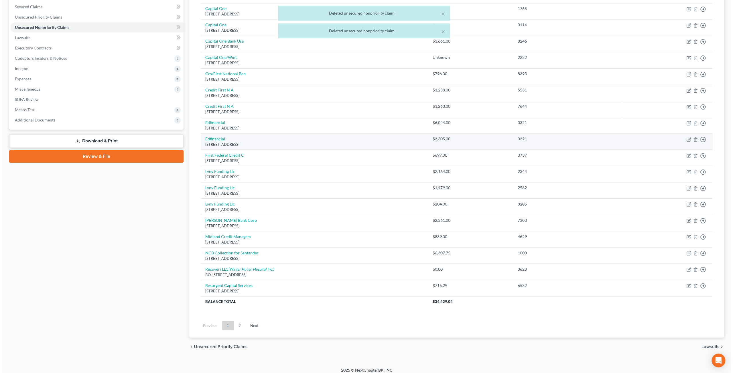
scroll to position [122, 0]
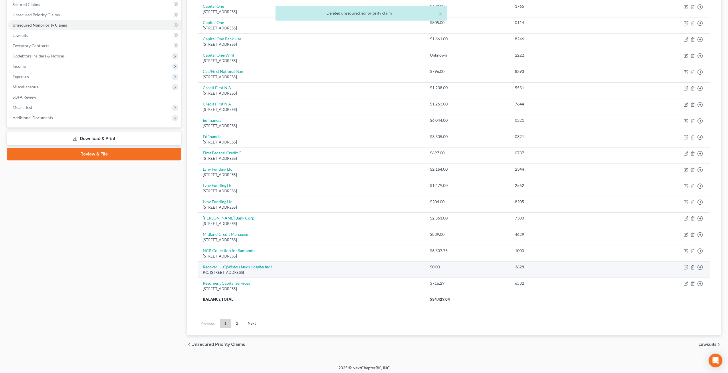
click at [692, 266] on icon "button" at bounding box center [692, 267] width 5 height 5
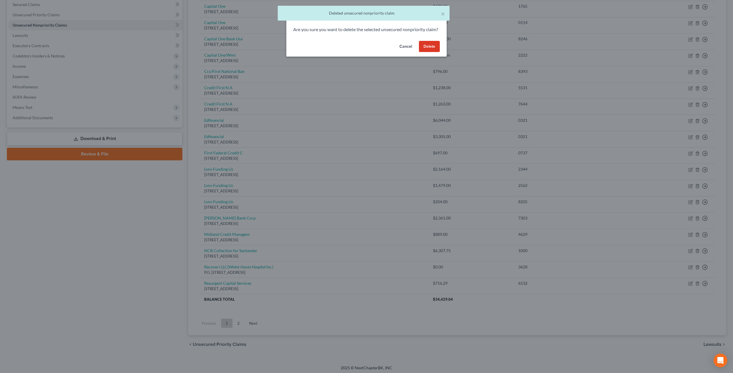
click at [435, 52] on button "Delete" at bounding box center [429, 46] width 21 height 11
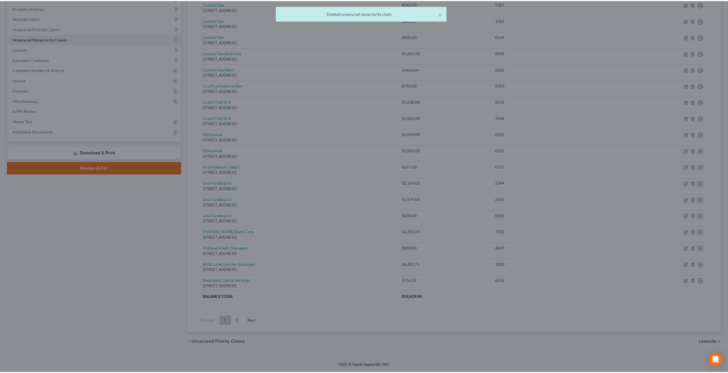
scroll to position [106, 0]
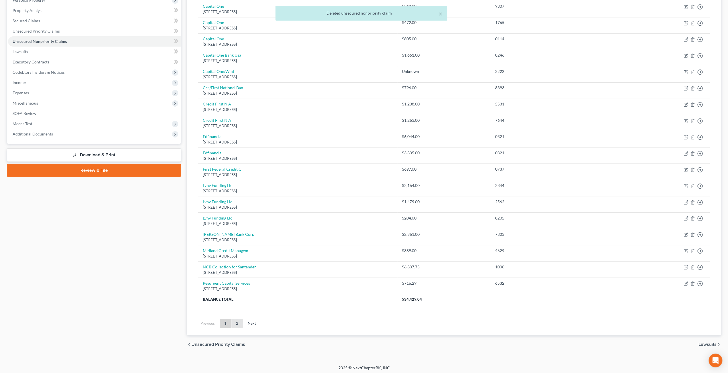
click at [238, 322] on link "2" at bounding box center [237, 323] width 11 height 9
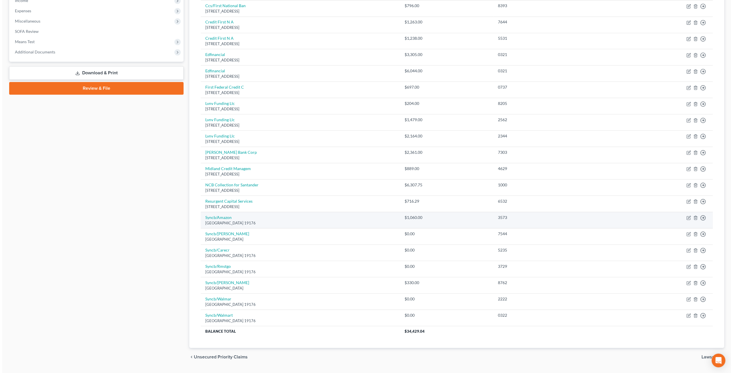
scroll to position [200, 0]
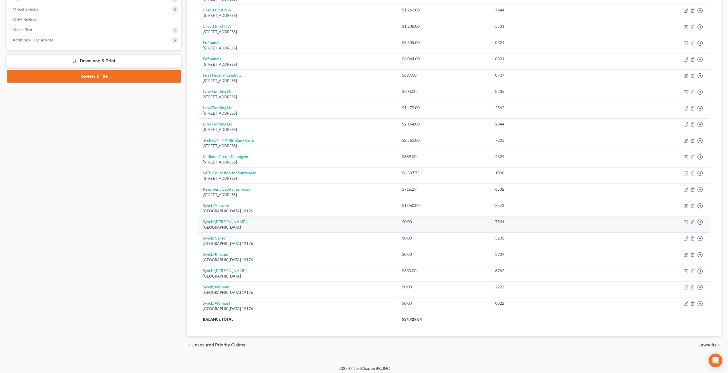
click at [692, 222] on line "button" at bounding box center [692, 222] width 0 height 1
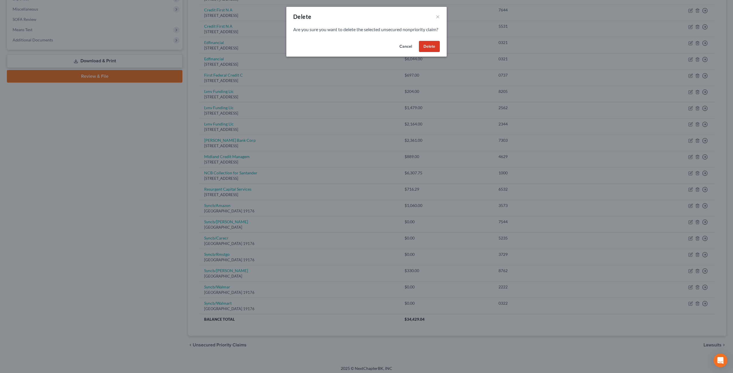
click at [436, 50] on button "Delete" at bounding box center [429, 46] width 21 height 11
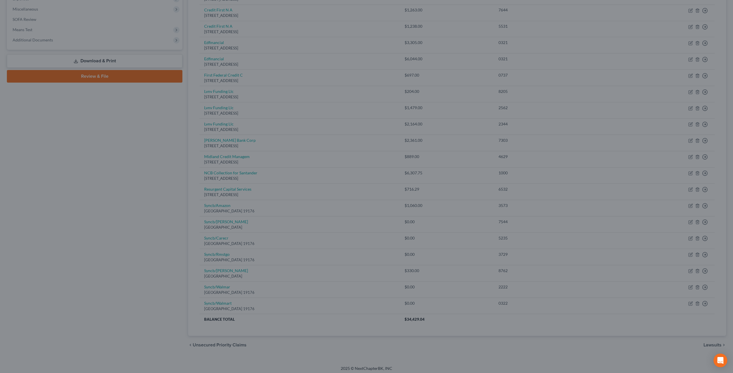
scroll to position [183, 0]
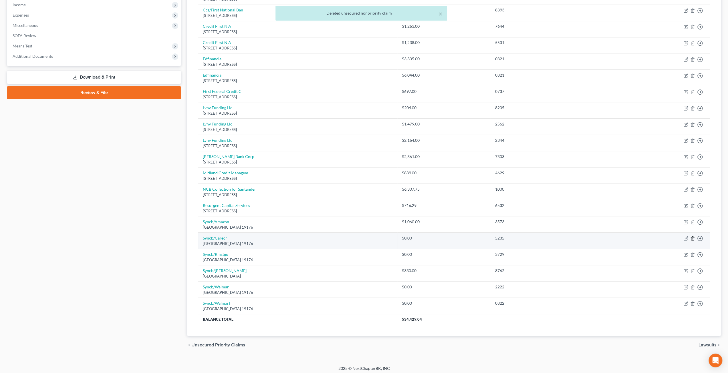
click at [692, 236] on icon "button" at bounding box center [692, 238] width 5 height 5
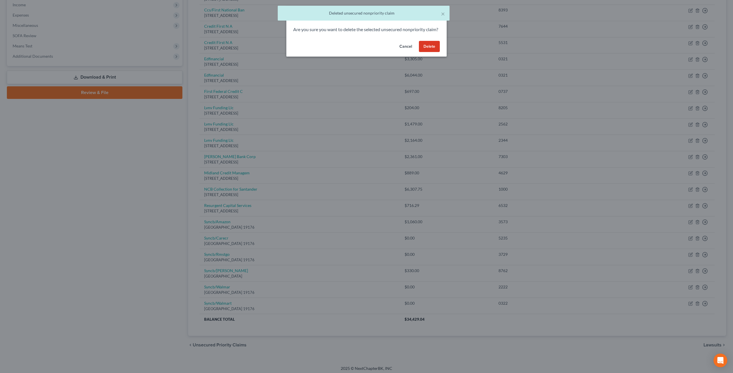
click at [434, 52] on button "Delete" at bounding box center [429, 46] width 21 height 11
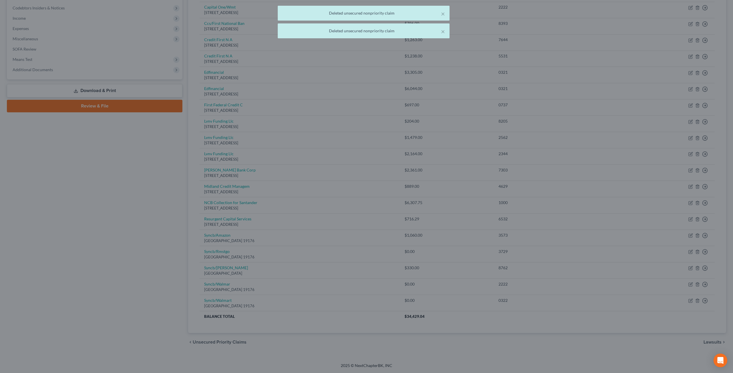
scroll to position [167, 0]
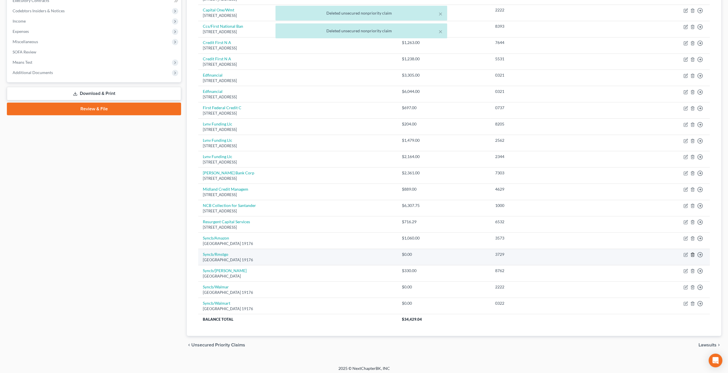
click at [692, 253] on icon "button" at bounding box center [692, 255] width 5 height 5
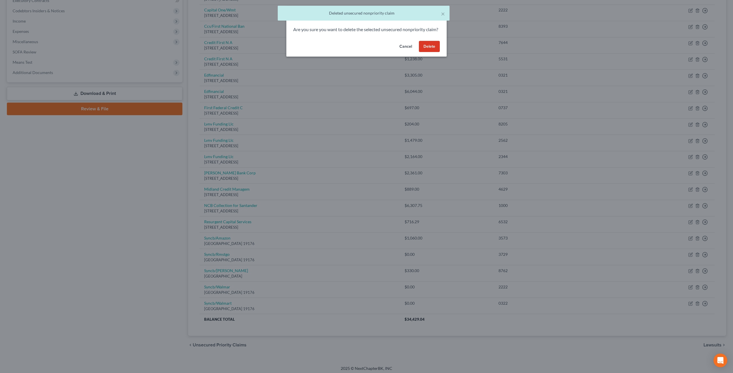
click at [434, 51] on button "Delete" at bounding box center [429, 46] width 21 height 11
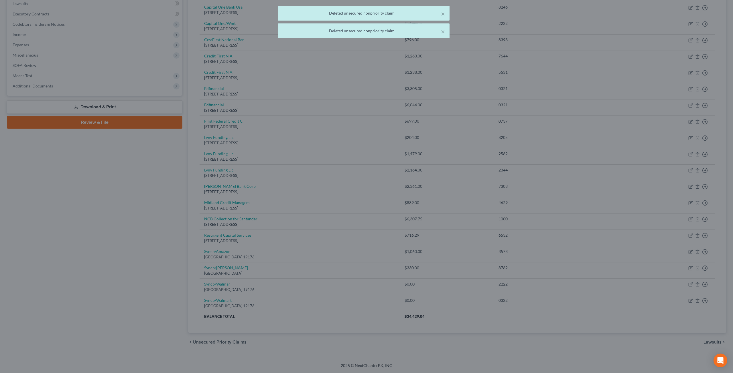
scroll to position [151, 0]
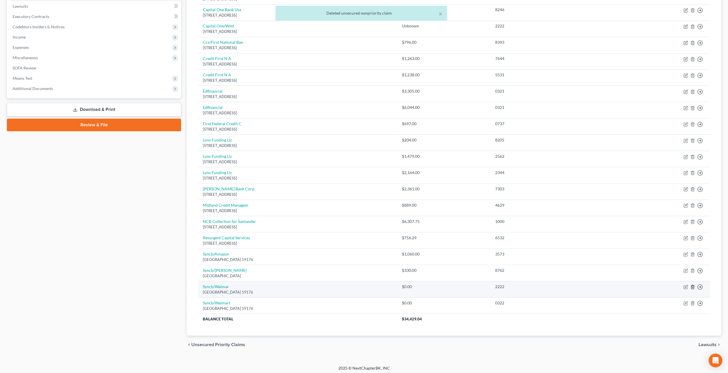
click at [692, 285] on icon "button" at bounding box center [692, 287] width 5 height 5
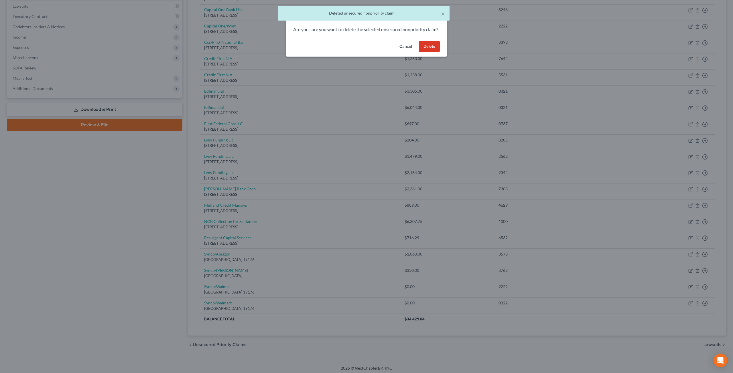
click at [428, 52] on button "Delete" at bounding box center [429, 46] width 21 height 11
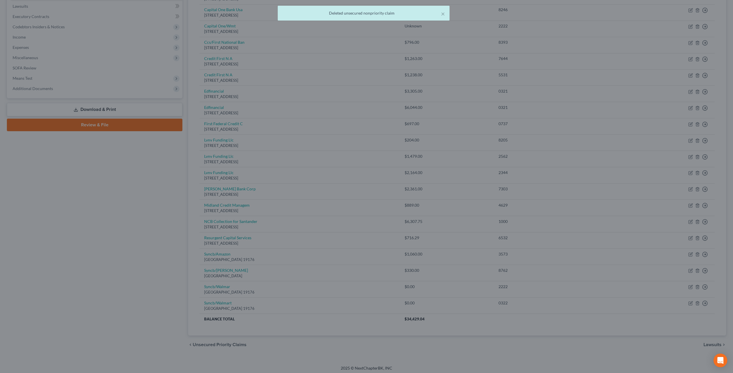
scroll to position [135, 0]
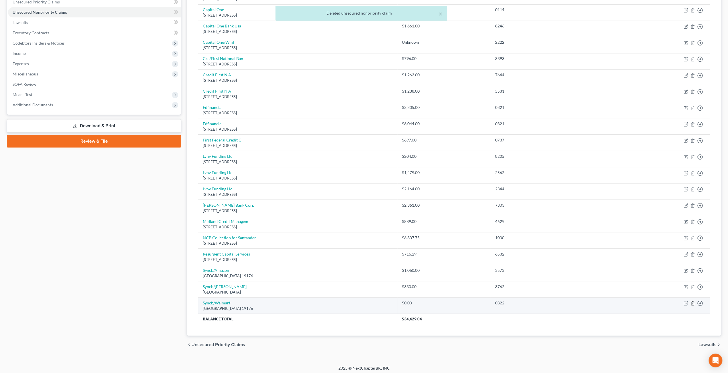
click at [694, 301] on icon "button" at bounding box center [692, 303] width 5 height 5
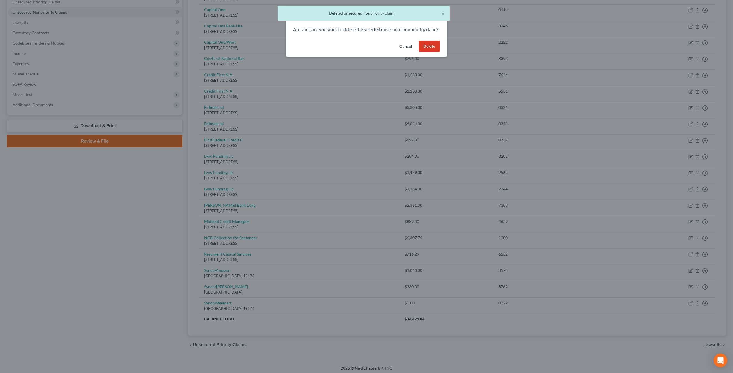
click at [431, 52] on button "Delete" at bounding box center [429, 46] width 21 height 11
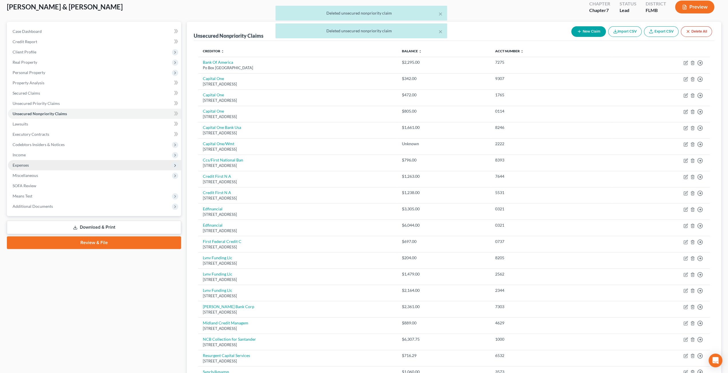
scroll to position [4, 0]
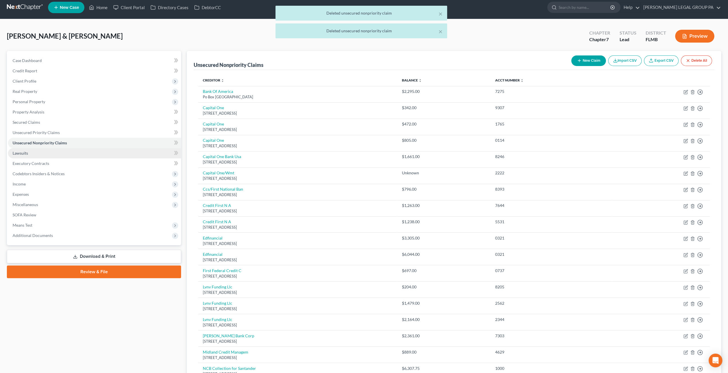
click at [40, 153] on link "Lawsuits" at bounding box center [94, 153] width 173 height 10
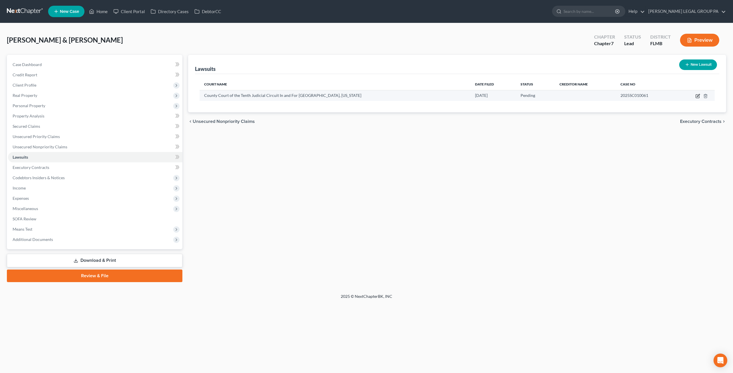
click at [698, 96] on icon "button" at bounding box center [698, 95] width 3 height 3
select select "9"
select select "0"
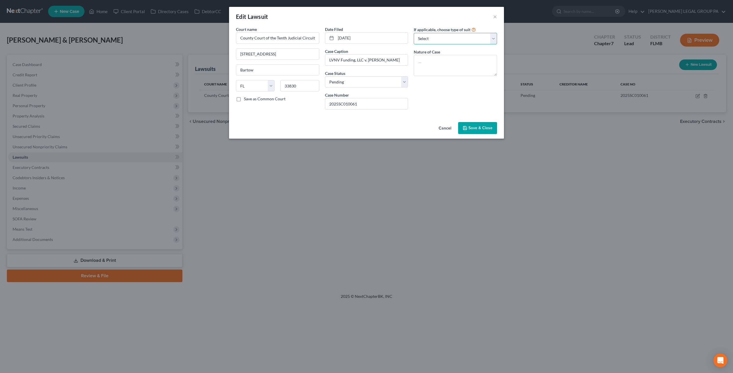
click at [427, 38] on select "Select Repossession Garnishment Foreclosure Attached, Seized, Or Levied Other" at bounding box center [454, 38] width 83 height 11
click at [410, 25] on div "Edit Lawsuit ×" at bounding box center [366, 16] width 275 height 19
click at [440, 62] on textarea at bounding box center [454, 65] width 83 height 21
drag, startPoint x: 369, startPoint y: 104, endPoint x: 324, endPoint y: 104, distance: 45.5
click at [324, 104] on div "Date Filed 07/18/2025 Case Caption LVNV Funding, LLC v. Dewayne Jackson Case St…" at bounding box center [366, 70] width 89 height 88
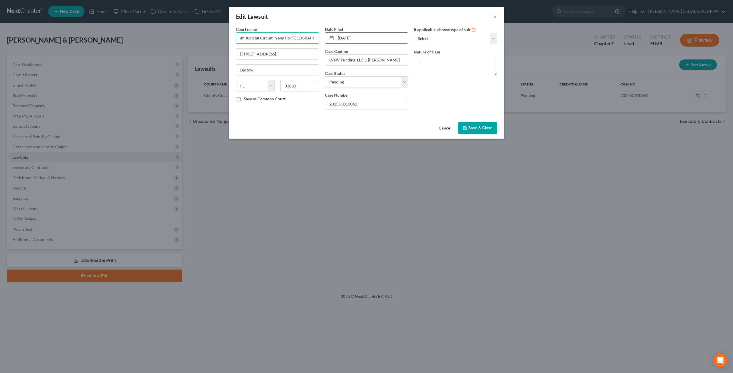
scroll to position [0, 52]
drag, startPoint x: 294, startPoint y: 36, endPoint x: 325, endPoint y: 37, distance: 31.2
click at [325, 37] on div "Court name * County Court of the Tenth Judicial Circuit In and For Polk County,…" at bounding box center [366, 70] width 267 height 88
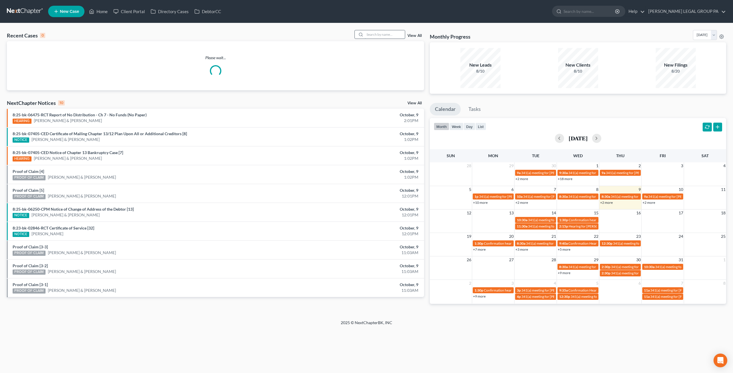
click at [369, 32] on input "search" at bounding box center [385, 34] width 40 height 8
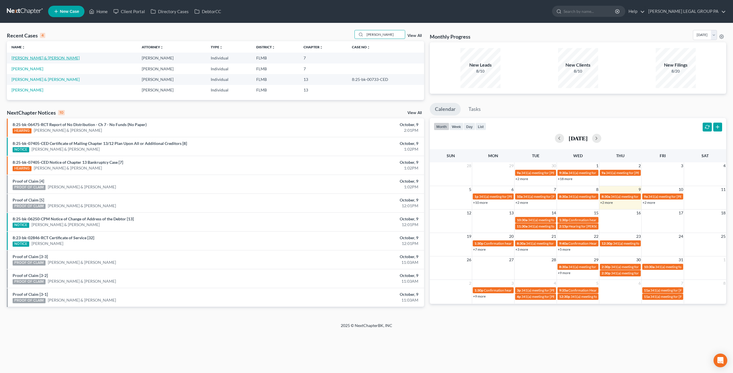
type input "[PERSON_NAME]"
click at [49, 56] on link "[PERSON_NAME] & [PERSON_NAME]" at bounding box center [45, 58] width 68 height 5
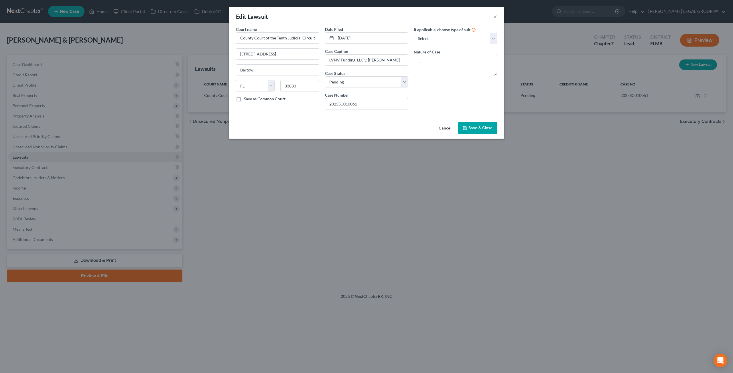
select select "9"
select select "0"
click at [292, 49] on input "[STREET_ADDRESS]" at bounding box center [277, 54] width 83 height 11
click at [477, 128] on span "Save & Close" at bounding box center [480, 128] width 24 height 5
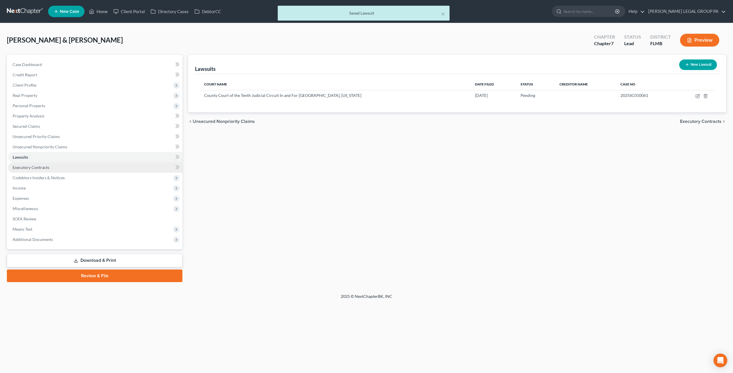
click at [39, 166] on span "Executory Contracts" at bounding box center [31, 167] width 37 height 5
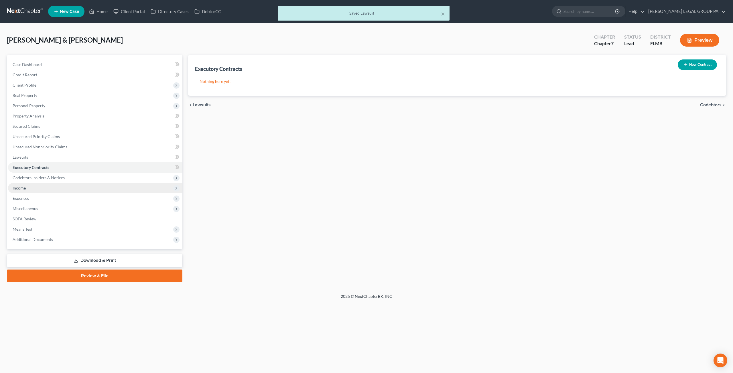
click at [29, 186] on span "Income" at bounding box center [95, 188] width 174 height 10
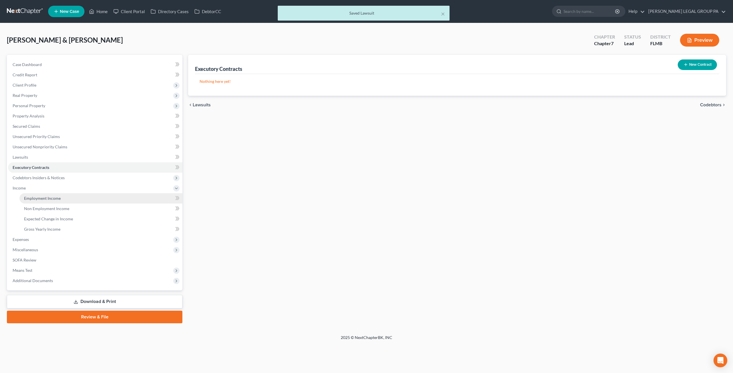
click at [45, 196] on span "Employment Income" at bounding box center [42, 198] width 37 height 5
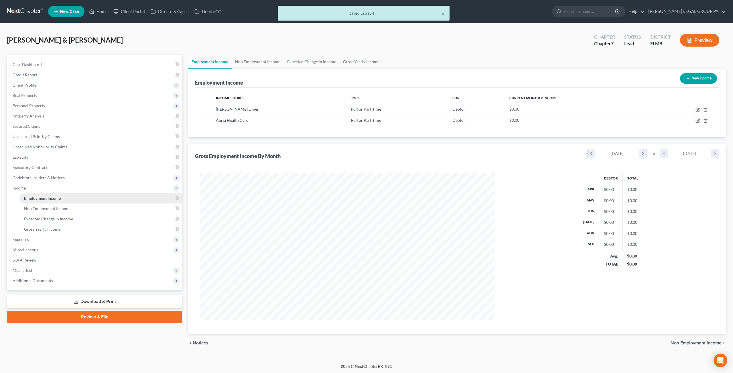
scroll to position [148, 307]
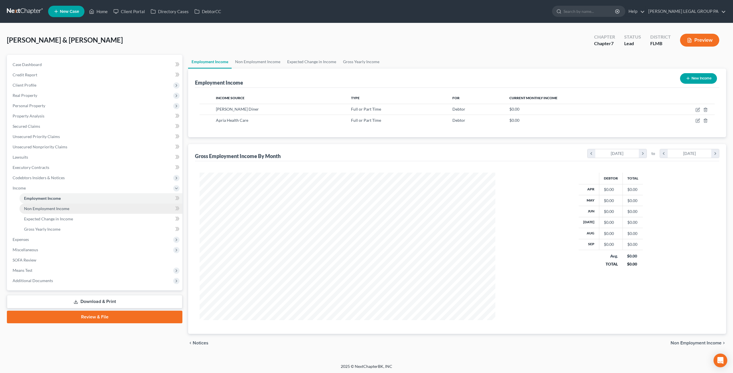
click at [49, 207] on span "Non Employment Income" at bounding box center [46, 208] width 45 height 5
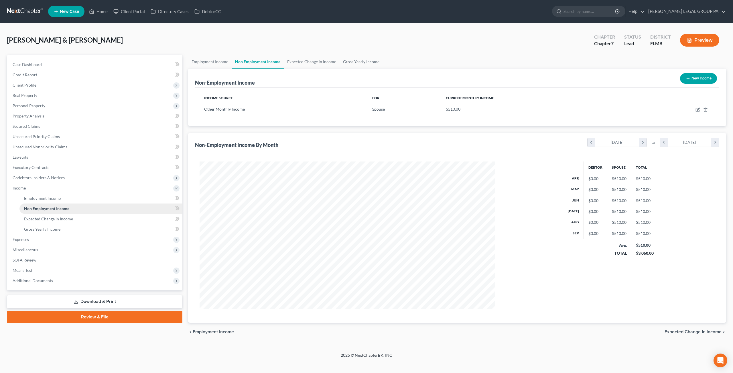
scroll to position [148, 307]
click at [49, 219] on span "Expected Change in Income" at bounding box center [48, 219] width 49 height 5
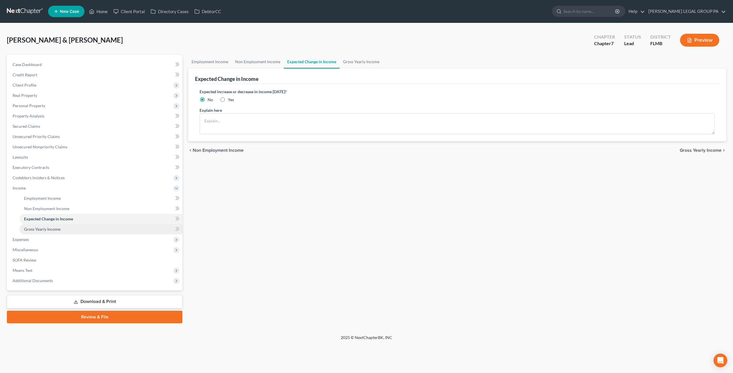
click at [51, 231] on span "Gross Yearly Income" at bounding box center [42, 229] width 36 height 5
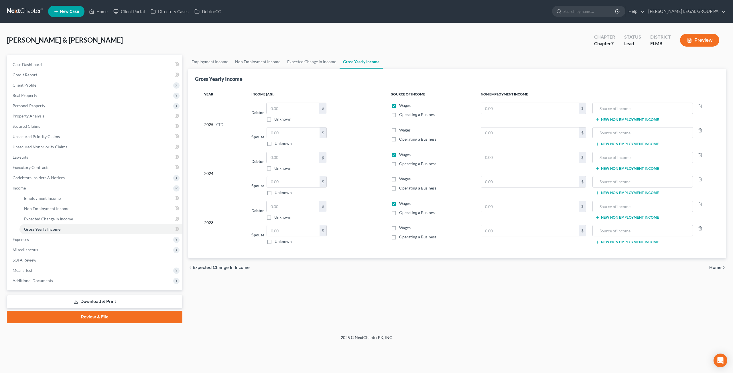
click at [24, 13] on link at bounding box center [25, 11] width 37 height 10
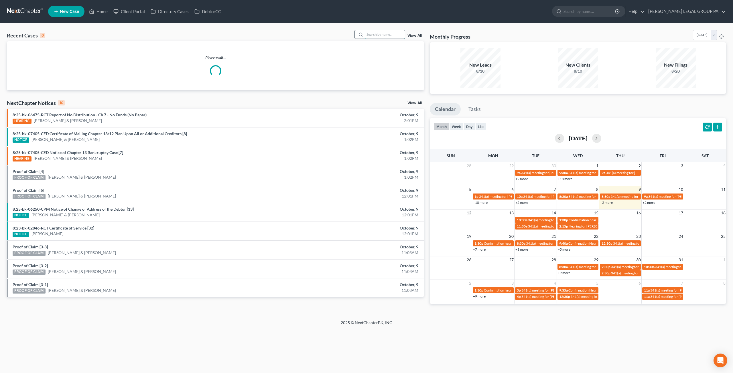
click at [387, 31] on input "search" at bounding box center [385, 34] width 40 height 8
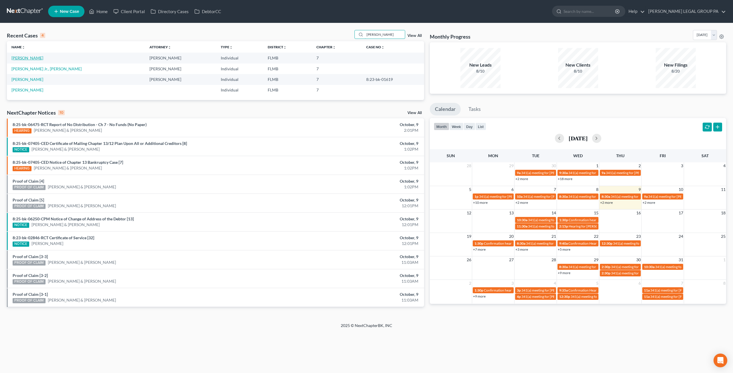
type input "jones"
click at [22, 58] on link "[PERSON_NAME]" at bounding box center [27, 58] width 32 height 5
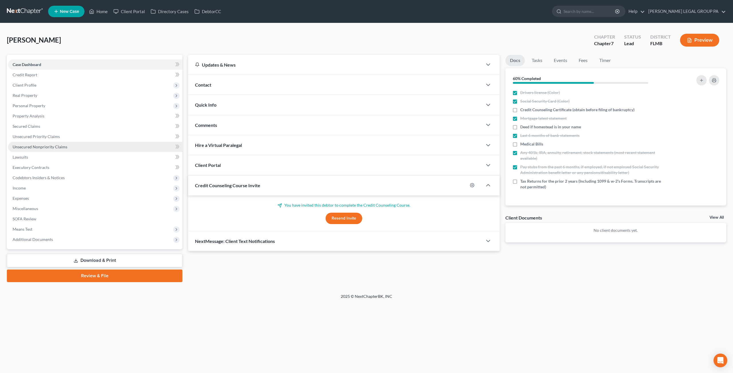
click at [52, 146] on span "Unsecured Nonpriority Claims" at bounding box center [40, 147] width 55 height 5
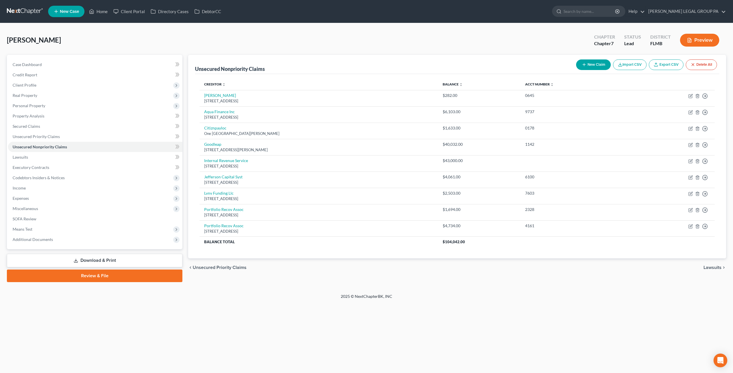
click at [606, 67] on button "New Claim" at bounding box center [593, 65] width 35 height 11
select select "0"
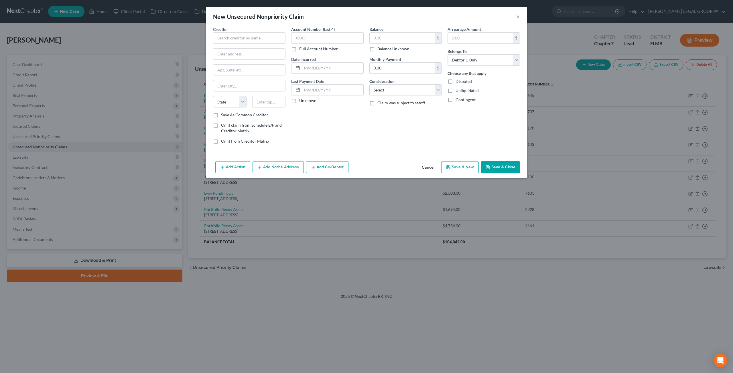
click at [260, 44] on div "Creditor * State AL AK AR AZ CA CO CT DE DC FL GA GU HI ID IL IN IA KS KY LA ME…" at bounding box center [249, 69] width 72 height 86
click at [255, 41] on input "text" at bounding box center [249, 37] width 72 height 11
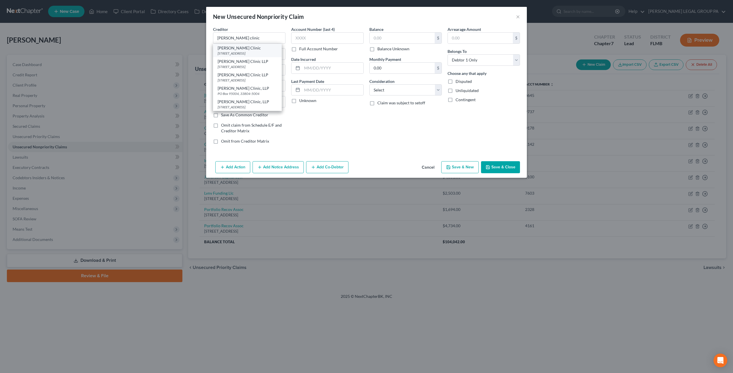
click at [234, 51] on div "PO Box 95004, Lakeland, FL 33804" at bounding box center [247, 53] width 60 height 5
type input "Watson Clinic"
type input "PO Box 95004"
type input "Lakeland"
select select "9"
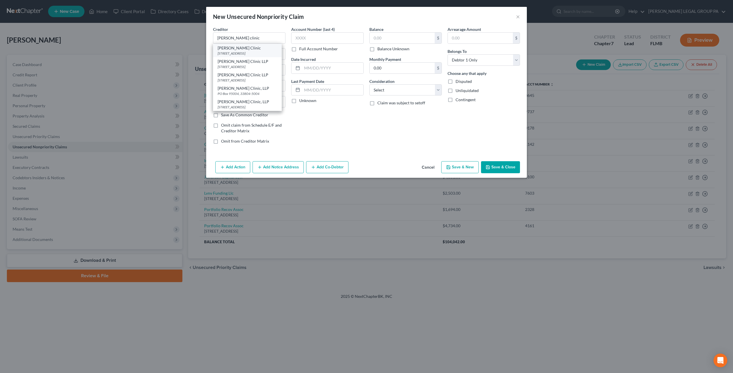
type input "33804"
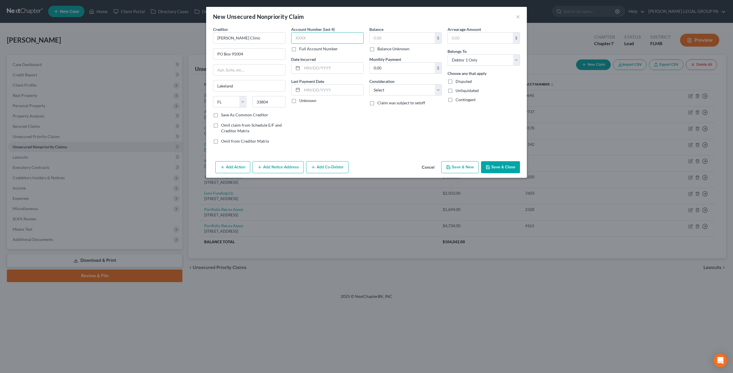
click at [321, 37] on input "text" at bounding box center [327, 37] width 72 height 11
type input "9364"
click at [377, 37] on input "text" at bounding box center [401, 38] width 65 height 11
type input "166.02"
click at [401, 137] on div "Balance 166.02 $ Balance Unknown Balance Undetermined 166.02 $ Balance Unknown …" at bounding box center [405, 87] width 78 height 122
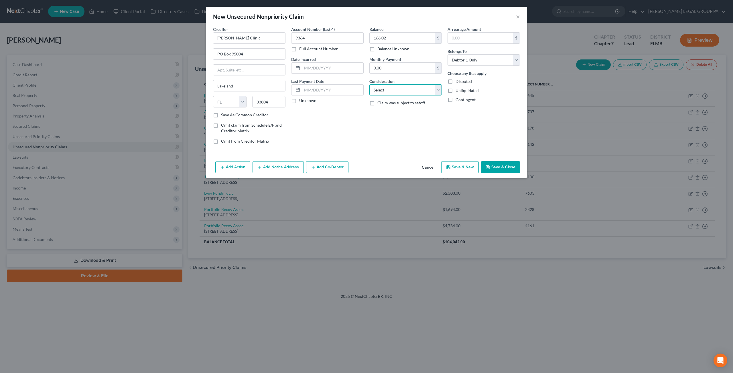
click at [392, 86] on select "Select Cable / Satellite Services Collection Agency Credit Card Debt Debt Couns…" at bounding box center [405, 89] width 72 height 11
click at [389, 66] on input "0.00" at bounding box center [401, 68] width 65 height 11
click at [432, 88] on select "Select Cable / Satellite Services Collection Agency Credit Card Debt Debt Couns…" at bounding box center [405, 89] width 72 height 11
select select "9"
click at [369, 84] on select "Select Cable / Satellite Services Collection Agency Credit Card Debt Debt Couns…" at bounding box center [405, 89] width 72 height 11
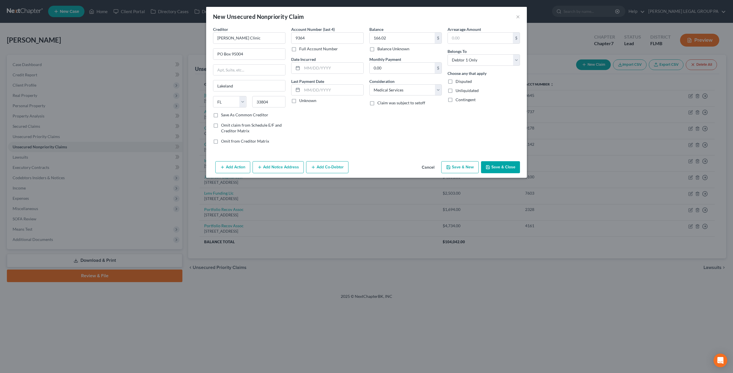
click at [496, 167] on button "Save & Close" at bounding box center [500, 167] width 39 height 12
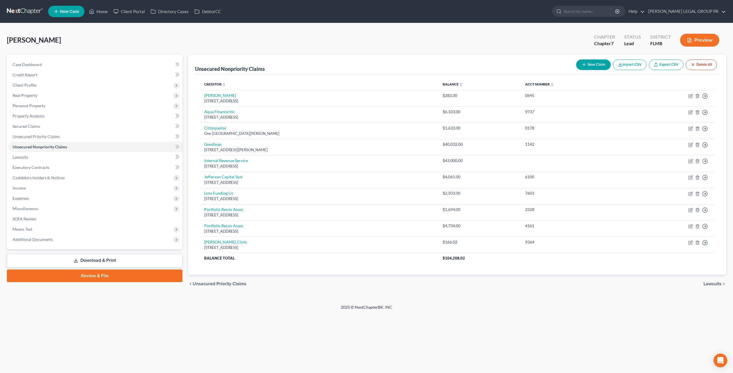
click at [595, 68] on button "New Claim" at bounding box center [593, 65] width 35 height 11
select select "0"
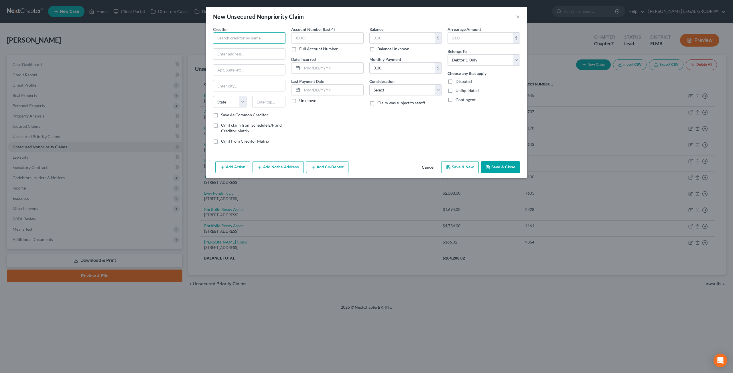
click at [236, 39] on input "text" at bounding box center [249, 37] width 72 height 11
type input "Matrix medical"
click at [245, 52] on input "text" at bounding box center [249, 54] width 72 height 11
type input "PO Box 748850"
click at [254, 101] on input "text" at bounding box center [268, 101] width 33 height 11
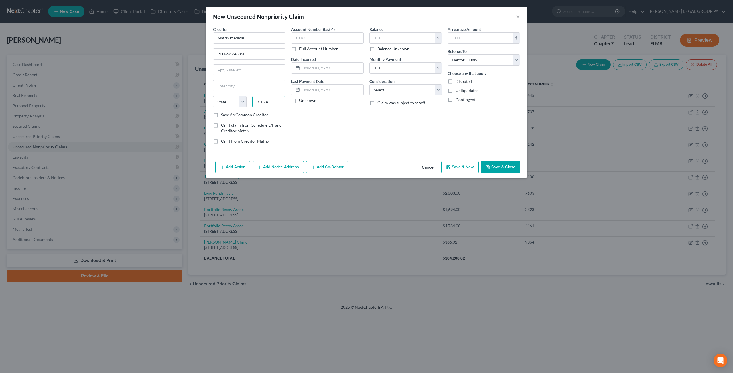
type input "90074"
click at [301, 115] on div "Account Number (last 4) Full Account Number Date Incurred Last Payment Date Unk…" at bounding box center [327, 87] width 78 height 122
type input "Los Angeles"
select select "4"
click at [314, 35] on input "text" at bounding box center [327, 37] width 72 height 11
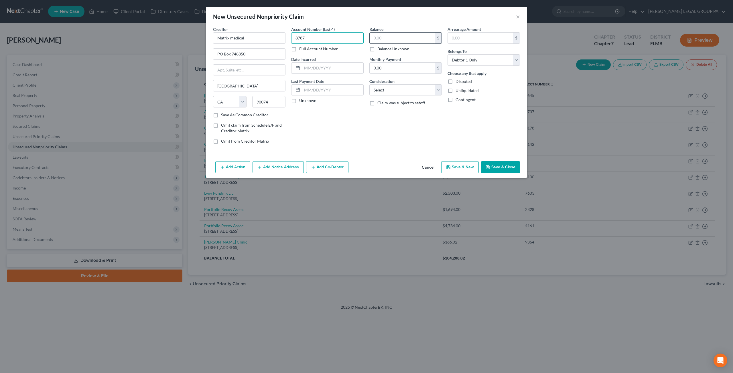
type input "8787"
click at [382, 35] on input "text" at bounding box center [401, 38] width 65 height 11
type input "800"
click at [403, 91] on select "Select Cable / Satellite Services Collection Agency Credit Card Debt Debt Couns…" at bounding box center [405, 89] width 72 height 11
select select "9"
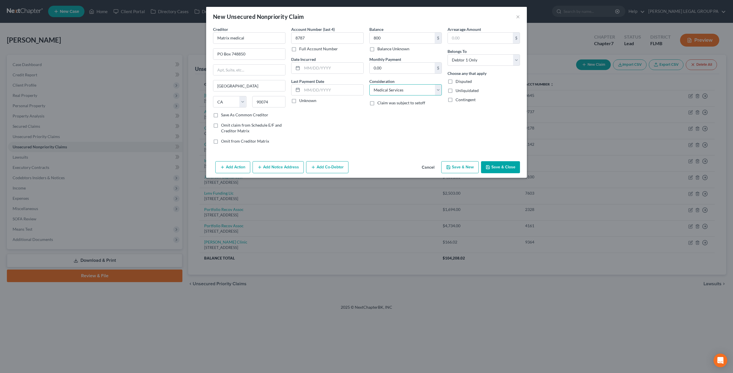
click at [369, 84] on select "Select Cable / Satellite Services Collection Agency Credit Card Debt Debt Couns…" at bounding box center [405, 89] width 72 height 11
click at [500, 164] on button "Save & Close" at bounding box center [500, 167] width 39 height 12
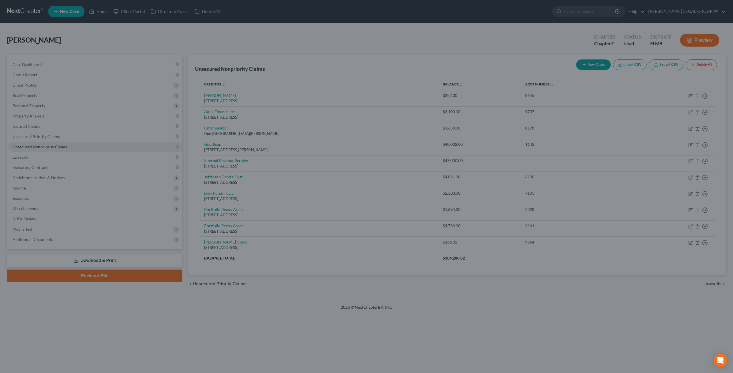
type input "800.00"
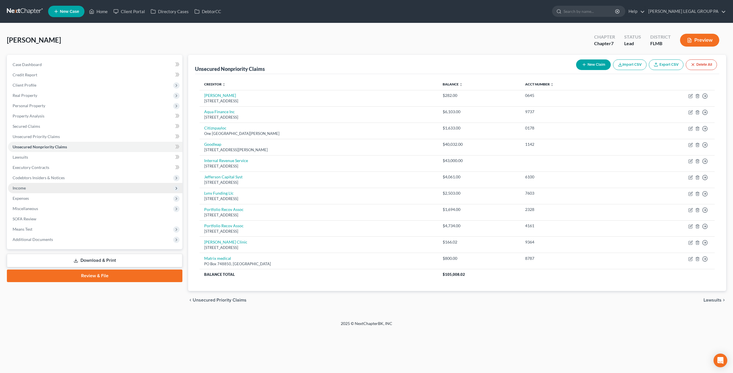
click at [27, 188] on span "Income" at bounding box center [95, 188] width 174 height 10
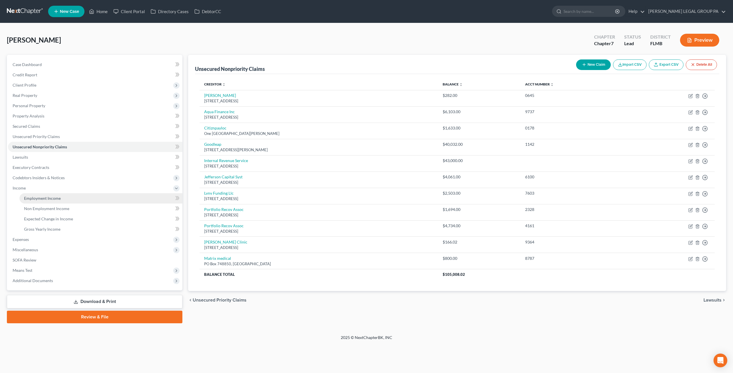
click at [46, 198] on span "Employment Income" at bounding box center [42, 198] width 37 height 5
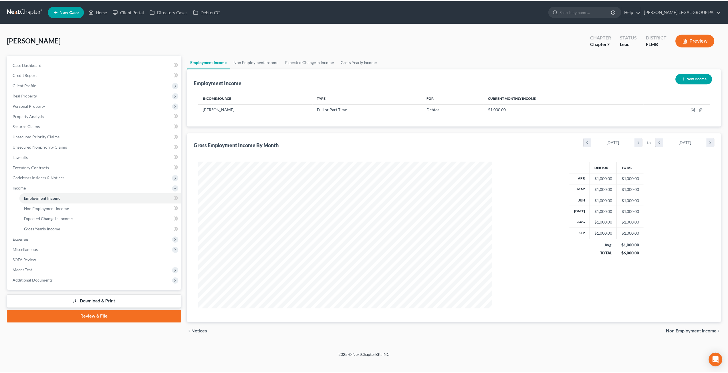
scroll to position [148, 307]
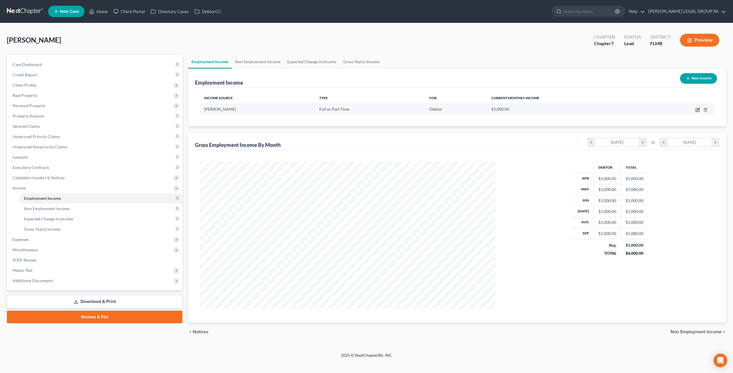
click at [698, 110] on icon "button" at bounding box center [698, 109] width 3 height 3
select select "0"
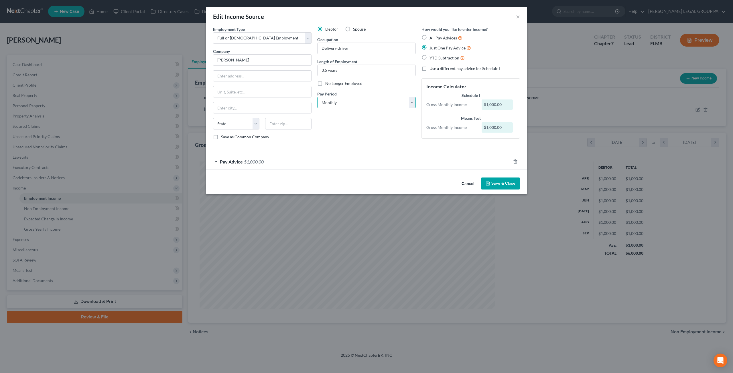
click at [372, 102] on select "Select Monthly Twice Monthly Every Other Week Weekly" at bounding box center [366, 102] width 98 height 11
click at [317, 97] on select "Select Monthly Twice Monthly Every Other Week Weekly" at bounding box center [366, 102] width 98 height 11
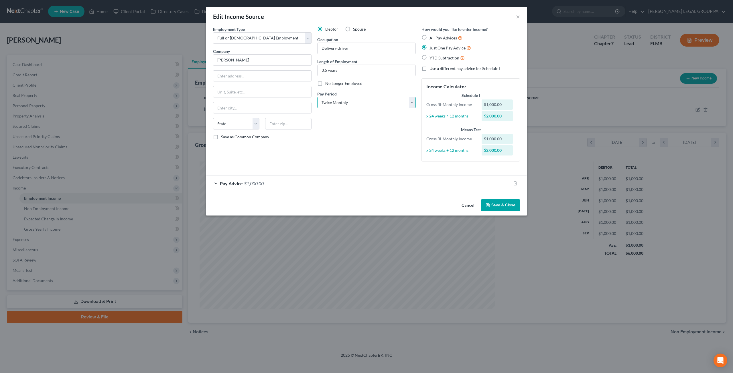
click at [366, 103] on select "Select Monthly Twice Monthly Every Other Week Weekly" at bounding box center [366, 102] width 98 height 11
click at [317, 97] on select "Select Monthly Twice Monthly Every Other Week Weekly" at bounding box center [366, 102] width 98 height 11
click at [256, 183] on span "$1,000.00" at bounding box center [254, 183] width 20 height 5
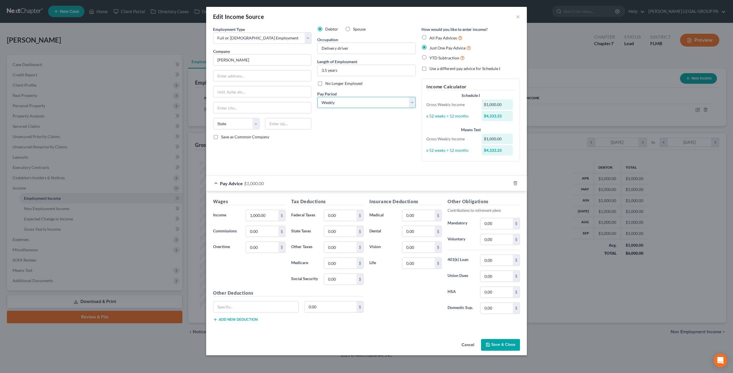
click at [339, 103] on select "Select Monthly Twice Monthly Every Other Week Weekly" at bounding box center [366, 102] width 98 height 11
select select "1"
click at [317, 97] on select "Select Monthly Twice Monthly Every Other Week Weekly" at bounding box center [366, 102] width 98 height 11
click at [267, 215] on input "1,000.00" at bounding box center [262, 215] width 32 height 11
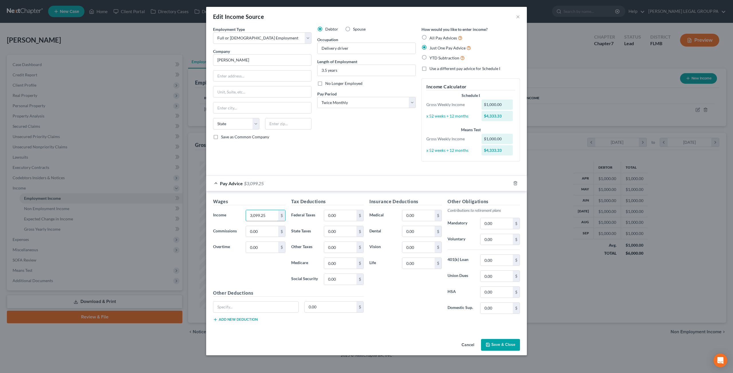
type input "3,099.25"
click at [504, 344] on button "Save & Close" at bounding box center [500, 345] width 39 height 12
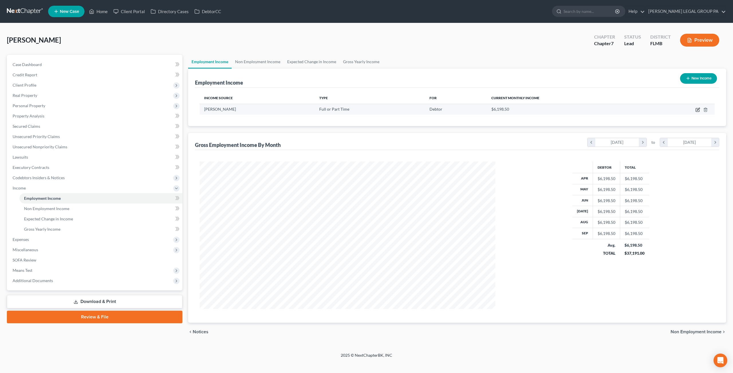
click at [697, 110] on icon "button" at bounding box center [698, 109] width 3 height 3
select select "0"
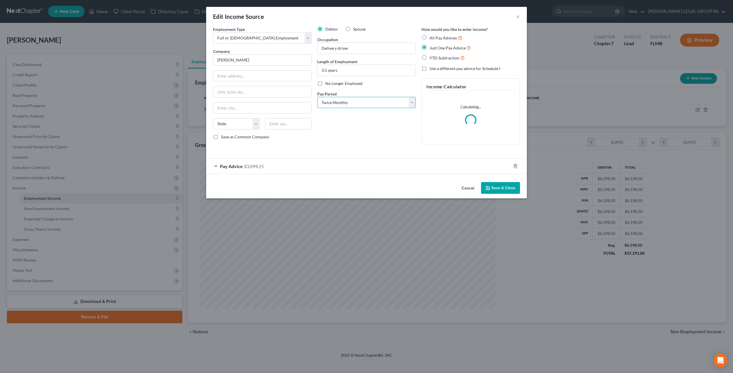
click at [364, 102] on select "Select Monthly Twice Monthly Every Other Week Weekly" at bounding box center [366, 102] width 98 height 11
click at [317, 97] on select "Select Monthly Twice Monthly Every Other Week Weekly" at bounding box center [366, 102] width 98 height 11
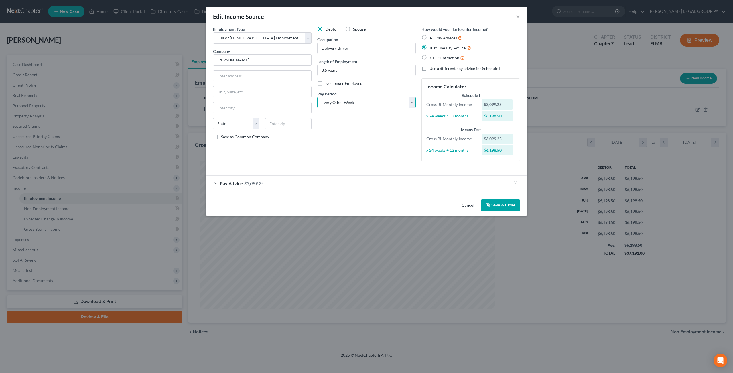
click at [341, 102] on select "Select Monthly Twice Monthly Every Other Week Weekly" at bounding box center [366, 102] width 98 height 11
select select "3"
click at [317, 97] on select "Select Monthly Twice Monthly Every Other Week Weekly" at bounding box center [366, 102] width 98 height 11
click at [495, 206] on button "Save & Close" at bounding box center [500, 205] width 39 height 12
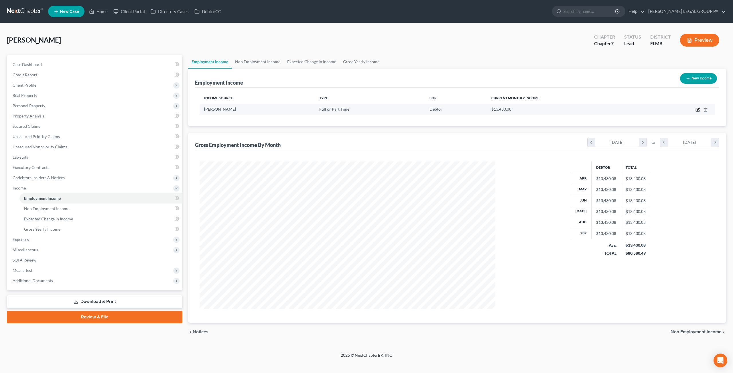
click at [698, 110] on icon "button" at bounding box center [697, 110] width 5 height 5
select select "0"
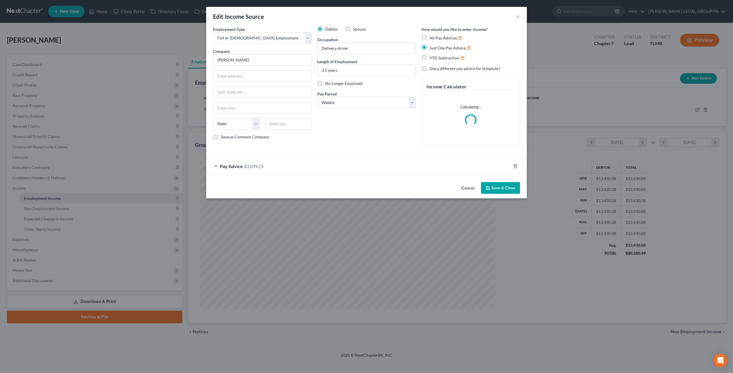
click at [255, 167] on span "$3,099.25" at bounding box center [254, 166] width 20 height 5
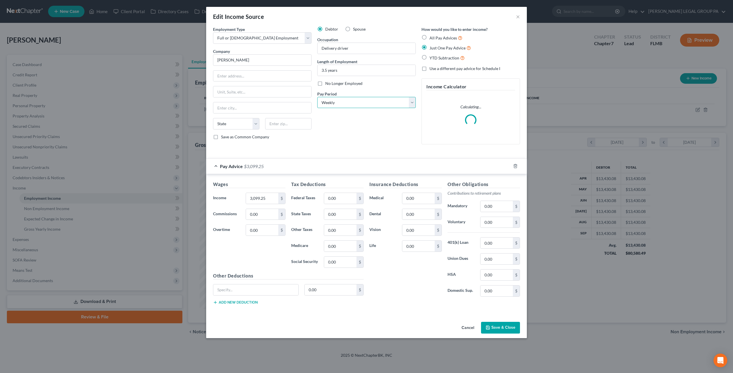
click at [377, 106] on select "Select Monthly Twice Monthly Every Other Week Weekly" at bounding box center [366, 102] width 98 height 11
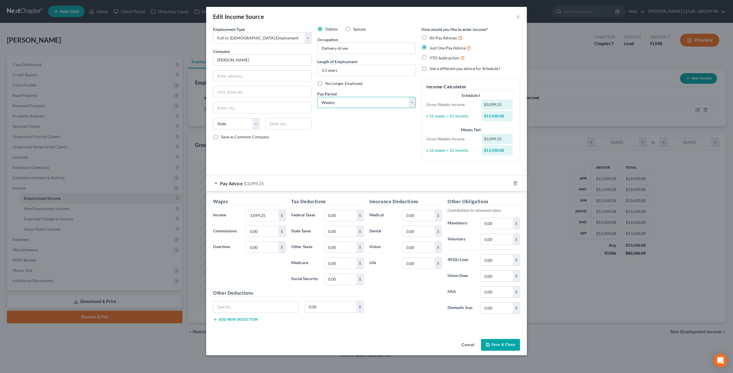
select select "1"
click at [317, 97] on select "Select Monthly Twice Monthly Every Other Week Weekly" at bounding box center [366, 102] width 98 height 11
click at [338, 157] on div "Debtor Spouse Occupation Delivery driver Length of Employment 3.5 years No Long…" at bounding box center [366, 96] width 104 height 140
click at [509, 343] on button "Save & Close" at bounding box center [500, 345] width 39 height 12
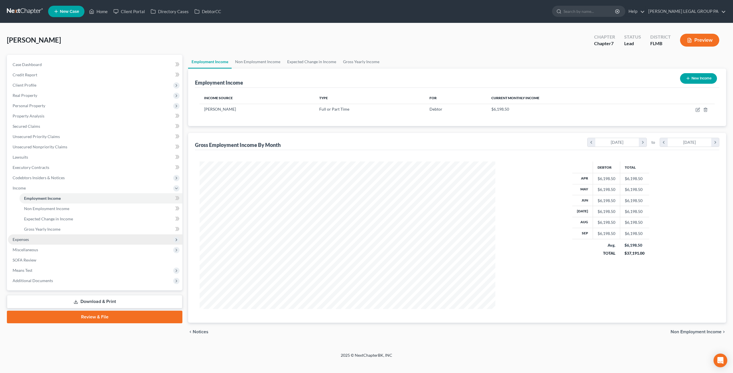
click at [35, 238] on span "Expenses" at bounding box center [95, 240] width 174 height 10
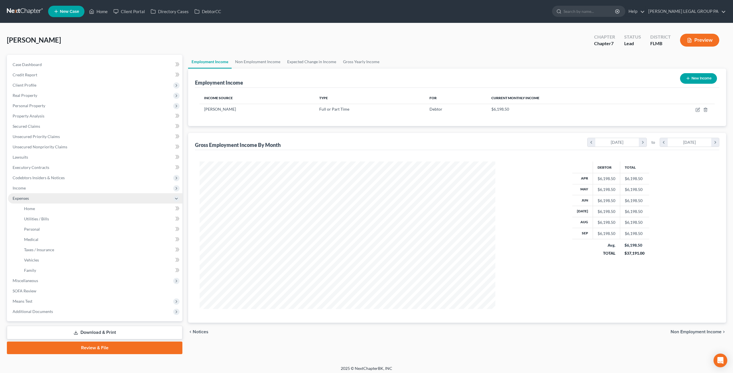
scroll to position [286009, 285851]
click at [31, 209] on span "Home" at bounding box center [29, 208] width 11 height 5
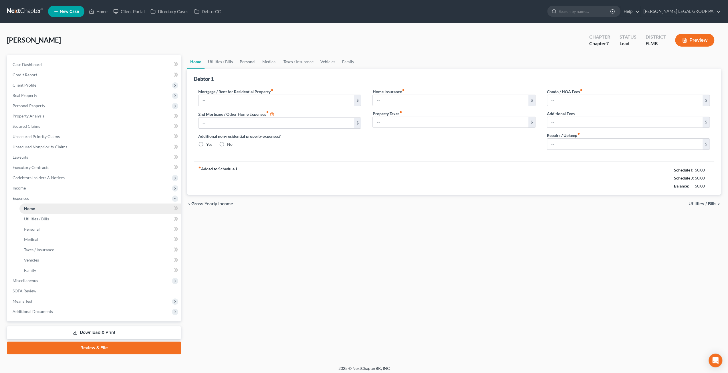
type input "2,020.52"
type input "0.00"
radio input "true"
type input "0.00"
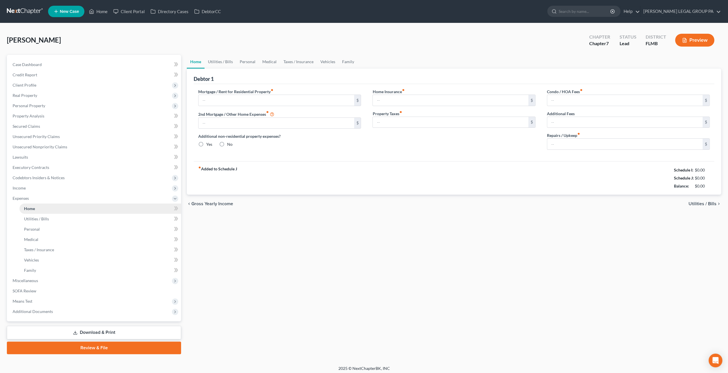
type input "33.33"
type input "0.00"
type input "80.00"
click at [23, 191] on span "Income" at bounding box center [94, 188] width 173 height 10
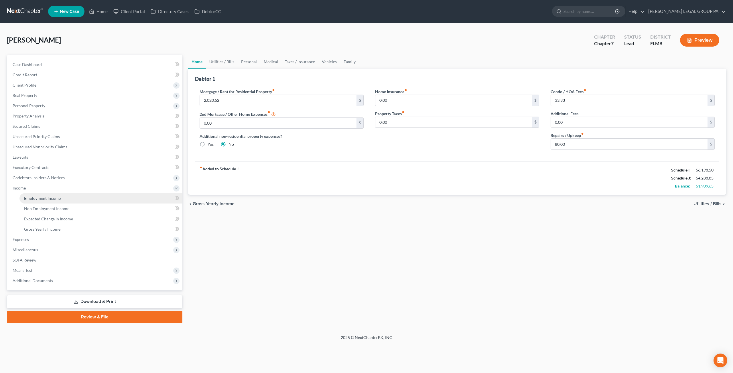
click at [47, 200] on span "Employment Income" at bounding box center [42, 198] width 37 height 5
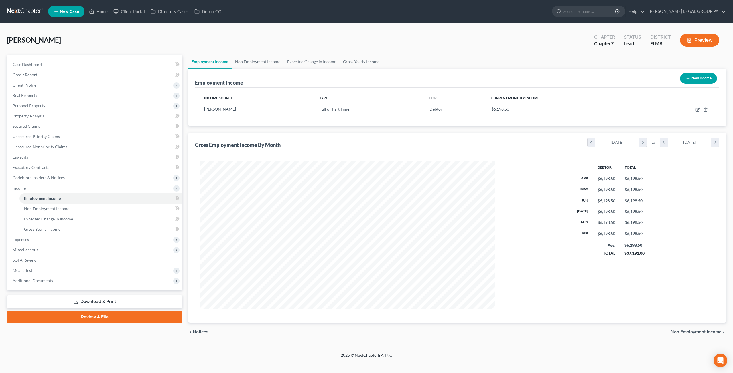
scroll to position [148, 307]
click at [697, 109] on icon "button" at bounding box center [698, 109] width 3 height 3
select select "0"
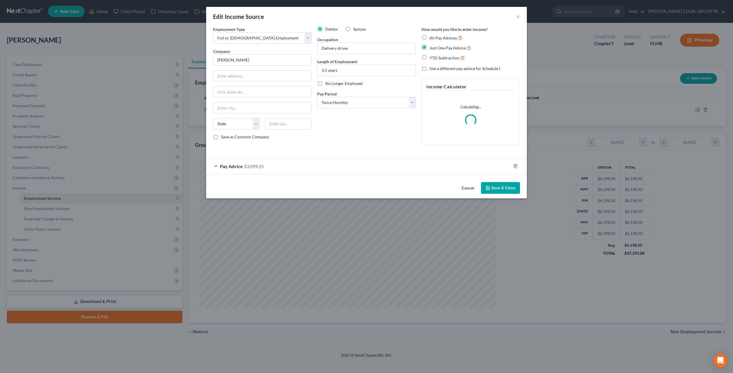
click at [260, 166] on span "$3,099.25" at bounding box center [254, 166] width 20 height 5
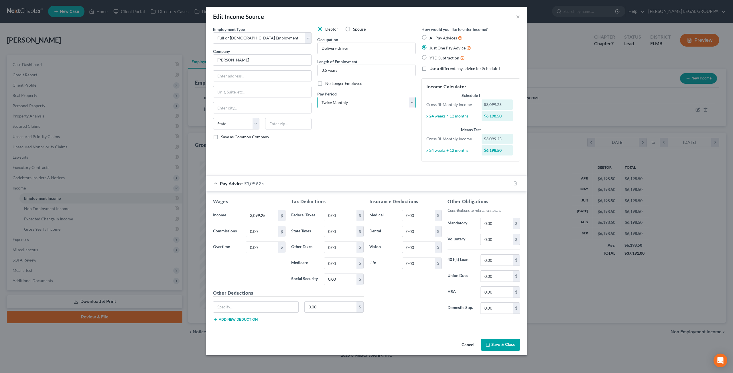
click at [361, 103] on select "Select Monthly Twice Monthly Every Other Week Weekly" at bounding box center [366, 102] width 98 height 11
select select "3"
click at [317, 97] on select "Select Monthly Twice Monthly Every Other Week Weekly" at bounding box center [366, 102] width 98 height 11
click at [499, 351] on div "Cancel Save & Close" at bounding box center [366, 346] width 320 height 19
click at [494, 345] on button "Save & Close" at bounding box center [500, 345] width 39 height 12
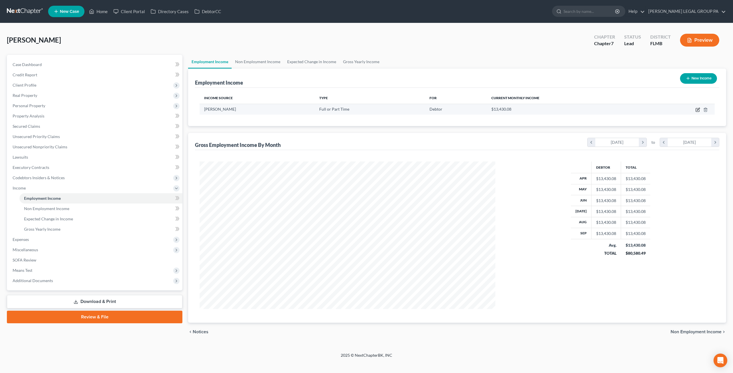
click at [697, 109] on icon "button" at bounding box center [697, 110] width 5 height 5
select select "0"
select select "3"
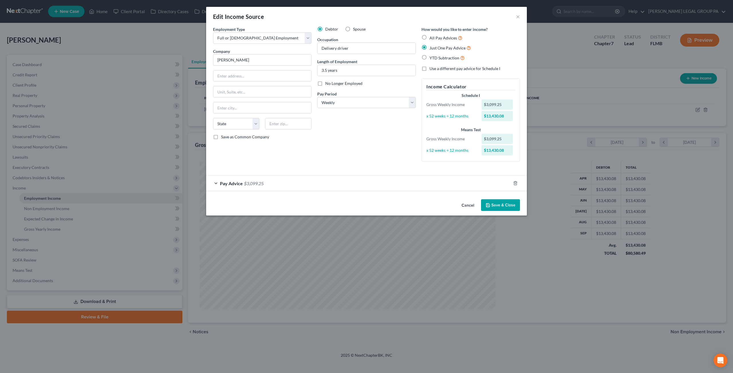
click at [260, 182] on span "$3,099.25" at bounding box center [254, 183] width 20 height 5
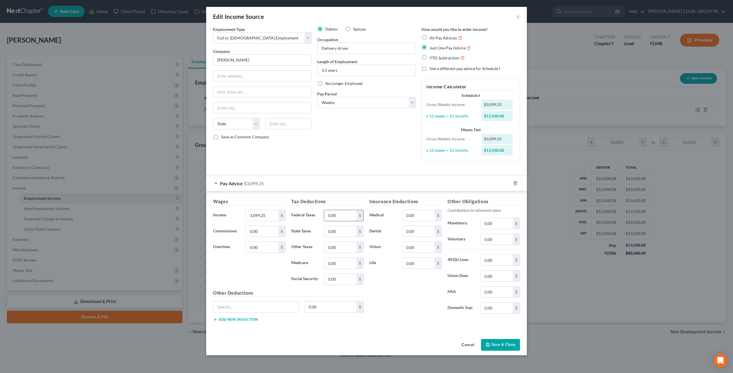
click at [352, 215] on input "0.00" at bounding box center [340, 215] width 32 height 11
type input "203.80"
click at [349, 282] on input "0.00" at bounding box center [340, 279] width 32 height 11
type input "189.03"
click at [346, 260] on input "0.00" at bounding box center [340, 263] width 32 height 11
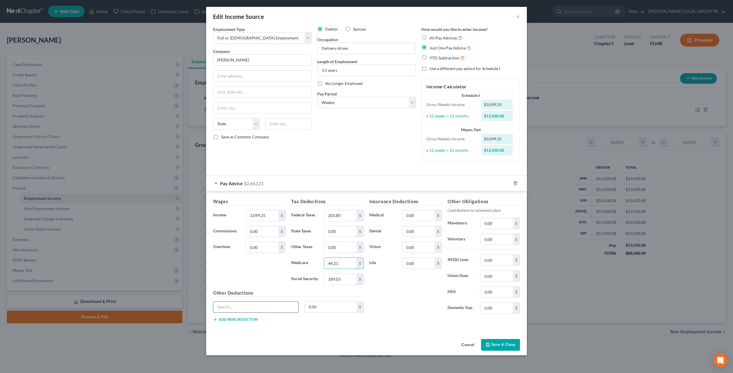
type input "44.21"
click at [240, 303] on input "text" at bounding box center [255, 307] width 85 height 11
click at [495, 262] on input "0.00" at bounding box center [496, 260] width 32 height 11
type input "131.47"
click at [240, 320] on button "Add new deduction" at bounding box center [235, 320] width 45 height 5
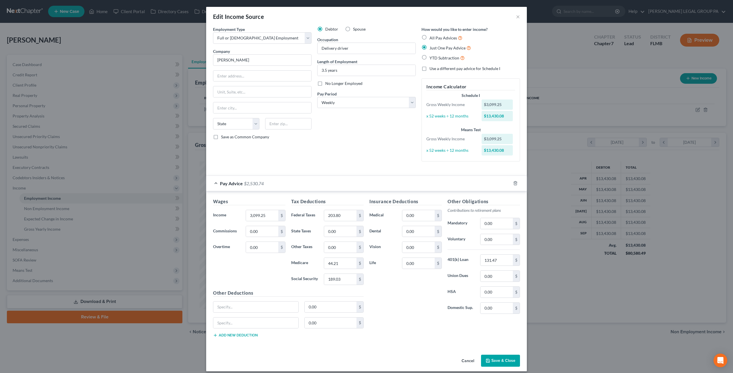
click at [487, 355] on button "Save & Close" at bounding box center [500, 361] width 39 height 12
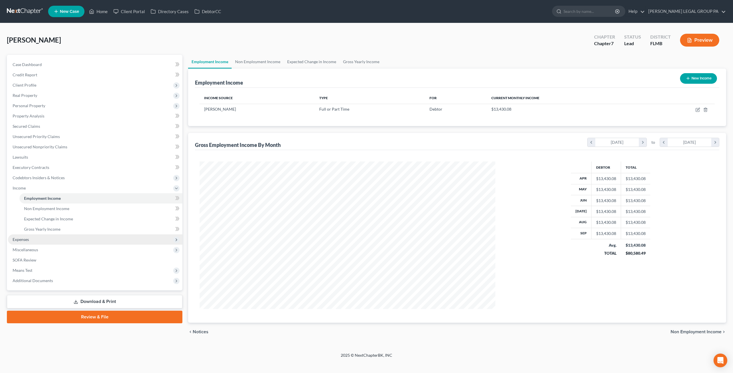
click at [32, 238] on span "Expenses" at bounding box center [95, 240] width 174 height 10
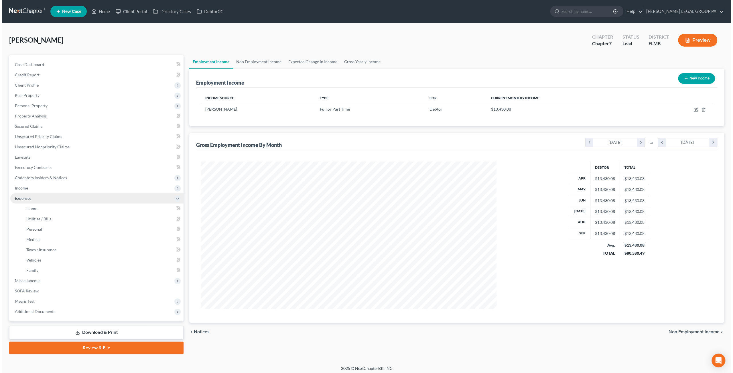
scroll to position [286009, 285851]
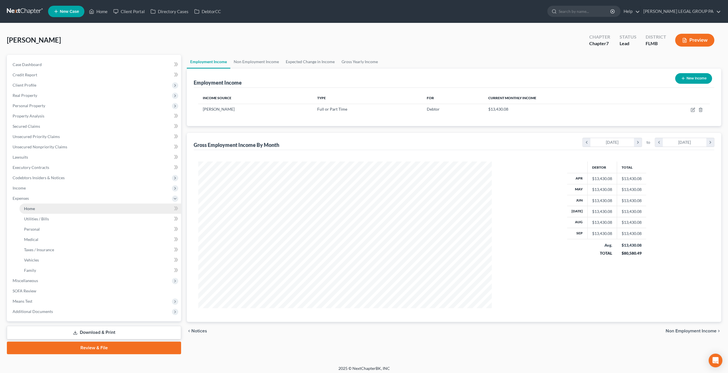
click at [34, 212] on link "Home" at bounding box center [100, 209] width 162 height 10
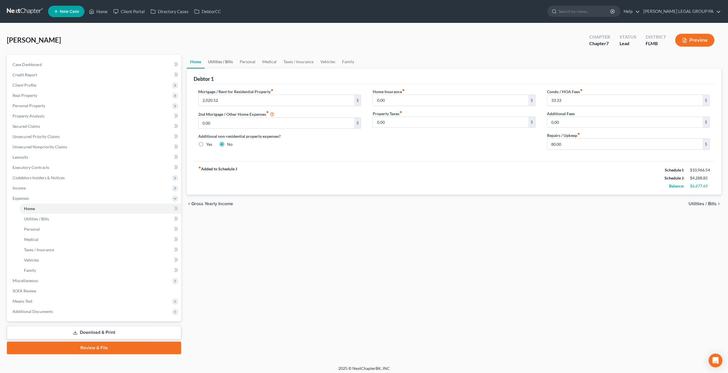
click at [220, 58] on link "Utilities / Bills" at bounding box center [221, 62] width 32 height 14
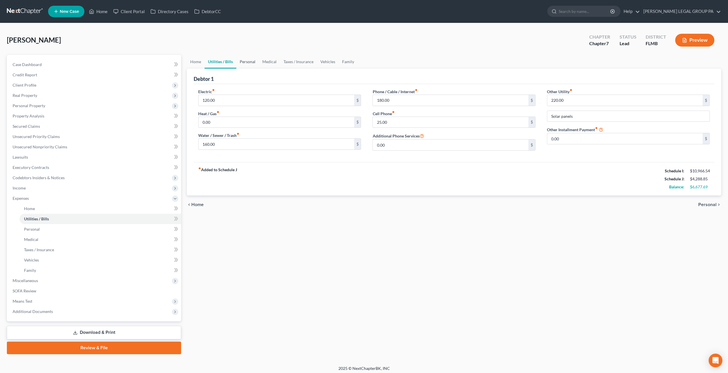
click at [245, 62] on link "Personal" at bounding box center [247, 62] width 23 height 14
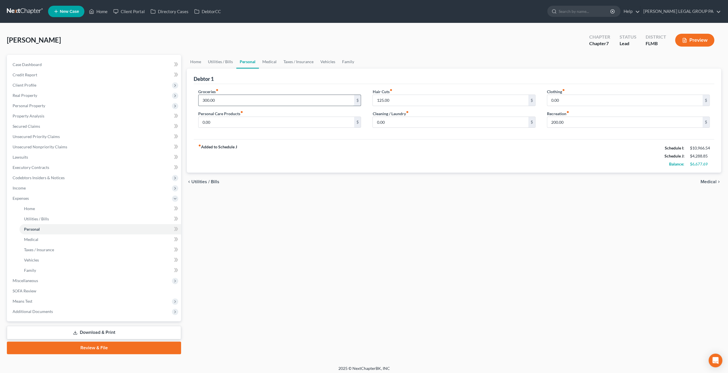
click at [262, 100] on input "300.00" at bounding box center [276, 100] width 155 height 11
type input "1,000"
click at [276, 86] on div "Groceries fiber_manual_record 1,000 $ Personal Care Products fiber_manual_recor…" at bounding box center [454, 112] width 521 height 56
click at [413, 102] on input "125.00" at bounding box center [450, 100] width 155 height 11
type input "200"
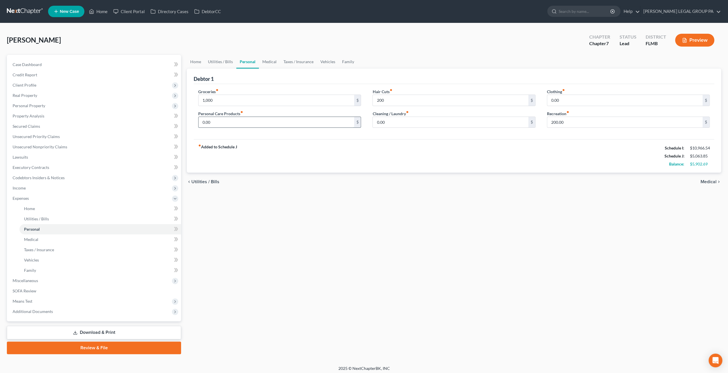
click at [247, 124] on input "0.00" at bounding box center [276, 122] width 155 height 11
type input "60"
click at [396, 123] on input "0.00" at bounding box center [450, 122] width 155 height 11
type input "40"
click at [571, 102] on input "0.00" at bounding box center [624, 100] width 155 height 11
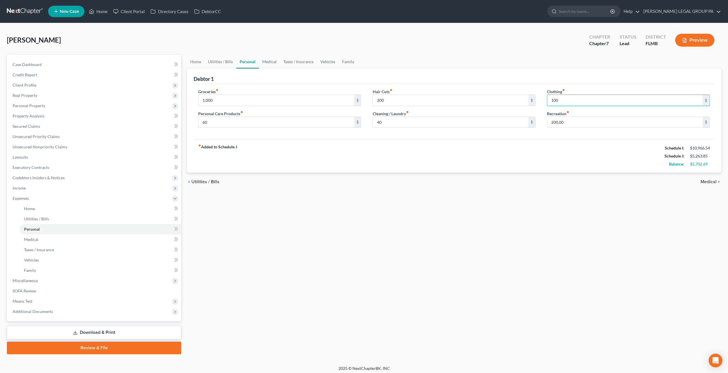
drag, startPoint x: 570, startPoint y: 102, endPoint x: 539, endPoint y: 98, distance: 31.4
click at [539, 98] on div "Groceries fiber_manual_record 1,000 $ Personal Care Products fiber_manual_recor…" at bounding box center [454, 111] width 523 height 44
type input "80"
click at [476, 78] on div "Debtor 1" at bounding box center [454, 76] width 521 height 15
click at [574, 124] on input "200.00" at bounding box center [624, 122] width 155 height 11
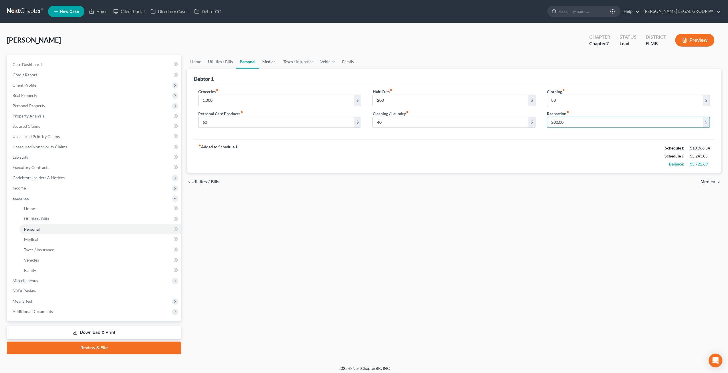
click at [267, 59] on link "Medical" at bounding box center [269, 62] width 21 height 14
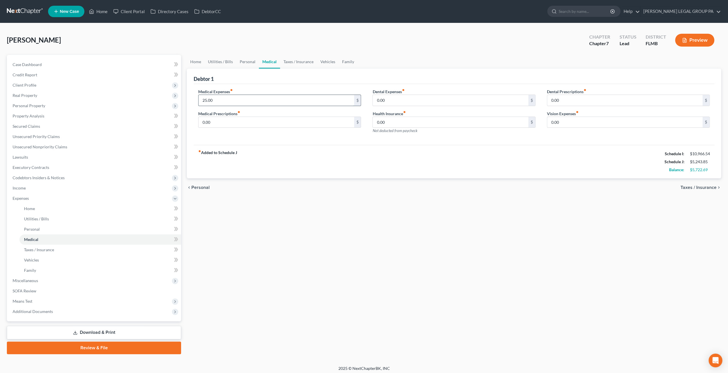
click at [223, 103] on input "25.00" at bounding box center [276, 100] width 155 height 11
type input "160"
click at [245, 90] on div "Medical Expenses fiber_manual_record 160 $" at bounding box center [279, 97] width 163 height 17
click at [290, 59] on link "Taxes / Insurance" at bounding box center [298, 62] width 37 height 14
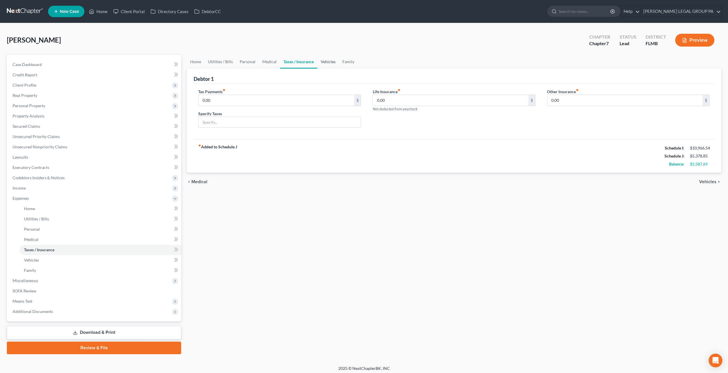
click at [327, 60] on link "Vehicles" at bounding box center [328, 62] width 22 height 14
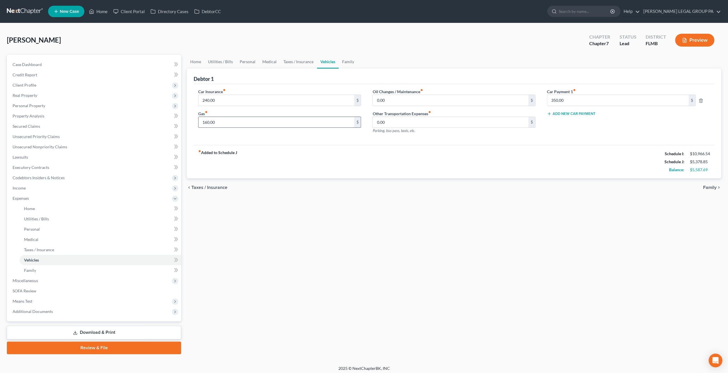
click at [238, 121] on input "160.00" at bounding box center [276, 122] width 155 height 11
type input "500"
click at [273, 148] on div "fiber_manual_record Added to Schedule J Schedule I: $10,966.54 Schedule J: $5,7…" at bounding box center [454, 161] width 521 height 33
click at [414, 100] on input "0.00" at bounding box center [450, 100] width 155 height 11
type input "50"
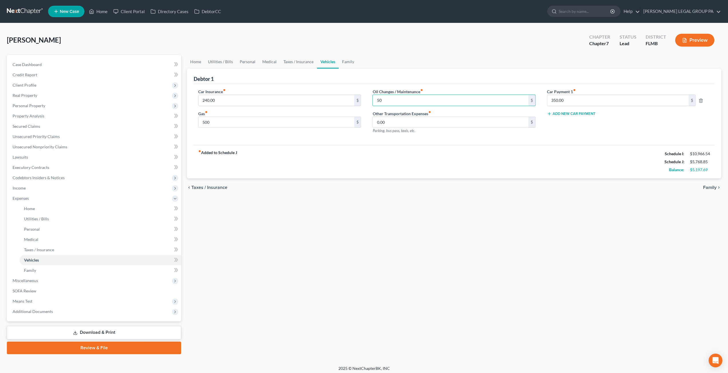
click at [428, 143] on div "Car Insurance fiber_manual_record 240.00 $ Gas fiber_manual_record 500 $ Oil Ch…" at bounding box center [454, 114] width 521 height 61
click at [399, 122] on input "0.00" at bounding box center [450, 122] width 155 height 11
click at [347, 61] on link "Family" at bounding box center [348, 62] width 19 height 14
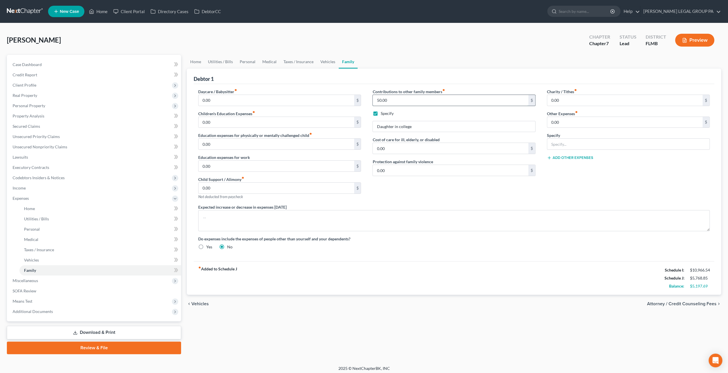
click at [406, 102] on input "50.00" at bounding box center [450, 100] width 155 height 11
type input "200"
click at [413, 73] on div "Debtor 1" at bounding box center [454, 76] width 521 height 15
click at [196, 63] on link "Home" at bounding box center [196, 62] width 18 height 14
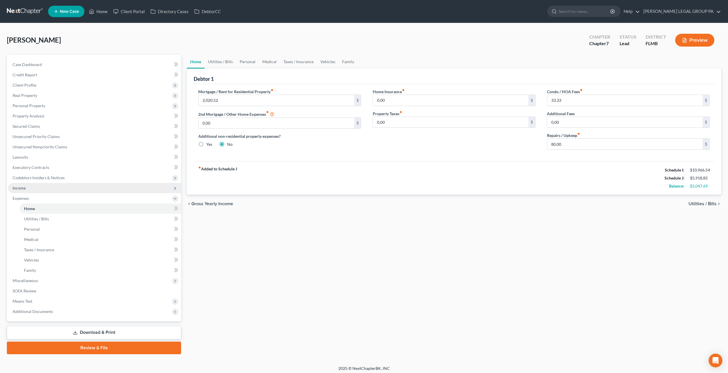
click at [25, 190] on span "Income" at bounding box center [19, 188] width 13 height 5
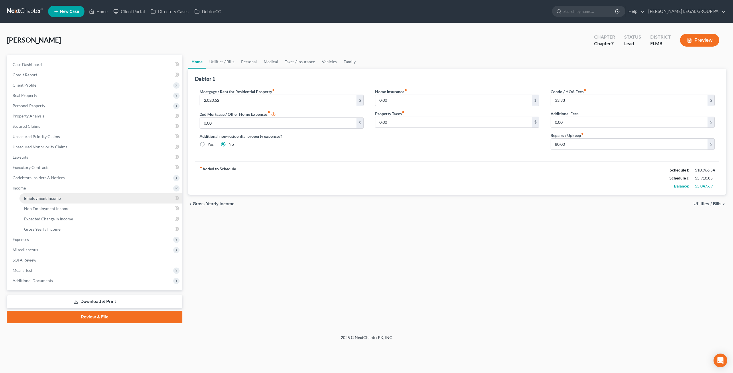
click at [60, 199] on link "Employment Income" at bounding box center [100, 198] width 163 height 10
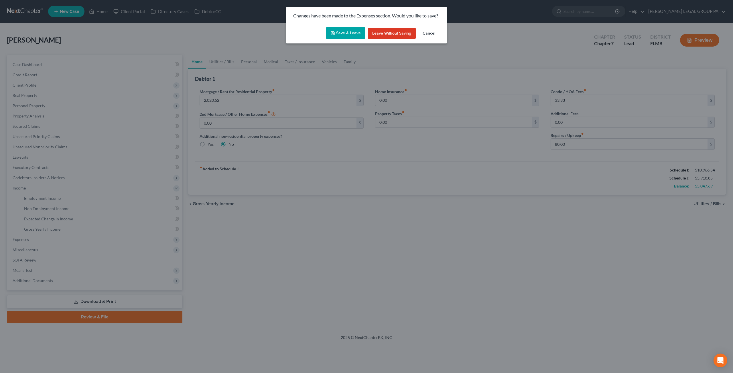
click at [348, 26] on div "Save & Leave Leave without Saving Cancel" at bounding box center [366, 34] width 160 height 19
click at [348, 31] on button "Save & Leave" at bounding box center [345, 33] width 39 height 12
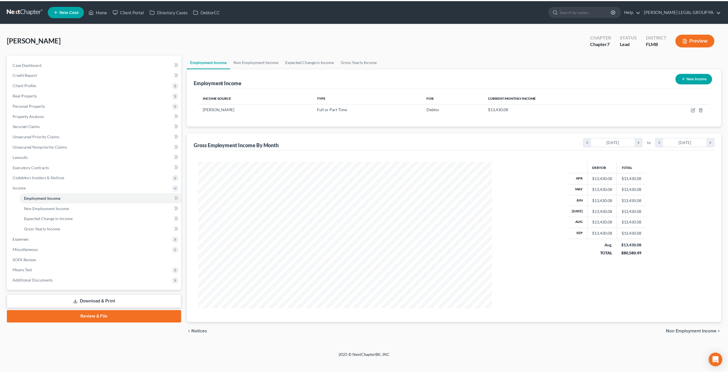
scroll to position [148, 307]
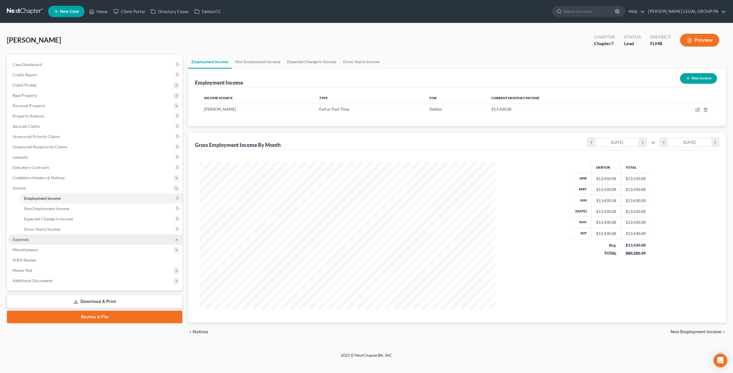
click at [20, 242] on span "Expenses" at bounding box center [21, 239] width 16 height 5
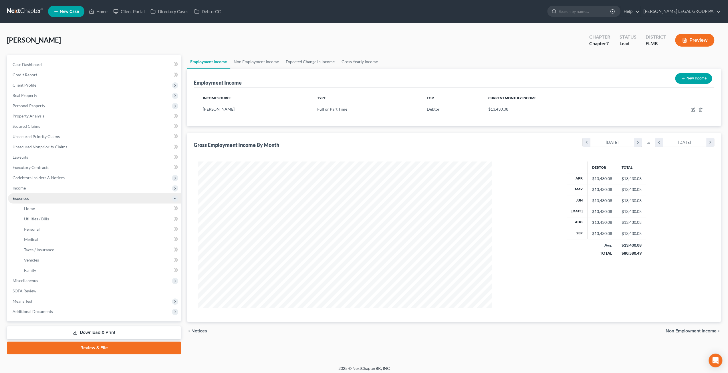
scroll to position [286009, 285851]
click at [38, 209] on link "Home" at bounding box center [100, 209] width 162 height 10
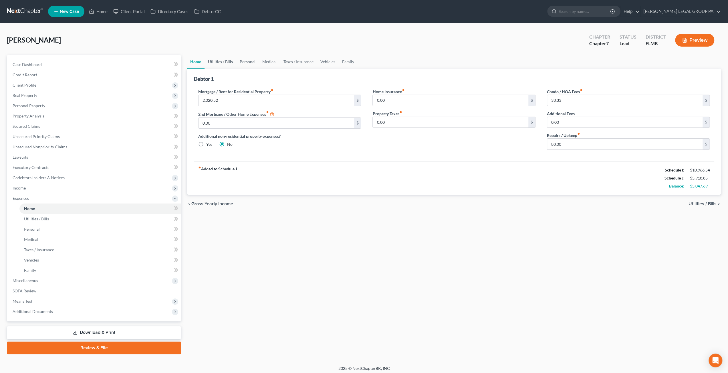
click at [226, 62] on link "Utilities / Bills" at bounding box center [221, 62] width 32 height 14
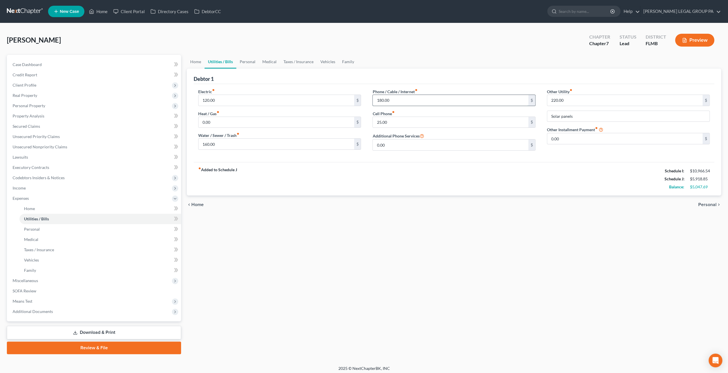
click at [401, 98] on input "180.00" at bounding box center [450, 100] width 155 height 11
type input "280"
click at [403, 120] on input "25.00" at bounding box center [450, 122] width 155 height 11
type input "100"
click at [324, 111] on div "Heat / Gas fiber_manual_record 0.00 $" at bounding box center [279, 119] width 163 height 17
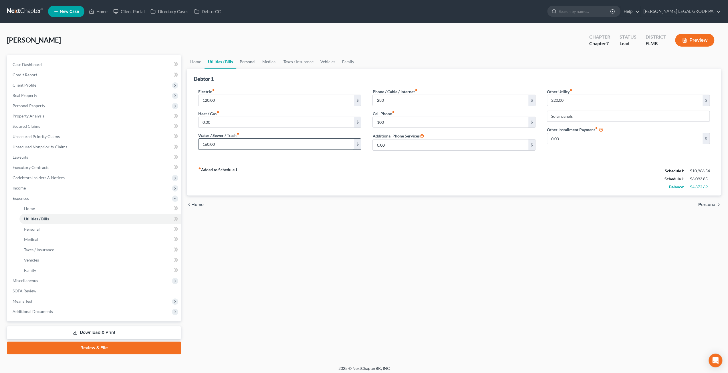
click at [255, 139] on input "160.00" at bounding box center [276, 144] width 155 height 11
type input "200"
click at [480, 183] on div "fiber_manual_record Added to Schedule J Schedule I: $10,966.54 Schedule J: $6,1…" at bounding box center [454, 178] width 521 height 33
click at [242, 99] on input "120.00" at bounding box center [276, 100] width 155 height 11
type input "200"
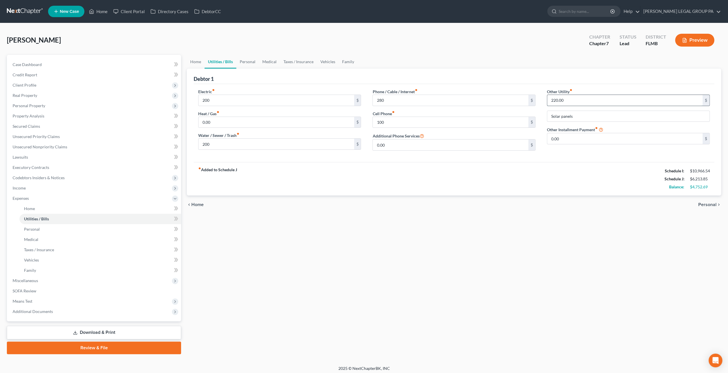
click at [588, 98] on input "220.00" at bounding box center [624, 100] width 155 height 11
type input "275"
click at [577, 82] on div "Debtor 1" at bounding box center [454, 76] width 521 height 15
click at [248, 62] on link "Personal" at bounding box center [247, 62] width 23 height 14
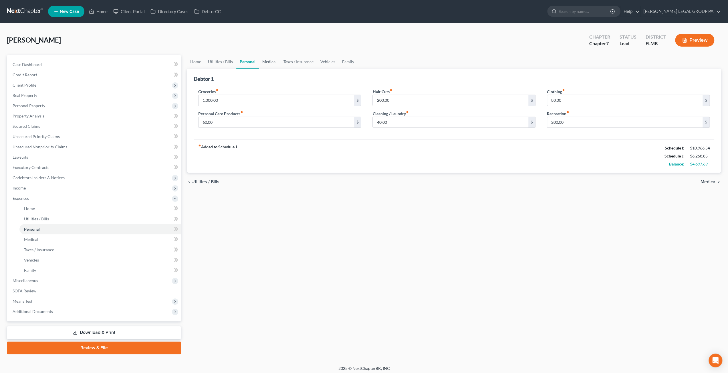
click at [269, 66] on link "Medical" at bounding box center [269, 62] width 21 height 14
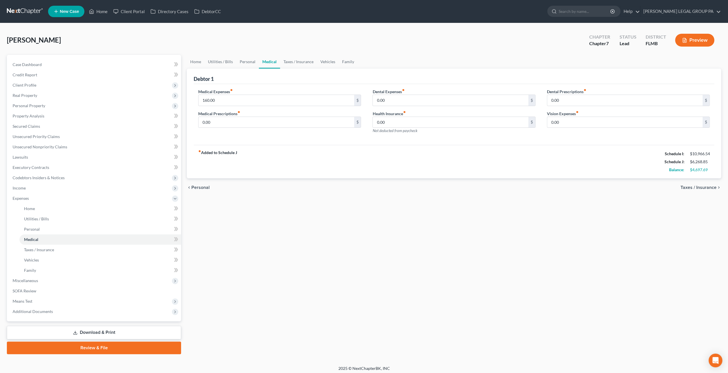
click at [313, 205] on div "Home Utilities / Bills Personal Medical Taxes / Insurance Vehicles Family Debto…" at bounding box center [454, 205] width 540 height 300
click at [41, 279] on span "Miscellaneous" at bounding box center [94, 281] width 173 height 10
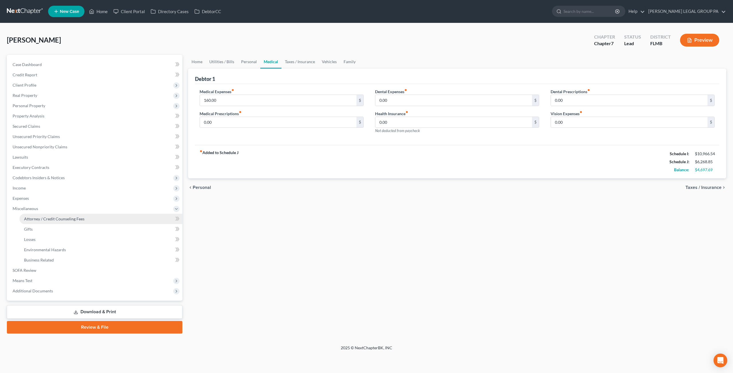
click at [62, 221] on span "Attorney / Credit Counseling Fees" at bounding box center [54, 219] width 60 height 5
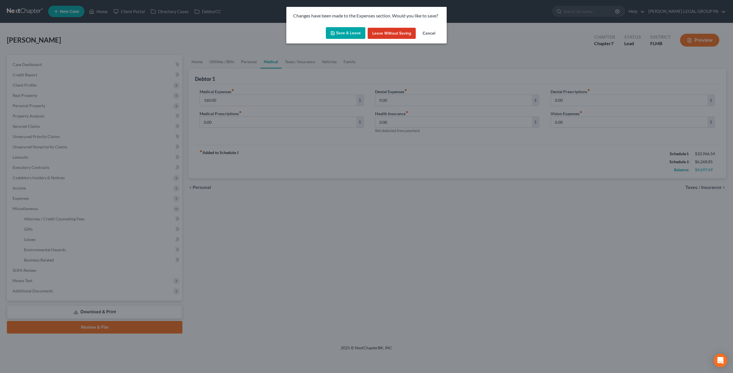
click at [344, 34] on button "Save & Leave" at bounding box center [345, 33] width 39 height 12
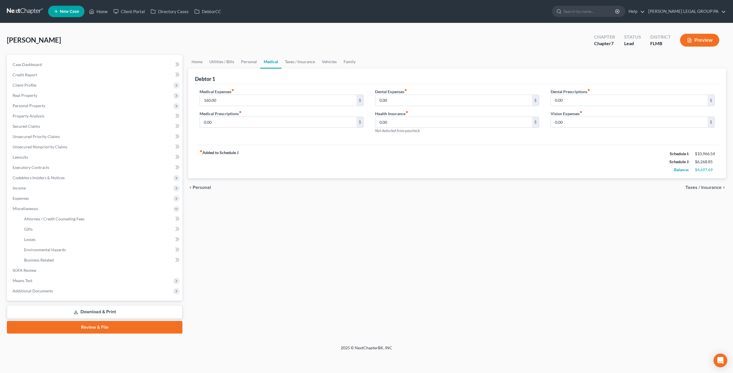
select select "0"
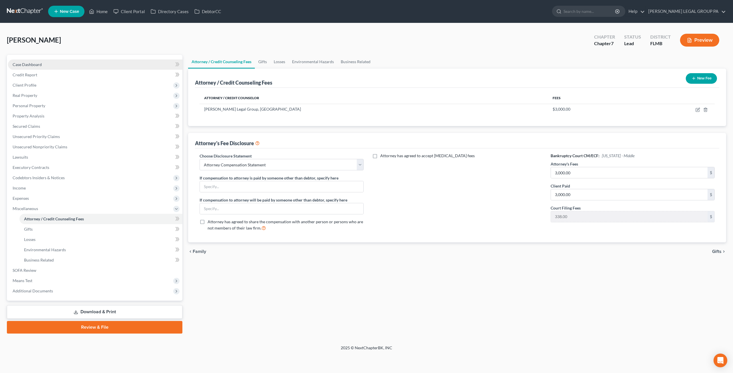
click at [39, 65] on span "Case Dashboard" at bounding box center [27, 64] width 29 height 5
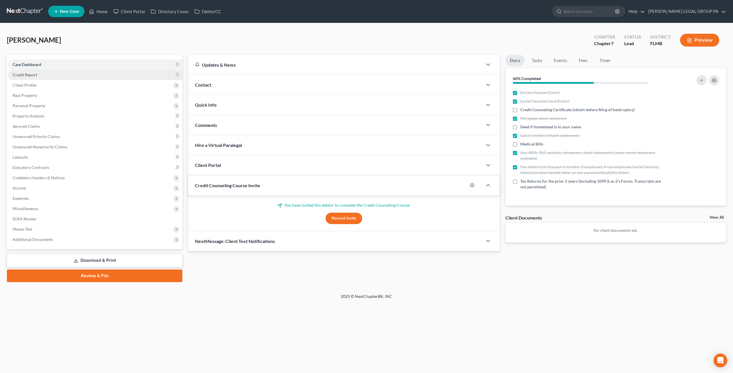
click at [38, 72] on link "Credit Report" at bounding box center [95, 75] width 174 height 10
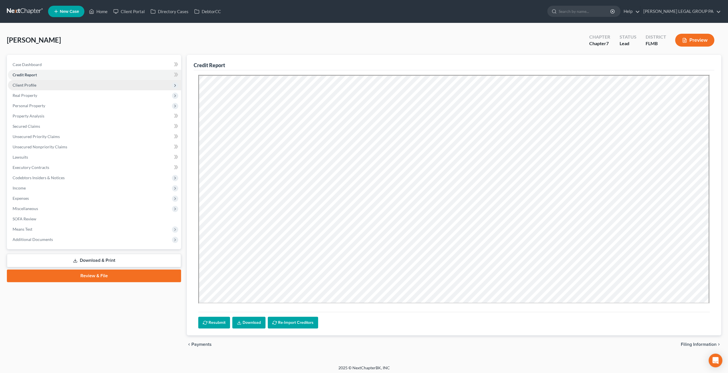
click at [35, 83] on span "Client Profile" at bounding box center [25, 85] width 24 height 5
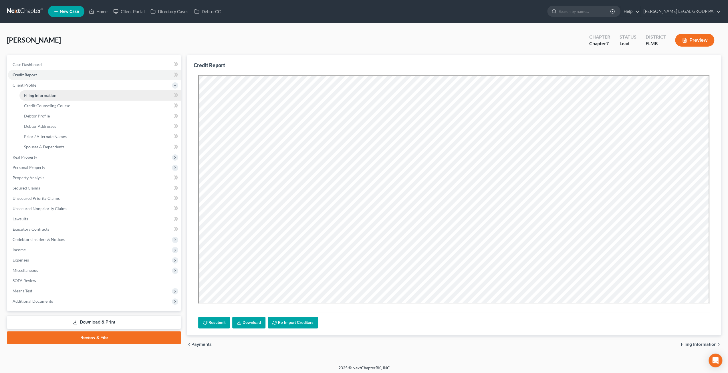
click at [37, 95] on span "Filing Information" at bounding box center [40, 95] width 32 height 5
select select "1"
select select "0"
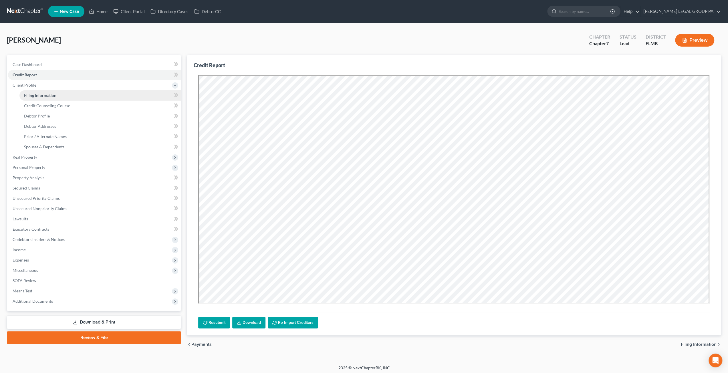
select select "9"
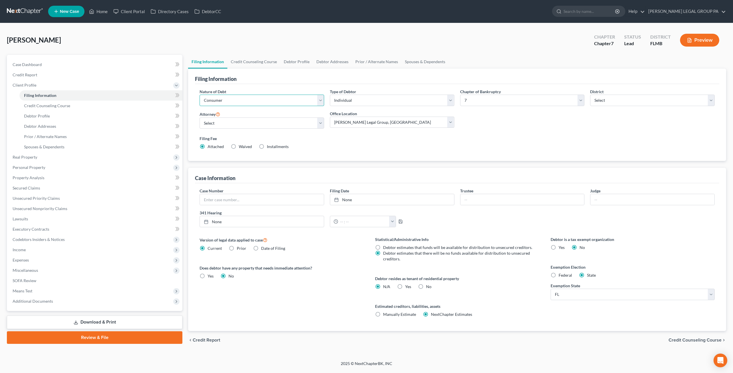
click at [301, 95] on select "Select Business Consumer Other" at bounding box center [261, 100] width 124 height 11
click at [260, 85] on div "Nature of Debt Select Business Consumer Other Nature of Business Select Clearin…" at bounding box center [457, 122] width 524 height 77
click at [73, 106] on link "Credit Counseling Course" at bounding box center [100, 106] width 163 height 10
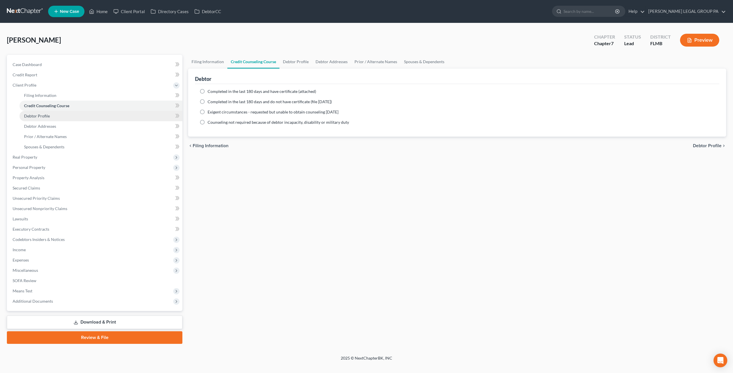
click at [55, 120] on link "Debtor Profile" at bounding box center [100, 116] width 163 height 10
select select "0"
select select "1"
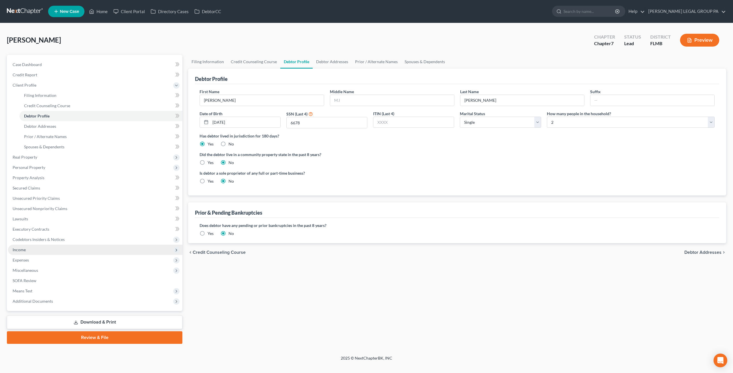
click at [29, 251] on span "Income" at bounding box center [95, 250] width 174 height 10
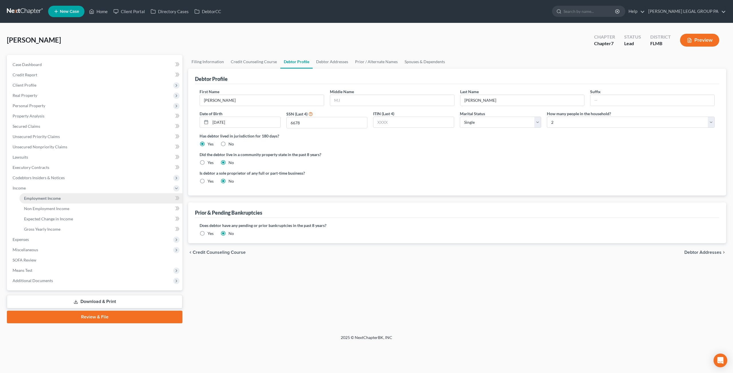
click at [45, 198] on span "Employment Income" at bounding box center [42, 198] width 37 height 5
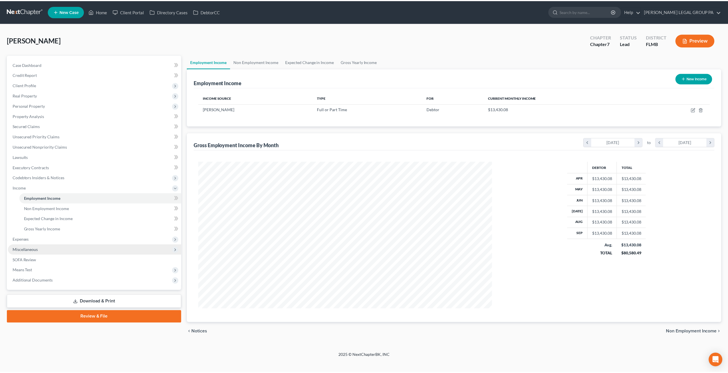
scroll to position [148, 307]
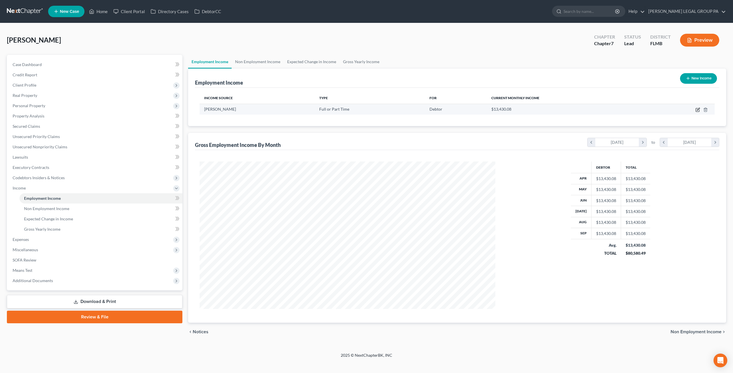
click at [698, 109] on icon "button" at bounding box center [697, 110] width 5 height 5
select select "0"
select select "3"
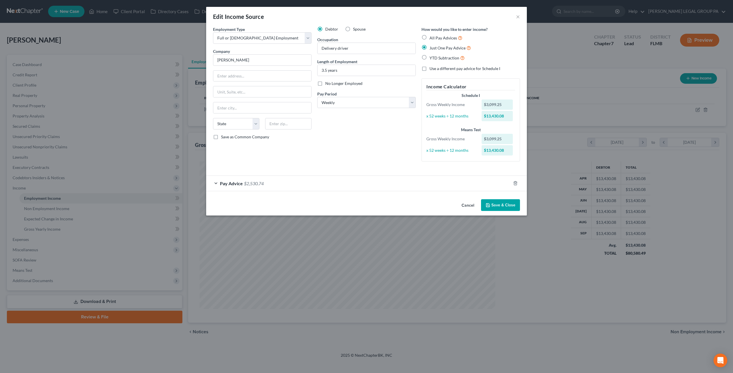
click at [247, 183] on span "$2,530.74" at bounding box center [254, 183] width 20 height 5
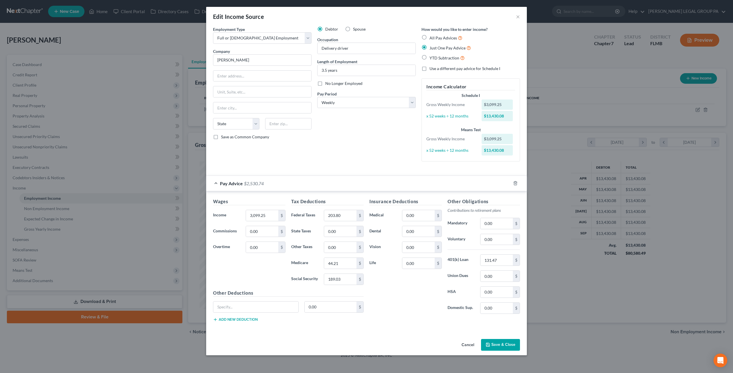
drag, startPoint x: 502, startPoint y: 335, endPoint x: 503, endPoint y: 339, distance: 3.6
click at [502, 337] on div "Cancel Save & Close" at bounding box center [366, 346] width 320 height 19
click at [503, 342] on button "Save & Close" at bounding box center [500, 345] width 39 height 12
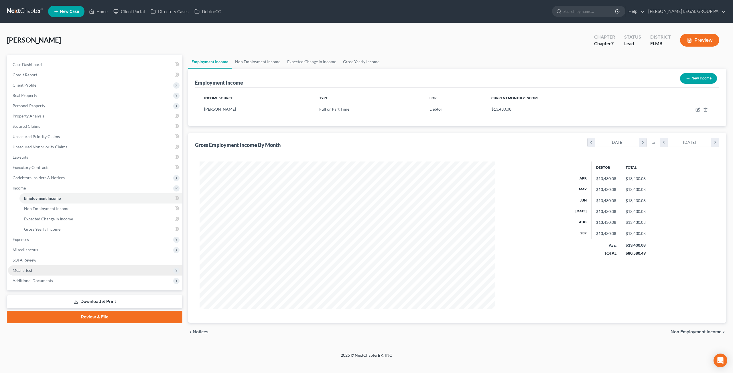
click at [32, 272] on span "Means Test" at bounding box center [23, 270] width 20 height 5
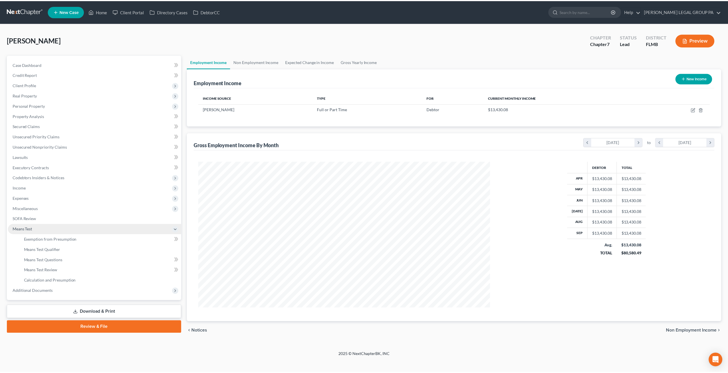
scroll to position [286008, 285849]
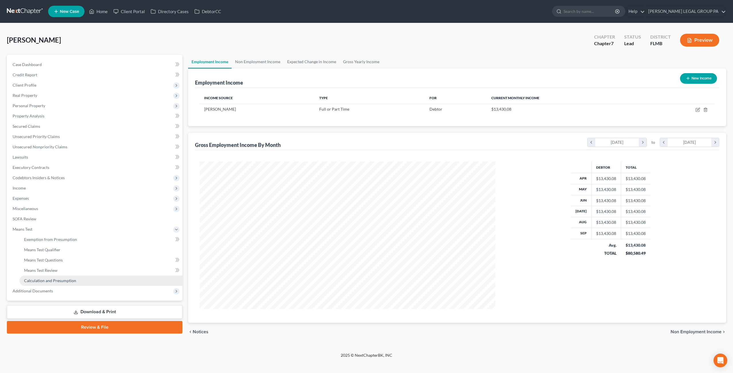
click at [54, 280] on span "Calculation and Presumption" at bounding box center [50, 280] width 52 height 5
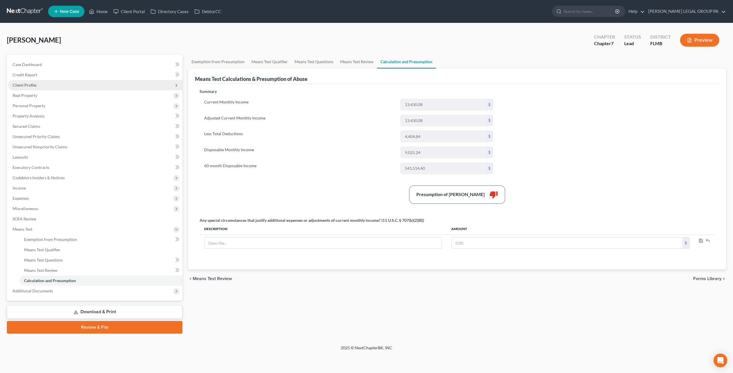
click at [35, 87] on span "Client Profile" at bounding box center [95, 85] width 174 height 10
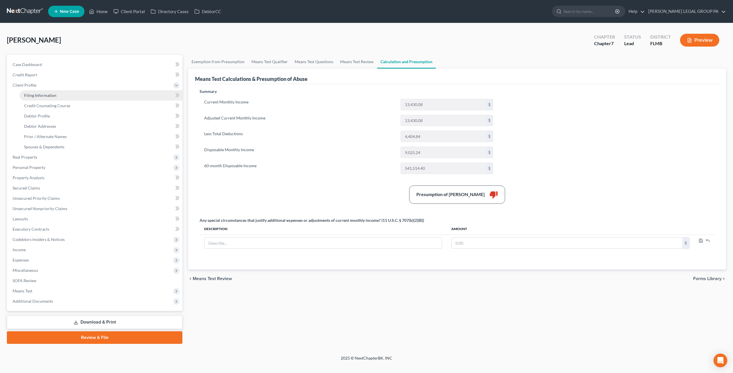
click at [48, 95] on span "Filing Information" at bounding box center [40, 95] width 32 height 5
select select "1"
select select "0"
select select "15"
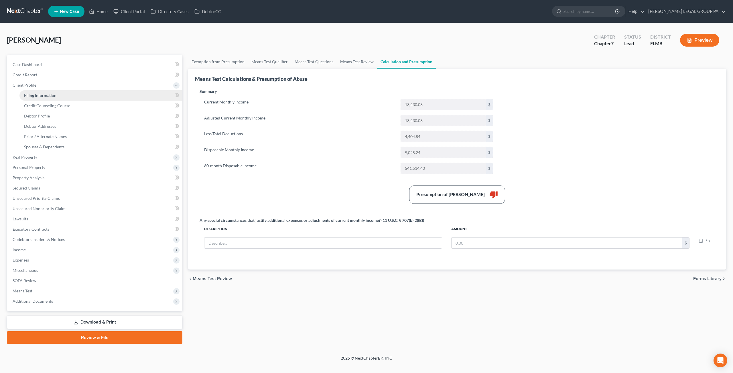
select select "0"
select select "9"
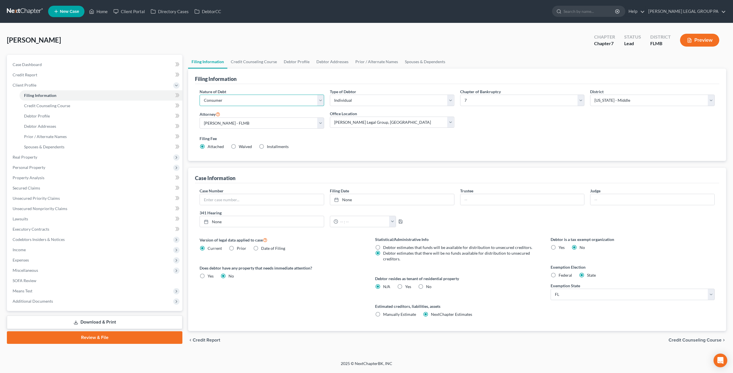
click at [236, 102] on select "Select Business Consumer Other" at bounding box center [261, 100] width 124 height 11
select select "2"
click at [199, 95] on select "Select Business Consumer Other" at bounding box center [261, 100] width 124 height 11
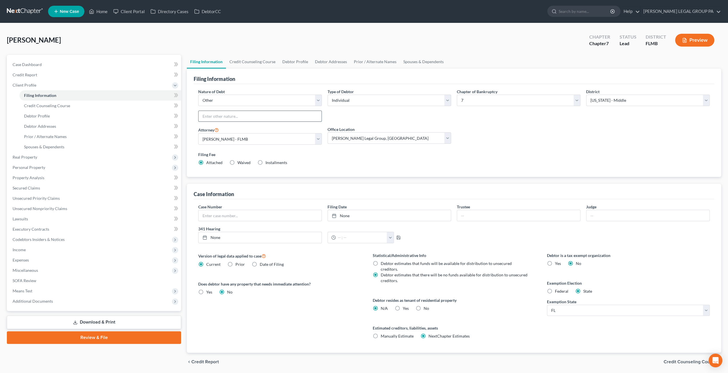
click at [239, 116] on input "text" at bounding box center [260, 116] width 123 height 11
type input "IRS Debt"
click at [194, 122] on div "Nature of Debt Select Business Consumer Other Nature of Business Select Clearin…" at bounding box center [454, 130] width 521 height 93
click at [59, 173] on link "Property Analysis" at bounding box center [94, 178] width 173 height 10
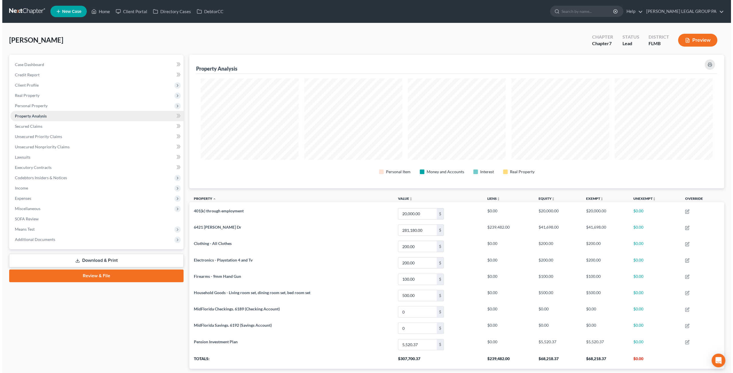
scroll to position [286022, 285622]
click at [37, 84] on span "Client Profile" at bounding box center [94, 85] width 173 height 10
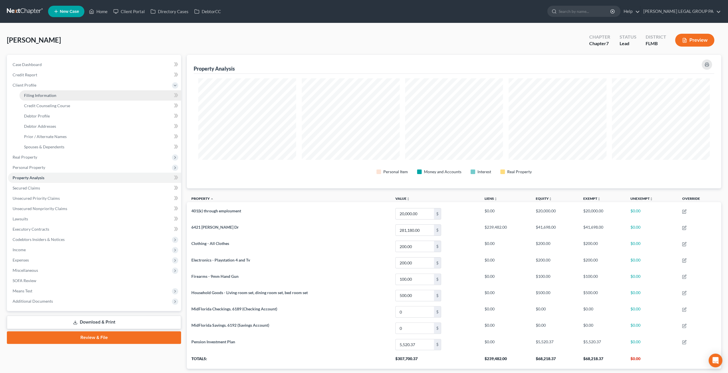
click at [45, 94] on span "Filing Information" at bounding box center [40, 95] width 32 height 5
select select "2"
select select "0"
select select "15"
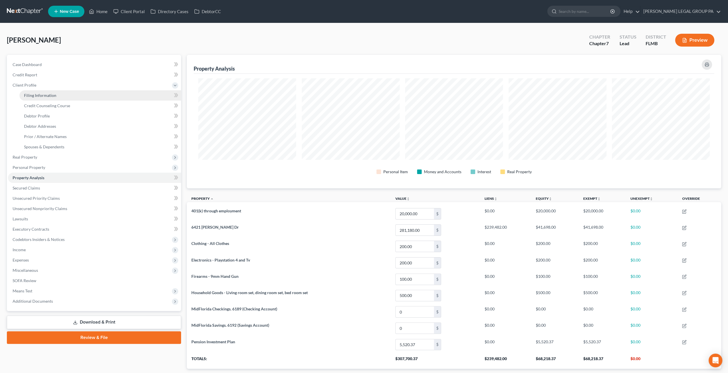
select select "0"
select select "9"
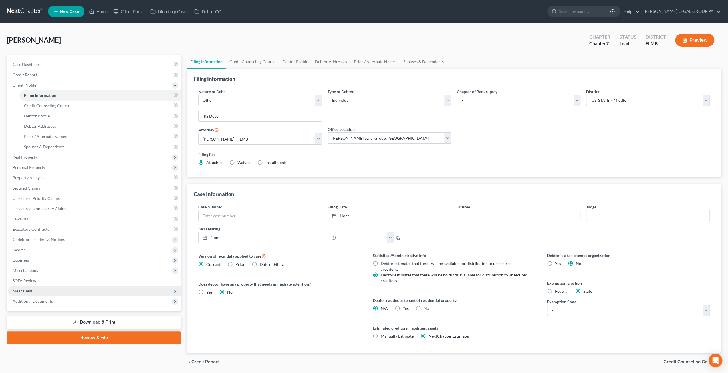
click at [33, 288] on span "Means Test" at bounding box center [94, 291] width 173 height 10
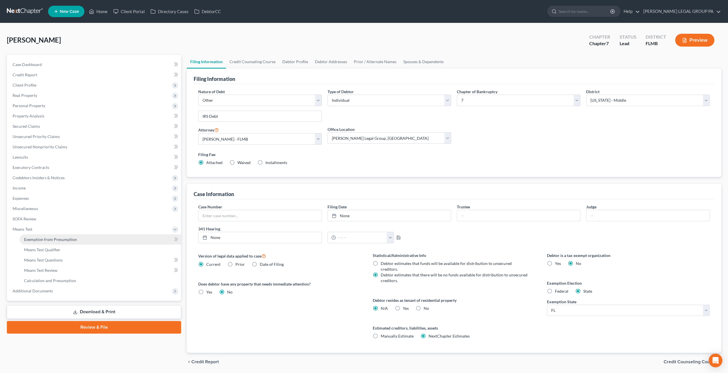
click at [53, 239] on span "Exemption from Presumption" at bounding box center [50, 239] width 53 height 5
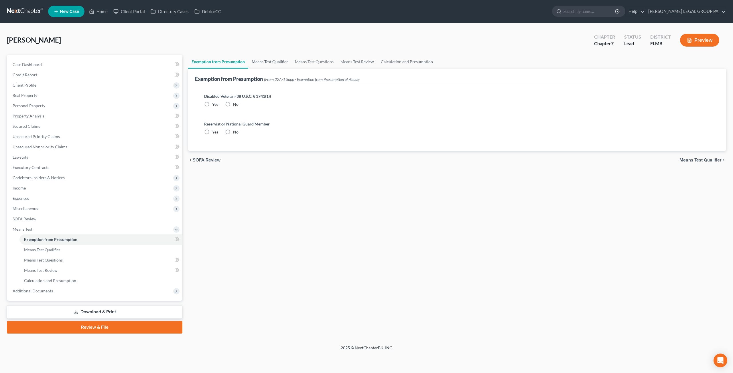
click at [269, 59] on link "Means Test Qualifier" at bounding box center [269, 62] width 43 height 14
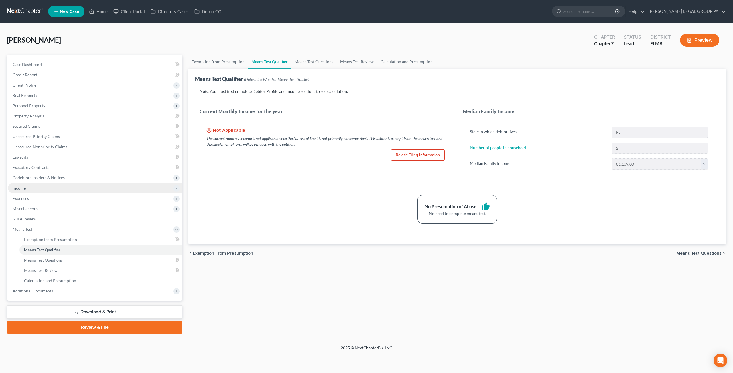
click at [21, 186] on span "Income" at bounding box center [19, 188] width 13 height 5
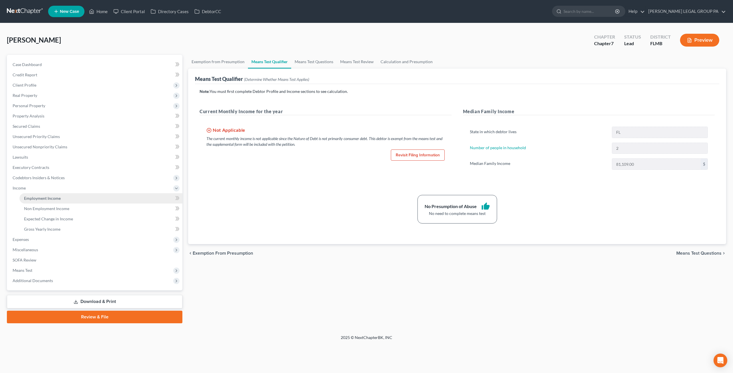
click at [52, 201] on link "Employment Income" at bounding box center [100, 198] width 163 height 10
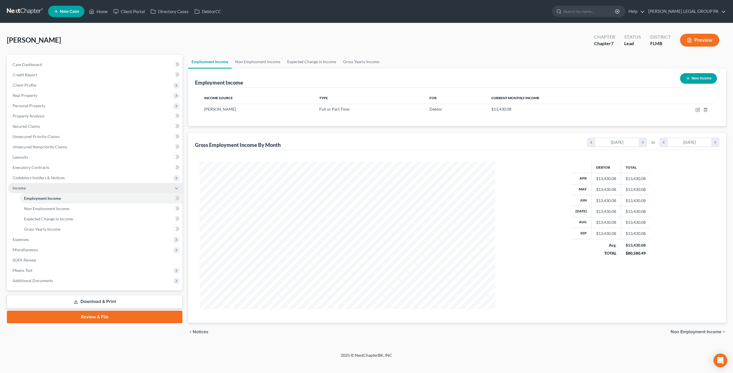
scroll to position [148, 307]
click at [252, 60] on link "Non Employment Income" at bounding box center [258, 62] width 52 height 14
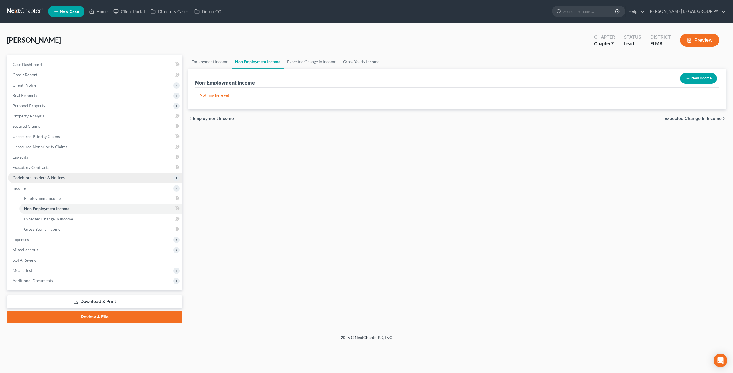
click at [36, 178] on span "Codebtors Insiders & Notices" at bounding box center [39, 177] width 52 height 5
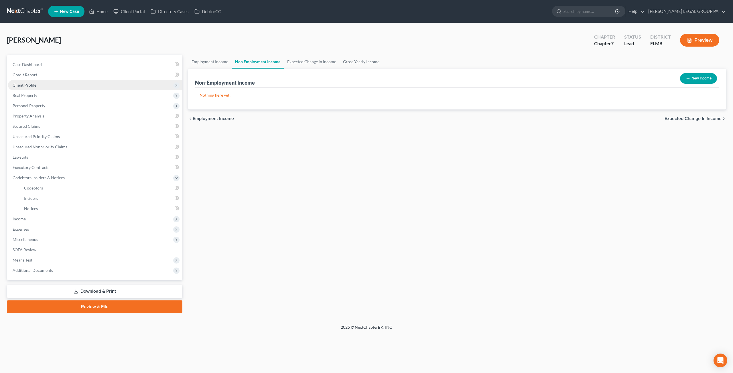
click at [42, 83] on span "Client Profile" at bounding box center [95, 85] width 174 height 10
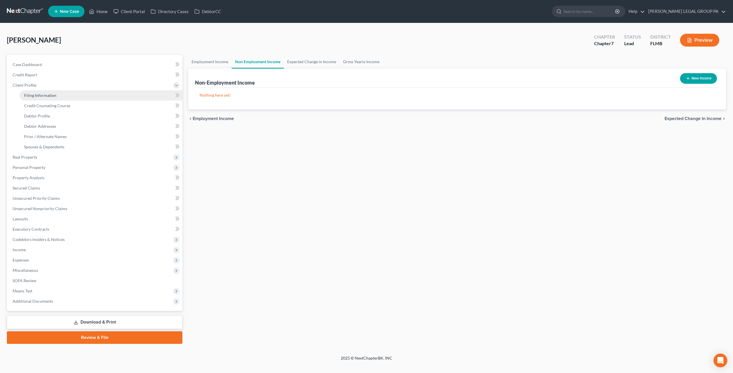
click at [43, 95] on span "Filing Information" at bounding box center [40, 95] width 32 height 5
select select "2"
select select "0"
select select "15"
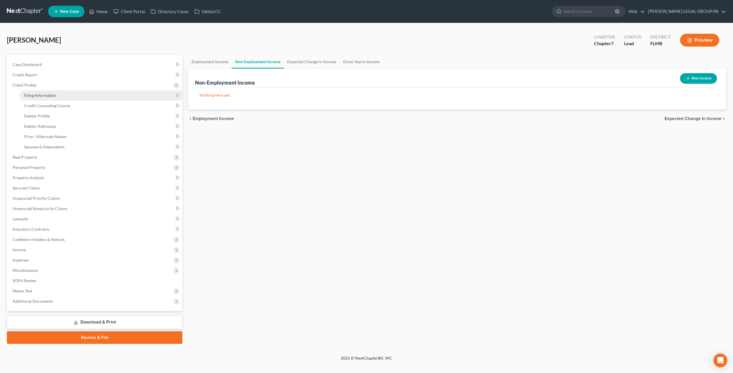
select select "0"
select select "9"
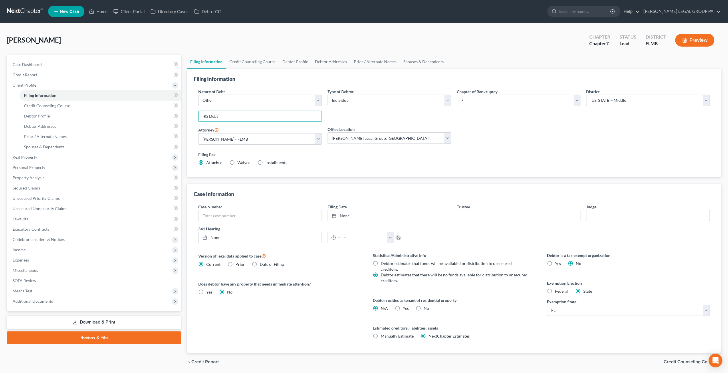
drag, startPoint x: 235, startPoint y: 119, endPoint x: 184, endPoint y: 115, distance: 50.5
click at [184, 115] on div "Filing Information Credit Counseling Course Debtor Profile Debtor Addresses Pri…" at bounding box center [454, 213] width 540 height 316
click at [205, 114] on input ""Non-consumer debt"" at bounding box center [260, 116] width 123 height 11
click at [242, 114] on input "Non-consumer debt"" at bounding box center [260, 116] width 123 height 11
type input "Non-consumer debt"
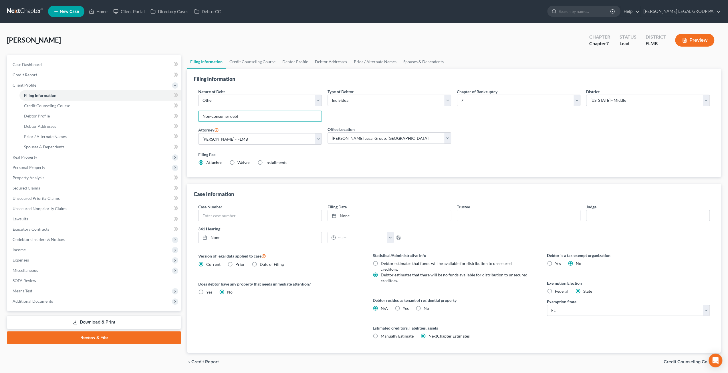
click at [310, 149] on div "Filing Fee Attached Waived Waived Installments Installments" at bounding box center [453, 159] width 517 height 21
click at [23, 246] on span "Income" at bounding box center [94, 250] width 173 height 10
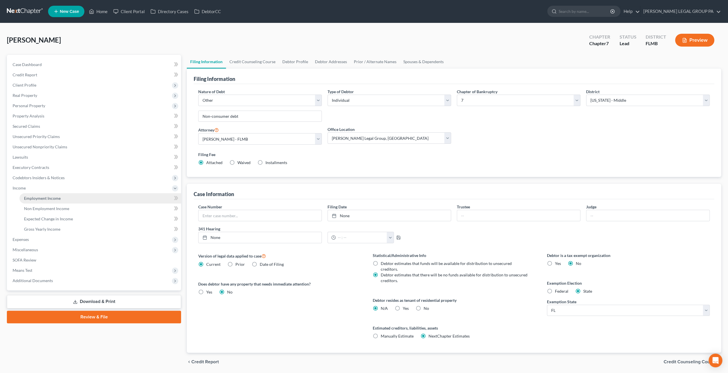
click at [41, 201] on link "Employment Income" at bounding box center [100, 198] width 162 height 10
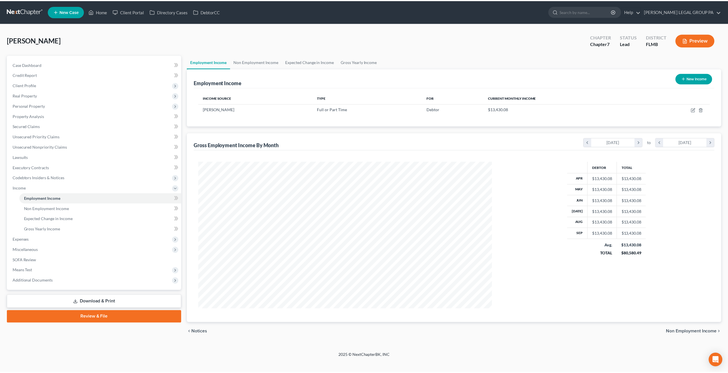
scroll to position [148, 307]
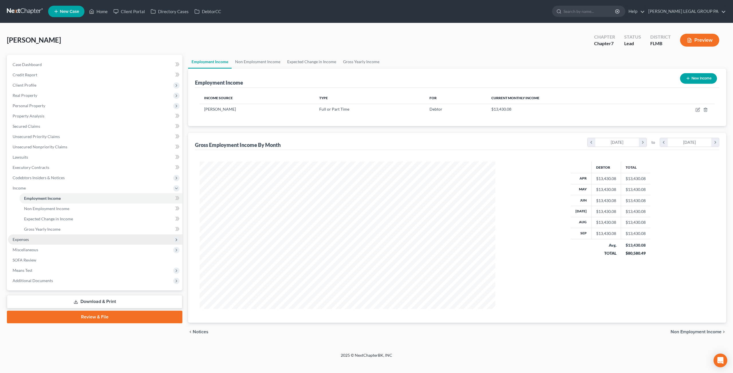
click at [50, 238] on span "Expenses" at bounding box center [95, 240] width 174 height 10
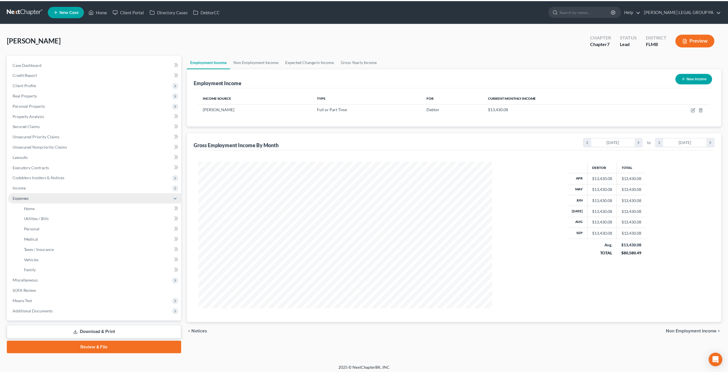
scroll to position [286009, 285851]
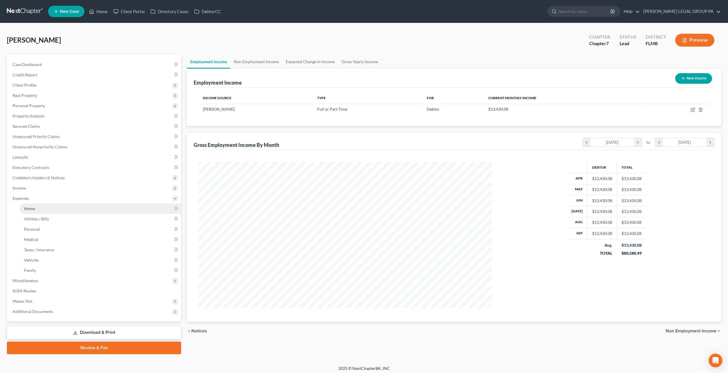
click at [43, 209] on link "Home" at bounding box center [100, 209] width 162 height 10
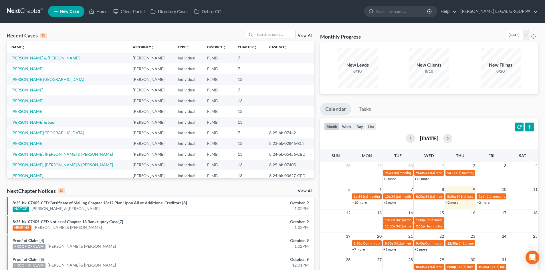
click at [22, 89] on link "[PERSON_NAME]" at bounding box center [27, 90] width 32 height 5
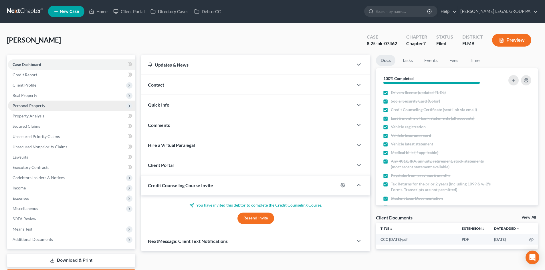
scroll to position [29, 0]
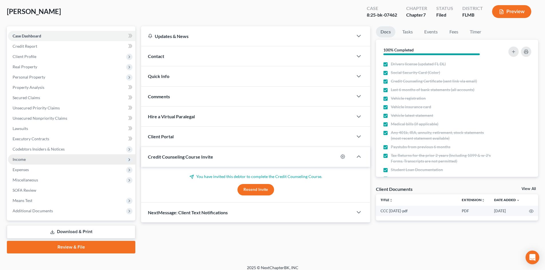
click at [31, 159] on span "Income" at bounding box center [71, 160] width 127 height 10
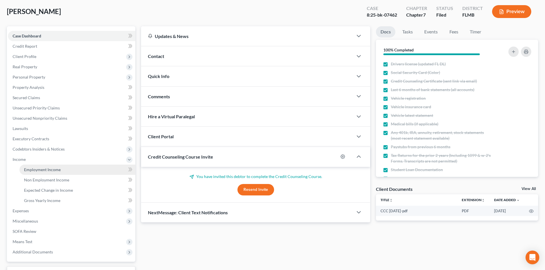
click at [45, 166] on link "Employment Income" at bounding box center [77, 170] width 116 height 10
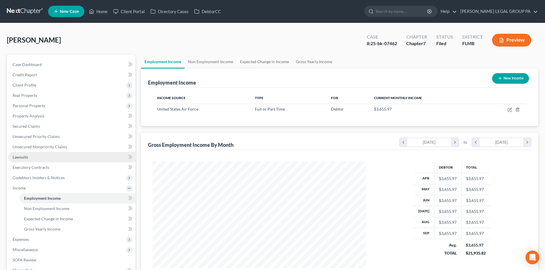
scroll to position [107, 225]
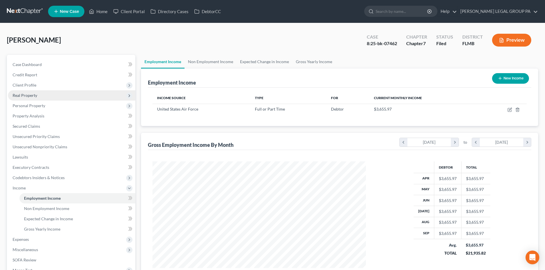
click at [28, 98] on span "Real Property" at bounding box center [71, 95] width 127 height 10
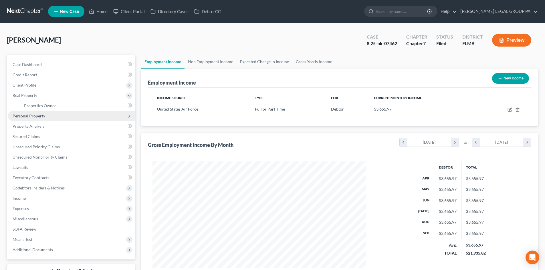
click at [37, 119] on span "Personal Property" at bounding box center [71, 116] width 127 height 10
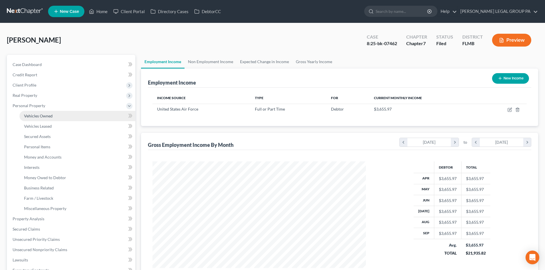
click at [46, 120] on link "Vehicles Owned" at bounding box center [77, 116] width 116 height 10
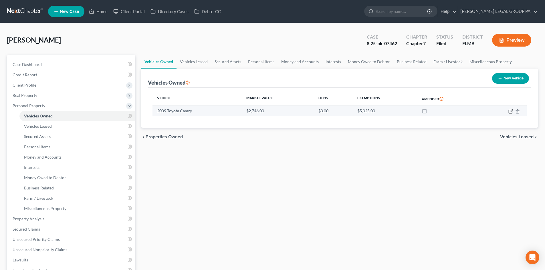
click at [511, 112] on icon "button" at bounding box center [511, 111] width 3 height 3
select select "0"
select select "17"
select select "3"
select select "0"
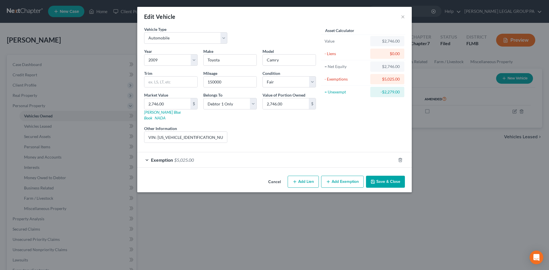
click at [382, 177] on button "Save & Close" at bounding box center [385, 182] width 39 height 12
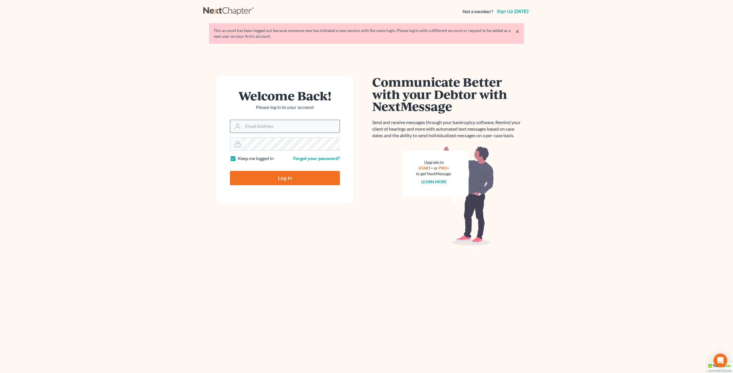
click at [264, 124] on input "Email Address" at bounding box center [291, 126] width 96 height 13
type input "[EMAIL_ADDRESS][DOMAIN_NAME]"
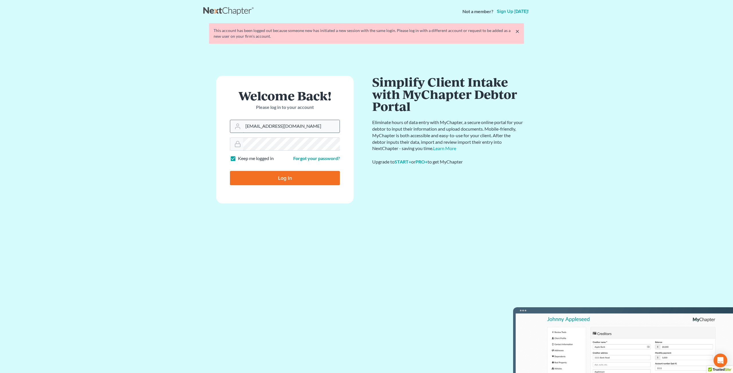
click at [230, 171] on input "Log In" at bounding box center [285, 178] width 110 height 14
type input "Thinking..."
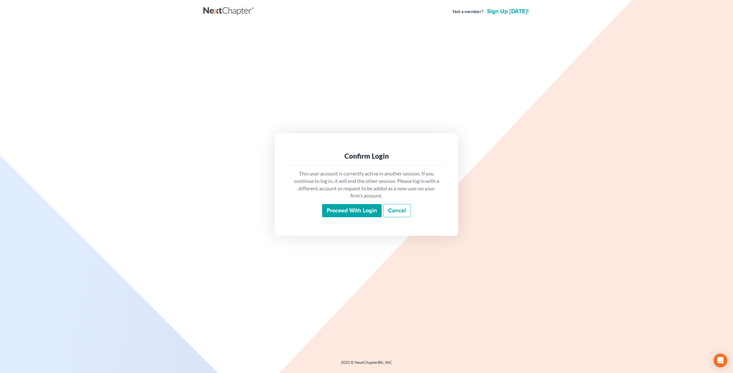
click at [355, 211] on input "Proceed with login" at bounding box center [352, 210] width 60 height 13
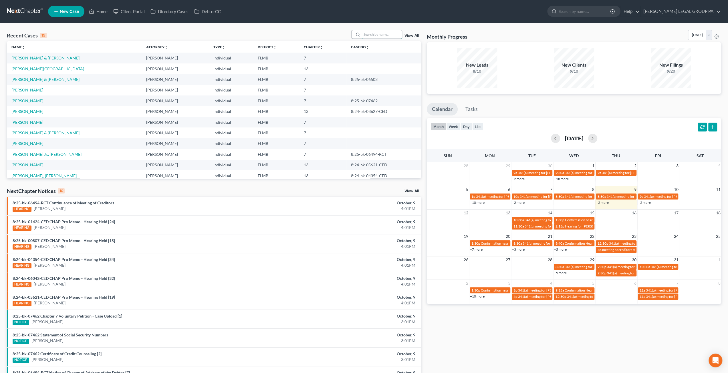
click at [373, 34] on input "search" at bounding box center [382, 34] width 40 height 8
type input "[PERSON_NAME]"
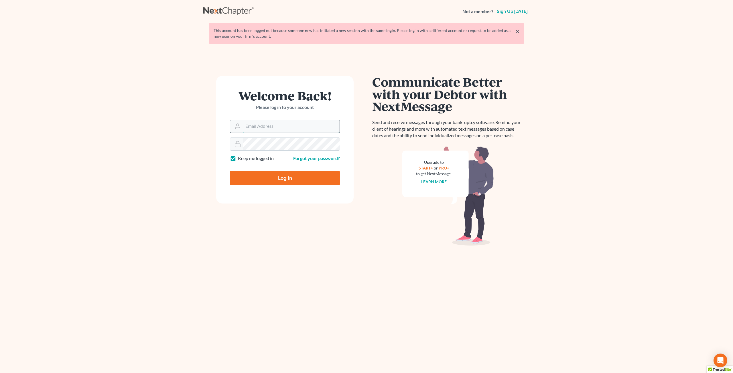
click at [277, 128] on input "Email Address" at bounding box center [291, 126] width 96 height 13
type input "[EMAIL_ADDRESS][DOMAIN_NAME]"
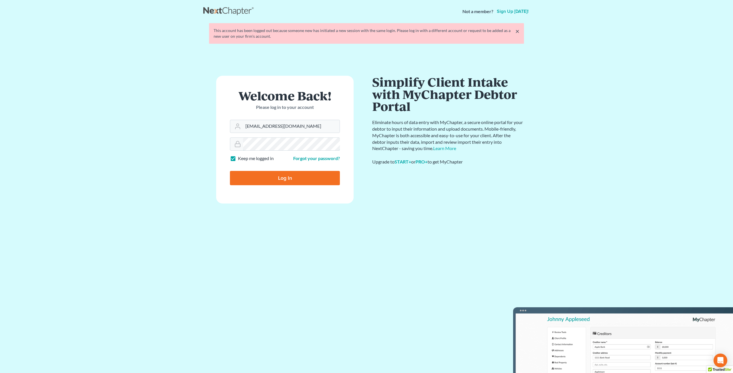
click at [230, 171] on input "Log In" at bounding box center [285, 178] width 110 height 14
type input "Thinking..."
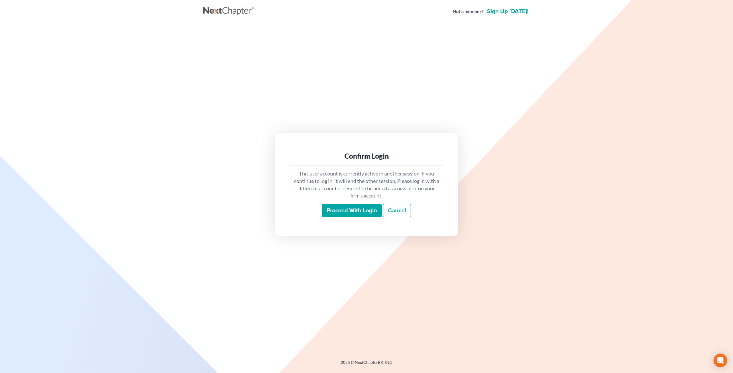
click at [347, 212] on input "Proceed with login" at bounding box center [352, 210] width 60 height 13
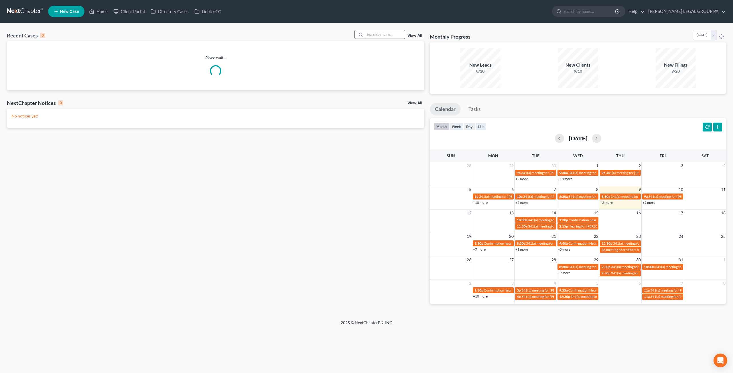
click at [381, 32] on input "search" at bounding box center [385, 34] width 40 height 8
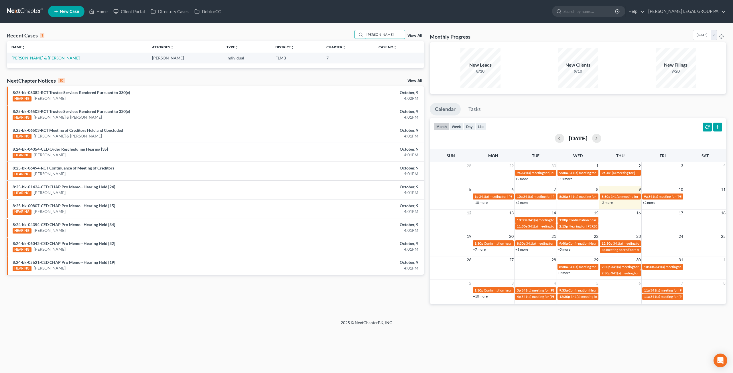
type input "[PERSON_NAME]"
click at [43, 56] on link "[PERSON_NAME] & [PERSON_NAME]" at bounding box center [45, 58] width 68 height 5
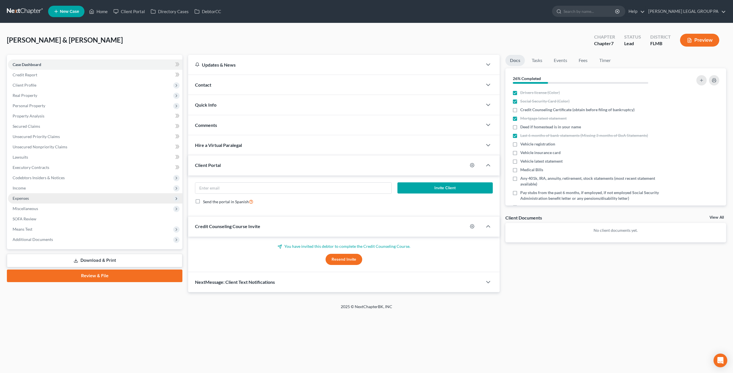
click at [28, 200] on span "Expenses" at bounding box center [21, 198] width 16 height 5
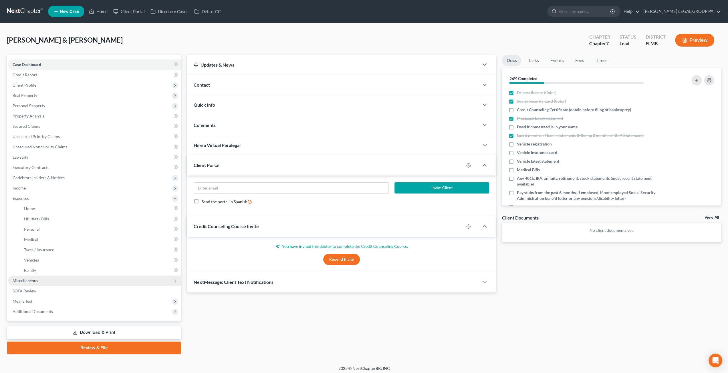
click at [46, 279] on span "Miscellaneous" at bounding box center [94, 281] width 173 height 10
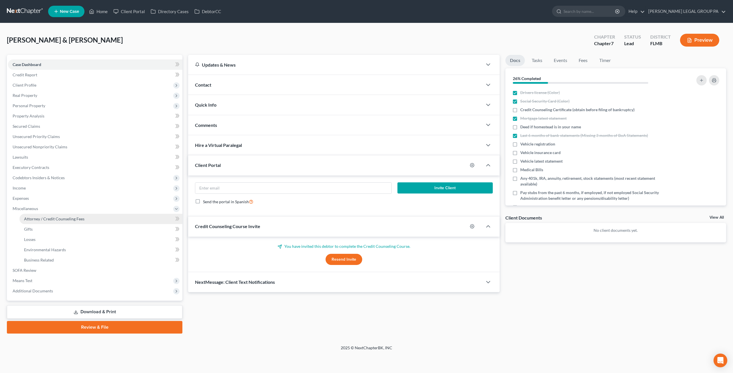
click at [50, 221] on link "Attorney / Credit Counseling Fees" at bounding box center [100, 219] width 163 height 10
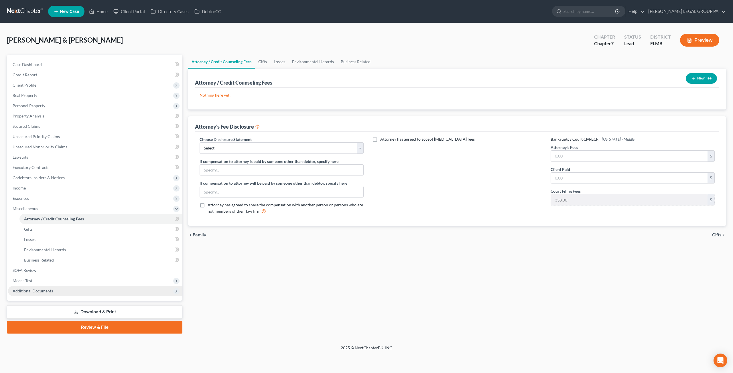
click at [42, 290] on span "Additional Documents" at bounding box center [33, 291] width 40 height 5
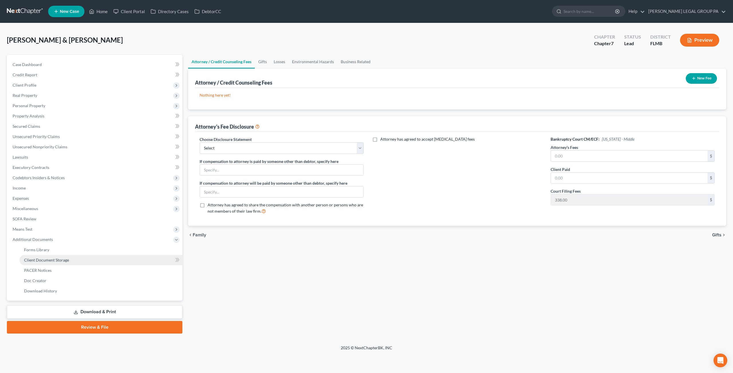
click at [49, 260] on span "Client Document Storage" at bounding box center [46, 260] width 45 height 5
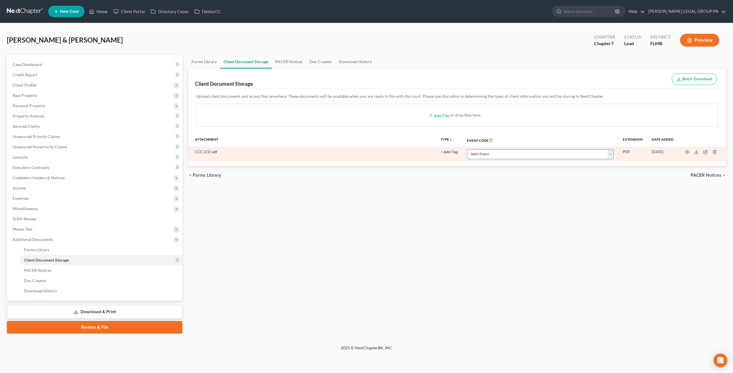
click at [535, 152] on select "Select Event 20 Largest Unsecured Creditors Amended Chapter 13 Plan Amended Cre…" at bounding box center [540, 154] width 147 height 10
select select "9"
click at [467, 149] on select "Select Event 20 Largest Unsecured Creditors Amended Chapter 13 Plan Amended Cre…" at bounding box center [540, 154] width 147 height 10
click at [705, 151] on icon "button" at bounding box center [705, 152] width 3 height 3
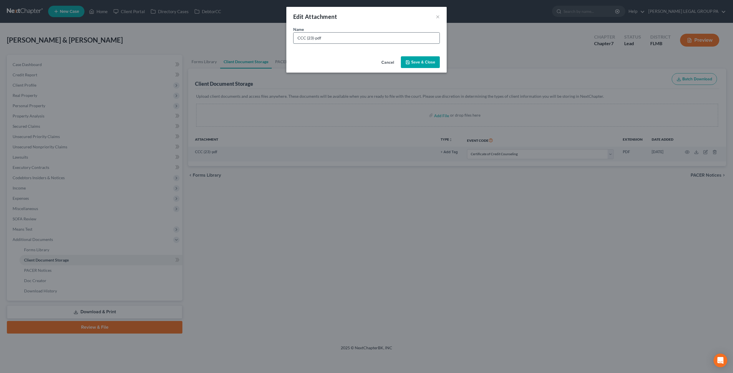
drag, startPoint x: 338, startPoint y: 39, endPoint x: 306, endPoint y: 37, distance: 31.5
click at [306, 37] on input "CCC (23)-pdf" at bounding box center [366, 38] width 146 height 11
type input "CCC [DATE]"
click at [412, 61] on span "Save & Close" at bounding box center [423, 62] width 24 height 5
select select "9"
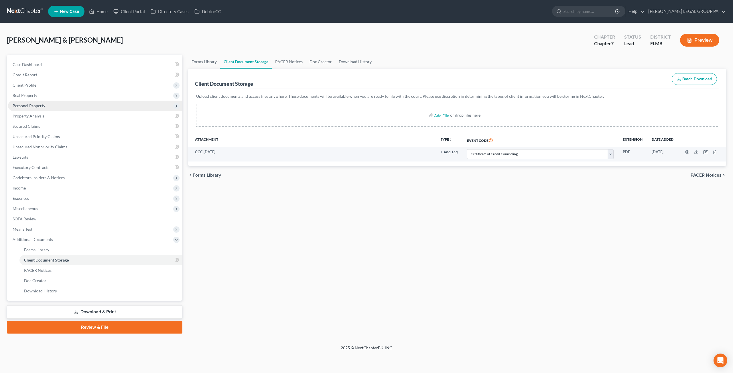
click at [39, 106] on span "Personal Property" at bounding box center [29, 105] width 33 height 5
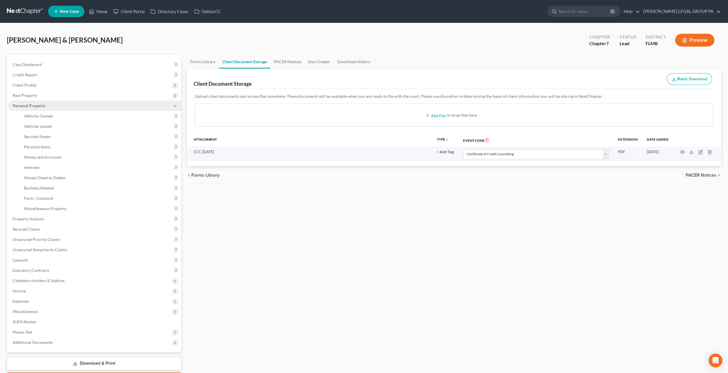
click at [37, 109] on span "Personal Property" at bounding box center [94, 106] width 173 height 10
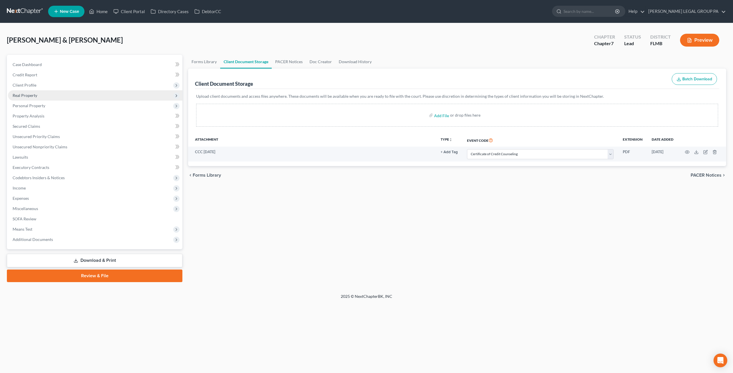
click at [33, 94] on span "Real Property" at bounding box center [25, 95] width 25 height 5
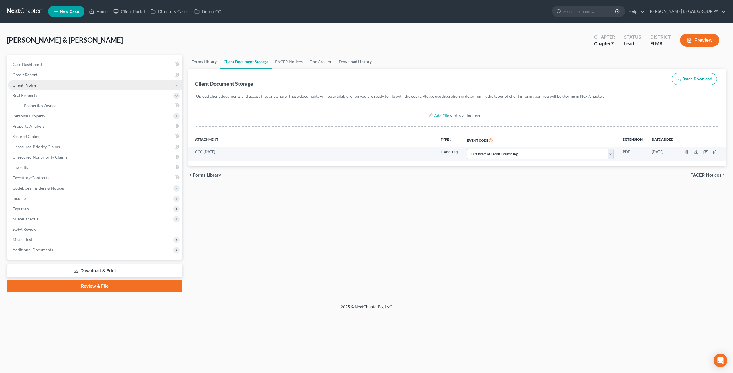
click at [36, 88] on span "Client Profile" at bounding box center [95, 85] width 174 height 10
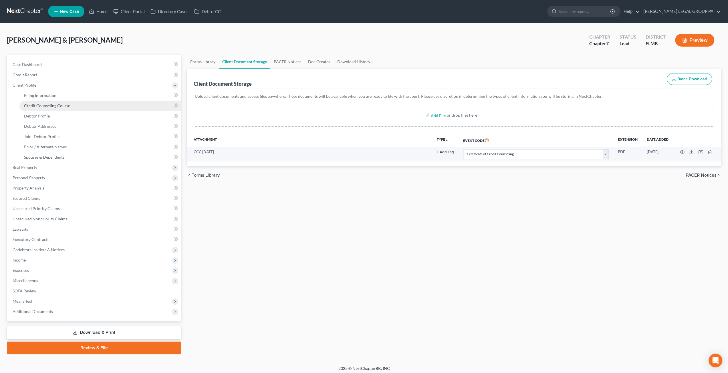
click at [51, 110] on link "Credit Counseling Course" at bounding box center [100, 106] width 162 height 10
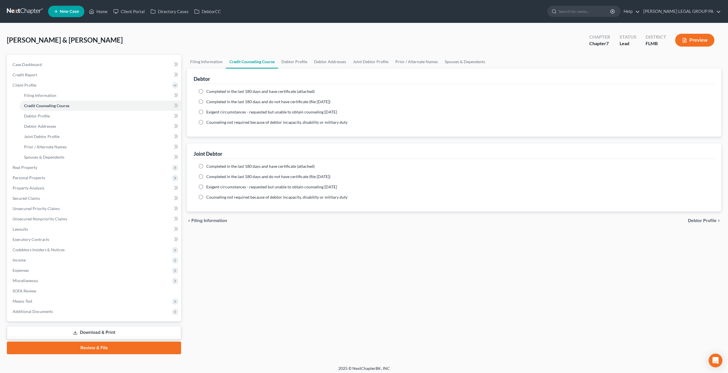
click at [244, 91] on span "Completed in the last 180 days and have certificate (attached)" at bounding box center [260, 91] width 108 height 5
click at [212, 91] on input "Completed in the last 180 days and have certificate (attached)" at bounding box center [211, 91] width 4 height 4
radio input "true"
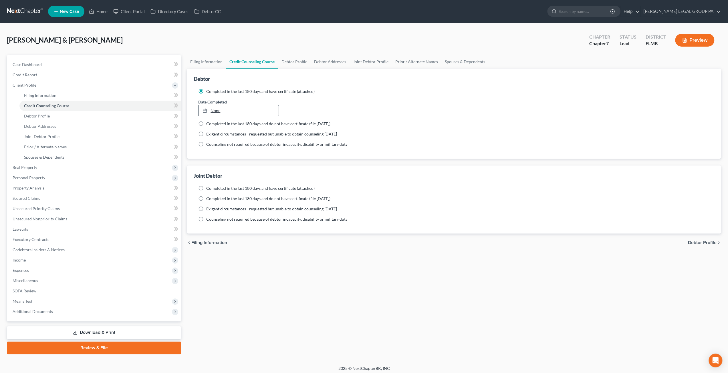
click at [234, 110] on link "None" at bounding box center [239, 110] width 80 height 11
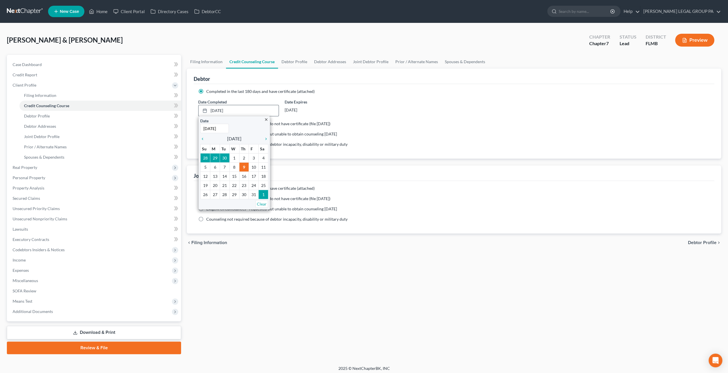
type input "[DATE]"
drag, startPoint x: 254, startPoint y: 120, endPoint x: 251, endPoint y: 123, distance: 3.6
click at [251, 123] on div "Date [DATE] Time 12:00 AM" at bounding box center [234, 125] width 68 height 15
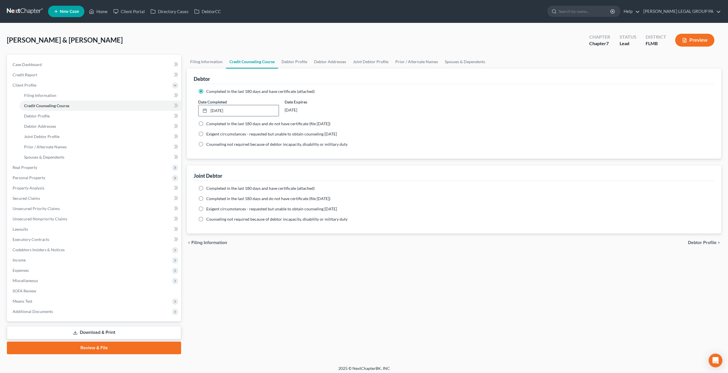
click at [250, 187] on span "Completed in the last 180 days and have certificate (attached)" at bounding box center [260, 188] width 108 height 5
click at [212, 187] on input "Completed in the last 180 days and have certificate (attached)" at bounding box center [211, 188] width 4 height 4
radio input "true"
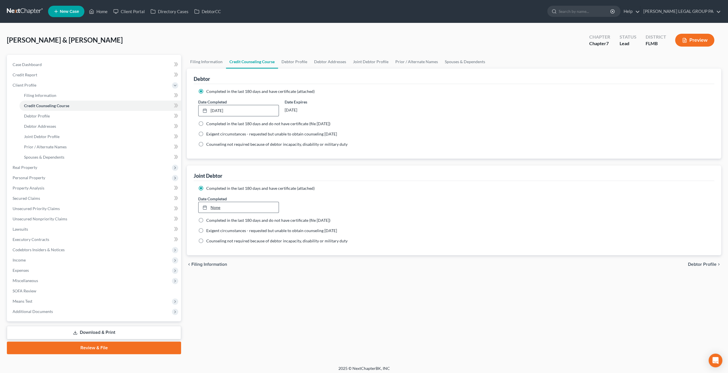
click at [238, 203] on link "None" at bounding box center [239, 207] width 80 height 11
click at [235, 206] on link "[DATE]" at bounding box center [239, 207] width 80 height 11
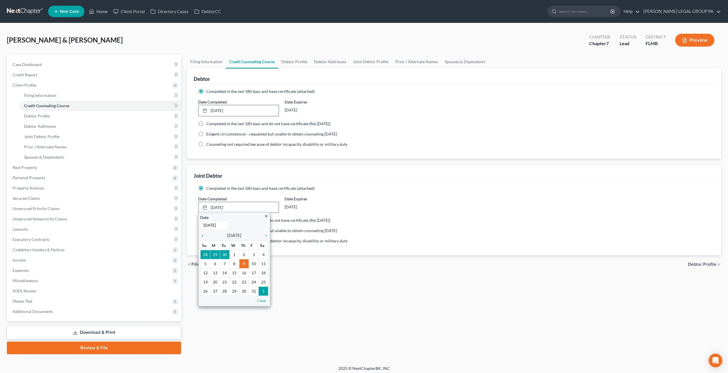
type input "[DATE]"
click at [241, 221] on div "Date [DATE] Time 12:00 AM" at bounding box center [234, 222] width 68 height 15
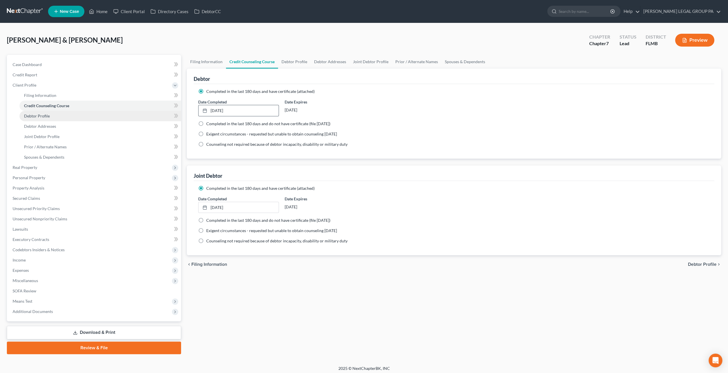
click at [52, 116] on link "Debtor Profile" at bounding box center [100, 116] width 162 height 10
select select "1"
select select "6"
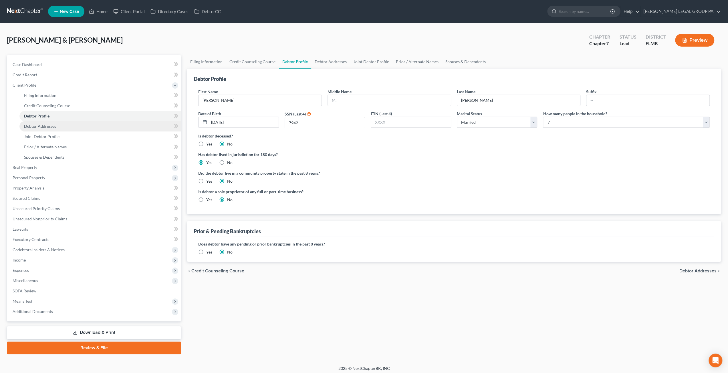
click at [56, 128] on span "Debtor Addresses" at bounding box center [40, 126] width 32 height 5
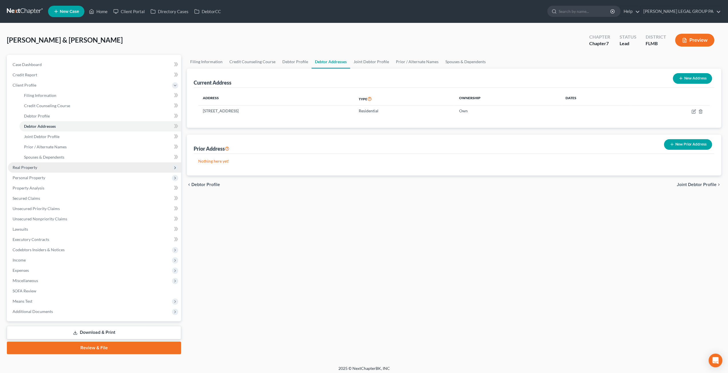
click at [39, 165] on span "Real Property" at bounding box center [94, 168] width 173 height 10
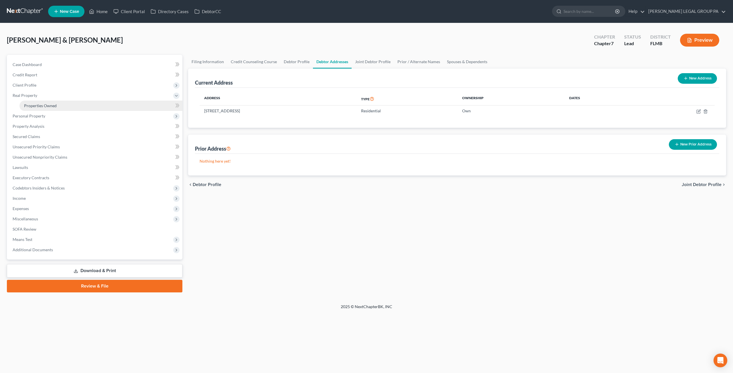
click at [48, 106] on span "Properties Owned" at bounding box center [40, 105] width 33 height 5
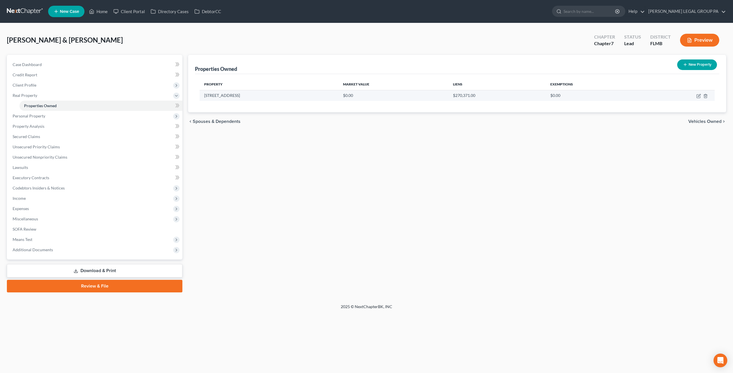
drag, startPoint x: 259, startPoint y: 94, endPoint x: 203, endPoint y: 95, distance: 55.2
click at [203, 95] on td "[STREET_ADDRESS]" at bounding box center [268, 95] width 139 height 11
copy td "[STREET_ADDRESS]"
click at [22, 7] on link at bounding box center [25, 11] width 37 height 10
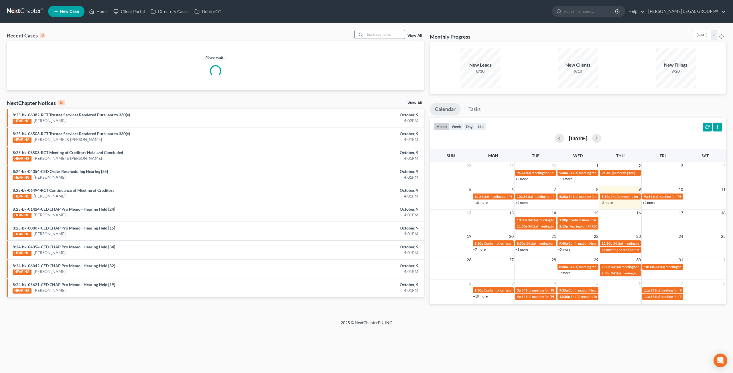
click at [379, 35] on input "search" at bounding box center [385, 34] width 40 height 8
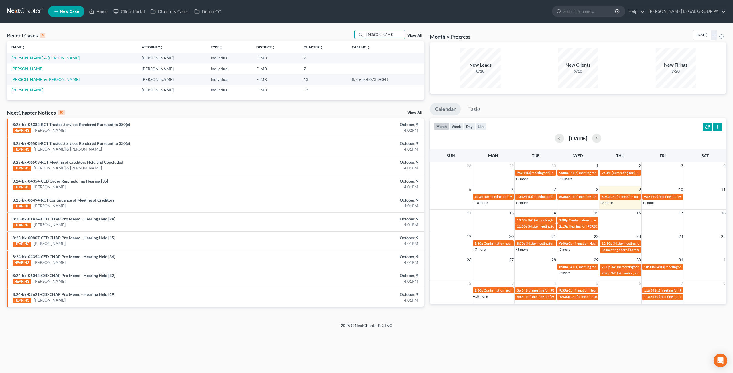
type input "[PERSON_NAME]"
click at [52, 54] on td "[PERSON_NAME] & [PERSON_NAME]" at bounding box center [72, 58] width 130 height 11
click at [54, 57] on link "[PERSON_NAME] & [PERSON_NAME]" at bounding box center [45, 58] width 68 height 5
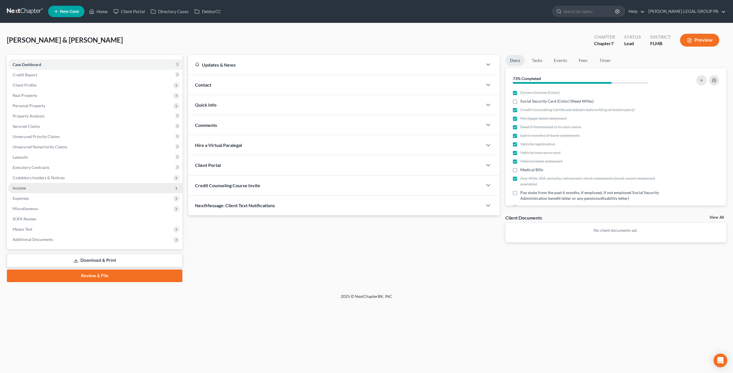
click at [24, 187] on span "Income" at bounding box center [19, 188] width 13 height 5
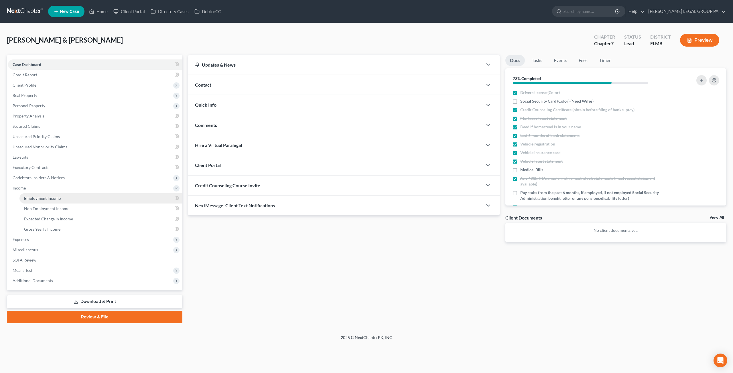
click at [48, 195] on link "Employment Income" at bounding box center [100, 198] width 163 height 10
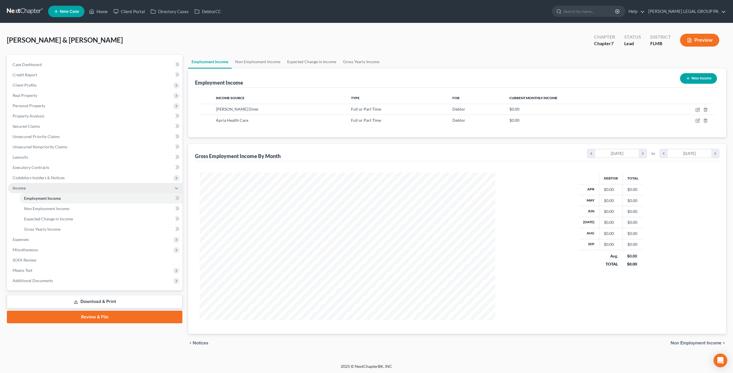
scroll to position [148, 307]
click at [68, 209] on span "Non Employment Income" at bounding box center [46, 208] width 45 height 5
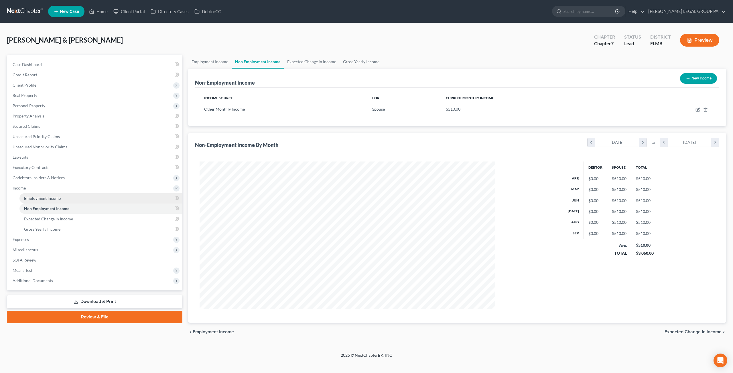
scroll to position [148, 307]
click at [59, 201] on link "Employment Income" at bounding box center [100, 198] width 163 height 10
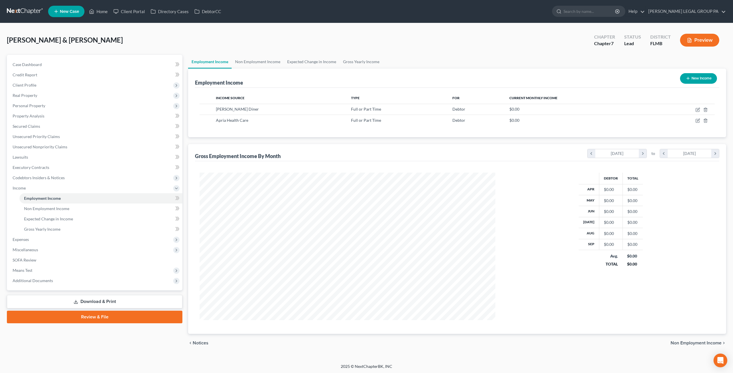
scroll to position [148, 307]
